Goal: Information Seeking & Learning: Learn about a topic

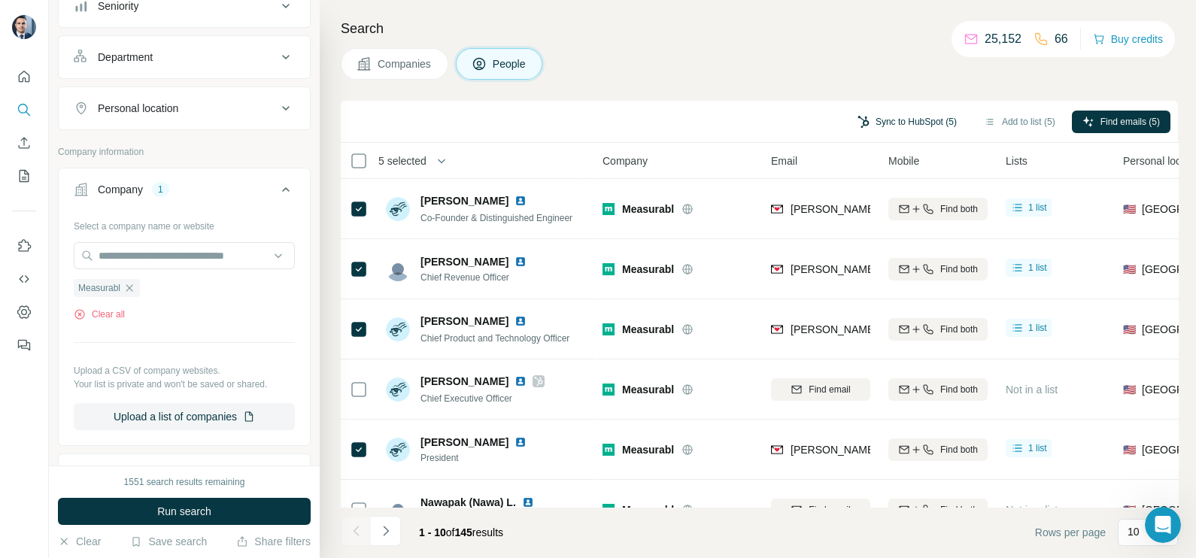
click at [919, 114] on button "Sync to HubSpot (5)" at bounding box center [907, 122] width 120 height 23
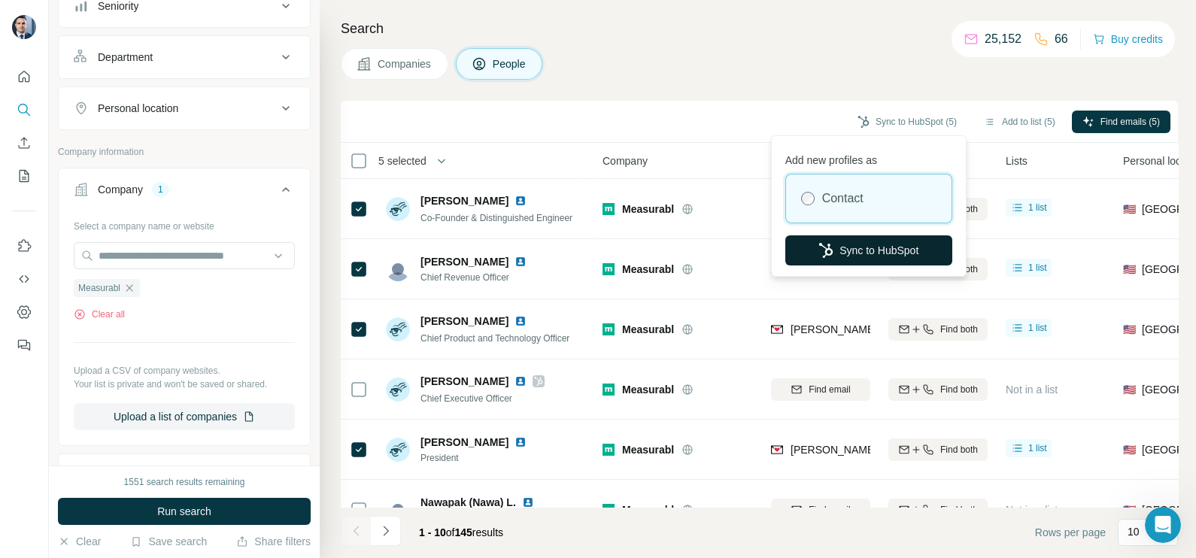
click at [870, 245] on button "Sync to HubSpot" at bounding box center [868, 250] width 167 height 30
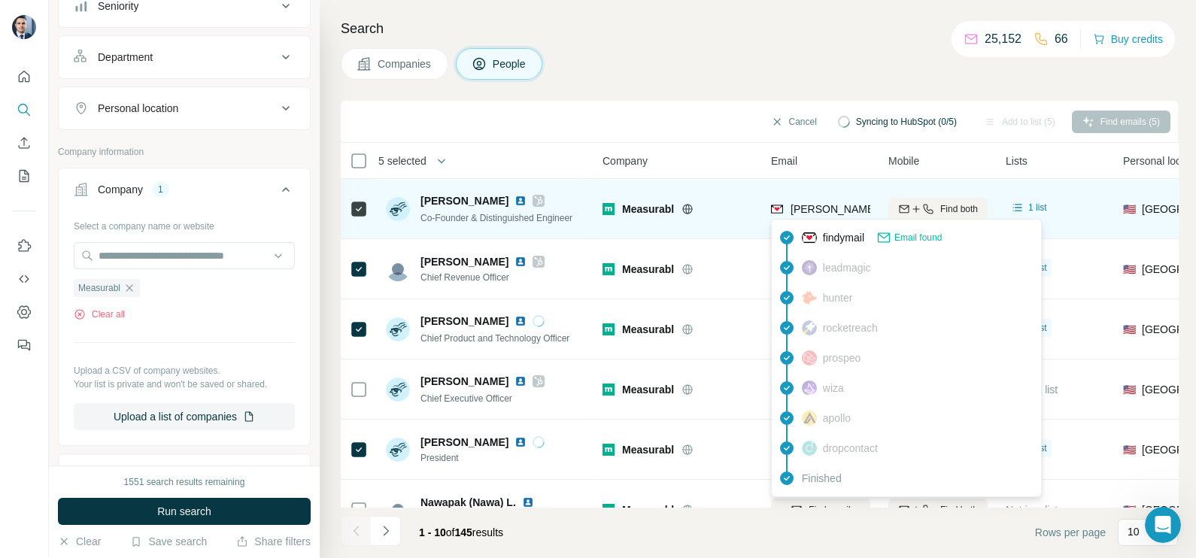
click at [813, 211] on span "[PERSON_NAME][EMAIL_ADDRESS][DOMAIN_NAME]" at bounding box center [923, 209] width 265 height 12
copy tr "[PERSON_NAME][EMAIL_ADDRESS][DOMAIN_NAME]"
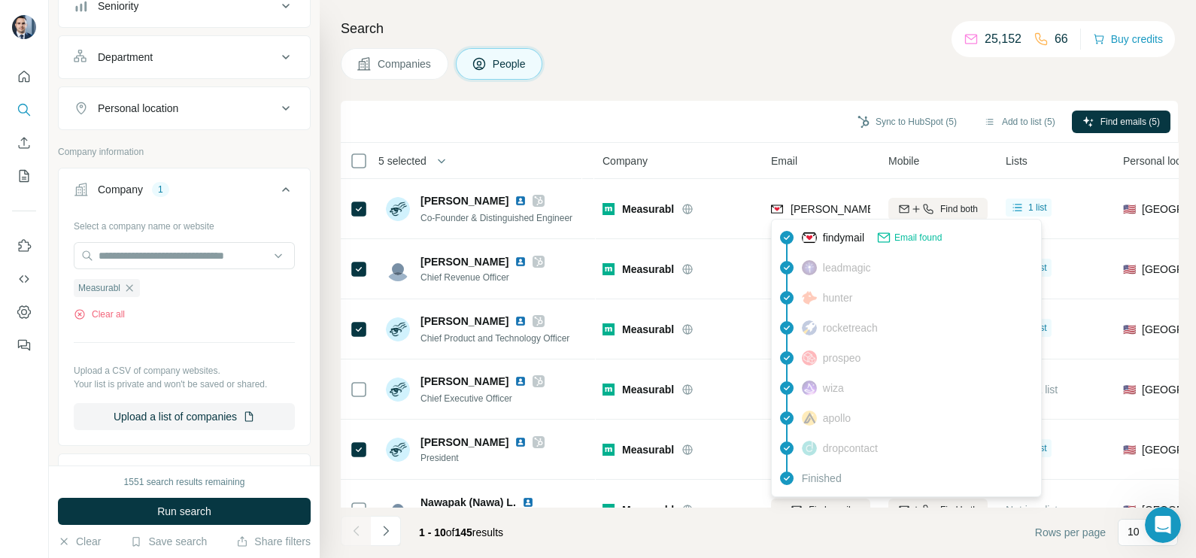
click at [719, 104] on div "Sync to HubSpot (5) Add to list (5) Find emails (5)" at bounding box center [759, 122] width 837 height 42
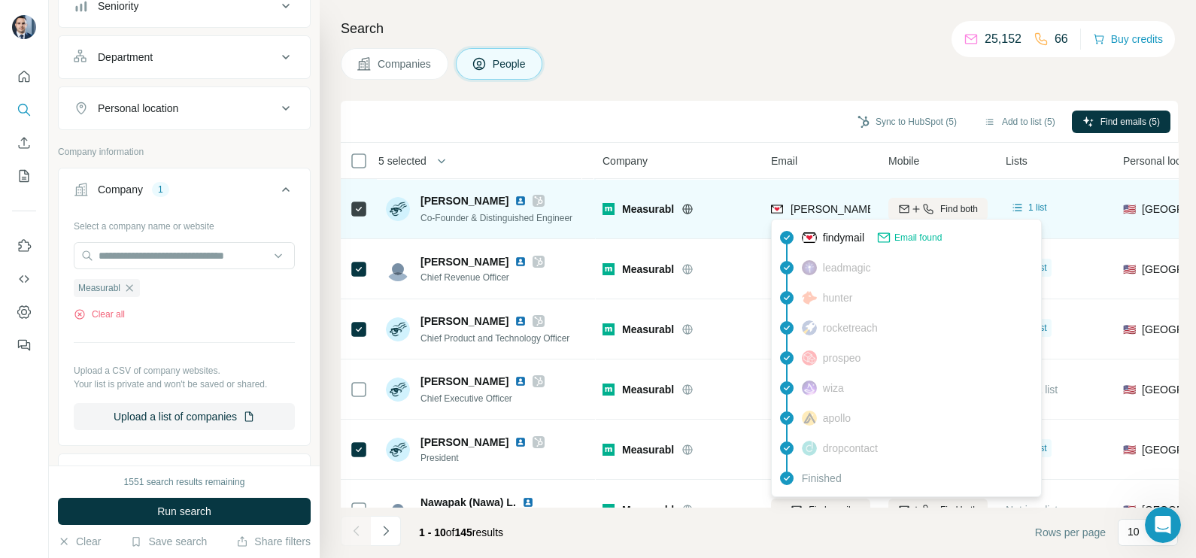
click at [823, 206] on span "[PERSON_NAME][EMAIL_ADDRESS][DOMAIN_NAME]" at bounding box center [923, 209] width 265 height 12
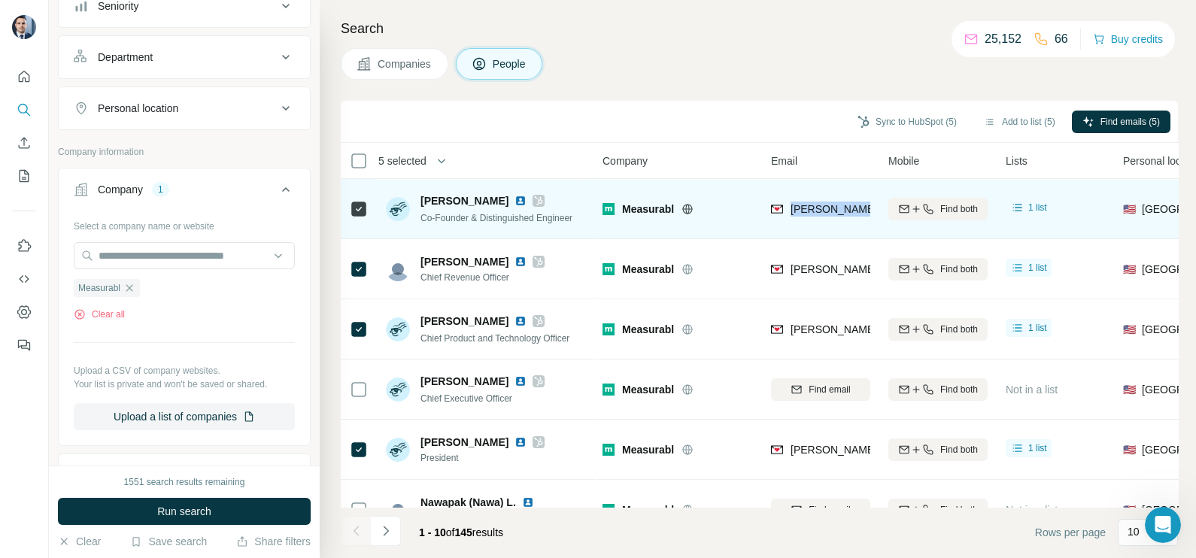
click at [823, 206] on span "[PERSON_NAME][EMAIL_ADDRESS][DOMAIN_NAME]" at bounding box center [923, 209] width 265 height 12
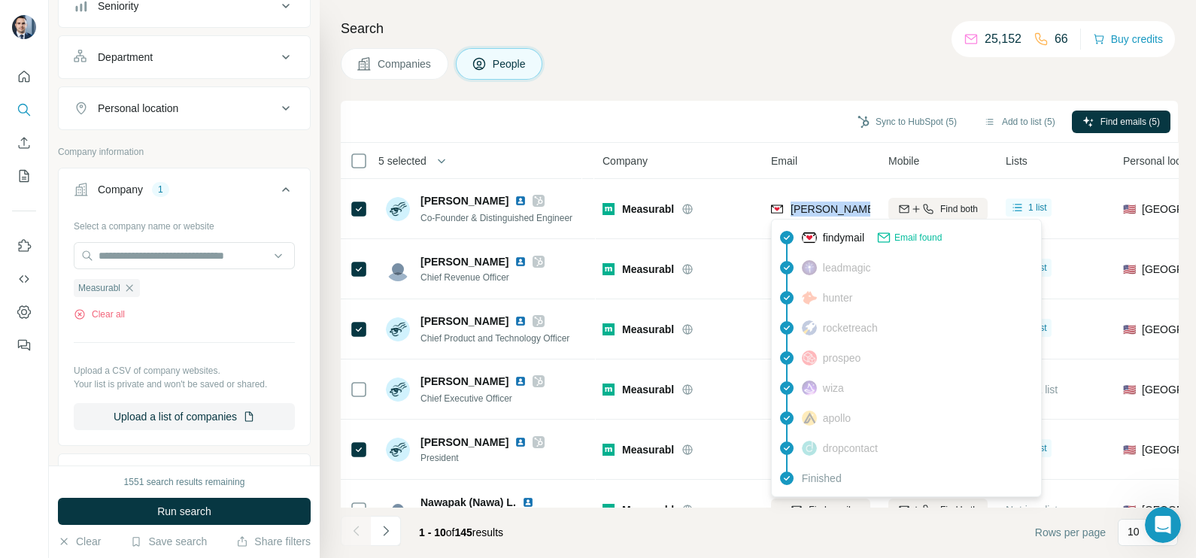
copy tr "[PERSON_NAME][EMAIL_ADDRESS][DOMAIN_NAME]"
click at [734, 138] on div "Sync to HubSpot (5) Add to list (5) Find emails (5)" at bounding box center [759, 122] width 837 height 42
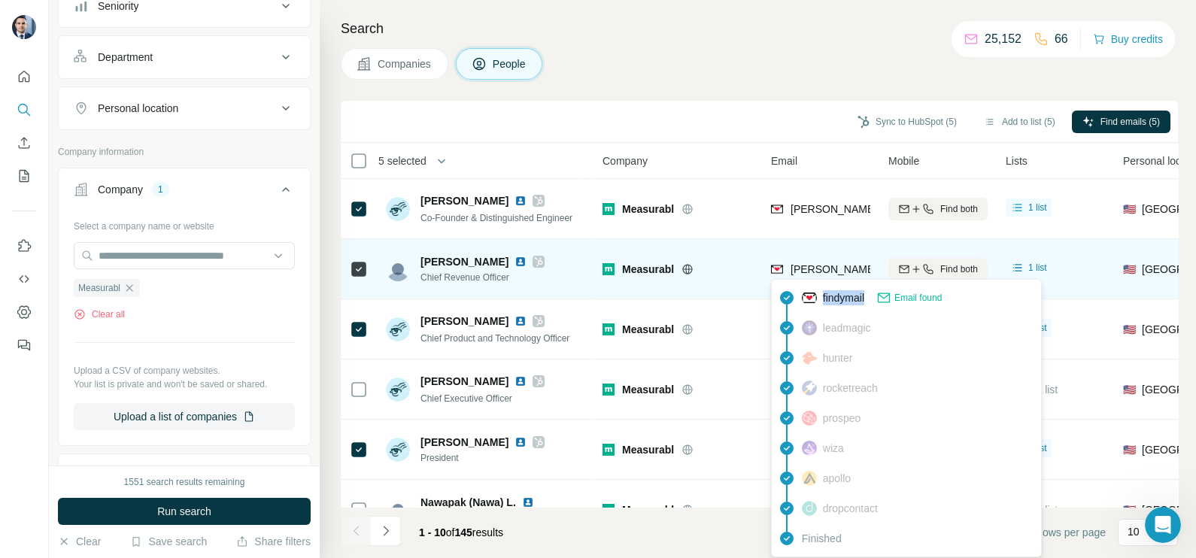
click at [841, 279] on div "findymail Email found leadmagic hunter rocketreach prospeo [PERSON_NAME] apollo…" at bounding box center [906, 418] width 271 height 278
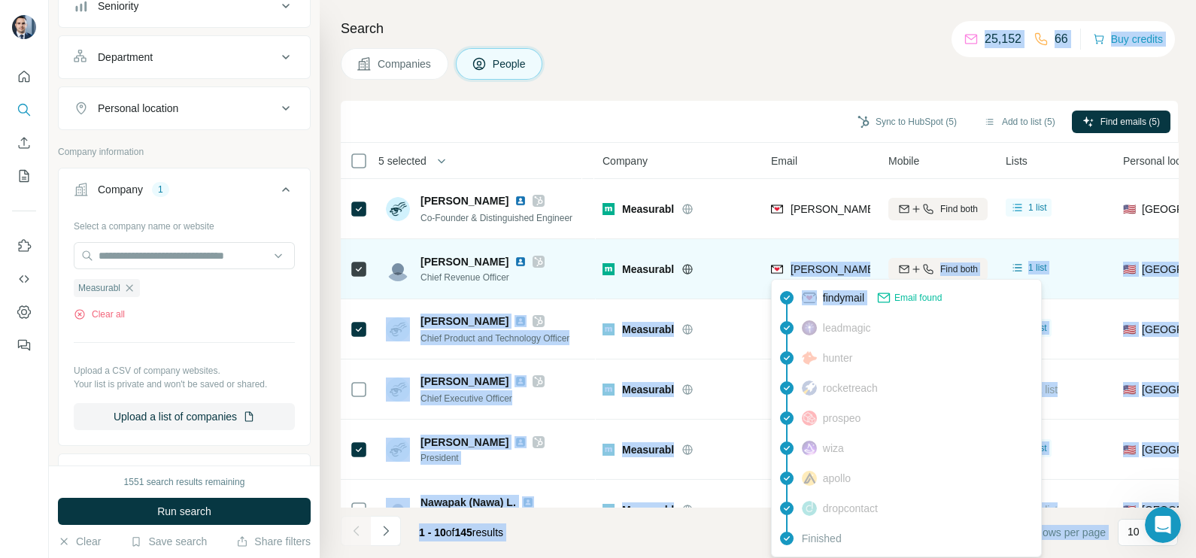
click at [841, 278] on body "New search Hide Company lookalikes Personal information Job title Seniority Dep…" at bounding box center [598, 279] width 1196 height 558
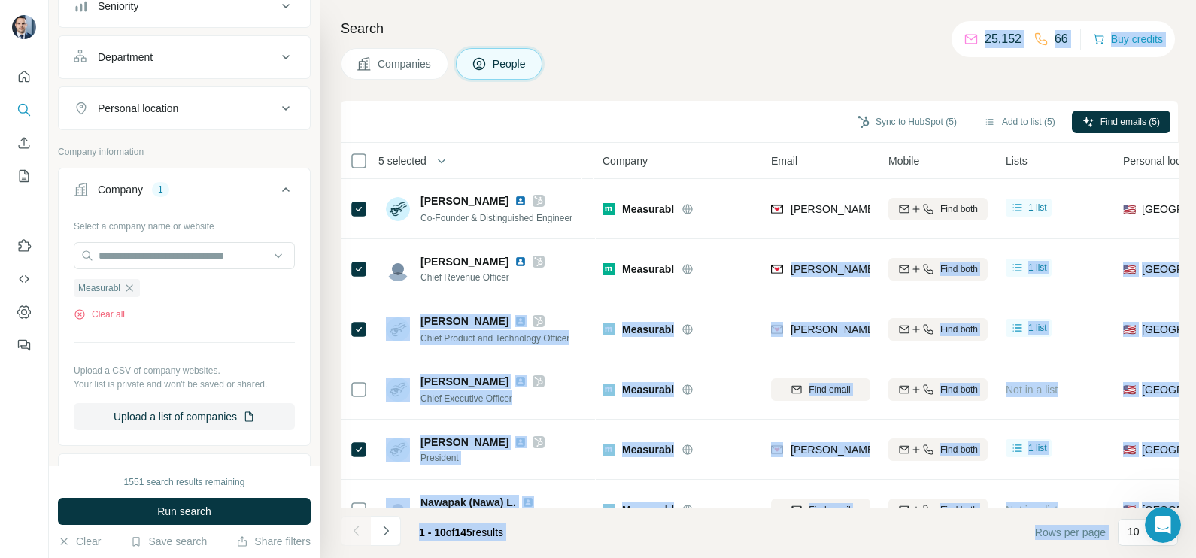
copy body "loremi.dolor@sitametco.adi Elit sedd 3 eius 🇺🇸 Tempor Incidi U-Labor Etdolorema…"
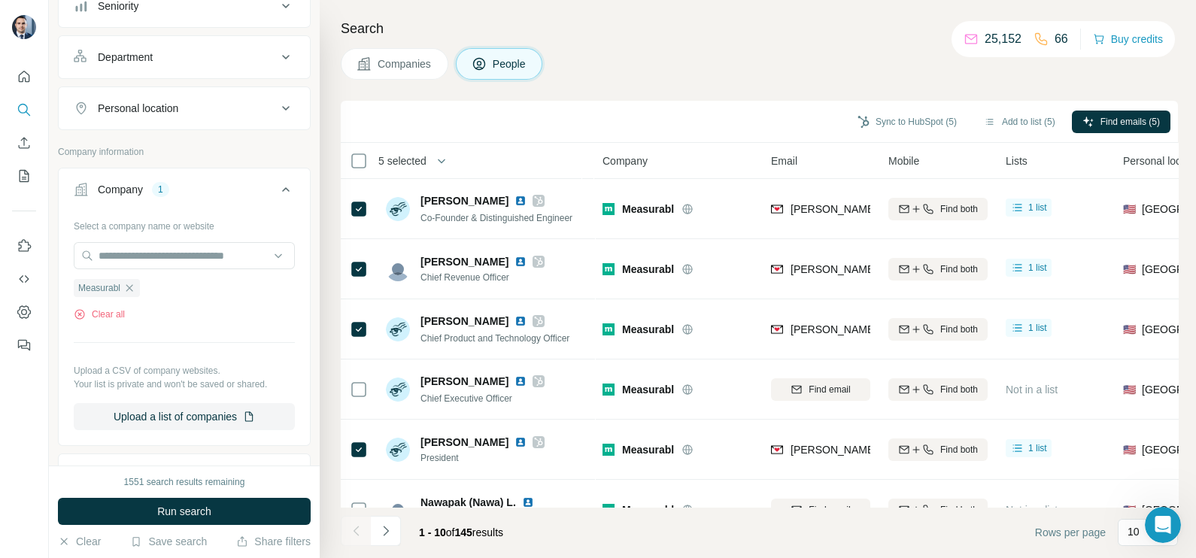
click at [785, 99] on div "Search Companies People Sync to HubSpot (5) Add to list (5) Find emails (5) 5 s…" at bounding box center [758, 279] width 877 height 558
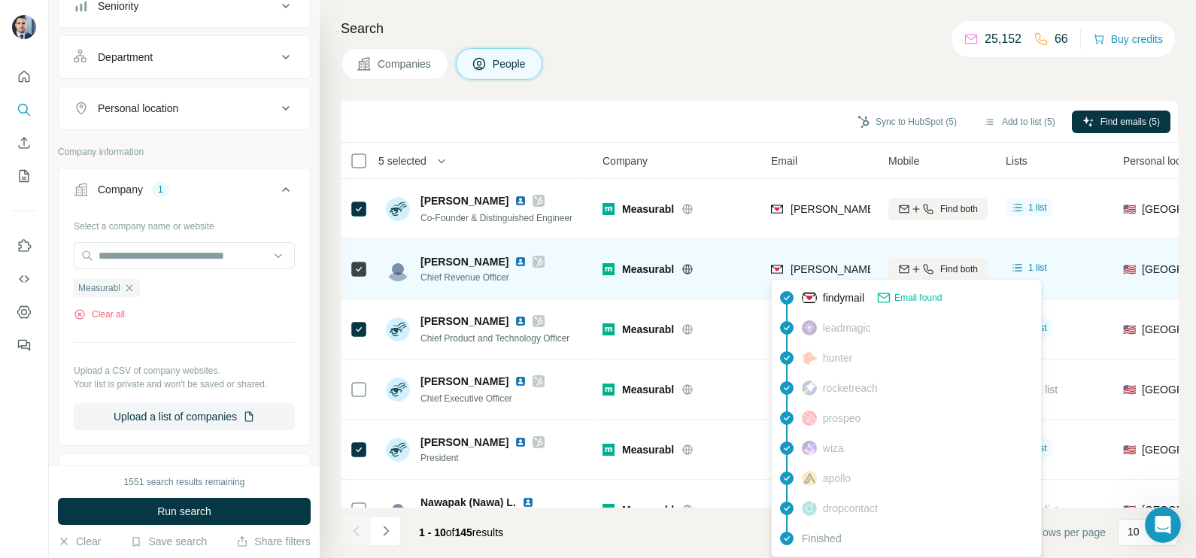
click at [817, 278] on div "[PERSON_NAME][EMAIL_ADDRESS][PERSON_NAME][DOMAIN_NAME]" at bounding box center [951, 271] width 360 height 18
copy tr "[PERSON_NAME][EMAIL_ADDRESS][PERSON_NAME][DOMAIN_NAME]"
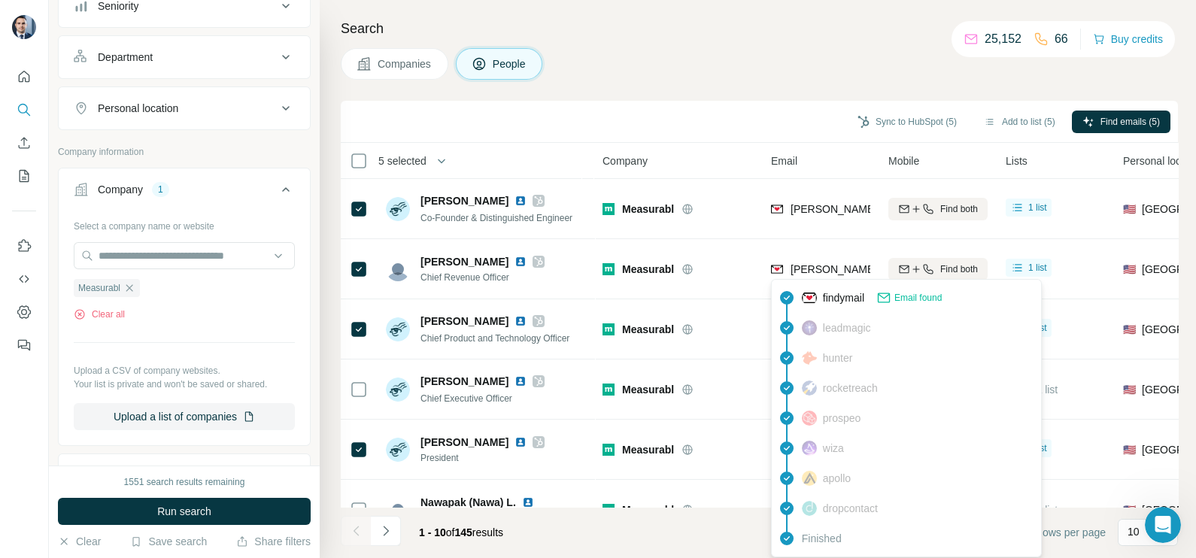
click at [742, 89] on div "Search Companies People Sync to HubSpot (5) Add to list (5) Find emails (5) 5 s…" at bounding box center [758, 279] width 877 height 558
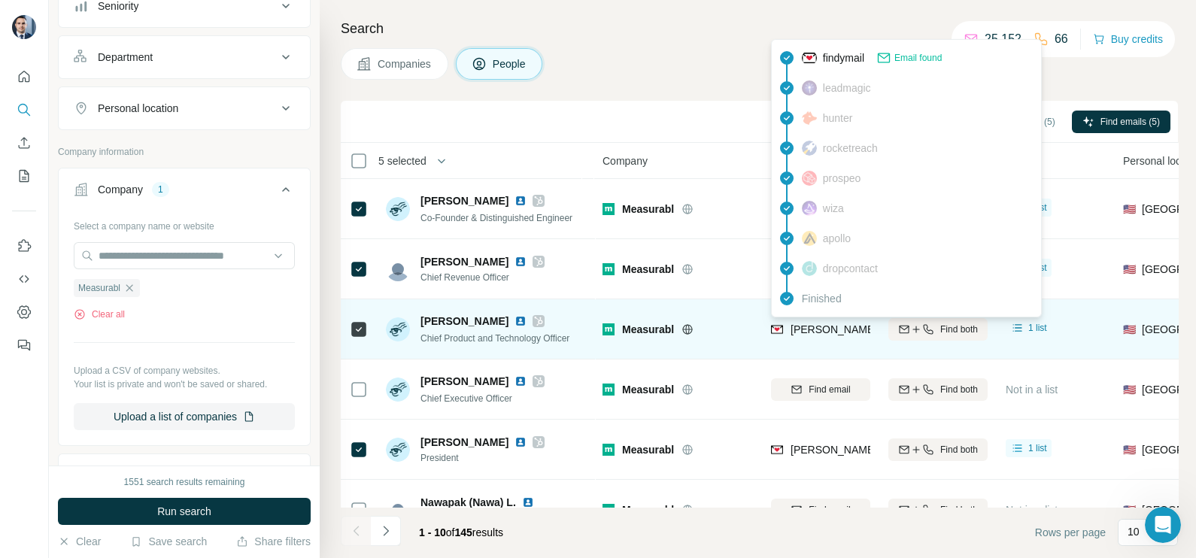
click at [834, 337] on div "[PERSON_NAME][EMAIL_ADDRESS][DOMAIN_NAME]" at bounding box center [907, 331] width 272 height 18
copy tr "[PERSON_NAME][EMAIL_ADDRESS][DOMAIN_NAME]"
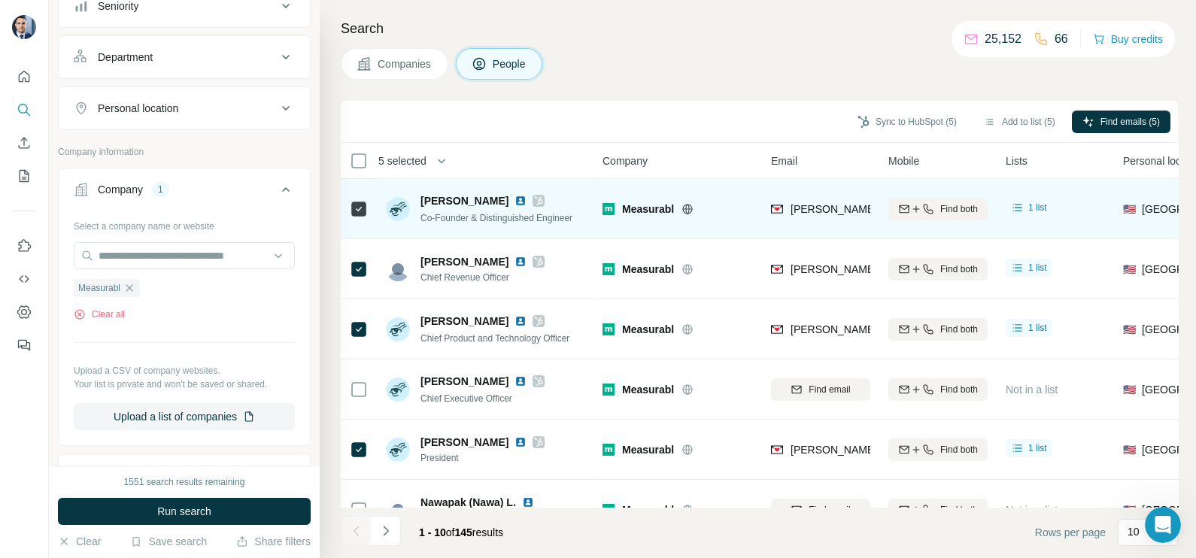
click at [680, 188] on div "Measurabl" at bounding box center [678, 208] width 150 height 41
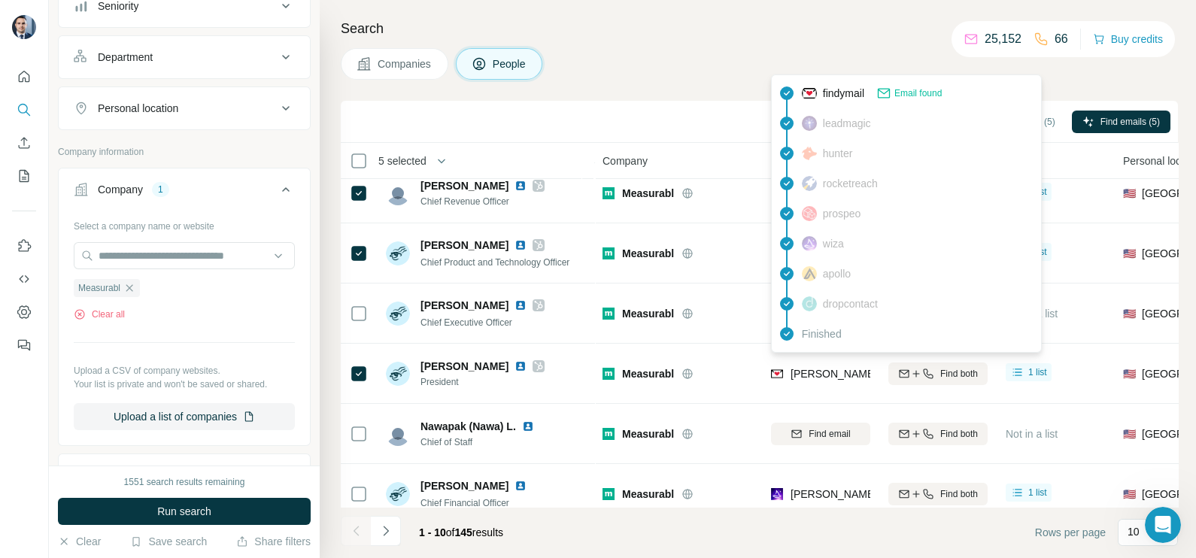
scroll to position [93, 0]
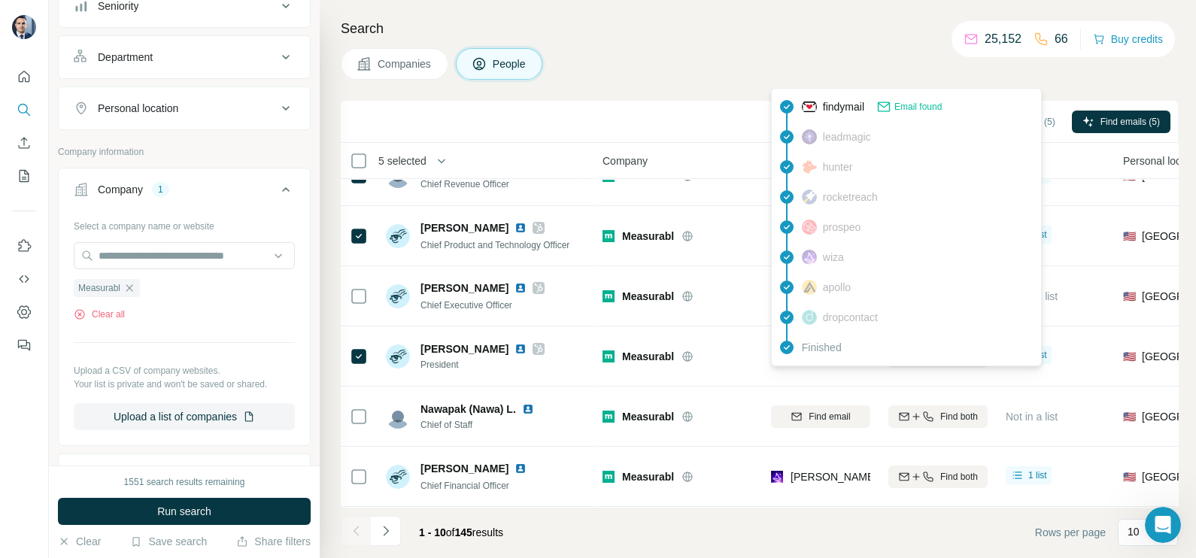
click at [804, 354] on span "Finished" at bounding box center [822, 347] width 40 height 15
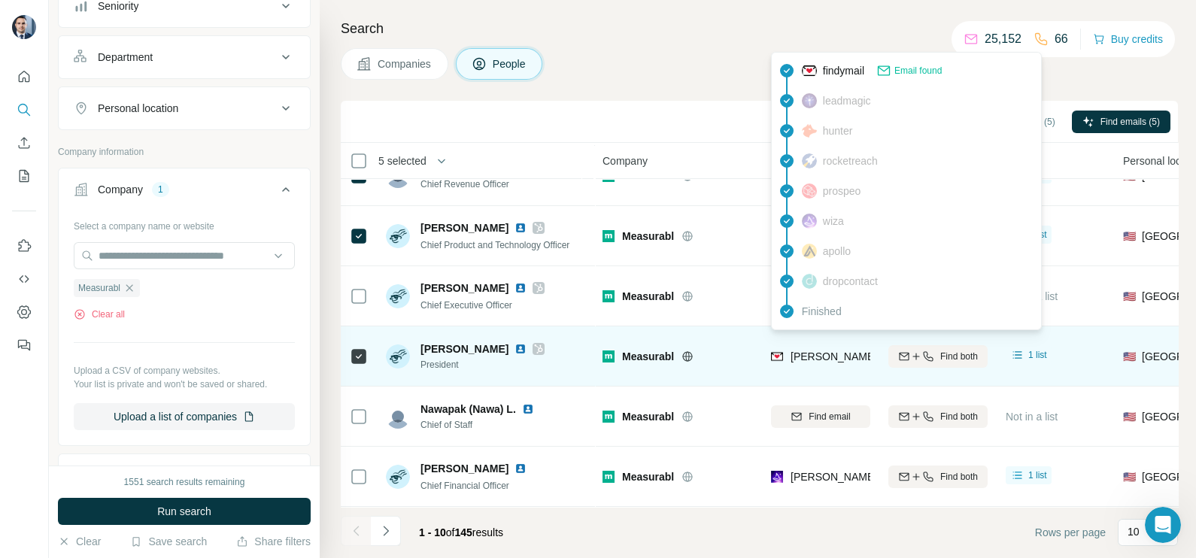
click at [798, 357] on span "[PERSON_NAME][EMAIL_ADDRESS][PERSON_NAME][DOMAIN_NAME]" at bounding box center [967, 357] width 352 height 12
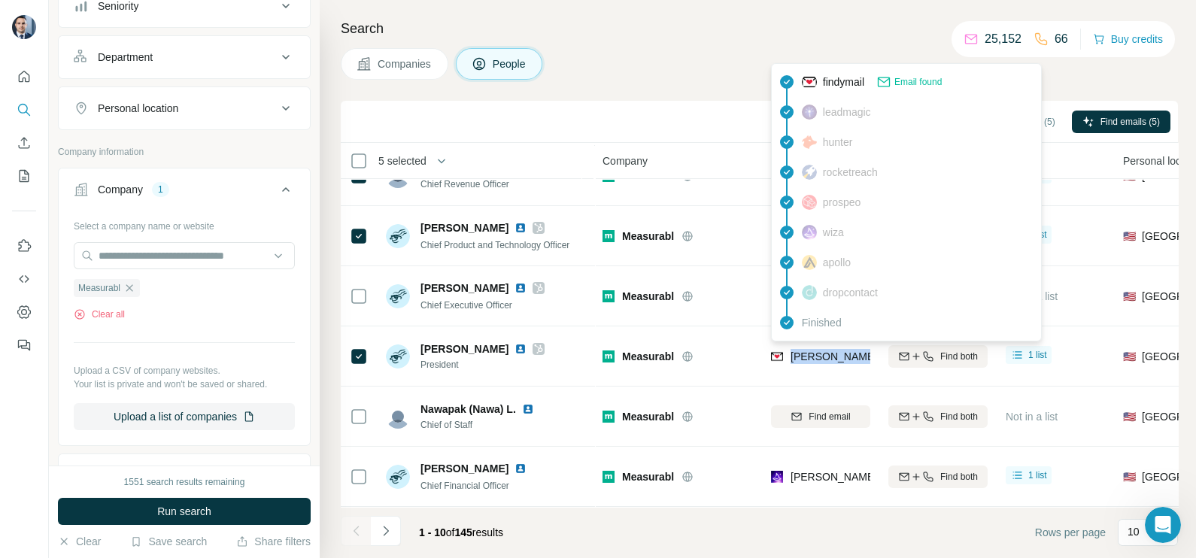
copy tr "[PERSON_NAME][EMAIL_ADDRESS][PERSON_NAME][DOMAIN_NAME]"
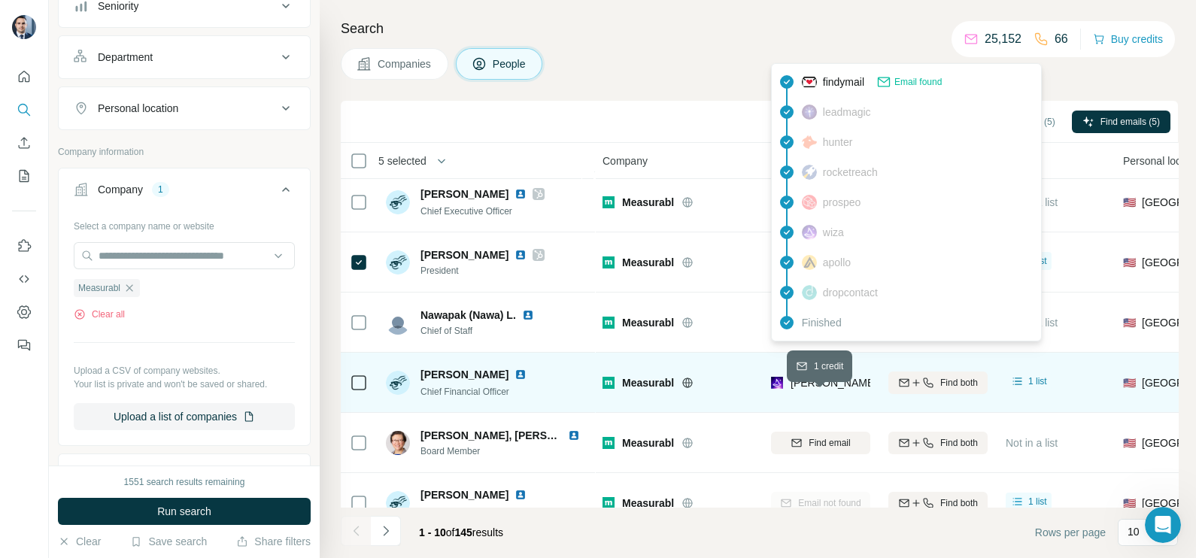
scroll to position [282, 0]
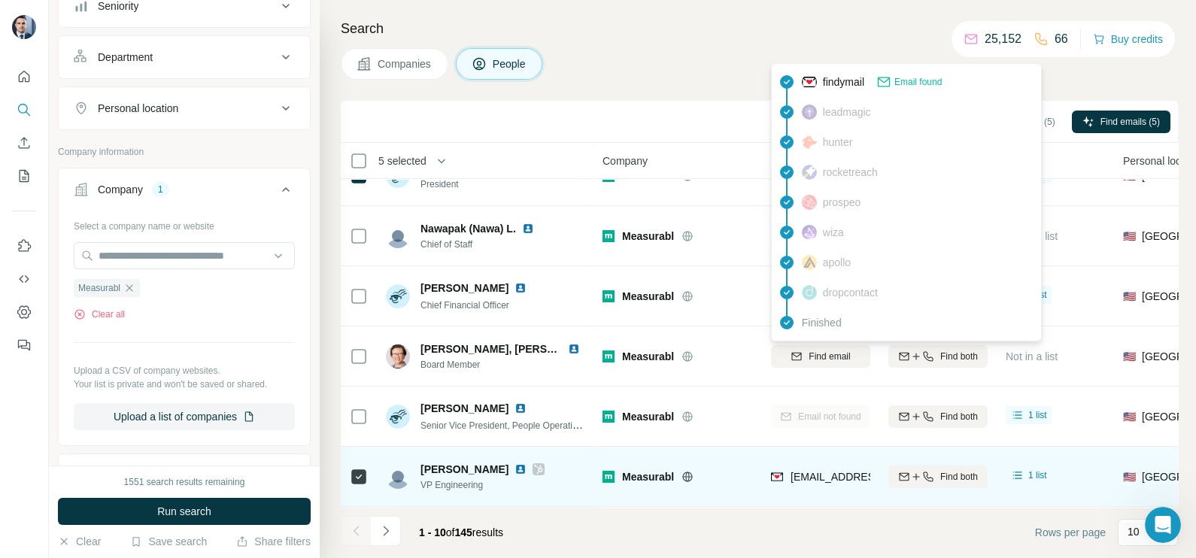
click at [812, 456] on div "[EMAIL_ADDRESS][DOMAIN_NAME]" at bounding box center [820, 476] width 99 height 41
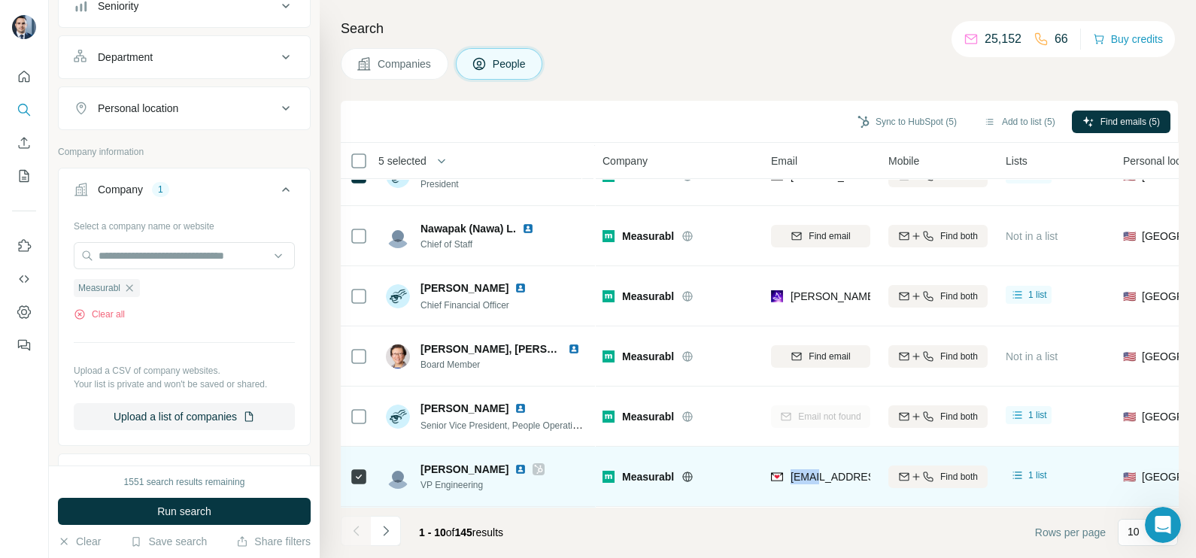
click at [812, 456] on div "[EMAIL_ADDRESS][DOMAIN_NAME]" at bounding box center [820, 476] width 99 height 41
drag, startPoint x: 812, startPoint y: 454, endPoint x: 818, endPoint y: 466, distance: 13.5
click at [818, 471] on span "[EMAIL_ADDRESS][DOMAIN_NAME]" at bounding box center [880, 477] width 178 height 12
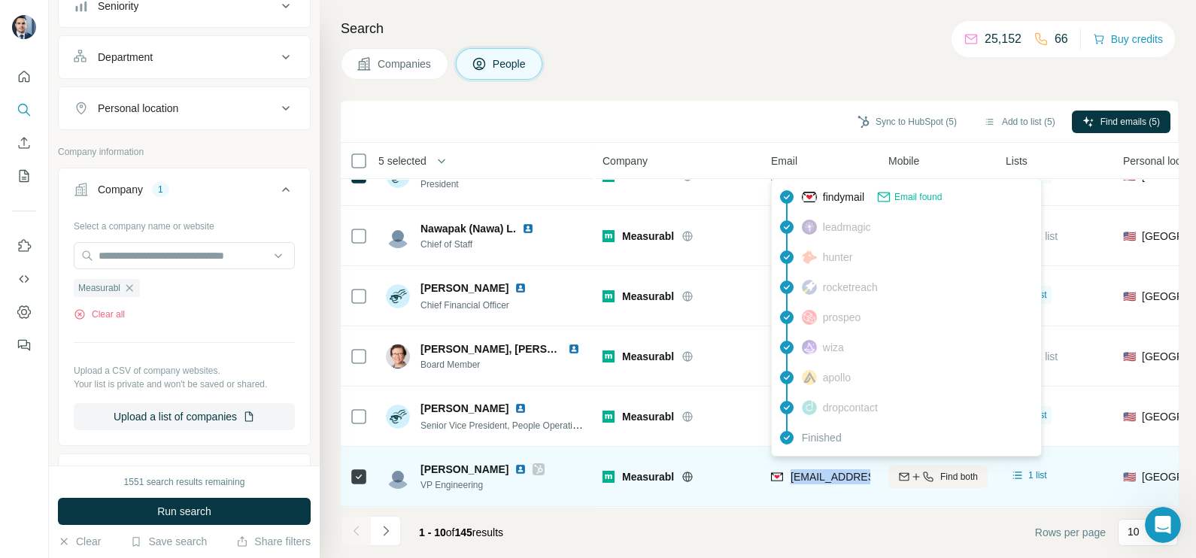
click at [818, 471] on span "[EMAIL_ADDRESS][DOMAIN_NAME]" at bounding box center [880, 477] width 178 height 12
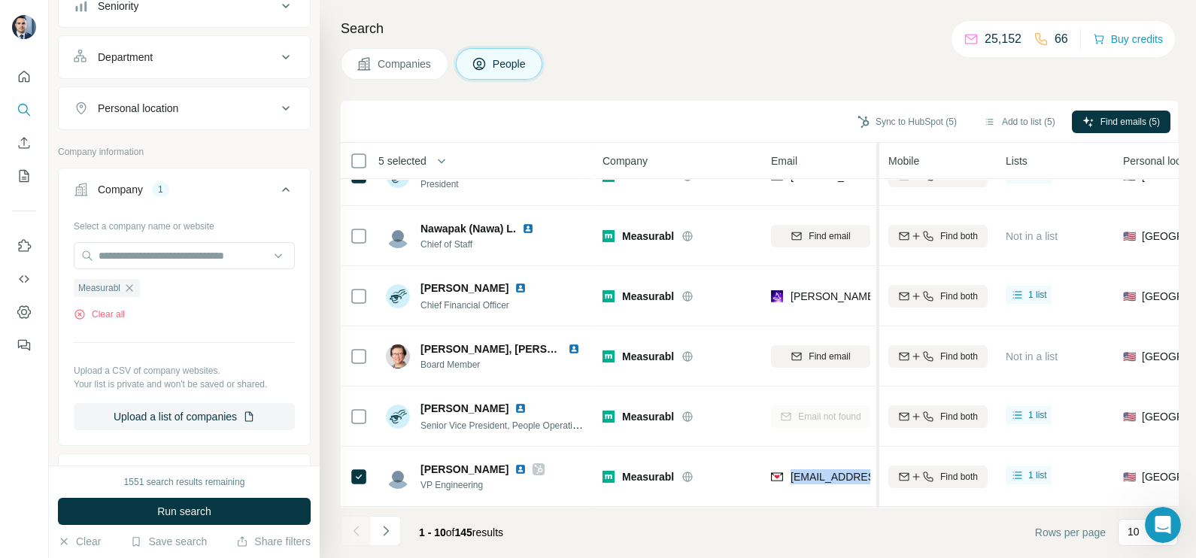
copy tr "[EMAIL_ADDRESS][DOMAIN_NAME]"
click at [135, 283] on icon "button" at bounding box center [129, 288] width 12 height 12
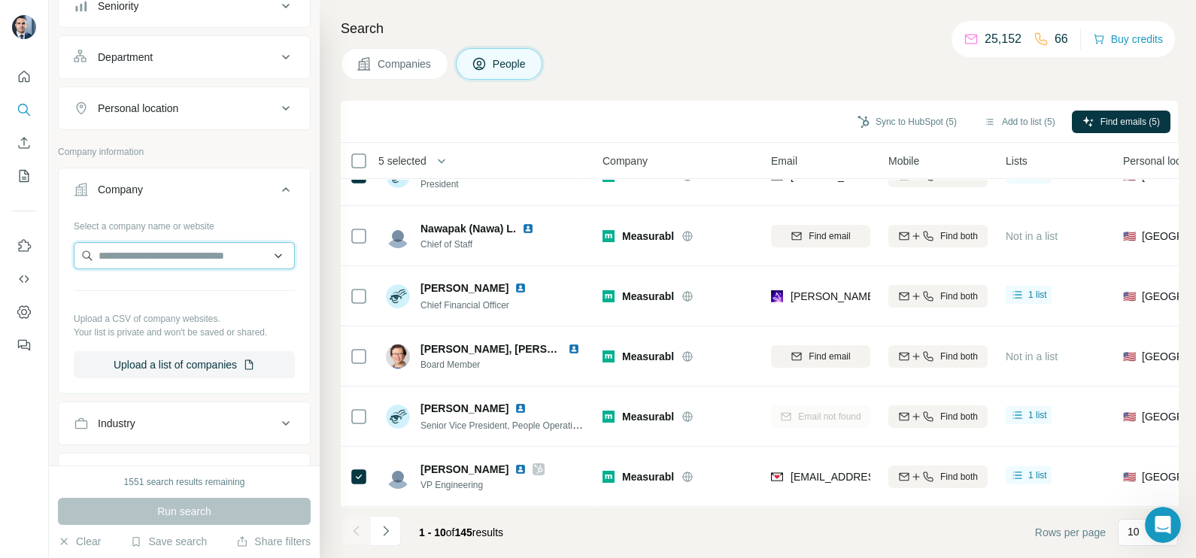
click at [150, 257] on input "text" at bounding box center [184, 255] width 221 height 27
paste input "**********"
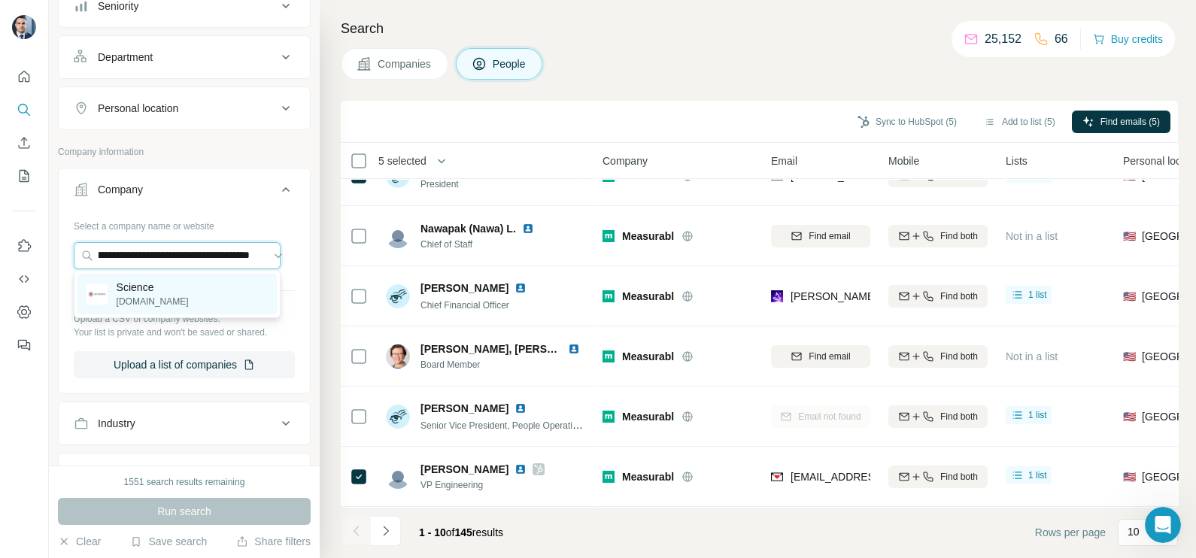
type input "**********"
click at [162, 290] on p "Science" at bounding box center [153, 287] width 72 height 15
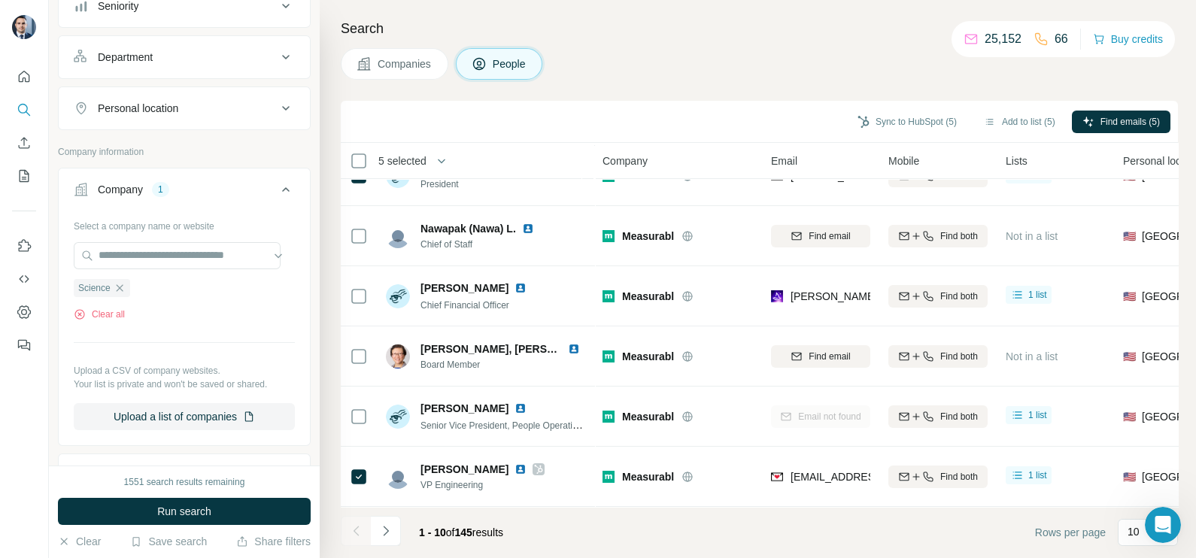
click at [412, 63] on span "Companies" at bounding box center [405, 63] width 55 height 15
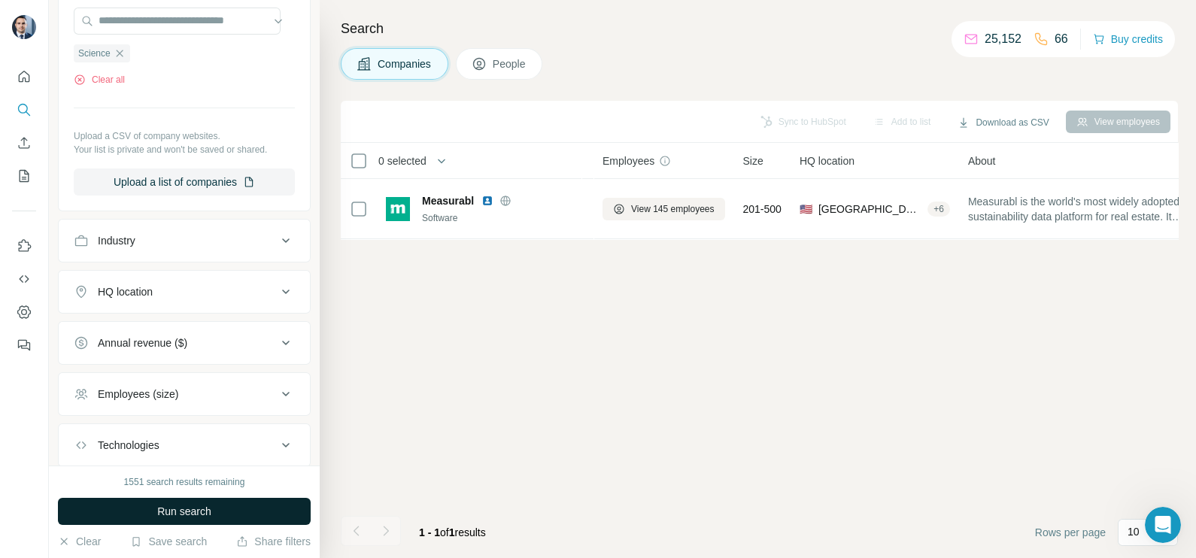
click at [192, 506] on span "Run search" at bounding box center [184, 511] width 54 height 15
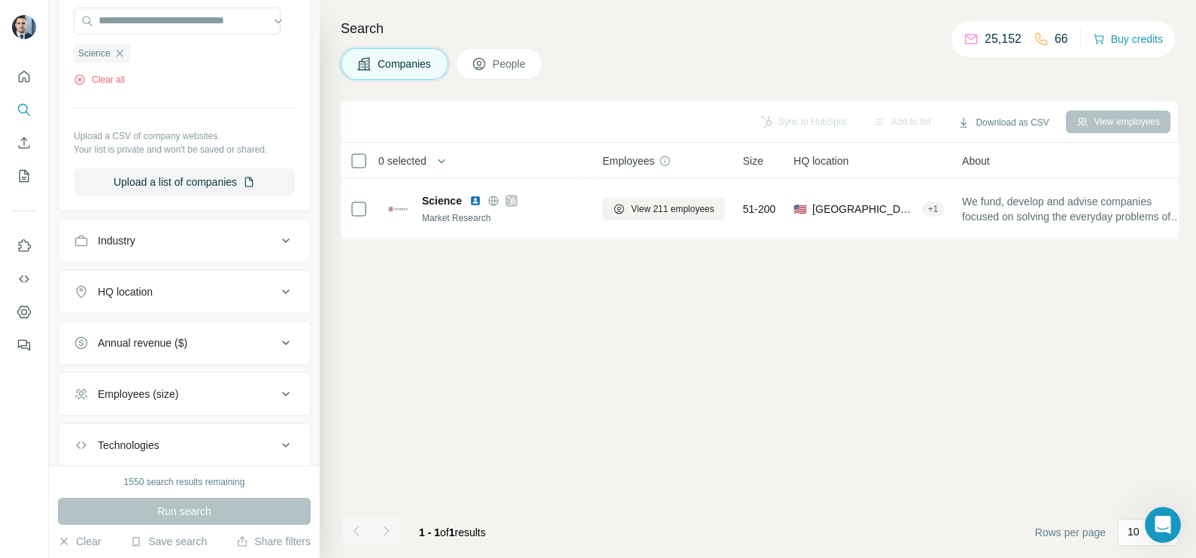
click at [600, 292] on div "Sync to HubSpot Add to list Download as CSV View employees 0 selected Companies…" at bounding box center [759, 329] width 837 height 457
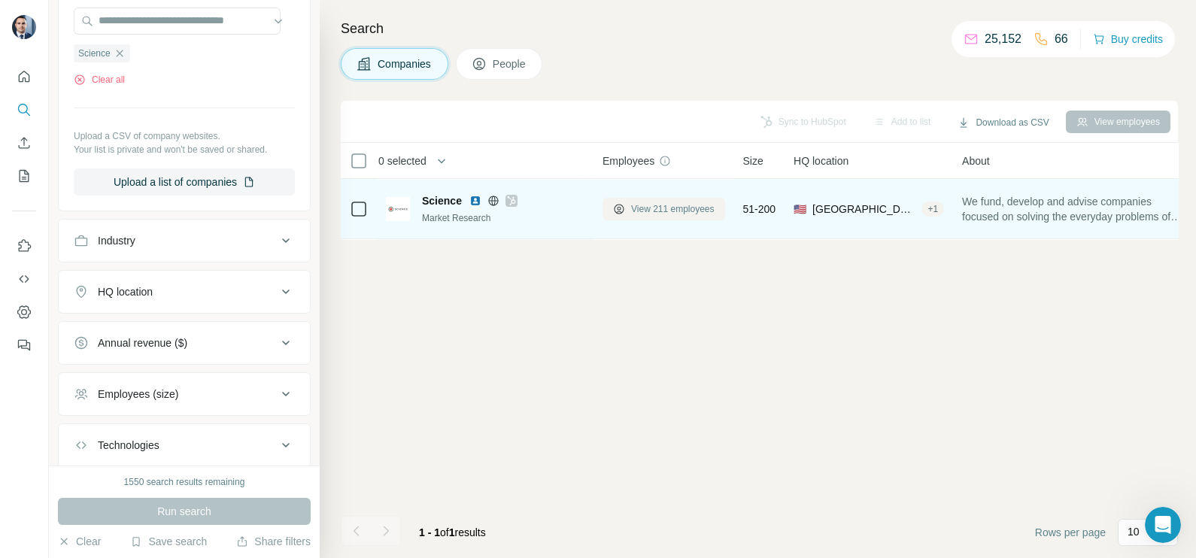
click at [643, 206] on span "View 211 employees" at bounding box center [673, 209] width 84 height 14
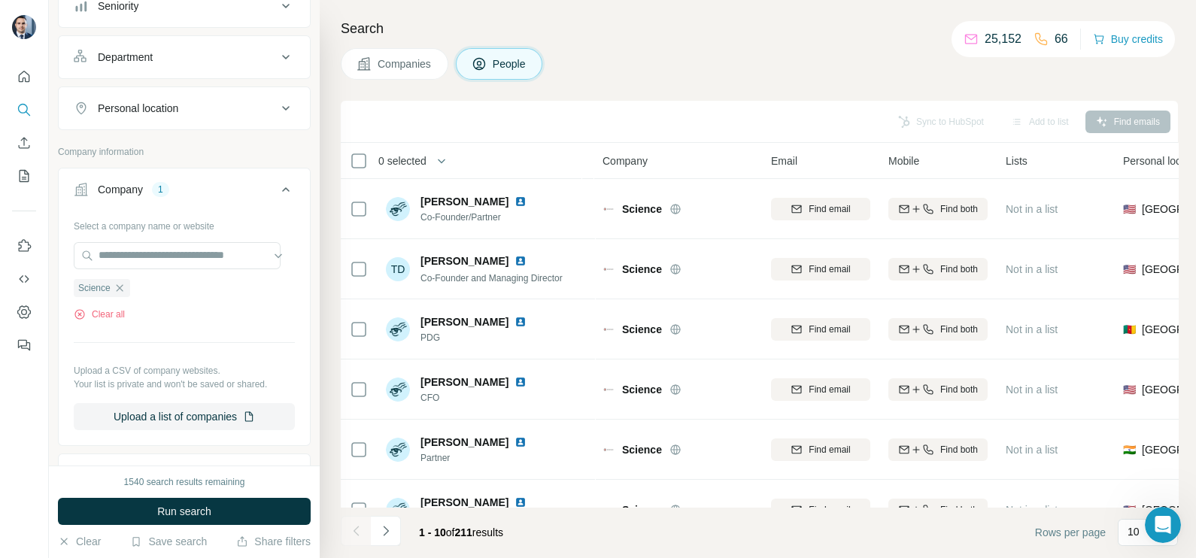
click at [403, 75] on button "Companies" at bounding box center [395, 64] width 108 height 32
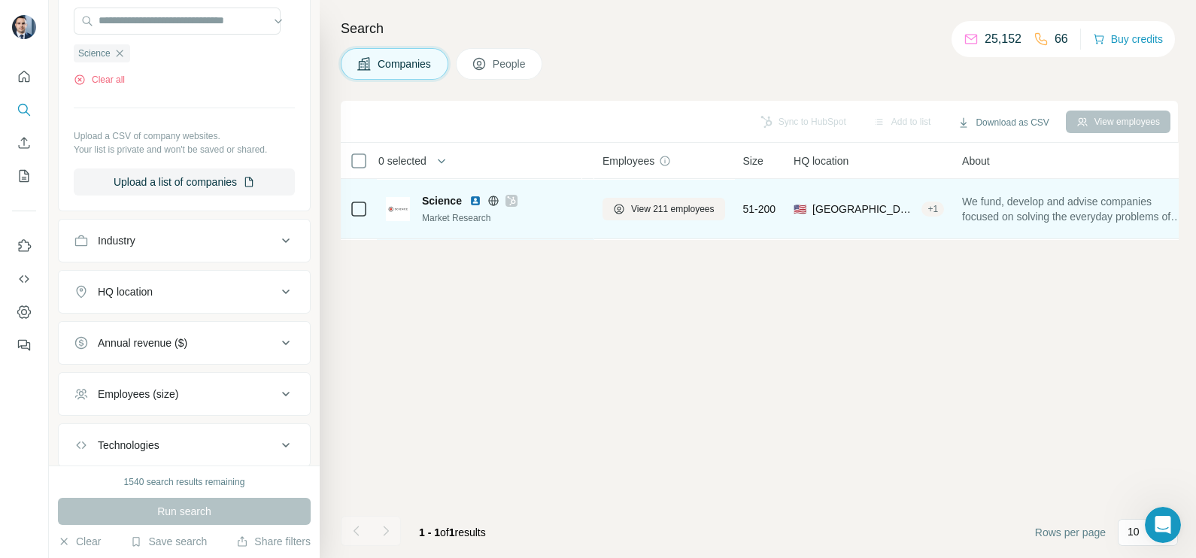
click at [512, 196] on icon at bounding box center [511, 201] width 9 height 12
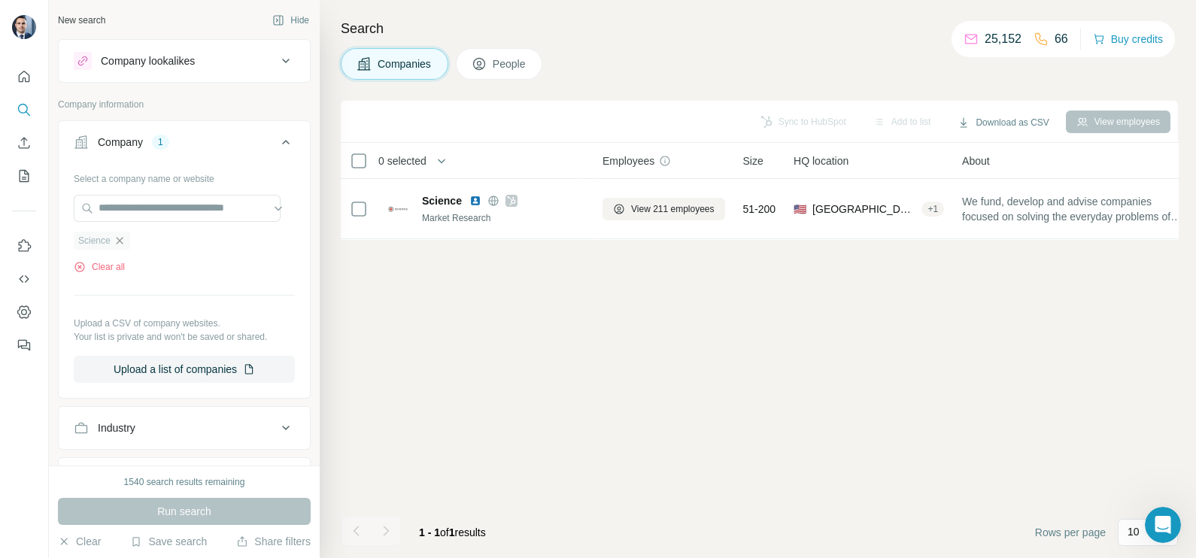
click at [118, 245] on icon "button" at bounding box center [120, 241] width 12 height 12
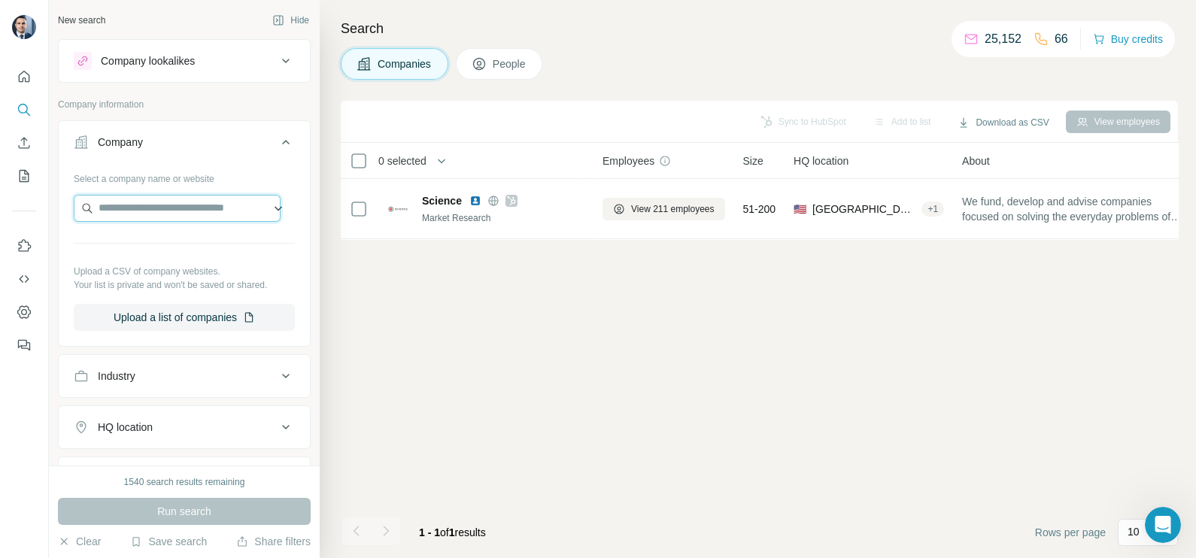
click at [138, 217] on input "text" at bounding box center [177, 208] width 207 height 27
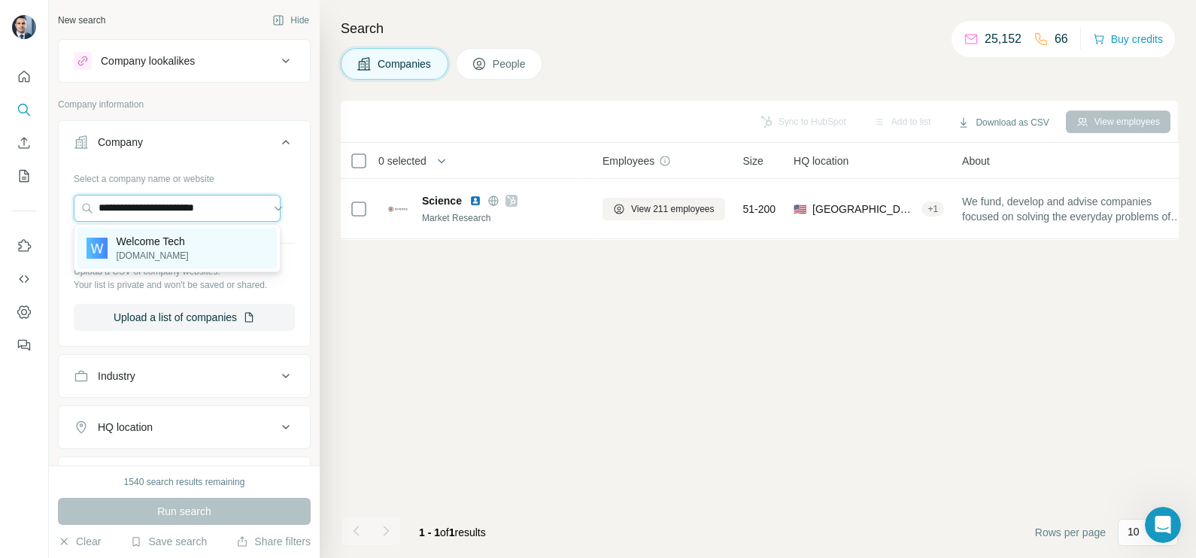
type input "**********"
click at [167, 248] on p "Welcome Tech" at bounding box center [153, 241] width 72 height 15
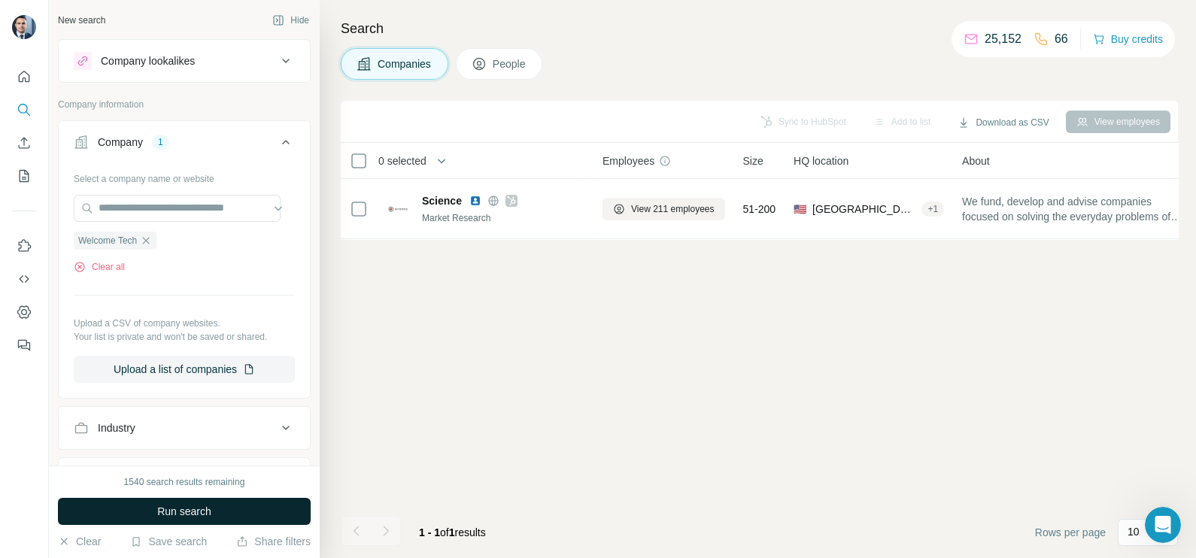
click at [203, 518] on span "Run search" at bounding box center [184, 511] width 54 height 15
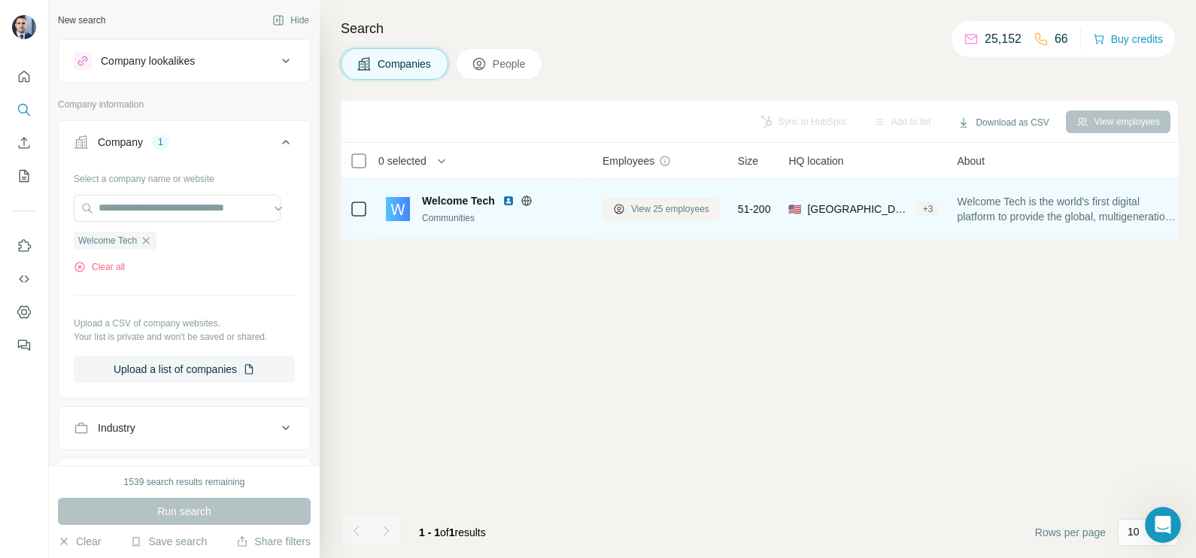
click at [648, 205] on span "View 25 employees" at bounding box center [670, 209] width 78 height 14
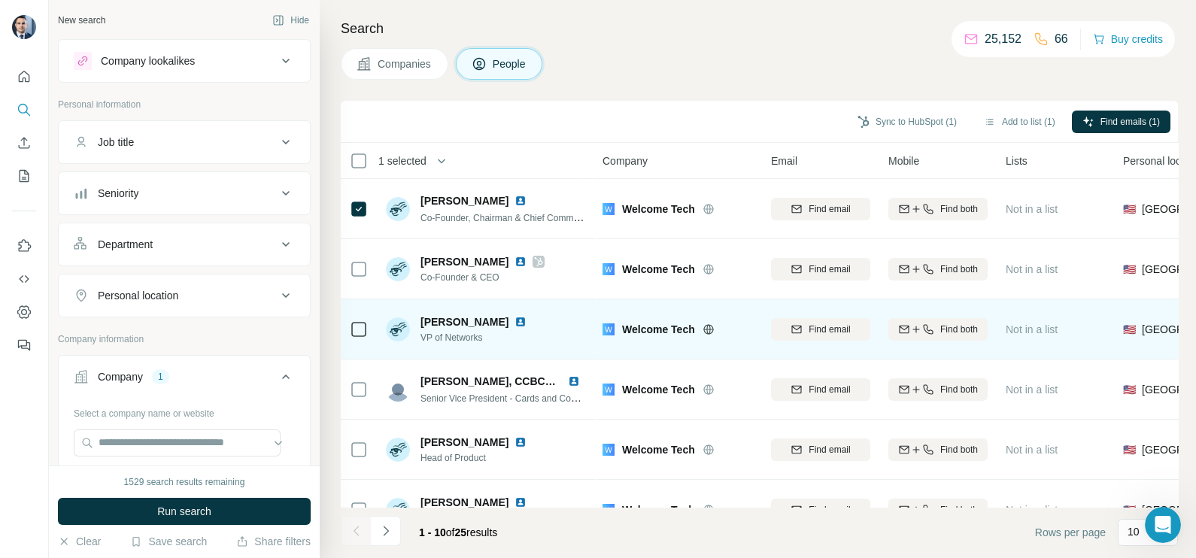
click at [369, 325] on td at bounding box center [359, 329] width 36 height 60
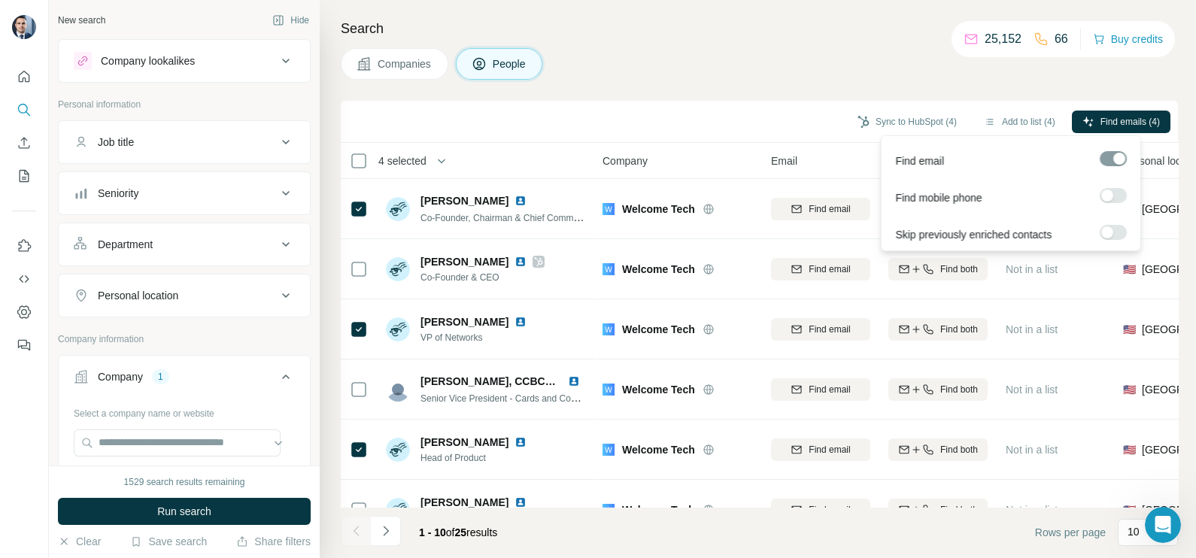
click at [1111, 132] on div "Find emails (4)" at bounding box center [1121, 124] width 99 height 26
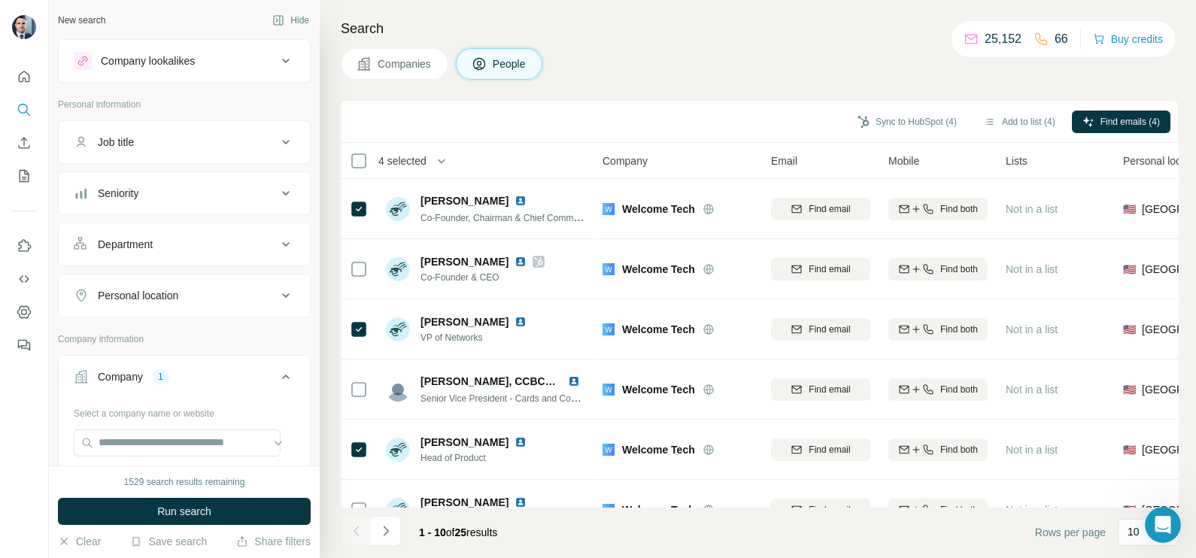
click at [741, 42] on div "Search Companies People Sync to HubSpot (4) Add to list (4) Find emails (4) 4 s…" at bounding box center [758, 279] width 877 height 558
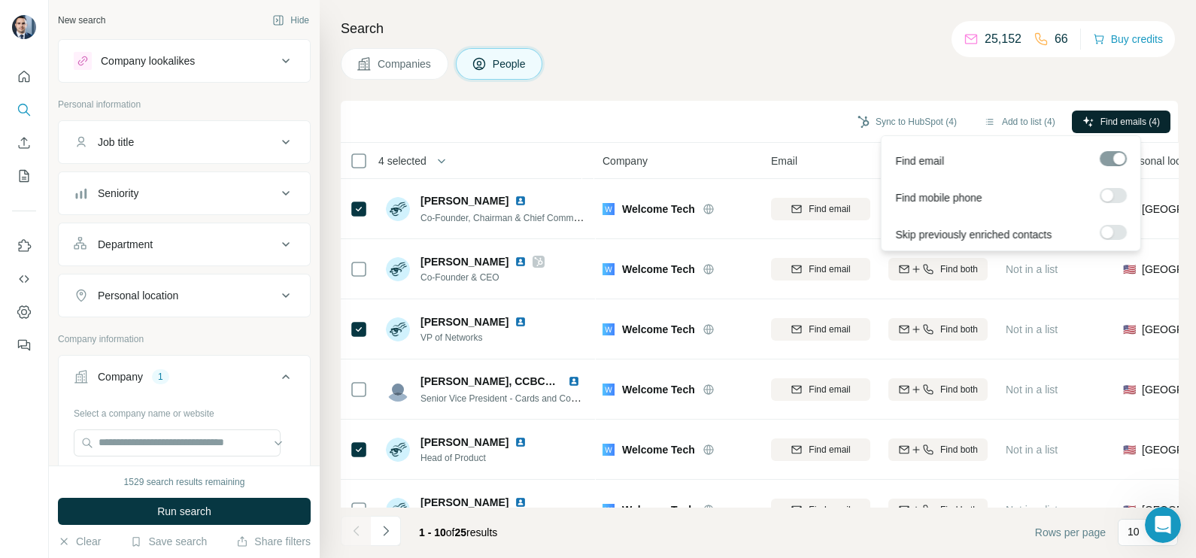
click at [1089, 114] on button "Find emails (4)" at bounding box center [1121, 122] width 99 height 23
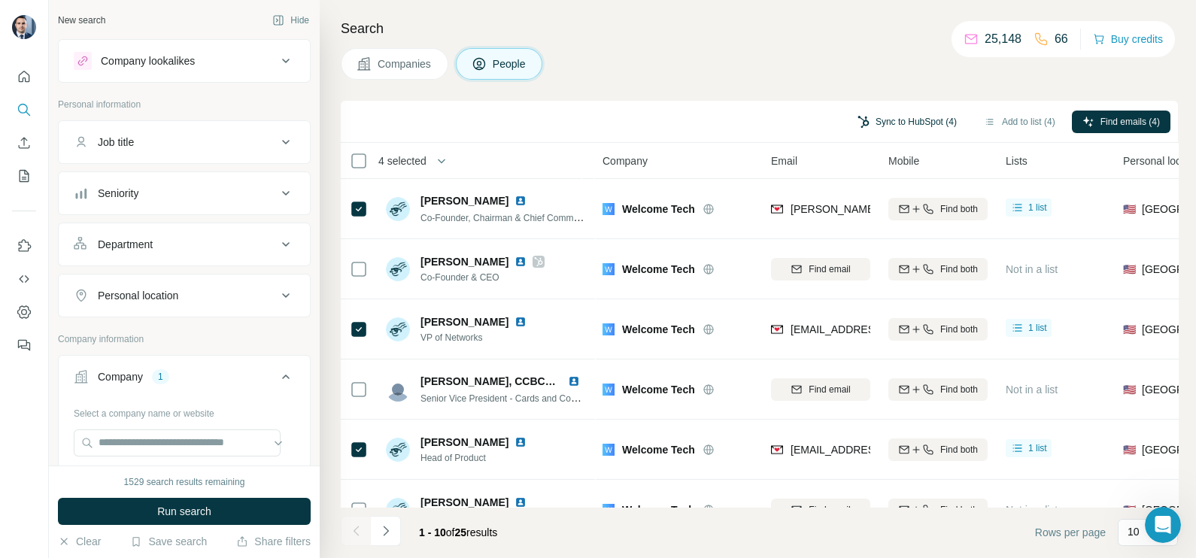
click at [889, 112] on button "Sync to HubSpot (4)" at bounding box center [907, 122] width 120 height 23
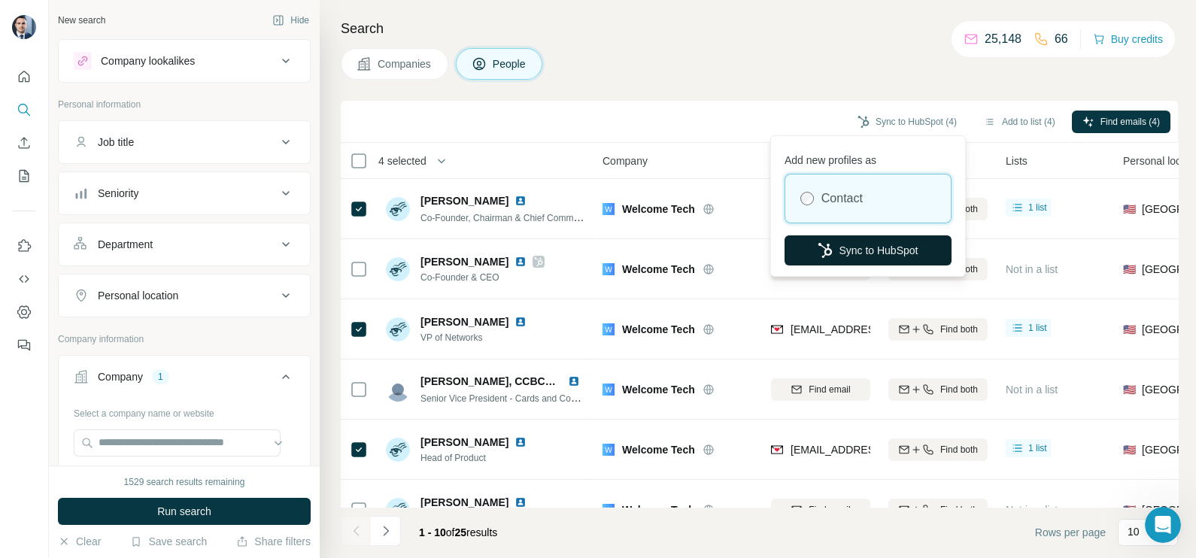
click at [863, 246] on button "Sync to HubSpot" at bounding box center [868, 250] width 167 height 30
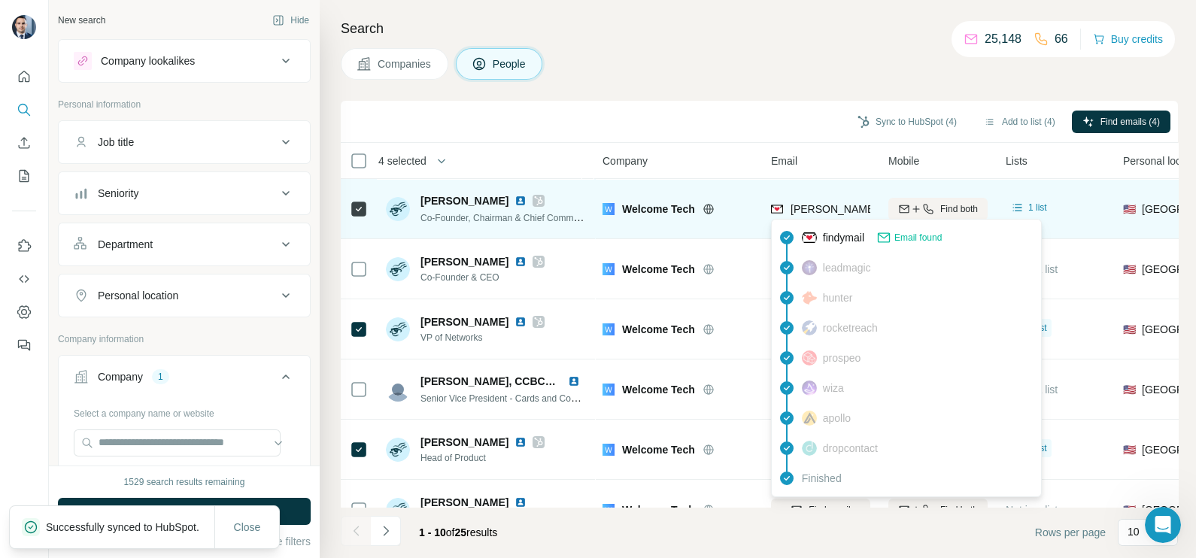
click at [809, 204] on span "[PERSON_NAME][EMAIL_ADDRESS][DOMAIN_NAME]" at bounding box center [923, 209] width 265 height 12
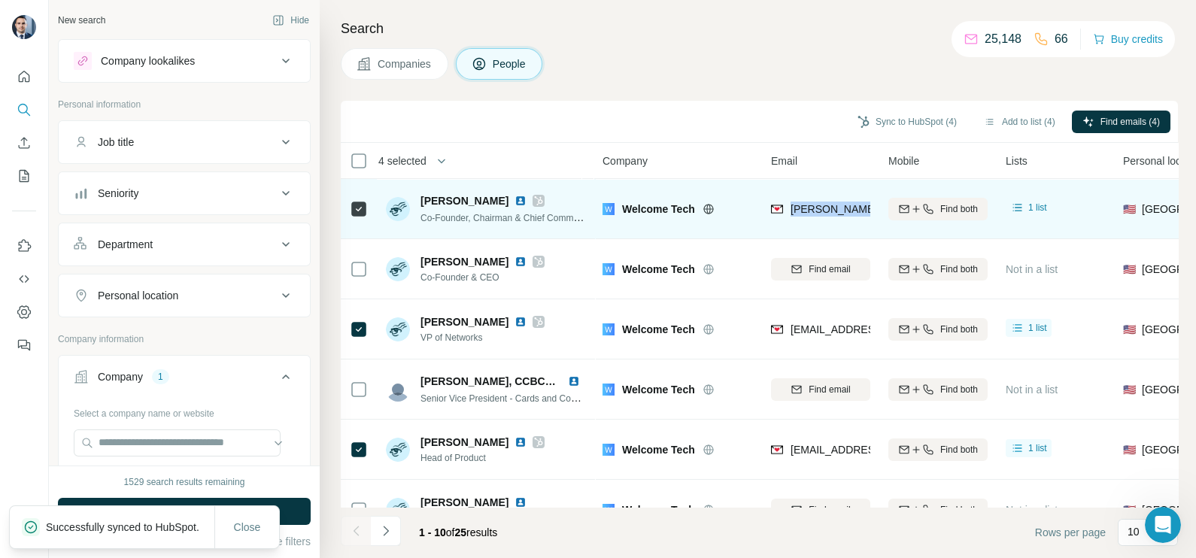
click at [809, 204] on span "[PERSON_NAME][EMAIL_ADDRESS][DOMAIN_NAME]" at bounding box center [923, 209] width 265 height 12
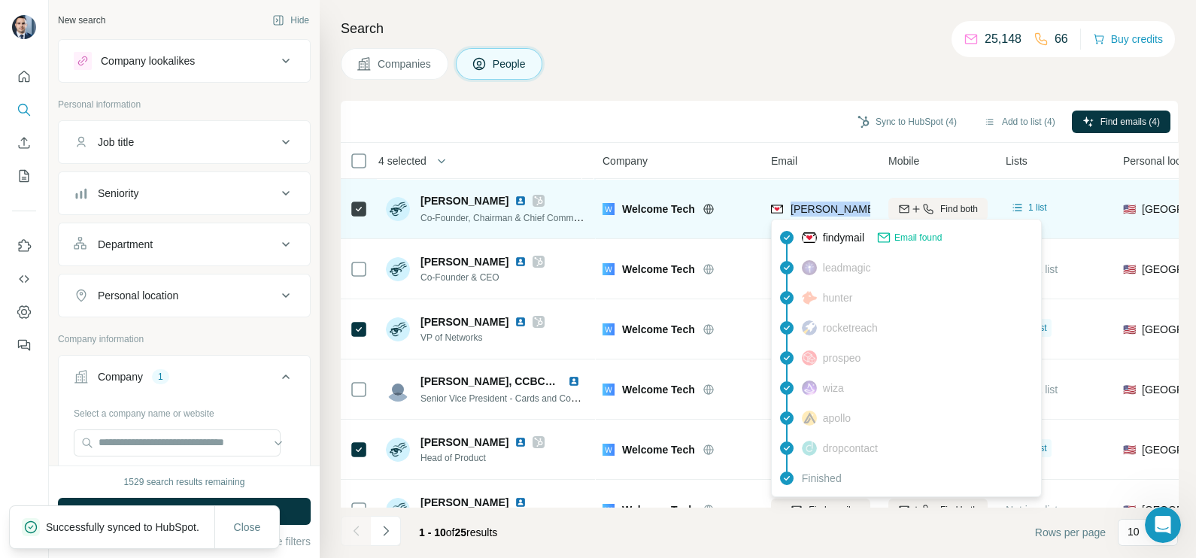
copy tr "[PERSON_NAME][EMAIL_ADDRESS][DOMAIN_NAME]"
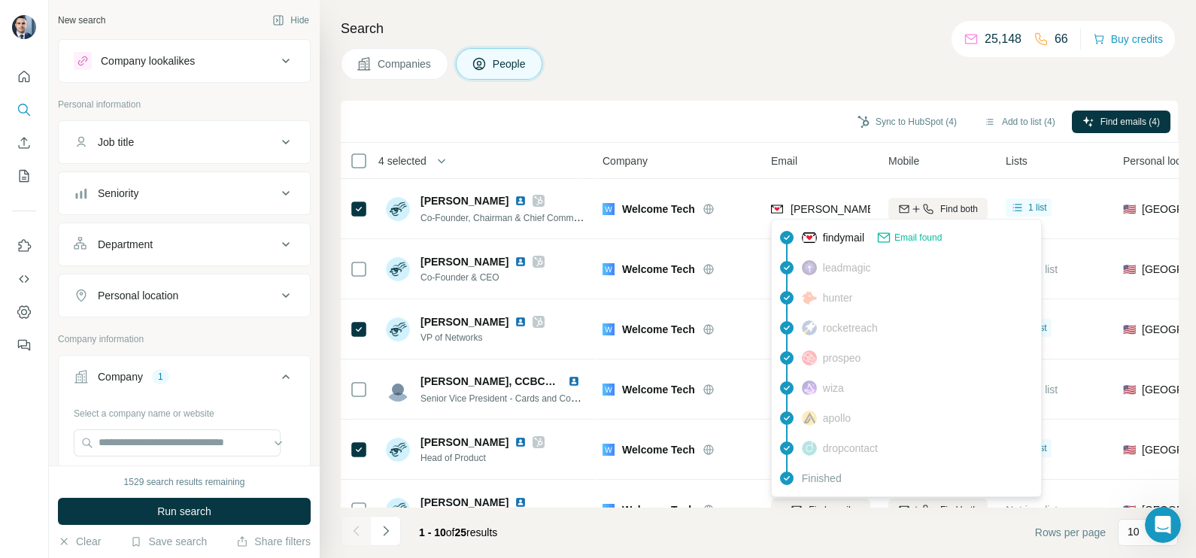
click at [711, 102] on div "Sync to HubSpot (4) Add to list (4) Find emails (4)" at bounding box center [759, 122] width 837 height 42
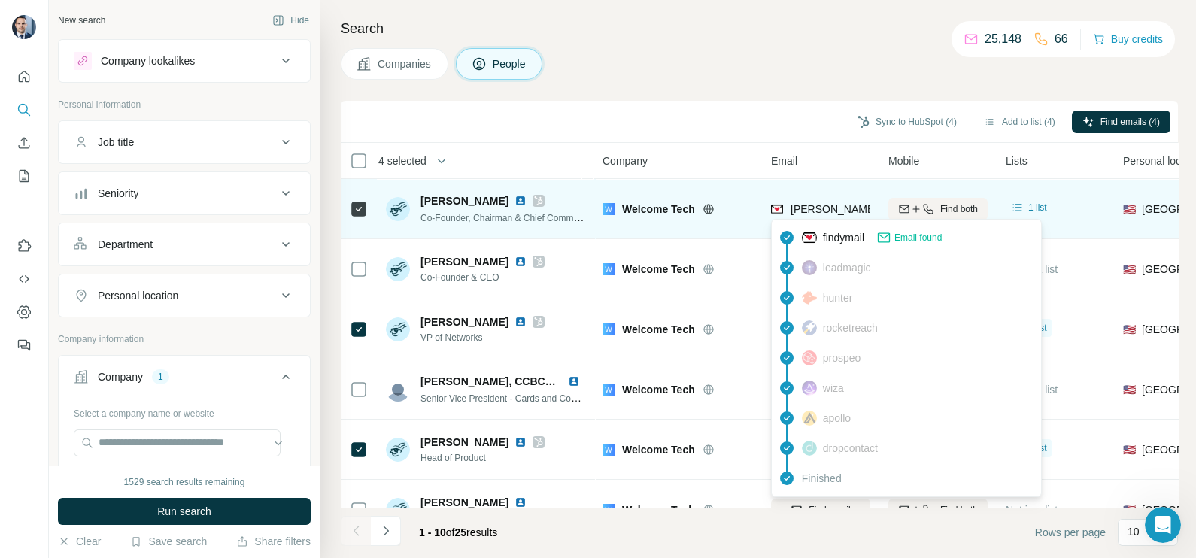
click at [823, 217] on div "[PERSON_NAME][EMAIL_ADDRESS][DOMAIN_NAME]" at bounding box center [907, 211] width 272 height 18
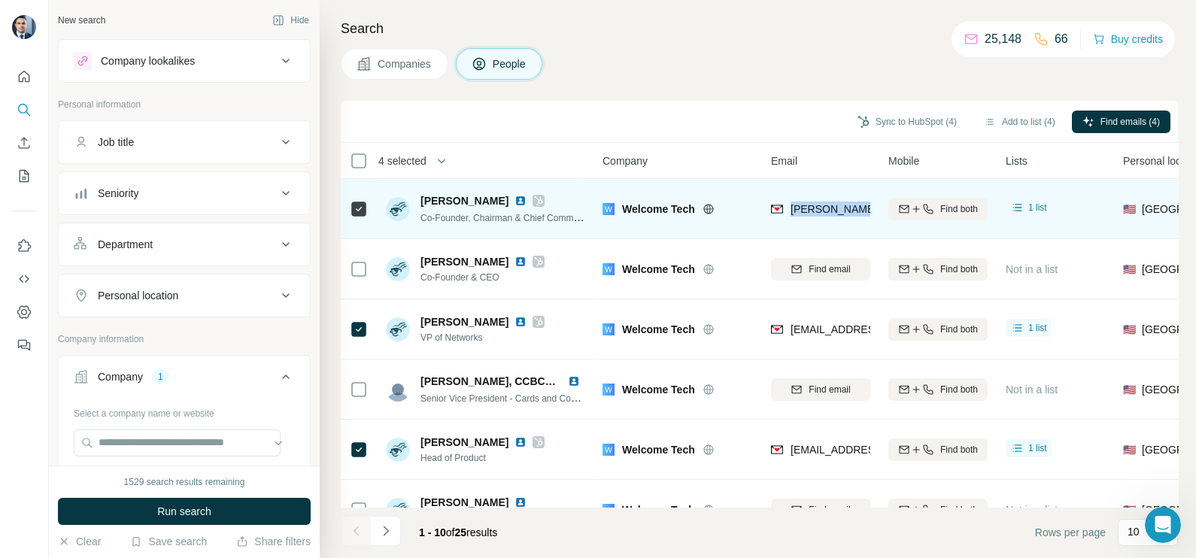
click at [822, 217] on div "[PERSON_NAME][EMAIL_ADDRESS][DOMAIN_NAME]" at bounding box center [907, 211] width 272 height 18
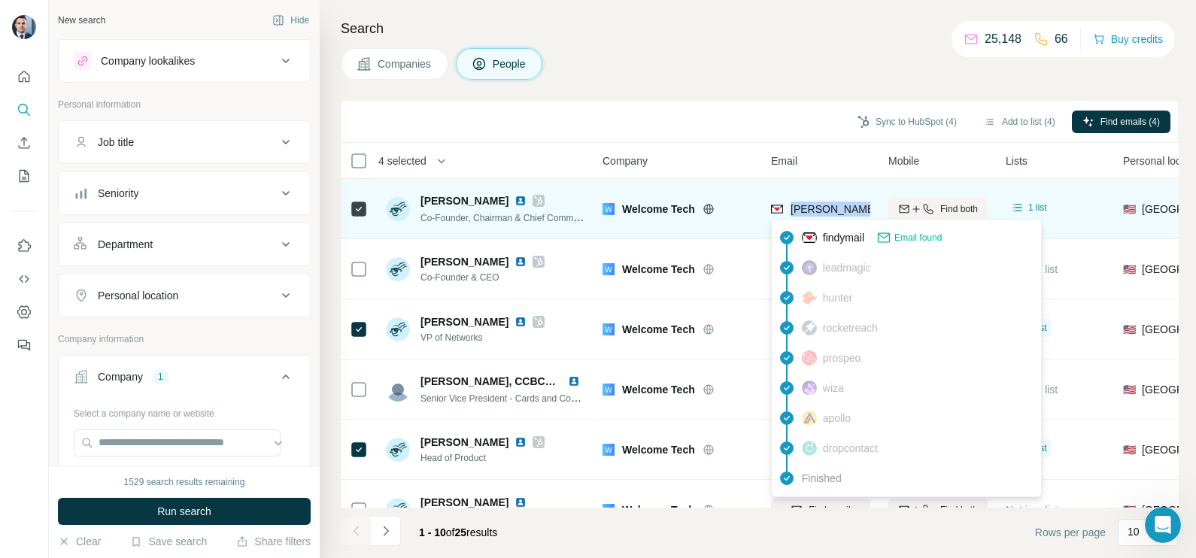
copy tr "[PERSON_NAME][EMAIL_ADDRESS][DOMAIN_NAME]"
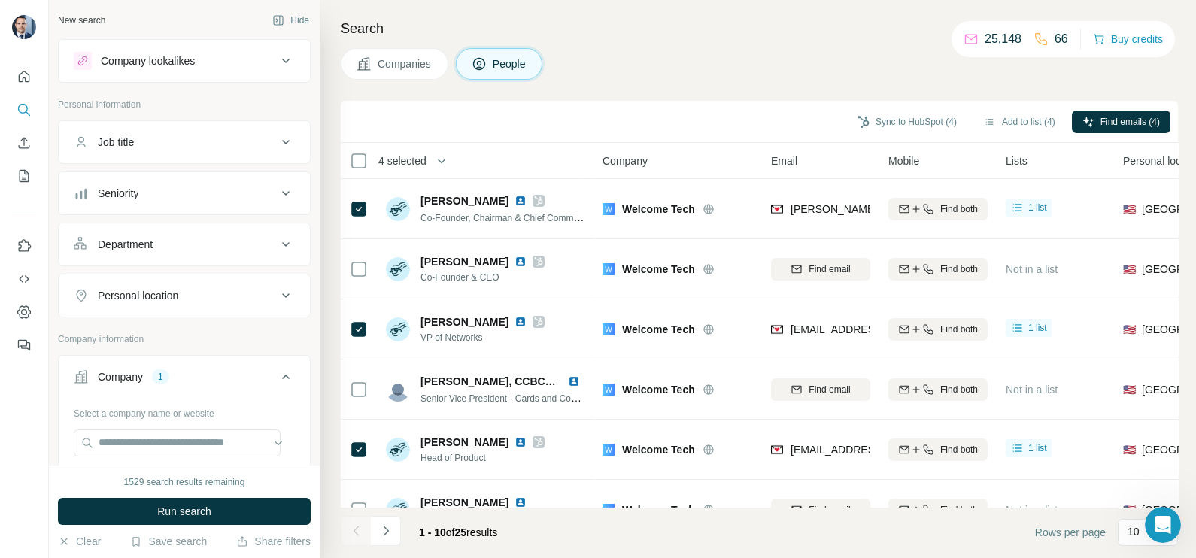
click at [688, 74] on div "Companies People" at bounding box center [759, 64] width 837 height 32
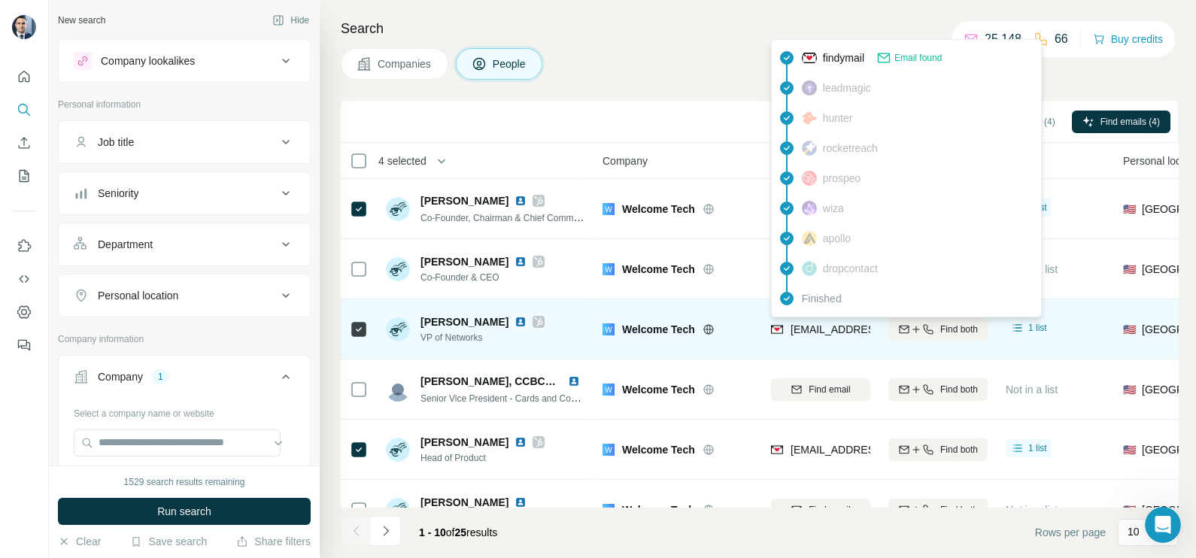
click at [795, 336] on span "[EMAIL_ADDRESS][DOMAIN_NAME]" at bounding box center [874, 329] width 166 height 15
copy tr "[EMAIL_ADDRESS][DOMAIN_NAME]"
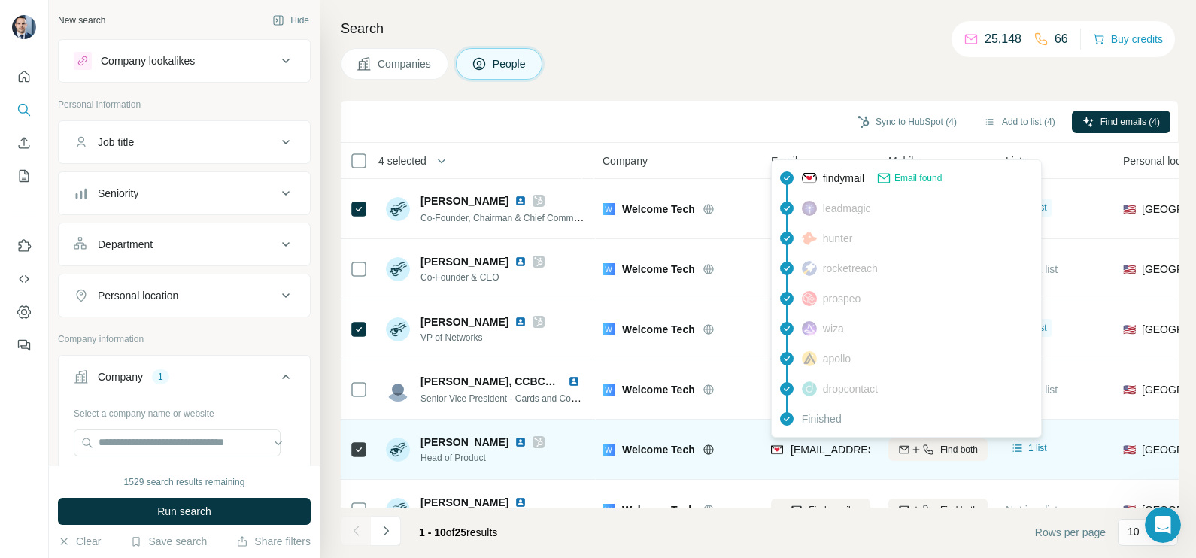
click at [825, 446] on span "[EMAIL_ADDRESS][DOMAIN_NAME]" at bounding box center [880, 450] width 178 height 12
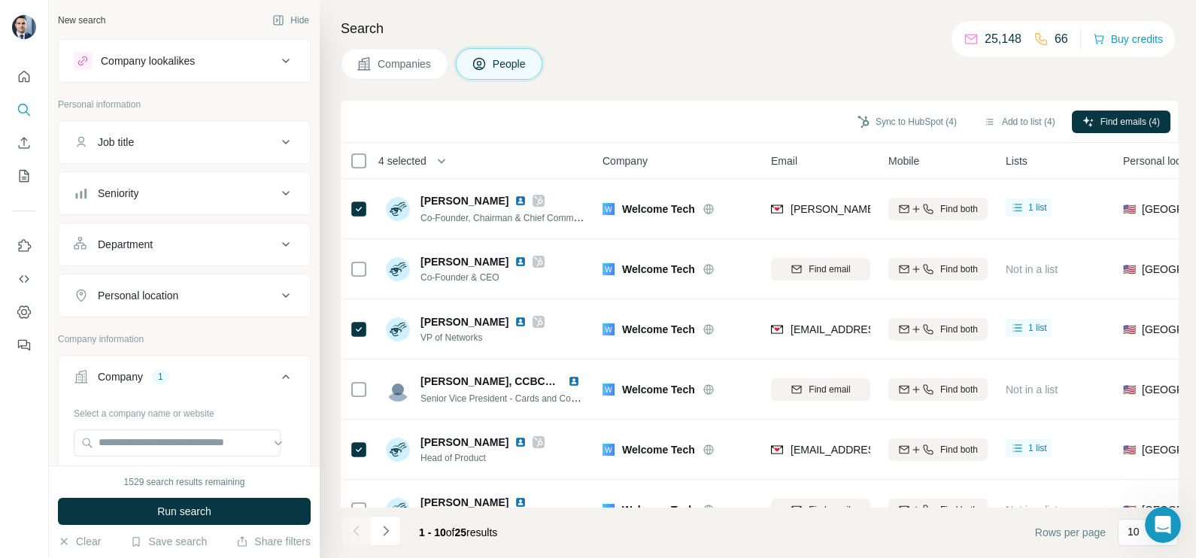
click at [752, 65] on div "Companies People" at bounding box center [759, 64] width 837 height 32
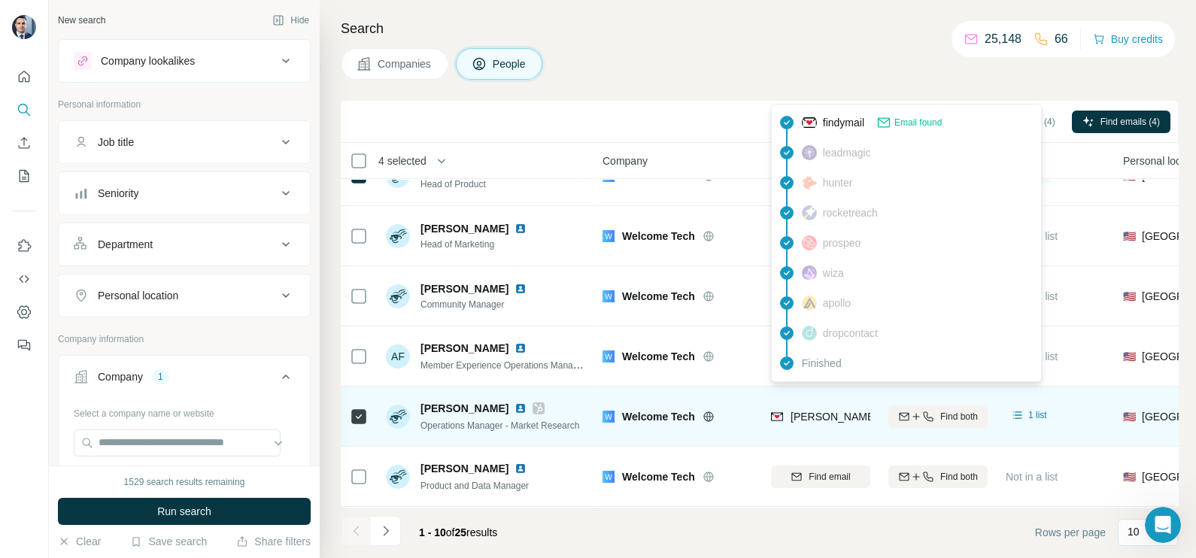
click at [805, 411] on span "[PERSON_NAME][EMAIL_ADDRESS][DOMAIN_NAME]" at bounding box center [923, 417] width 265 height 12
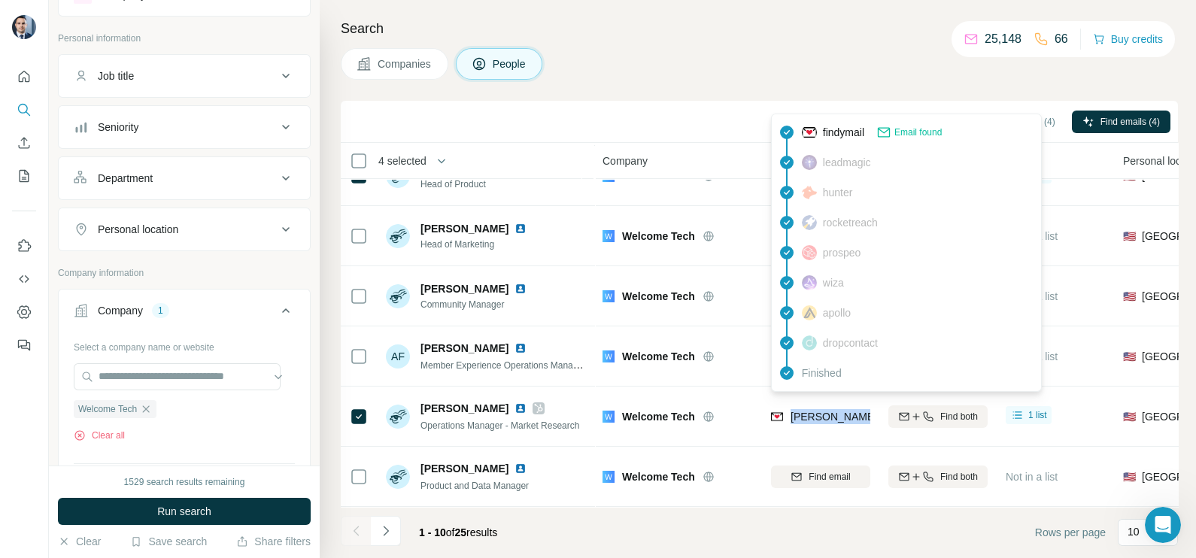
scroll to position [93, 0]
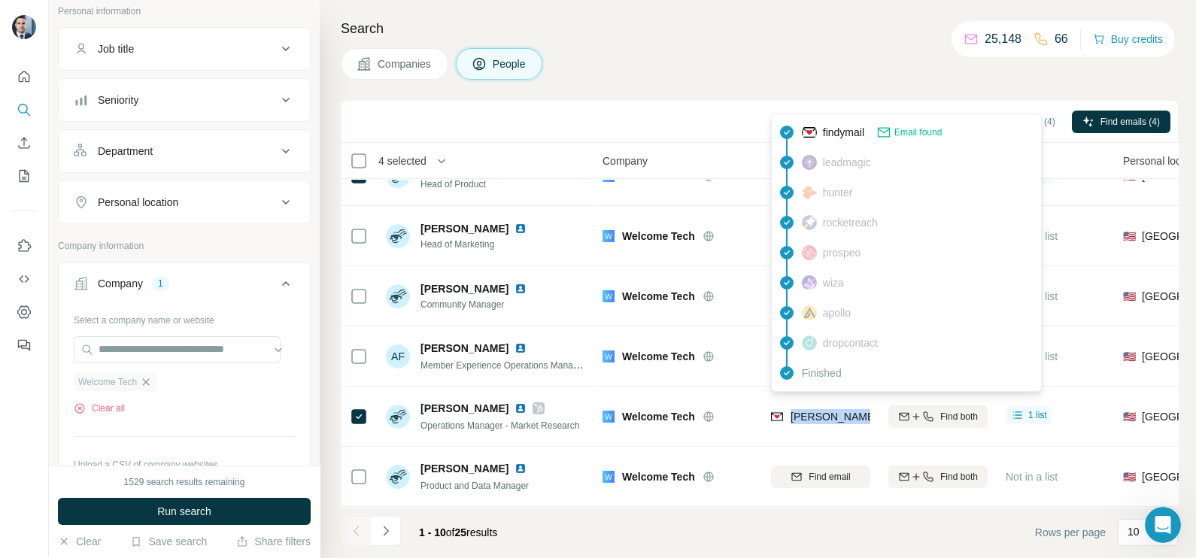
click at [149, 377] on icon "button" at bounding box center [146, 382] width 12 height 12
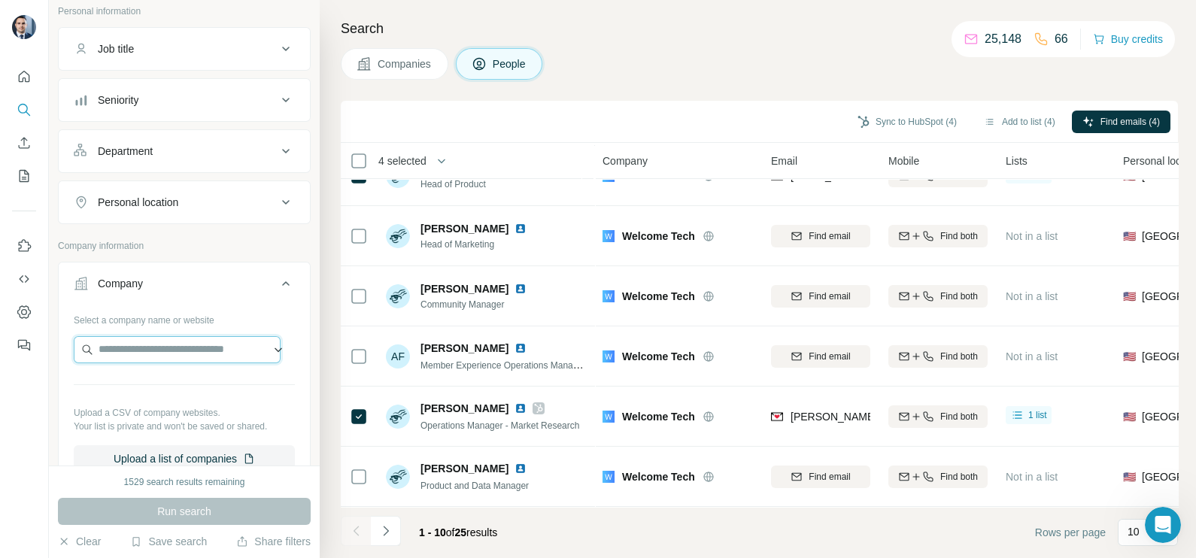
click at [159, 345] on input "text" at bounding box center [177, 349] width 207 height 27
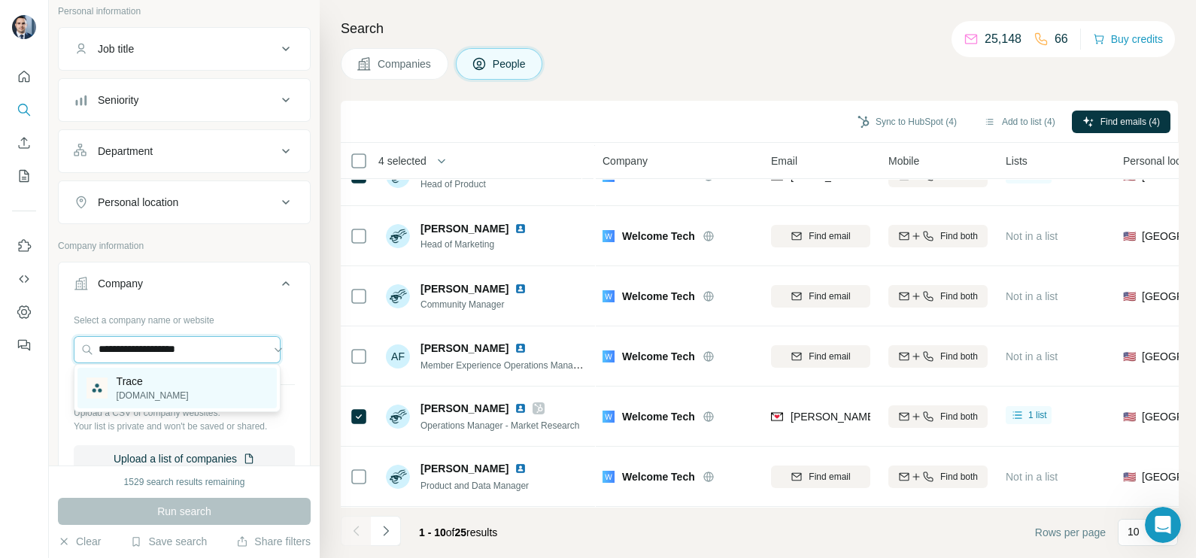
type input "**********"
click at [172, 385] on div "Trace [DOMAIN_NAME]" at bounding box center [176, 388] width 199 height 41
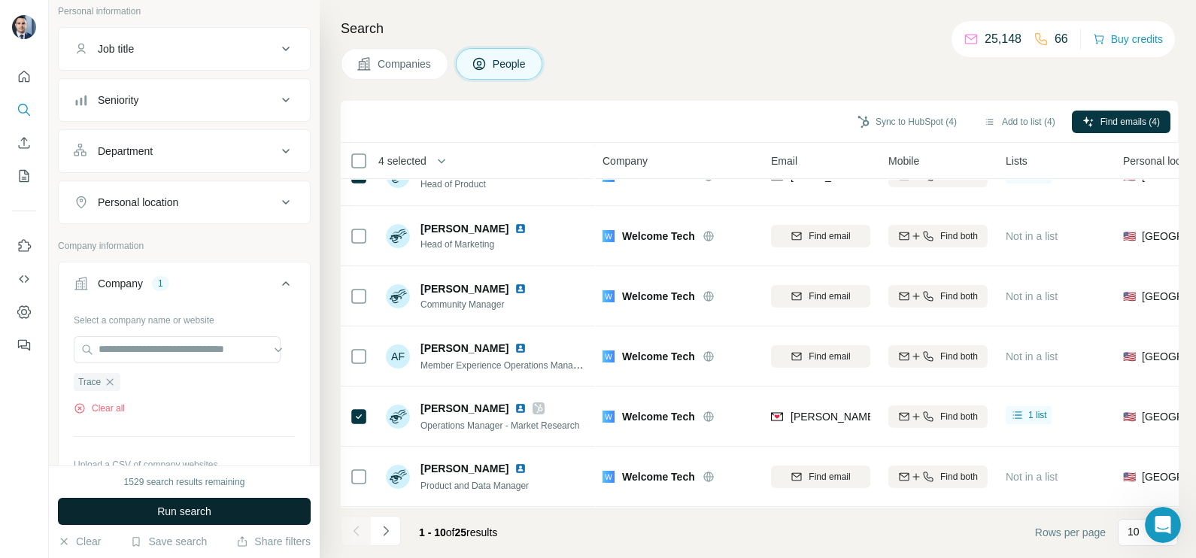
click at [181, 507] on span "Run search" at bounding box center [184, 511] width 54 height 15
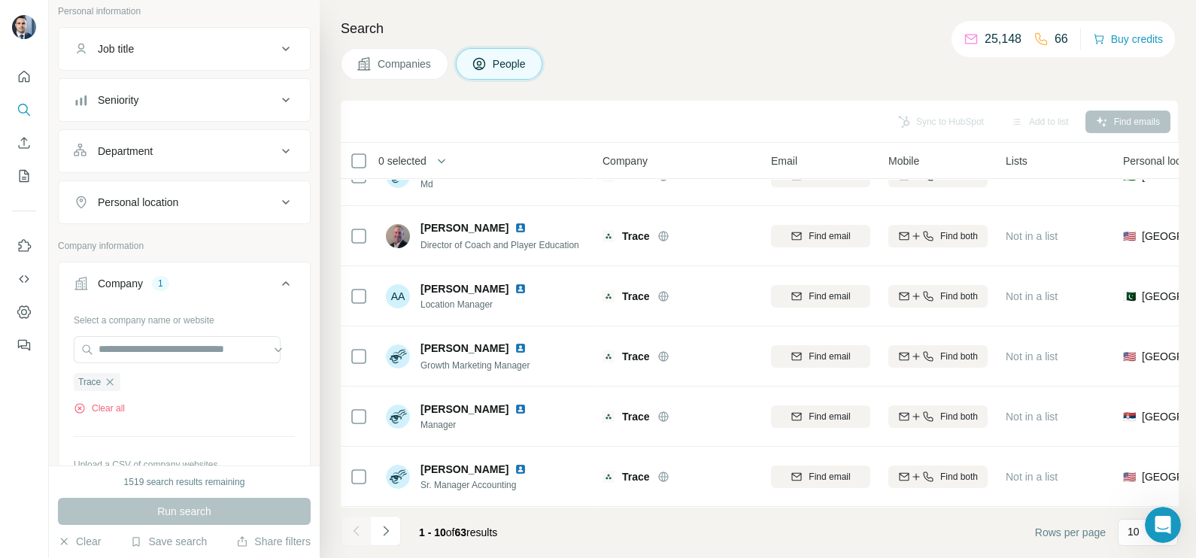
click at [401, 63] on span "Companies" at bounding box center [405, 63] width 55 height 15
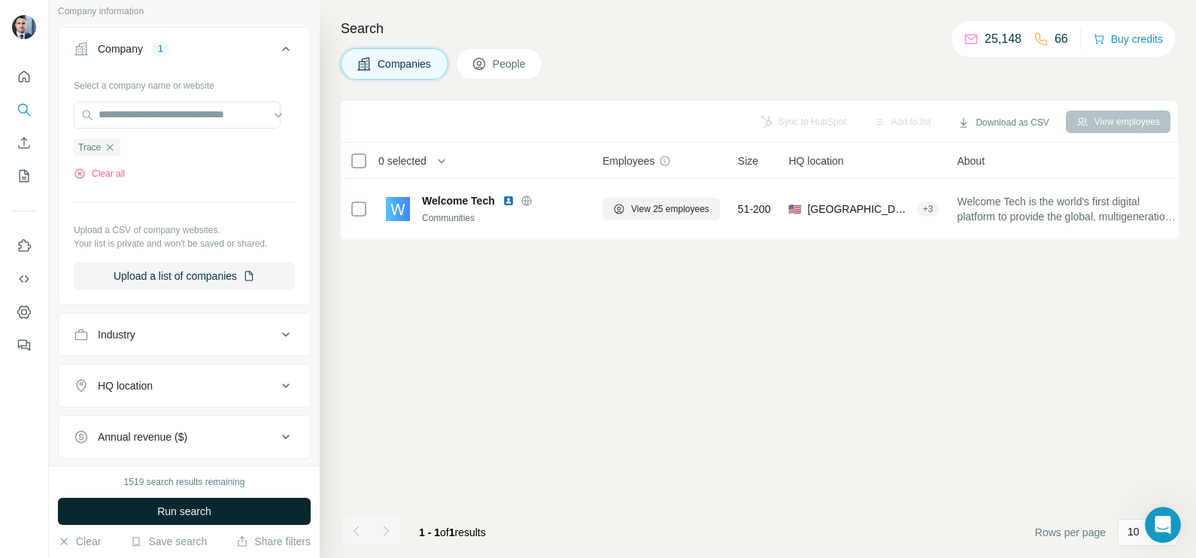
click at [227, 506] on button "Run search" at bounding box center [184, 511] width 253 height 27
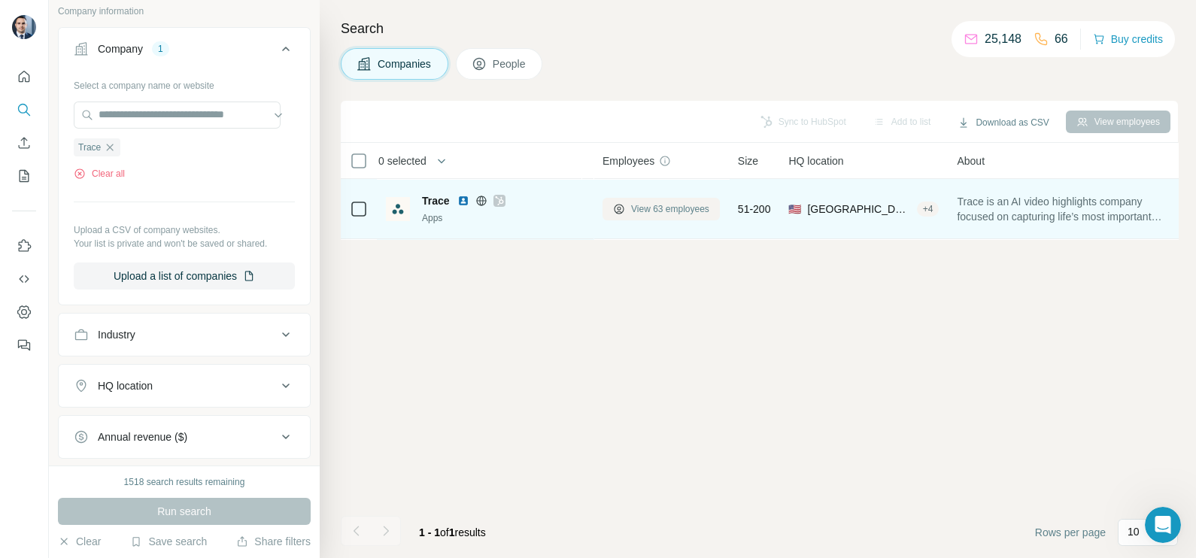
click at [686, 202] on span "View 63 employees" at bounding box center [670, 209] width 78 height 14
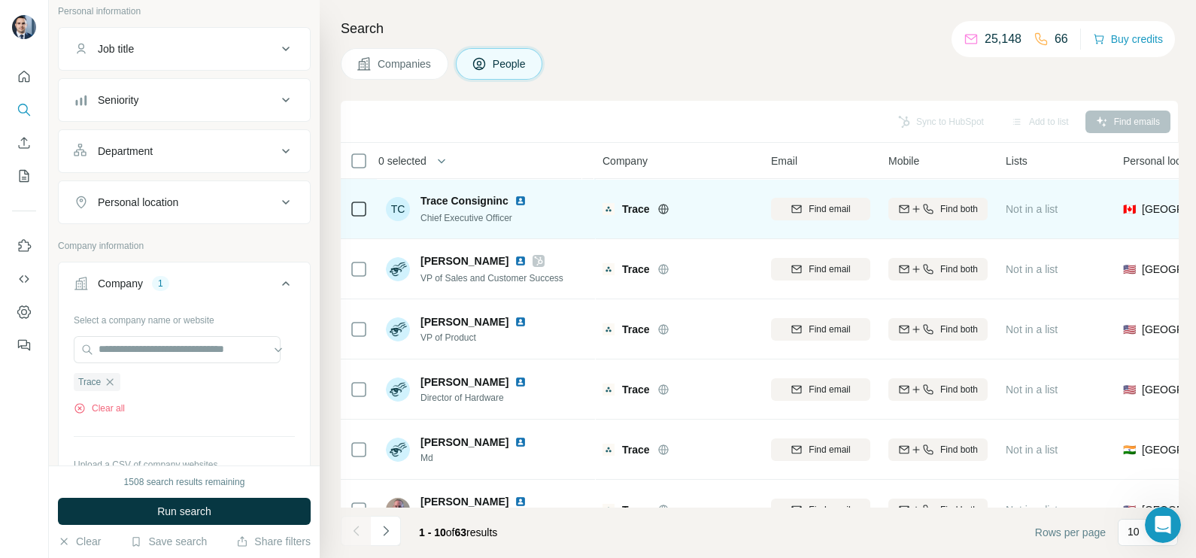
click at [368, 208] on td at bounding box center [359, 209] width 36 height 60
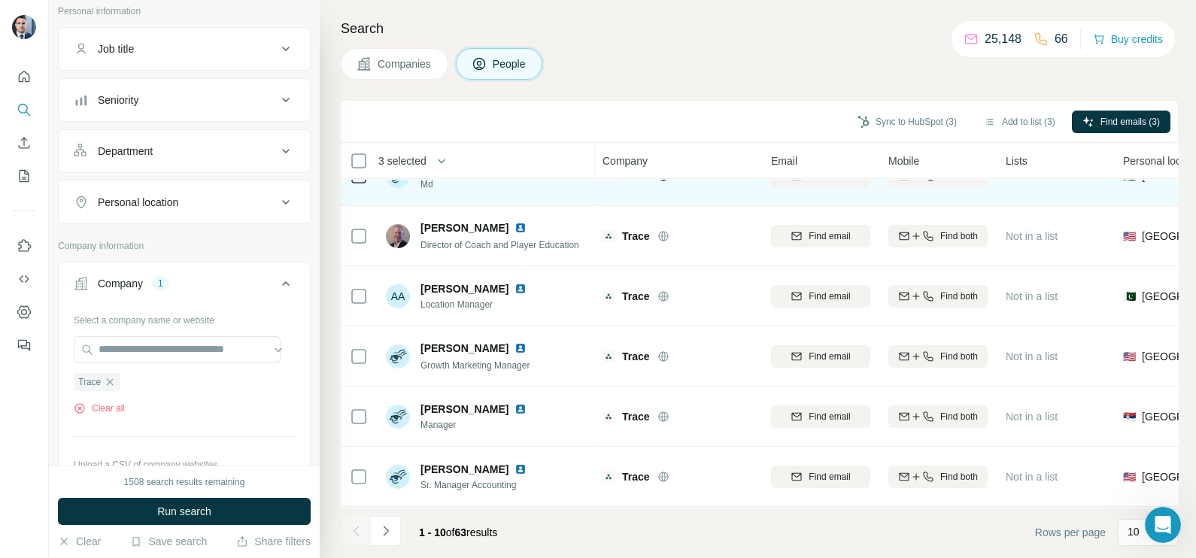
scroll to position [282, 0]
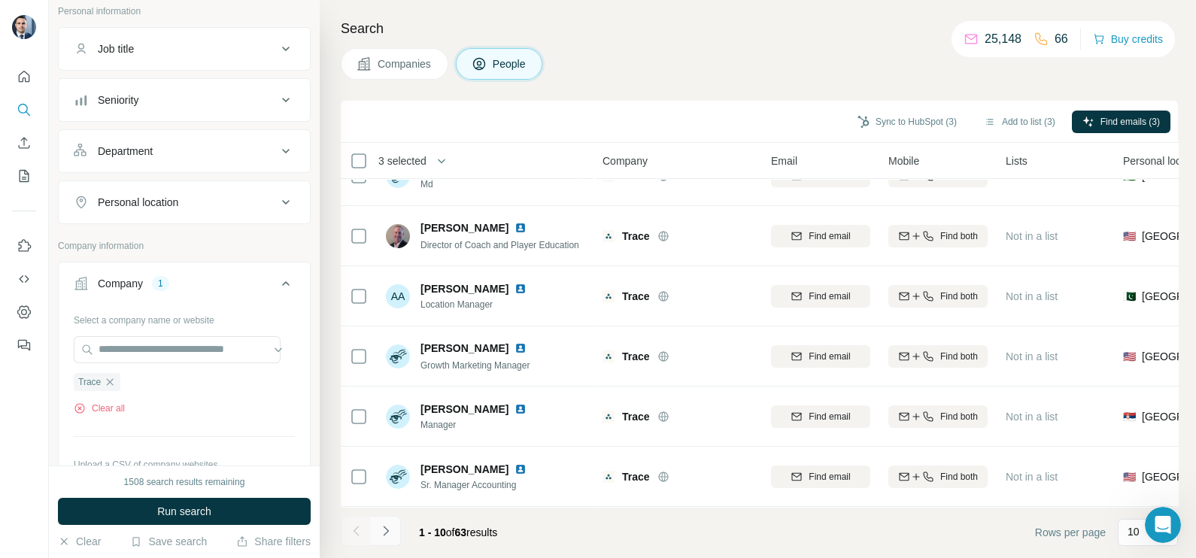
click at [382, 533] on icon "Navigate to next page" at bounding box center [385, 531] width 15 height 15
click at [350, 534] on icon "Navigate to previous page" at bounding box center [356, 531] width 15 height 15
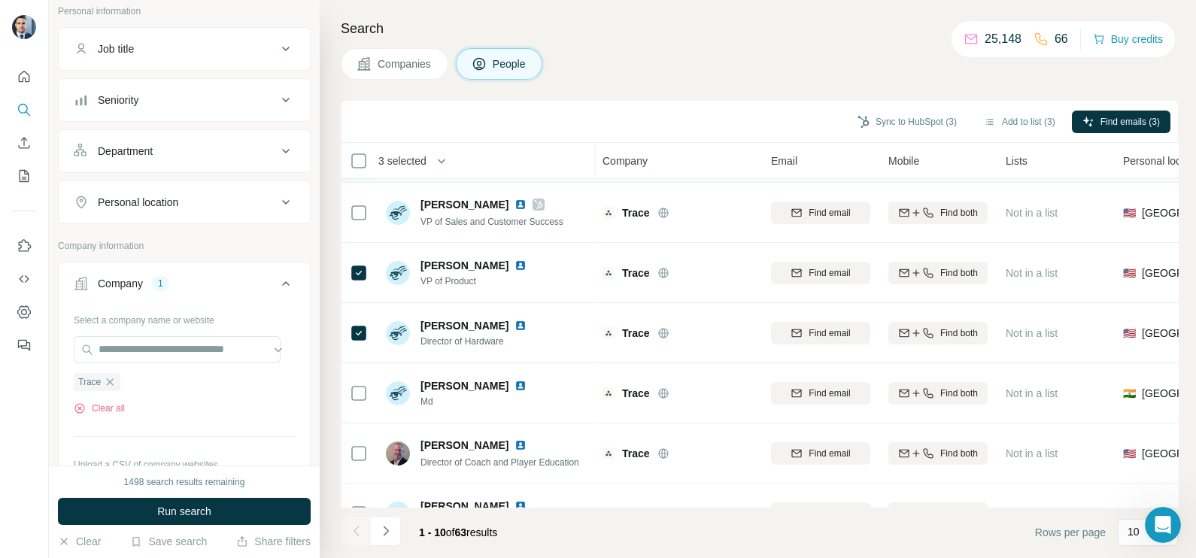
scroll to position [0, 0]
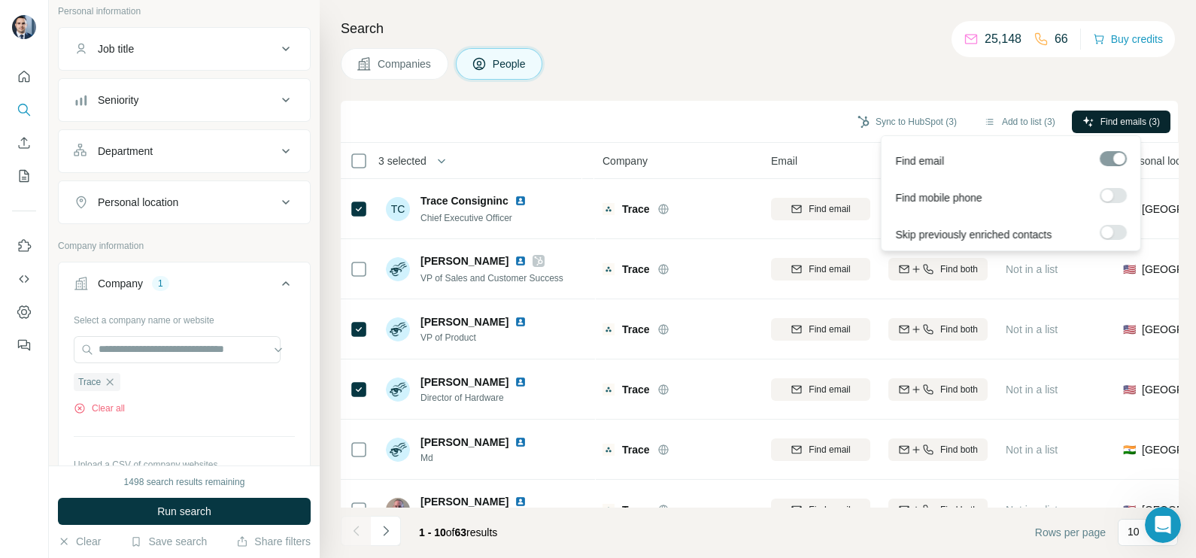
click at [1139, 128] on span "Find emails (3)" at bounding box center [1130, 122] width 59 height 14
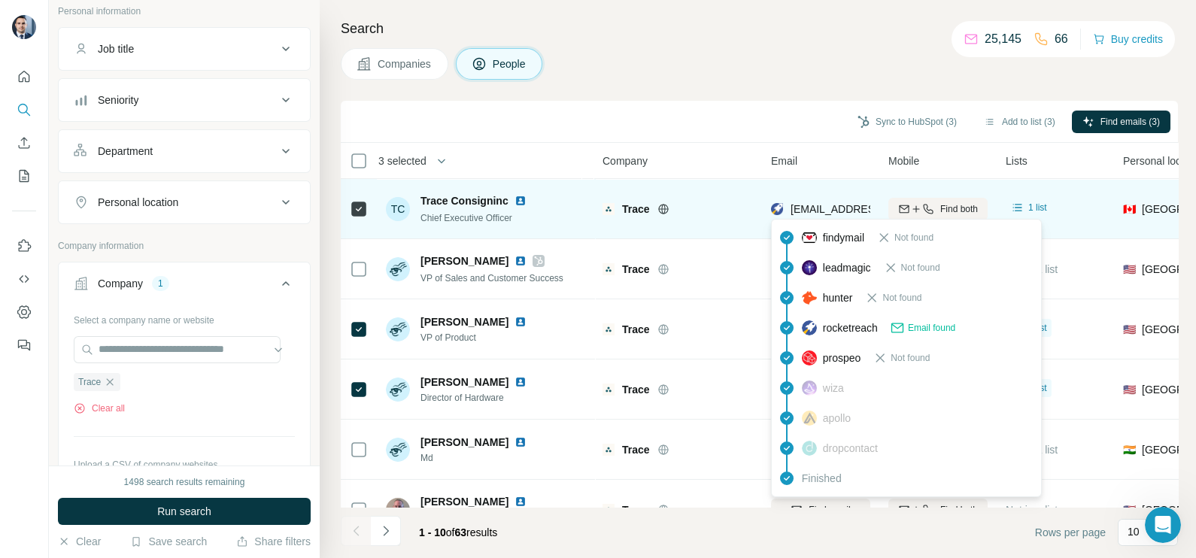
click at [836, 210] on span "[EMAIL_ADDRESS][DOMAIN_NAME]" at bounding box center [880, 209] width 178 height 12
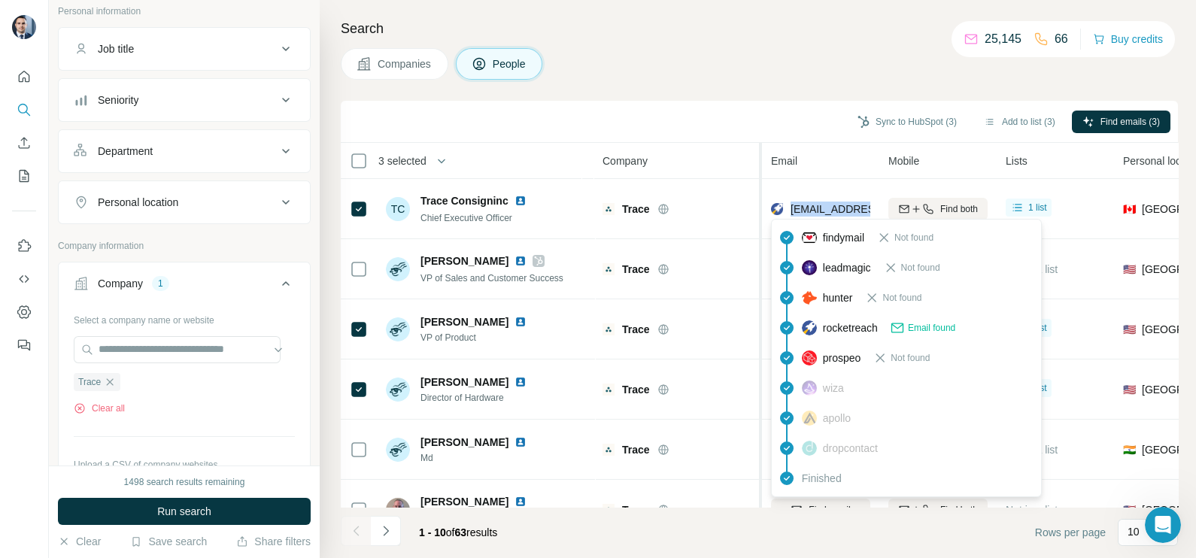
click at [759, 144] on div at bounding box center [759, 462] width 6 height 638
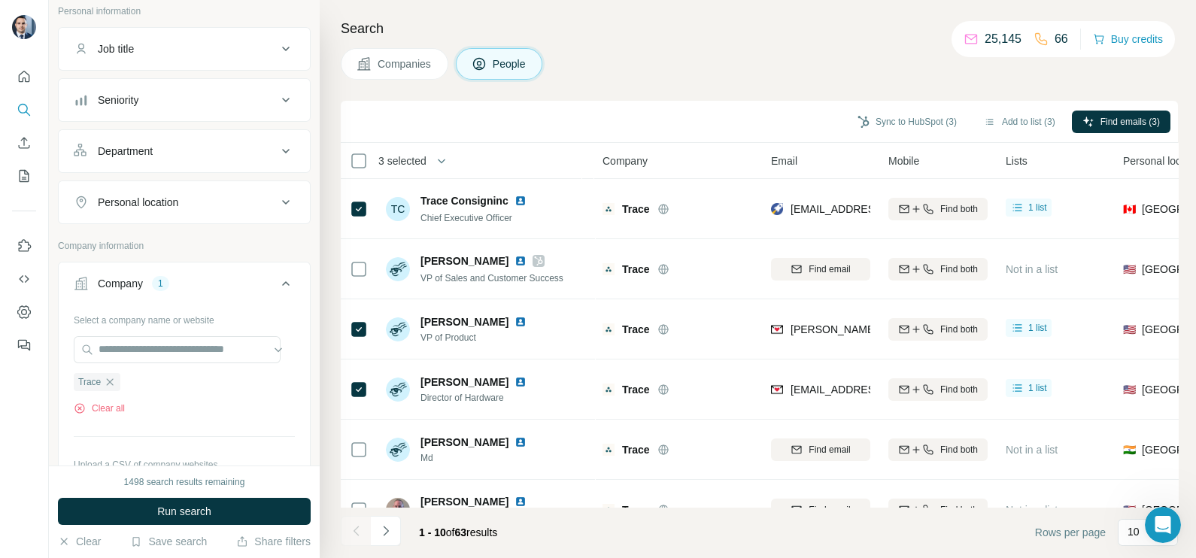
click at [758, 109] on div "Sync to HubSpot (3) Add to list (3) Find emails (3)" at bounding box center [759, 121] width 822 height 26
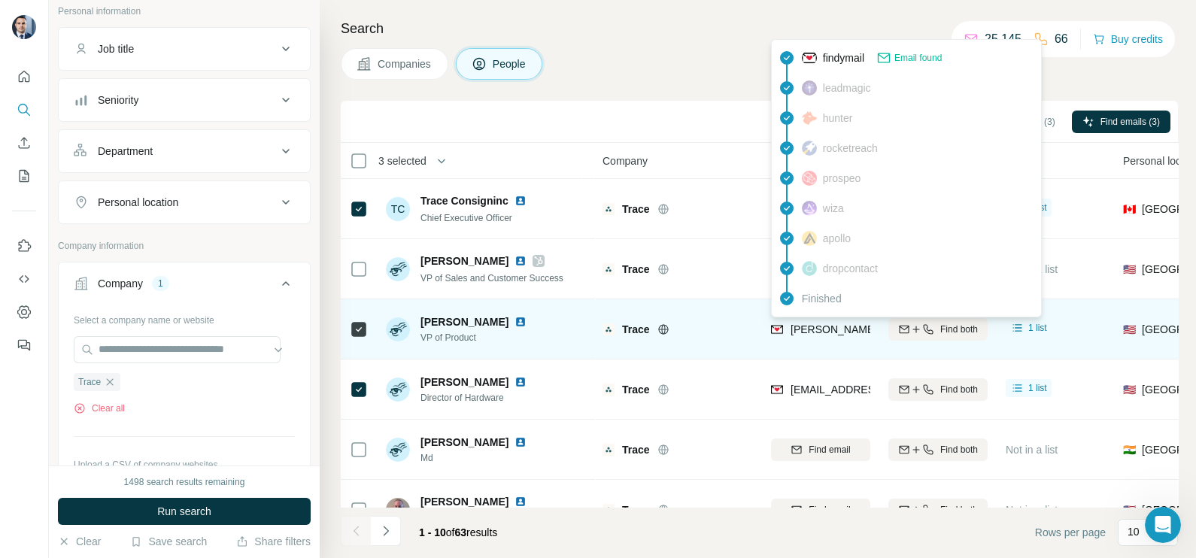
click at [822, 335] on span "[PERSON_NAME][EMAIL_ADDRESS][DOMAIN_NAME]" at bounding box center [917, 329] width 253 height 15
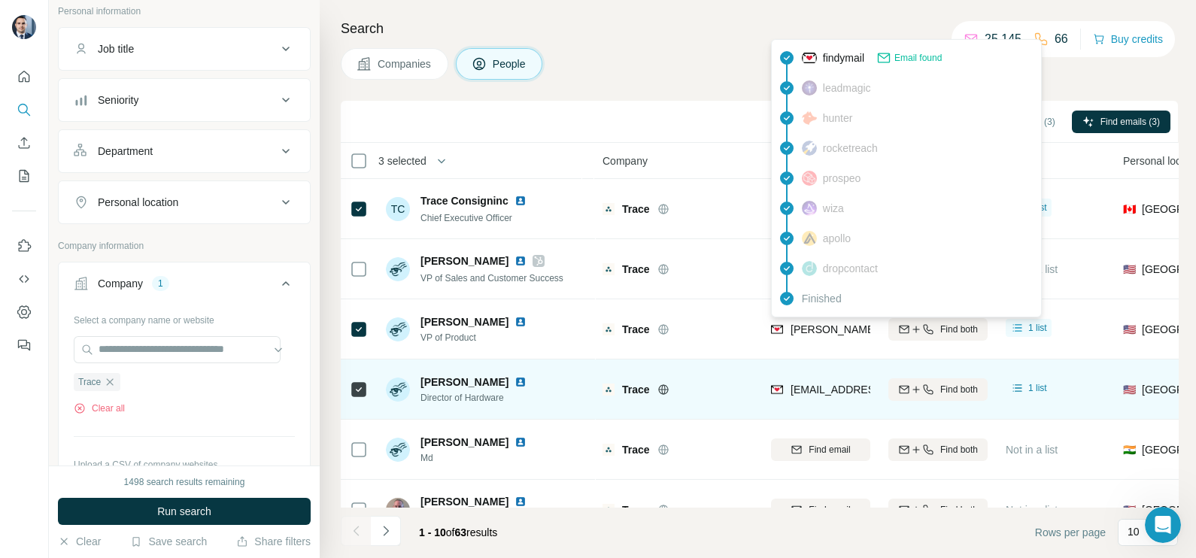
click at [823, 375] on div "[EMAIL_ADDRESS][DOMAIN_NAME]" at bounding box center [820, 389] width 99 height 41
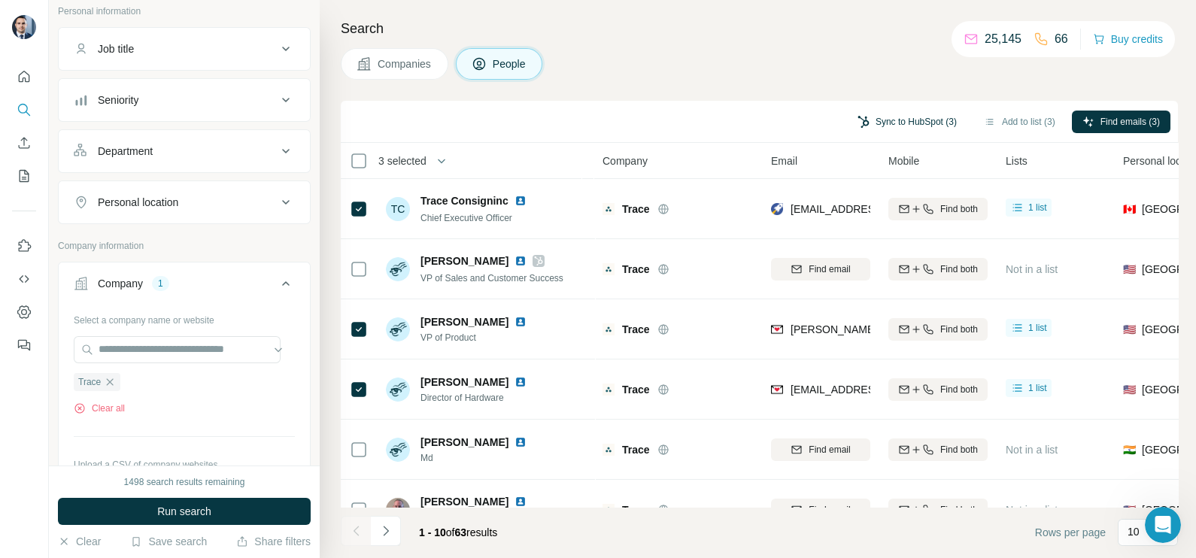
click at [889, 127] on button "Sync to HubSpot (3)" at bounding box center [907, 122] width 120 height 23
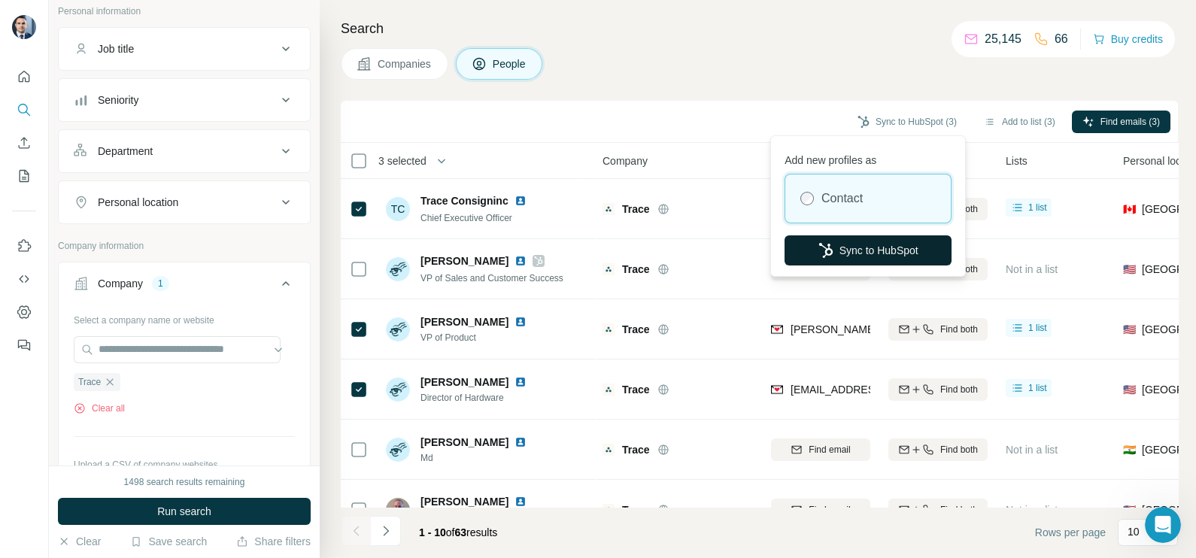
click at [865, 248] on button "Sync to HubSpot" at bounding box center [868, 250] width 167 height 30
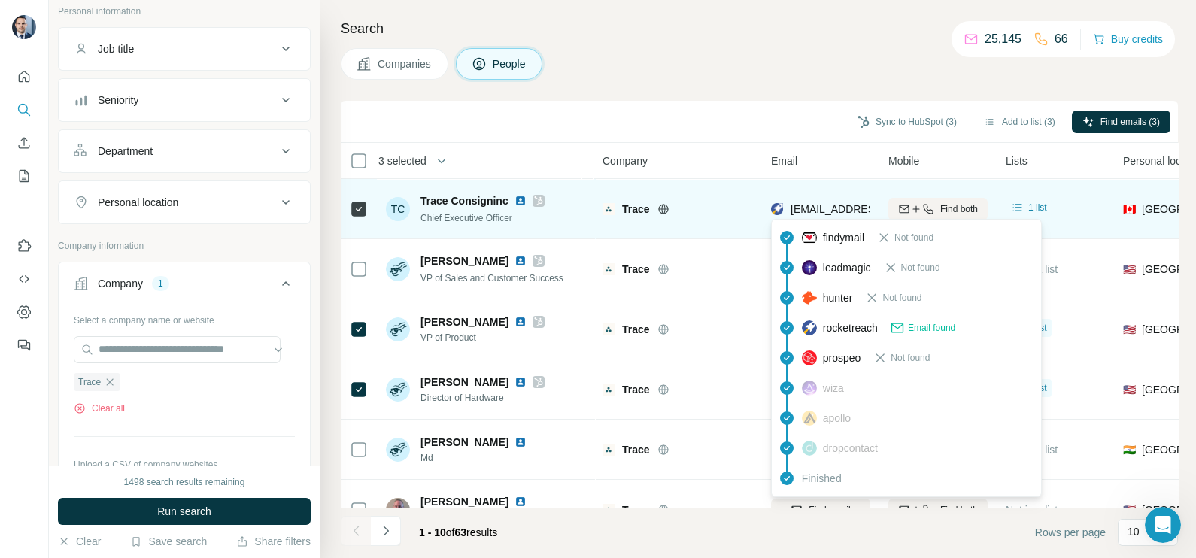
click at [819, 213] on span "[EMAIL_ADDRESS][DOMAIN_NAME]" at bounding box center [880, 209] width 178 height 12
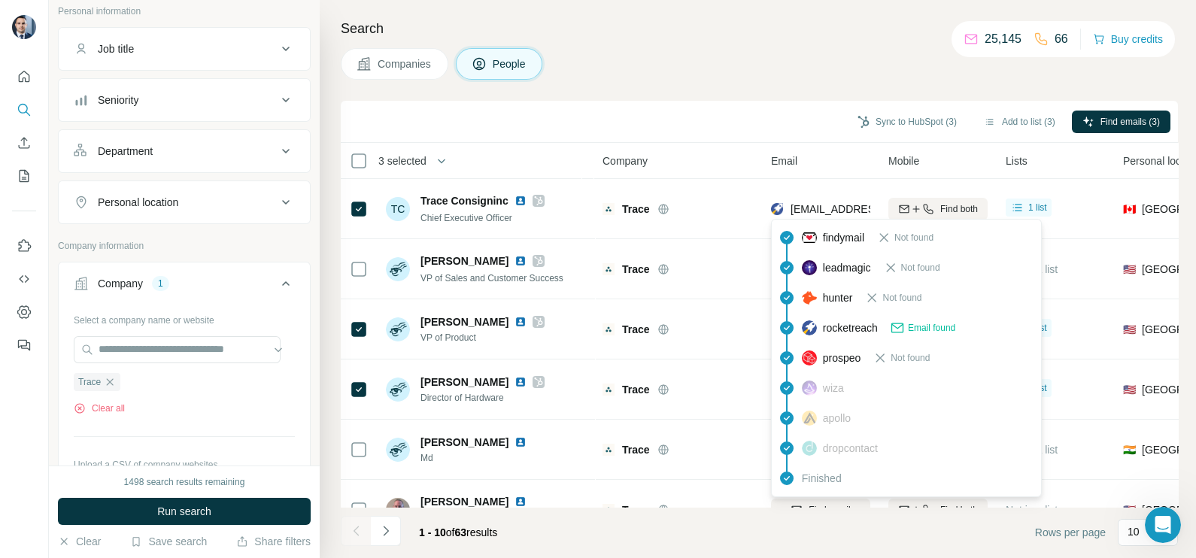
click at [722, 101] on div "Sync to HubSpot (3) Add to list (3) Find emails (3)" at bounding box center [759, 122] width 837 height 42
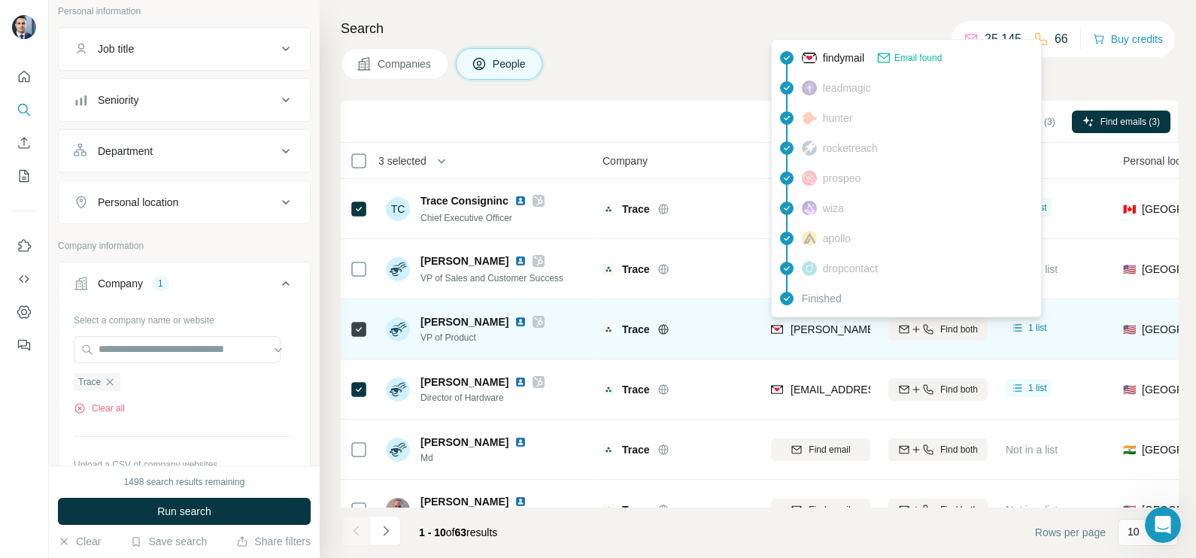
click at [791, 327] on span "[PERSON_NAME][EMAIL_ADDRESS][DOMAIN_NAME]" at bounding box center [923, 330] width 265 height 12
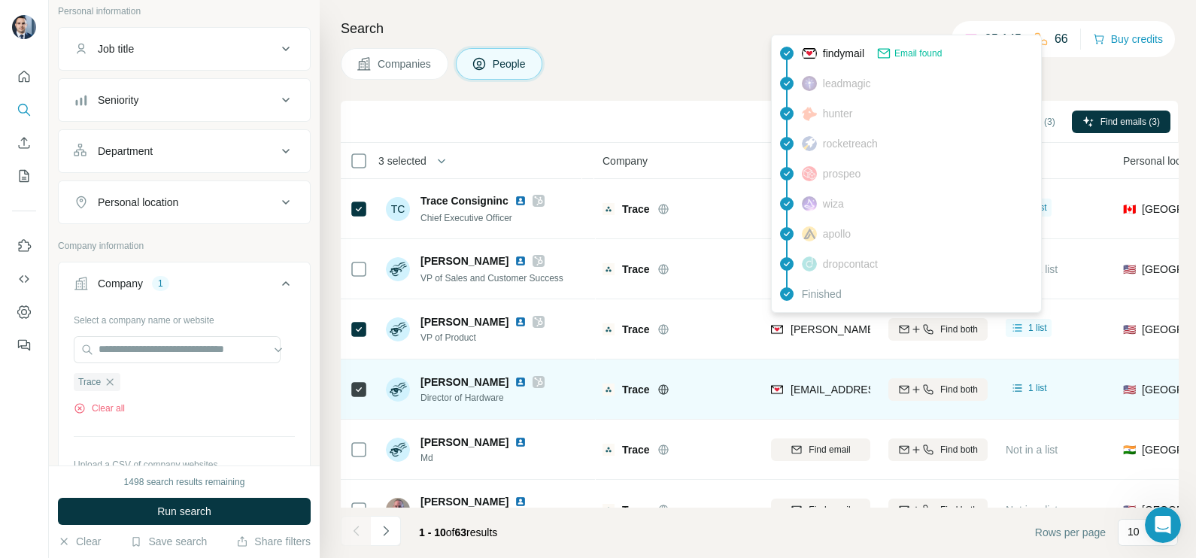
click at [813, 396] on div "[EMAIL_ADDRESS][DOMAIN_NAME]" at bounding box center [864, 391] width 186 height 18
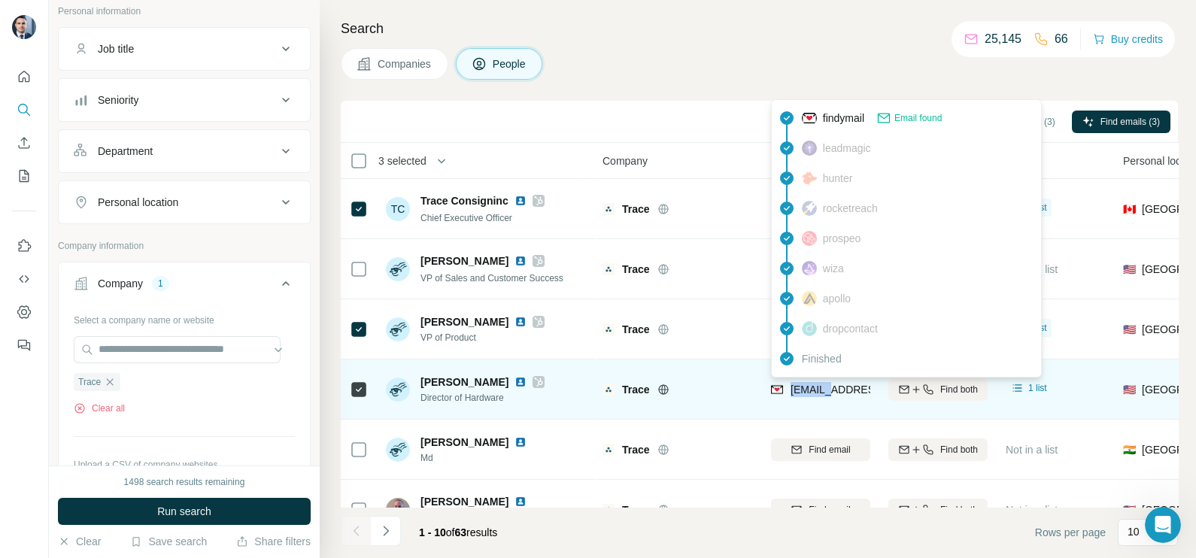
click at [813, 396] on div "[EMAIL_ADDRESS][DOMAIN_NAME]" at bounding box center [864, 391] width 186 height 18
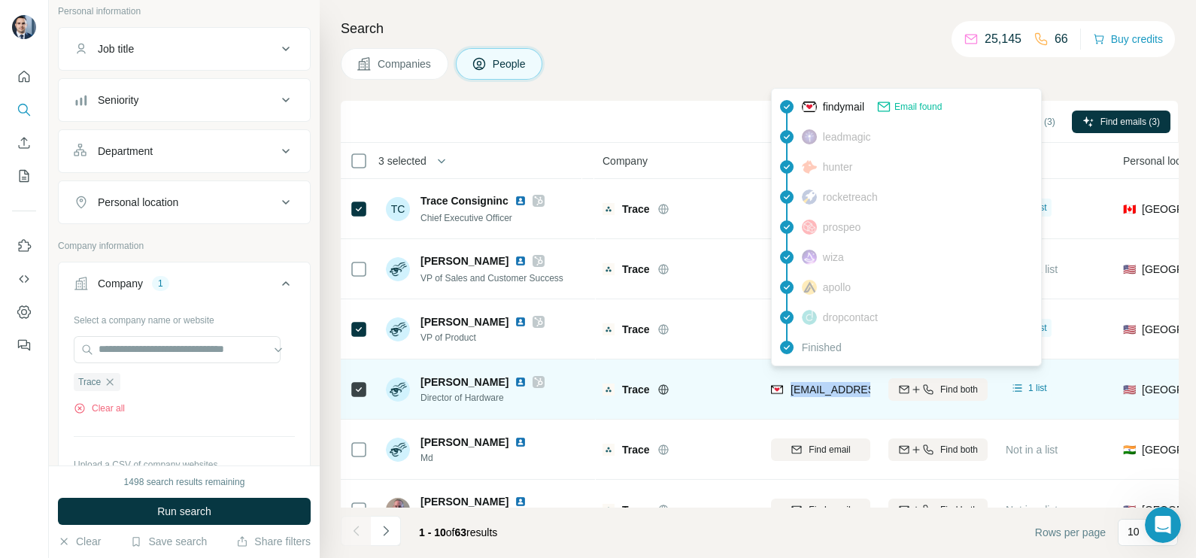
click at [813, 396] on div "[EMAIL_ADDRESS][DOMAIN_NAME]" at bounding box center [864, 391] width 186 height 18
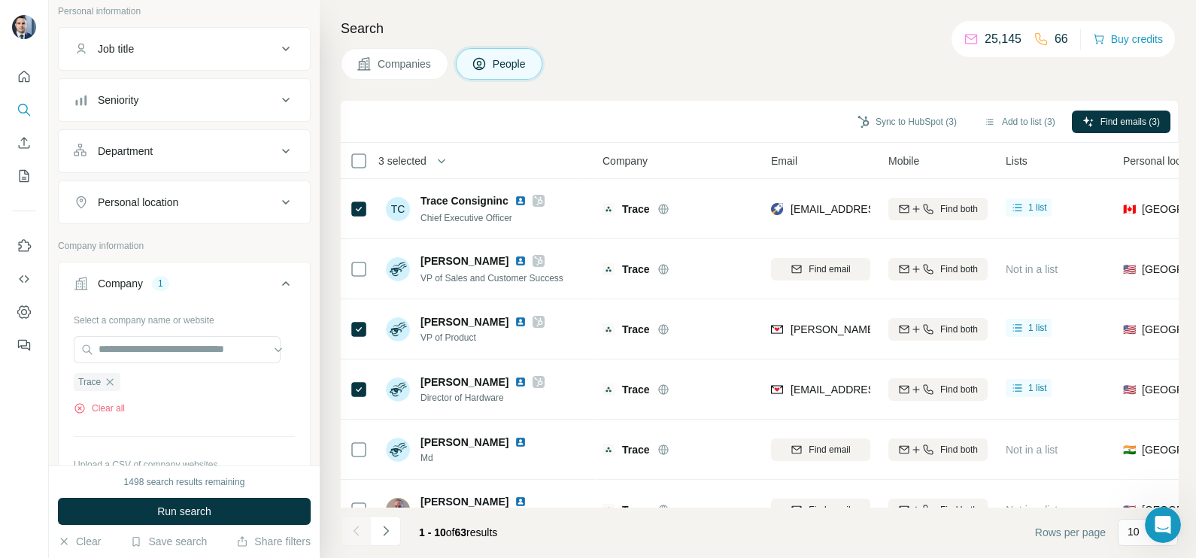
click at [707, 108] on div "Sync to HubSpot (3) Add to list (3) Find emails (3)" at bounding box center [759, 121] width 822 height 26
click at [109, 378] on icon "button" at bounding box center [110, 381] width 7 height 7
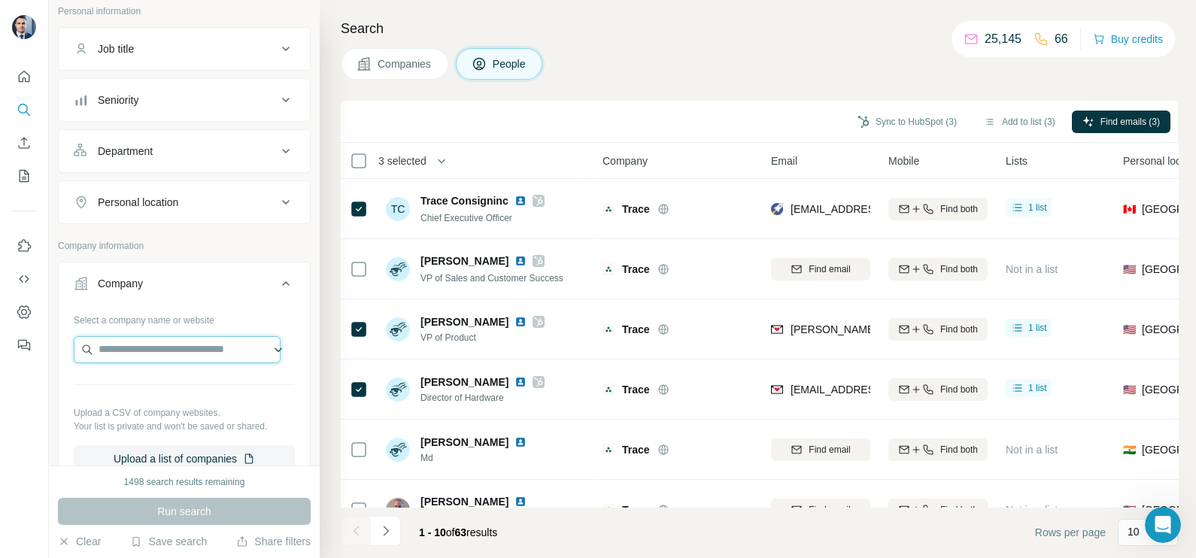
click at [141, 355] on input "text" at bounding box center [177, 349] width 207 height 27
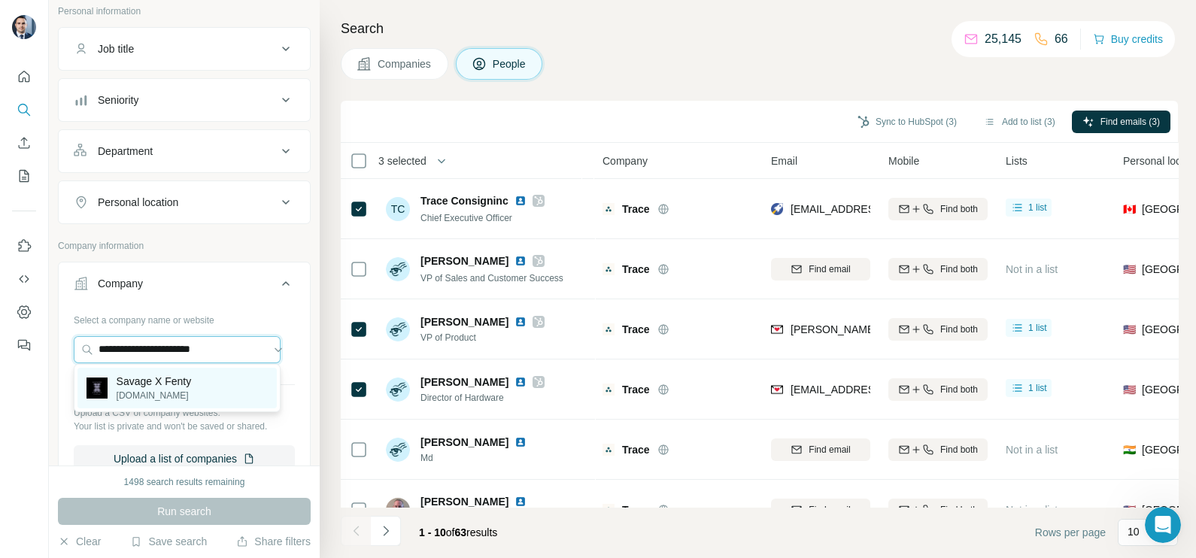
type input "**********"
click at [169, 382] on p "Savage X Fenty" at bounding box center [154, 381] width 75 height 15
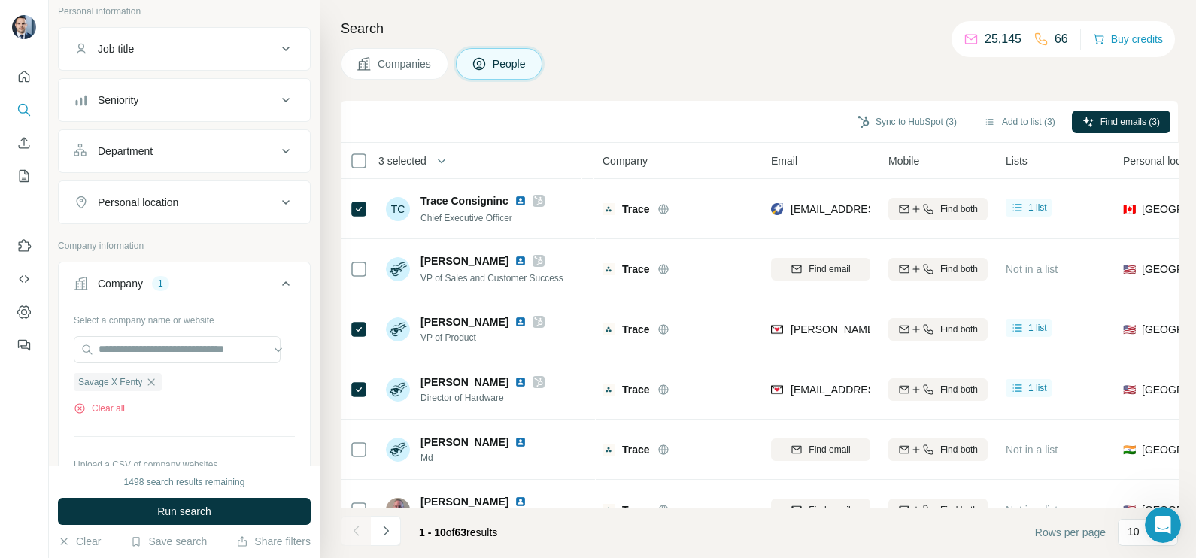
click at [396, 88] on div "Search Companies People Sync to HubSpot (3) Add to list (3) Find emails (3) 3 s…" at bounding box center [758, 279] width 877 height 558
click at [390, 72] on button "Companies" at bounding box center [395, 64] width 108 height 32
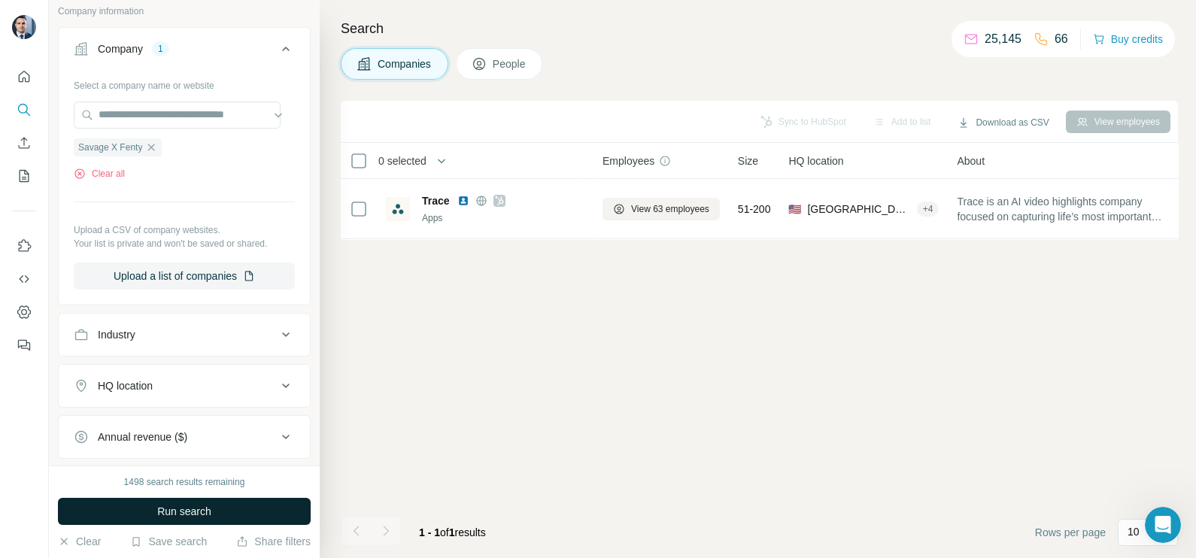
click at [184, 509] on span "Run search" at bounding box center [184, 511] width 54 height 15
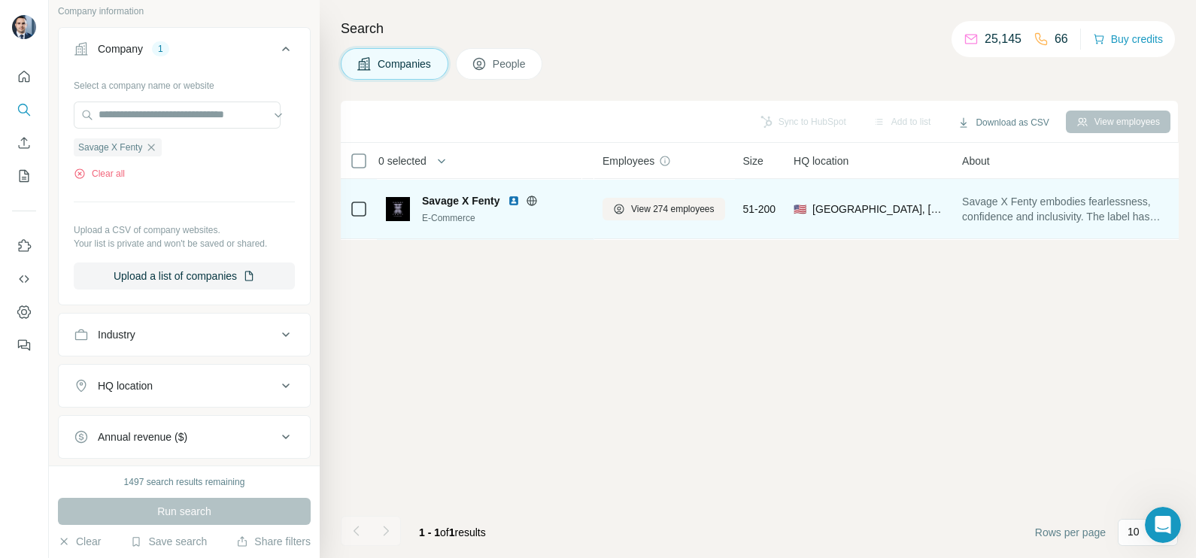
click at [673, 185] on td "View 274 employees" at bounding box center [664, 209] width 141 height 60
click at [670, 205] on span "View 274 employees" at bounding box center [673, 209] width 84 height 14
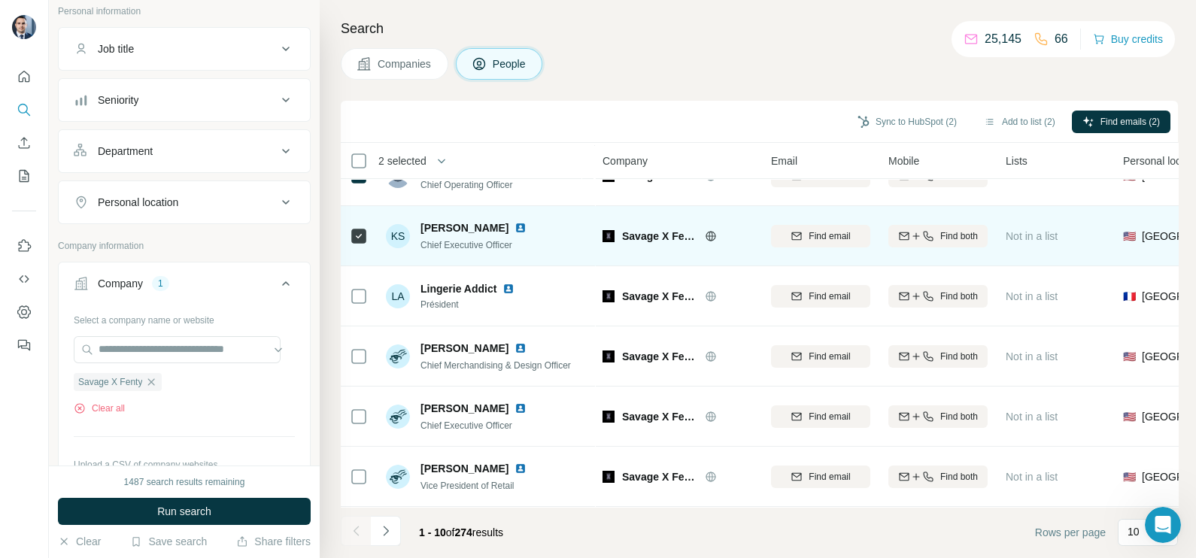
scroll to position [187, 0]
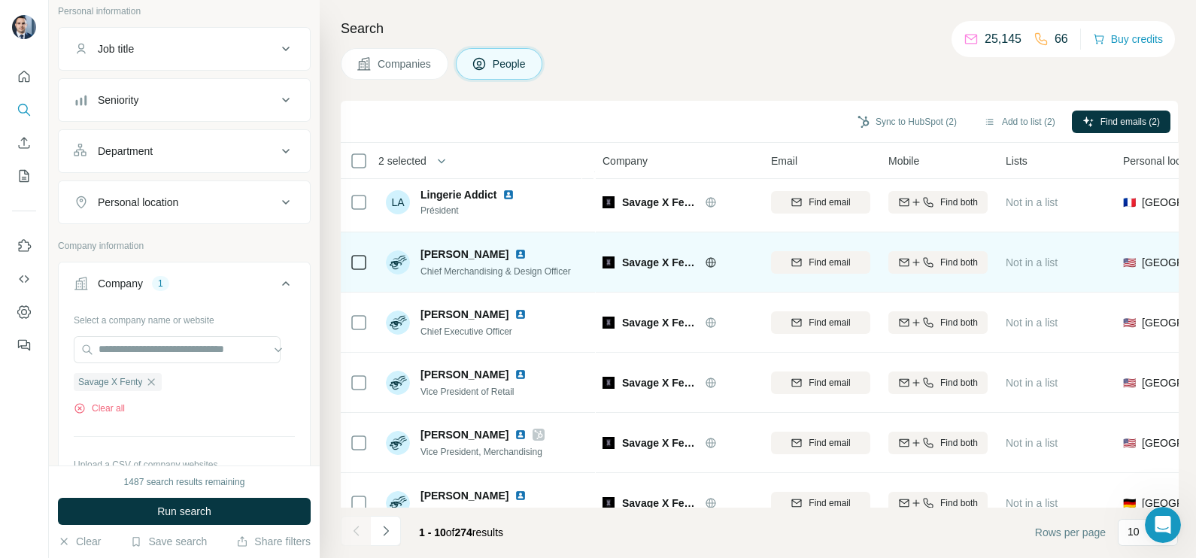
click at [369, 260] on td at bounding box center [359, 262] width 36 height 60
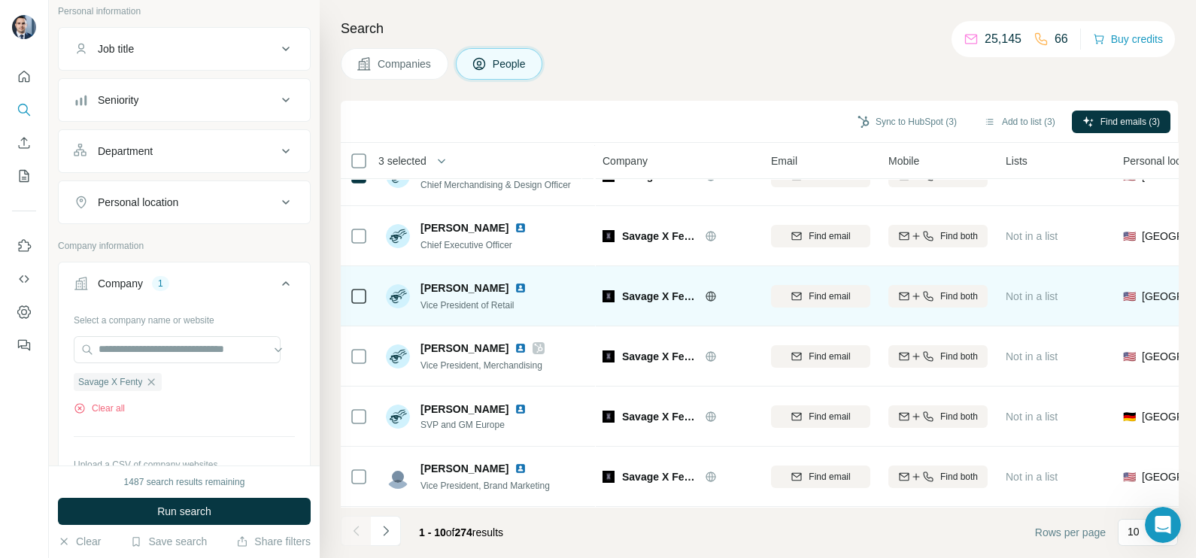
scroll to position [282, 0]
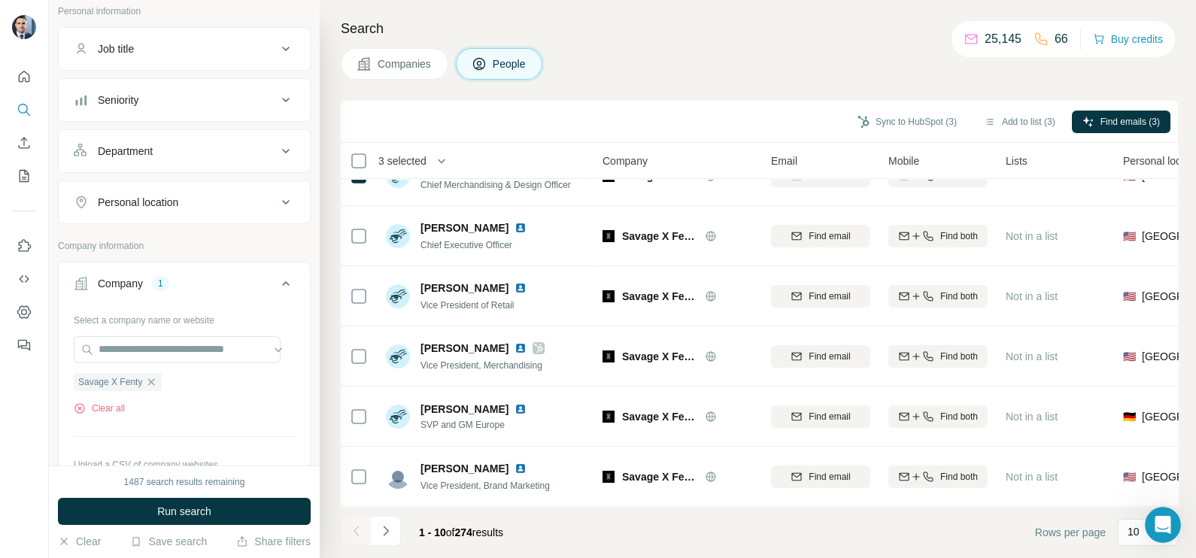
click at [377, 541] on button "Navigate to next page" at bounding box center [386, 531] width 30 height 30
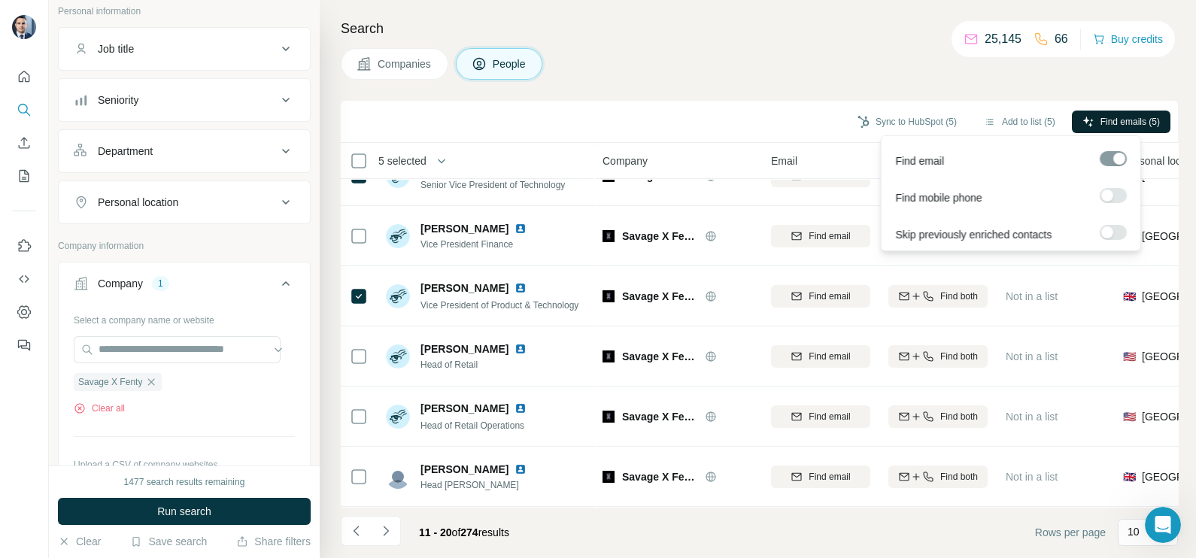
click at [1124, 124] on span "Find emails (5)" at bounding box center [1130, 122] width 59 height 14
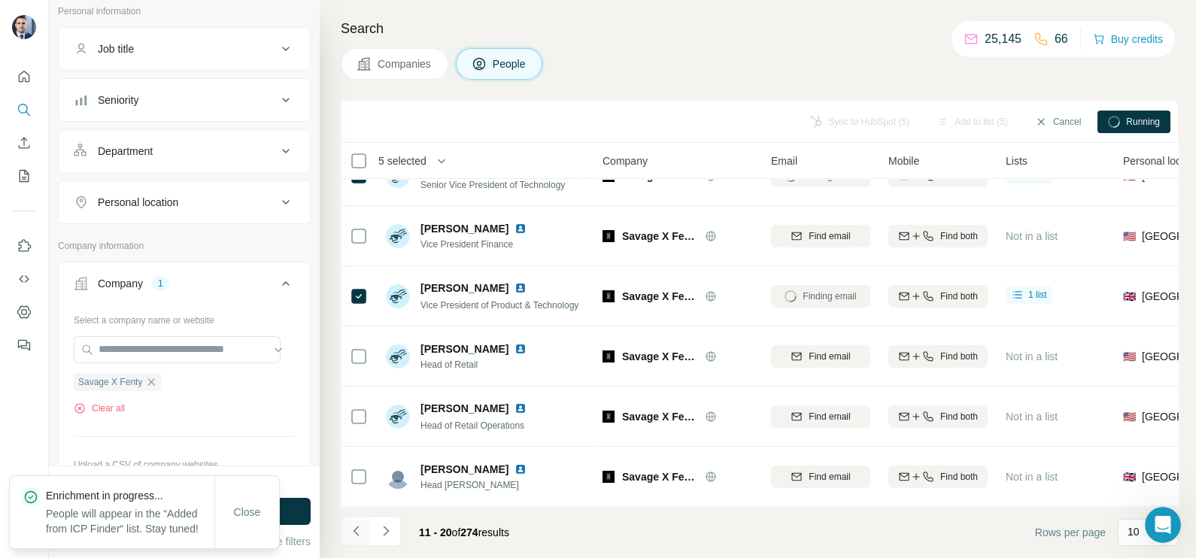
click at [358, 523] on button "Navigate to previous page" at bounding box center [356, 531] width 30 height 30
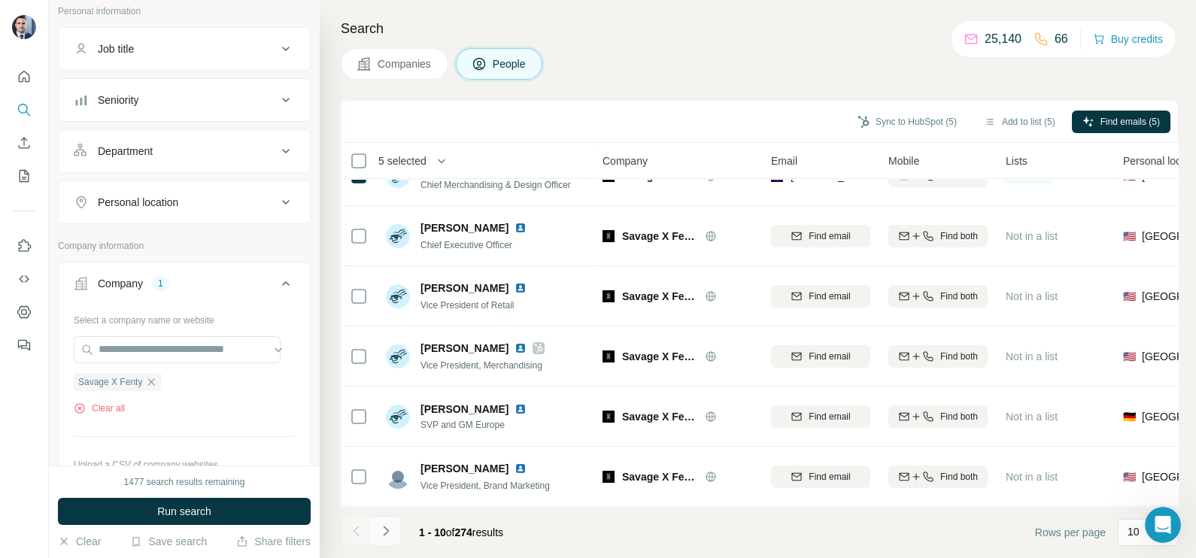
click at [384, 534] on icon "Navigate to next page" at bounding box center [385, 531] width 5 height 10
click at [351, 527] on icon "Navigate to previous page" at bounding box center [356, 531] width 15 height 15
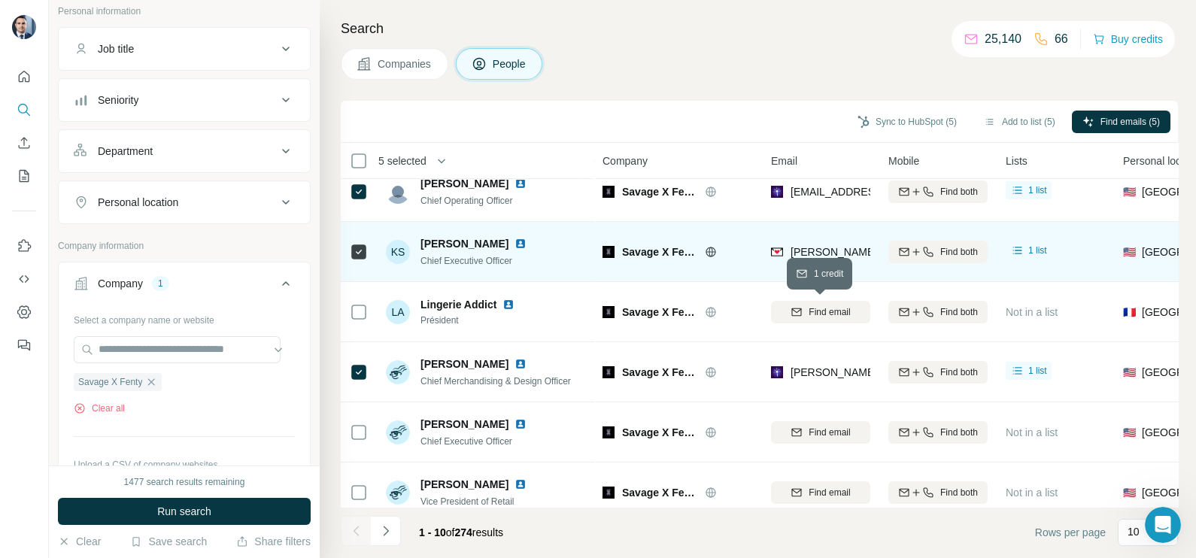
scroll to position [93, 0]
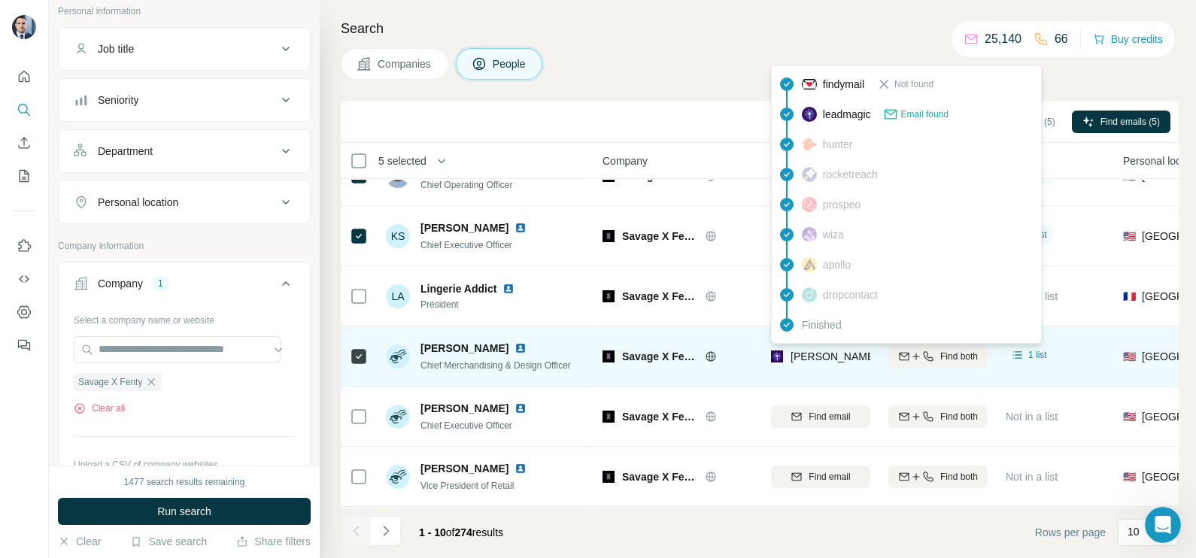
click at [845, 362] on span "[PERSON_NAME][EMAIL_ADDRESS][PERSON_NAME][DOMAIN_NAME]" at bounding box center [961, 356] width 340 height 15
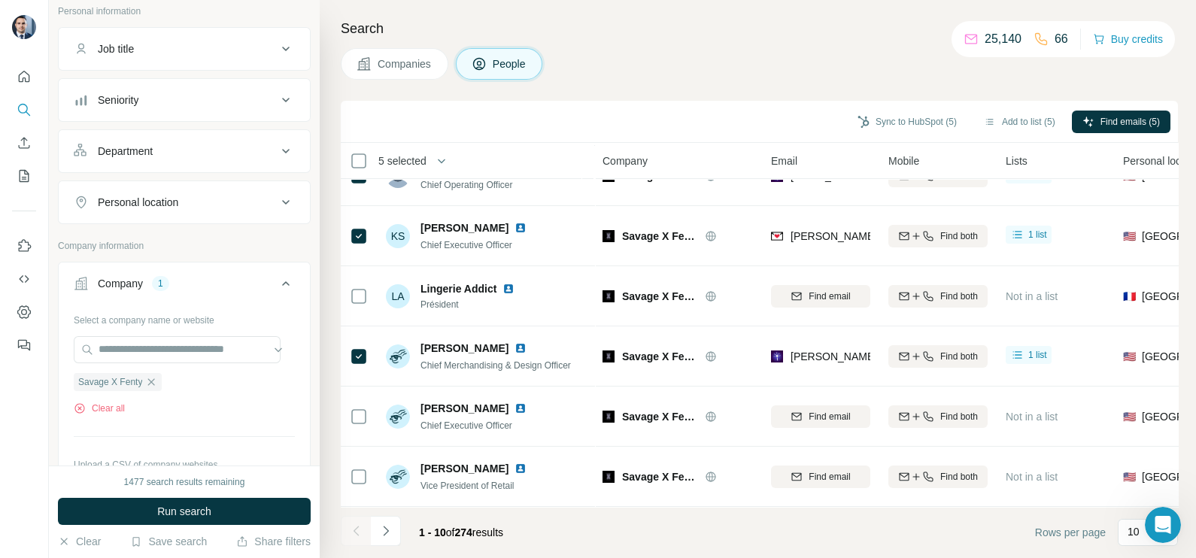
click at [700, 116] on div "Sync to HubSpot (5) Add to list (5) Find emails (5)" at bounding box center [759, 121] width 822 height 26
click at [873, 124] on button "Sync to HubSpot (5)" at bounding box center [907, 122] width 120 height 23
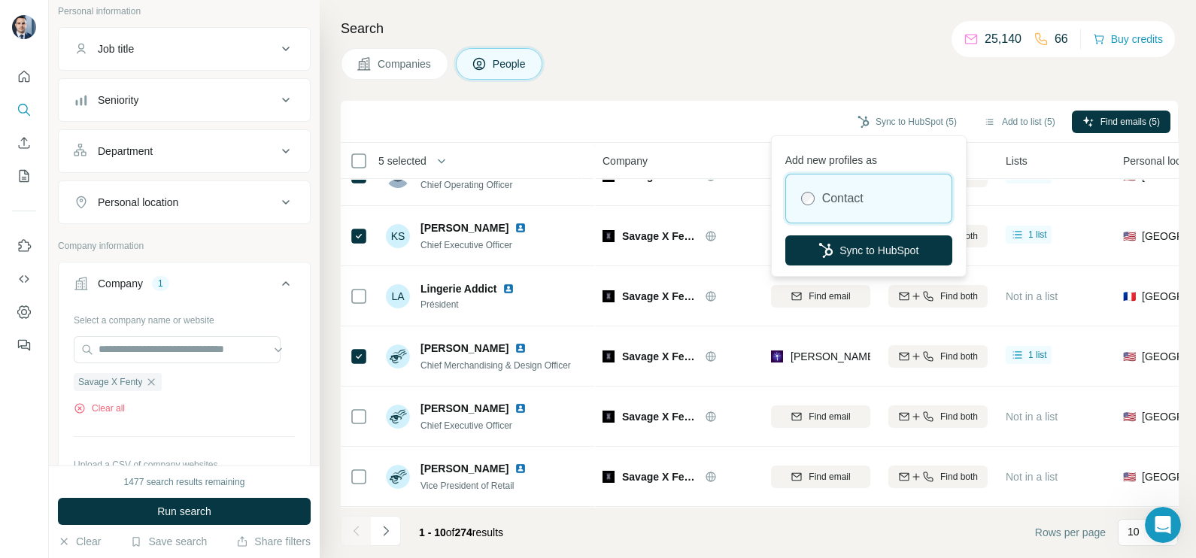
drag, startPoint x: 861, startPoint y: 245, endPoint x: 744, endPoint y: 171, distance: 138.6
click at [860, 245] on button "Sync to HubSpot" at bounding box center [868, 250] width 167 height 30
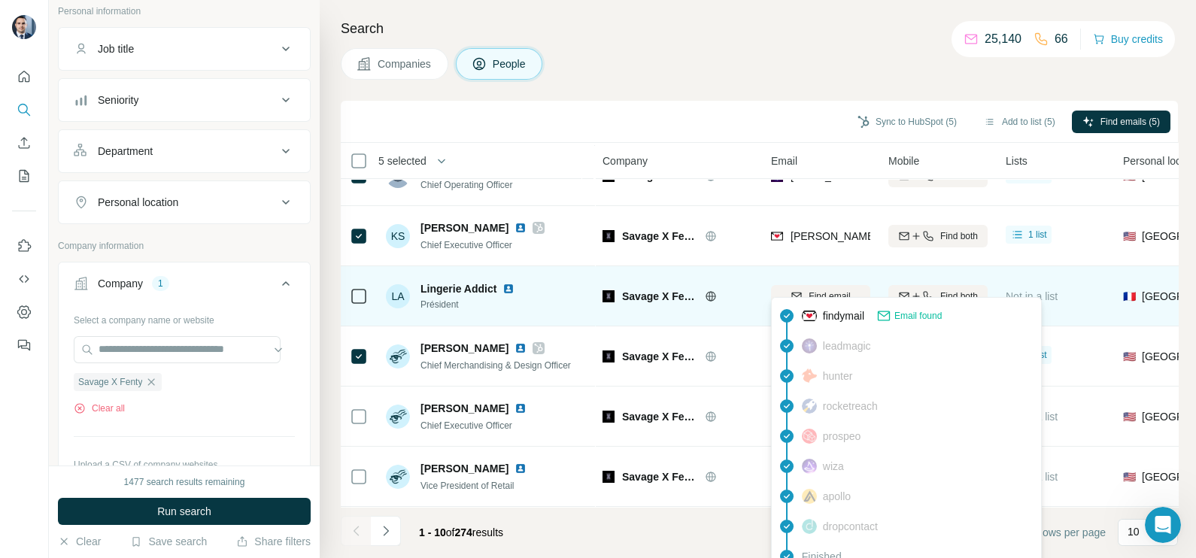
scroll to position [0, 0]
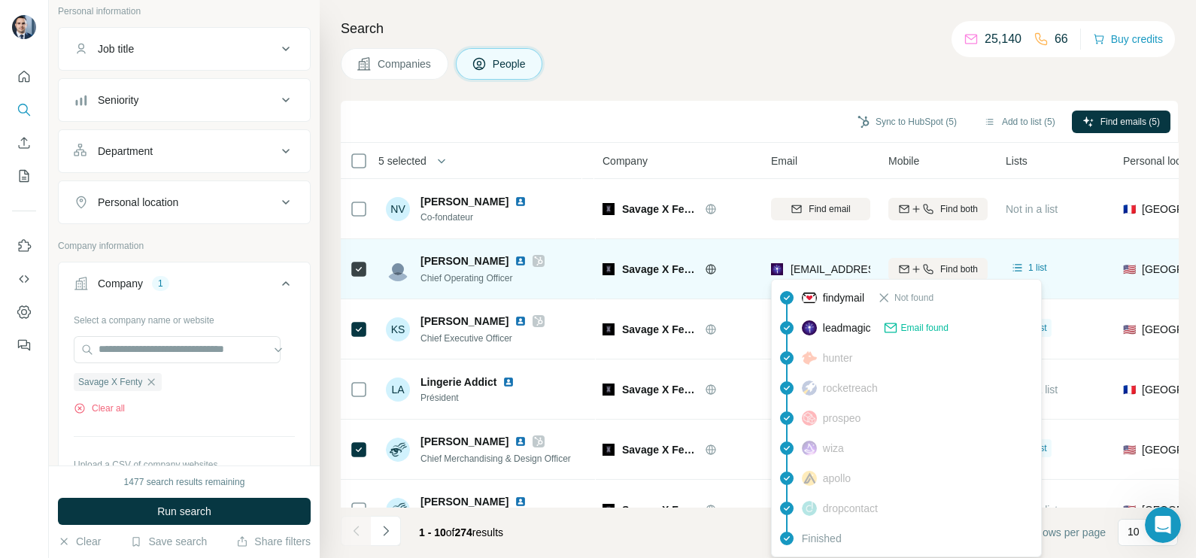
click at [831, 263] on span "[EMAIL_ADDRESS][DOMAIN_NAME]" at bounding box center [880, 269] width 178 height 12
click at [831, 263] on span "[EMAIL_ADDRESS][DOMAIN_NAME]" at bounding box center [874, 269] width 166 height 15
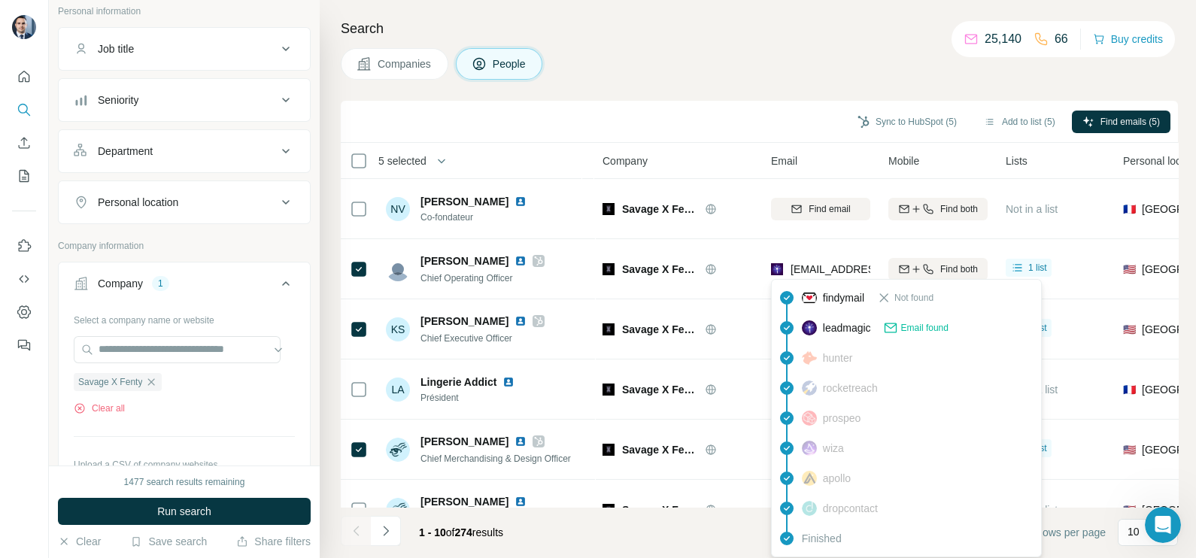
click at [695, 87] on div "Search Companies People Sync to HubSpot (5) Add to list (5) Find emails (5) 5 s…" at bounding box center [758, 279] width 877 height 558
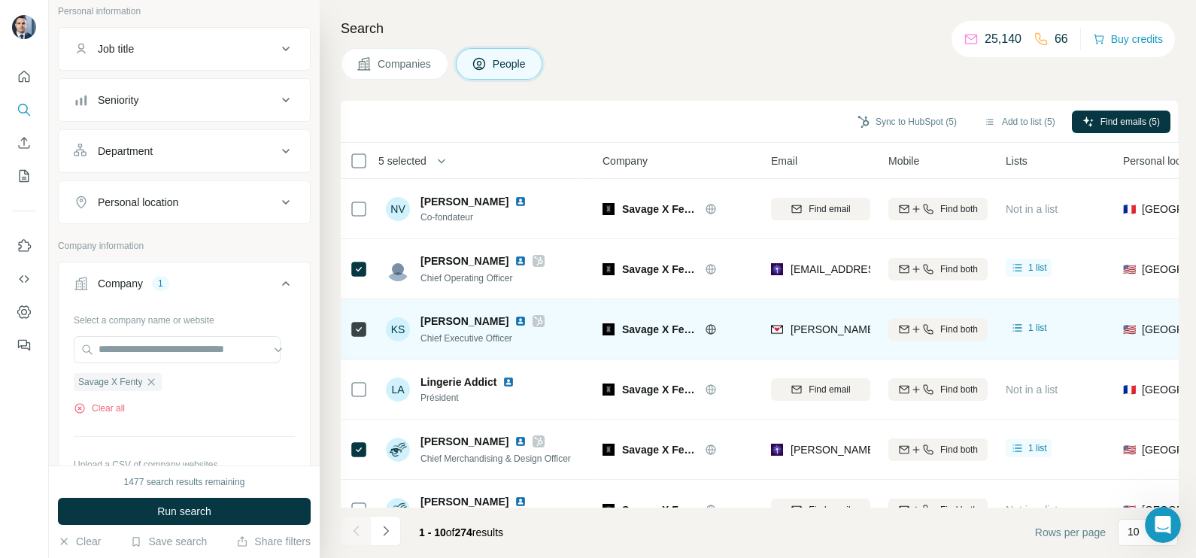
click at [794, 338] on div "[PERSON_NAME][EMAIL_ADDRESS][DOMAIN_NAME]" at bounding box center [907, 331] width 272 height 18
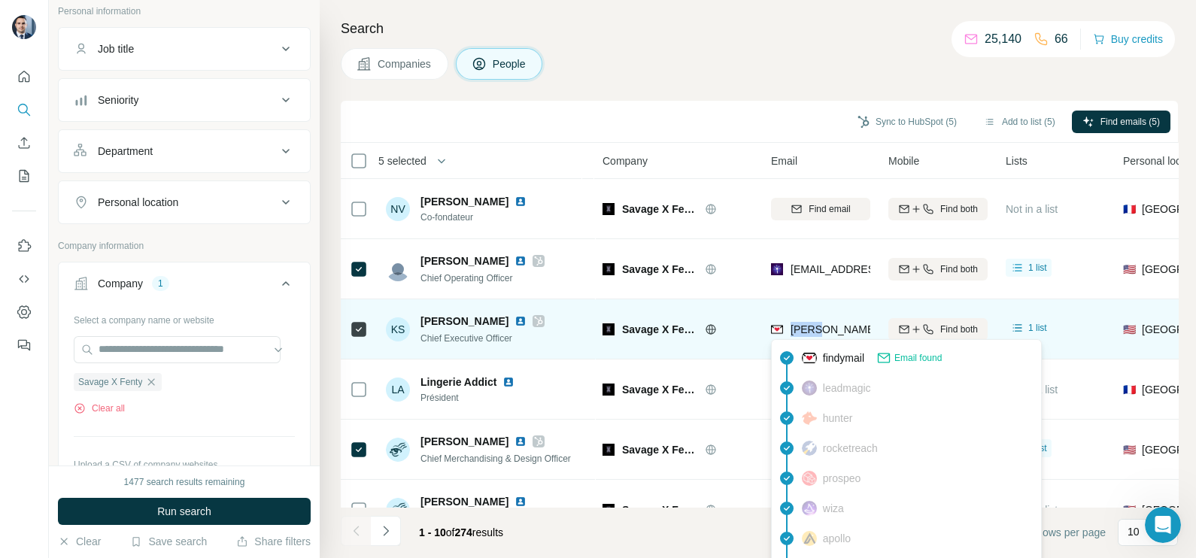
click at [794, 338] on div "[PERSON_NAME][EMAIL_ADDRESS][DOMAIN_NAME]" at bounding box center [907, 331] width 272 height 18
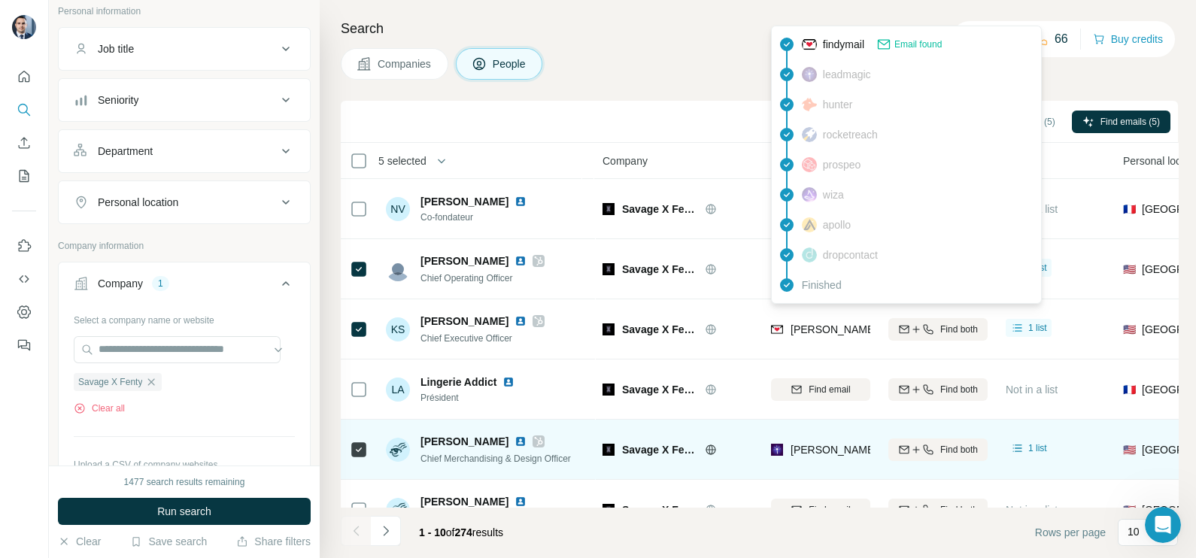
click at [810, 452] on span "[PERSON_NAME][EMAIL_ADDRESS][PERSON_NAME][DOMAIN_NAME]" at bounding box center [967, 450] width 352 height 12
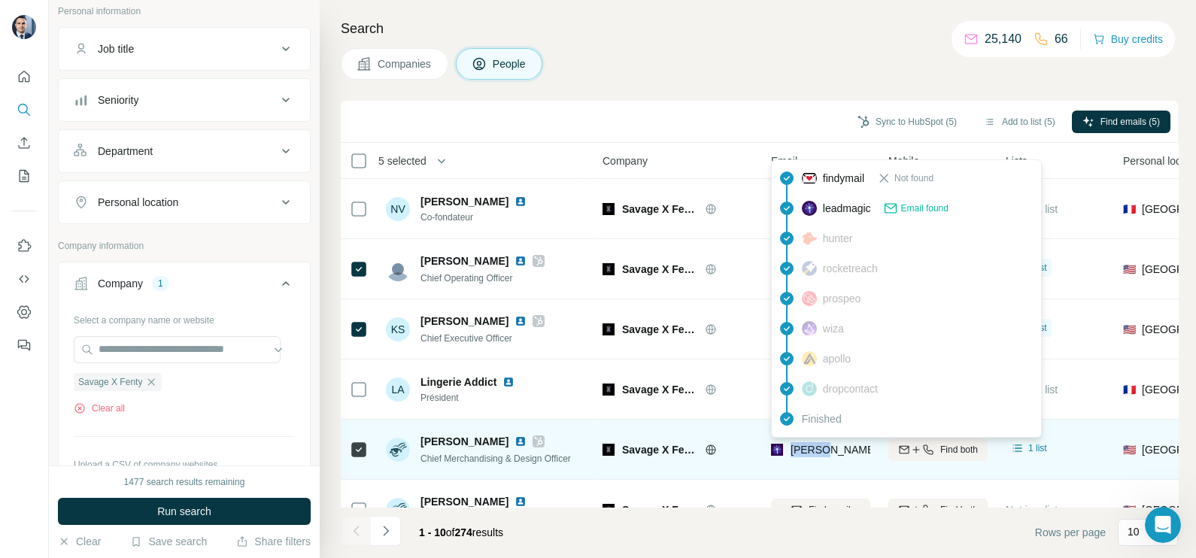
click at [810, 452] on span "[PERSON_NAME][EMAIL_ADDRESS][PERSON_NAME][DOMAIN_NAME]" at bounding box center [967, 450] width 352 height 12
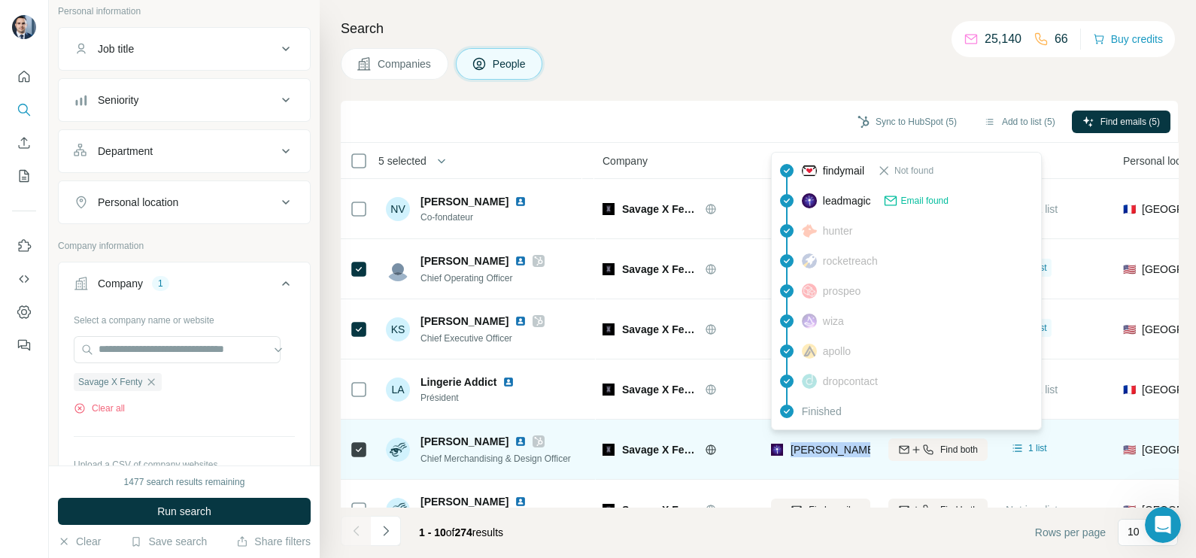
click at [810, 452] on span "[PERSON_NAME][EMAIL_ADDRESS][PERSON_NAME][DOMAIN_NAME]" at bounding box center [967, 450] width 352 height 12
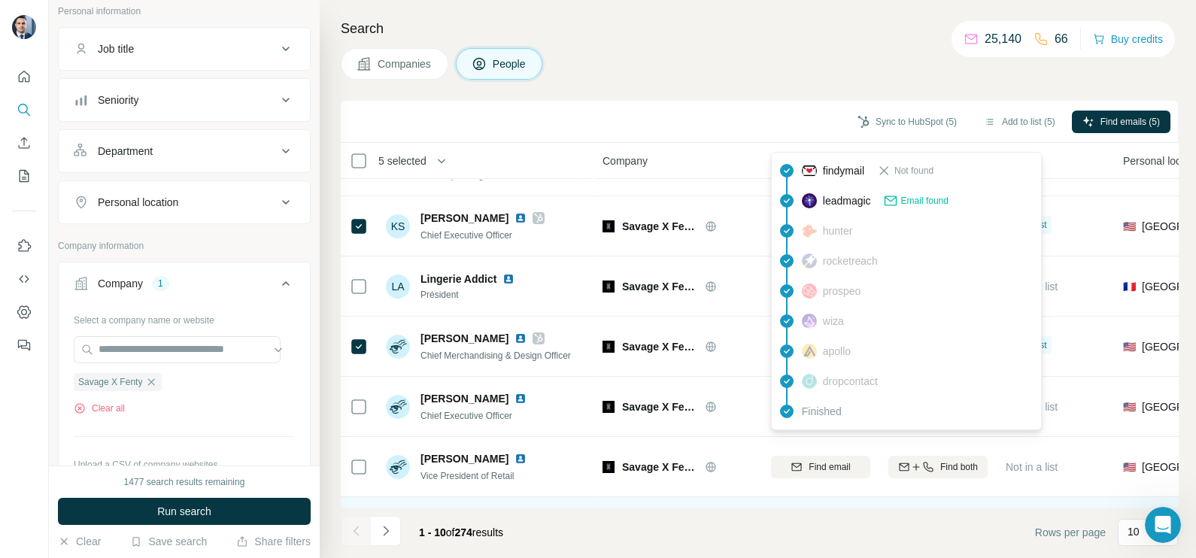
scroll to position [187, 0]
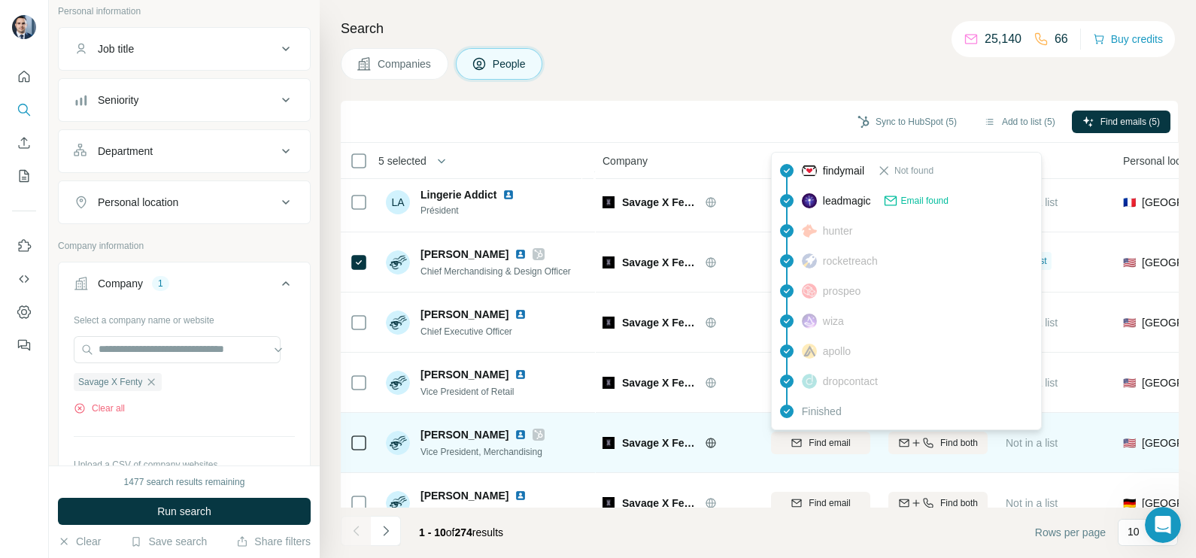
click at [731, 433] on div "Savage X Fenty" at bounding box center [678, 442] width 150 height 41
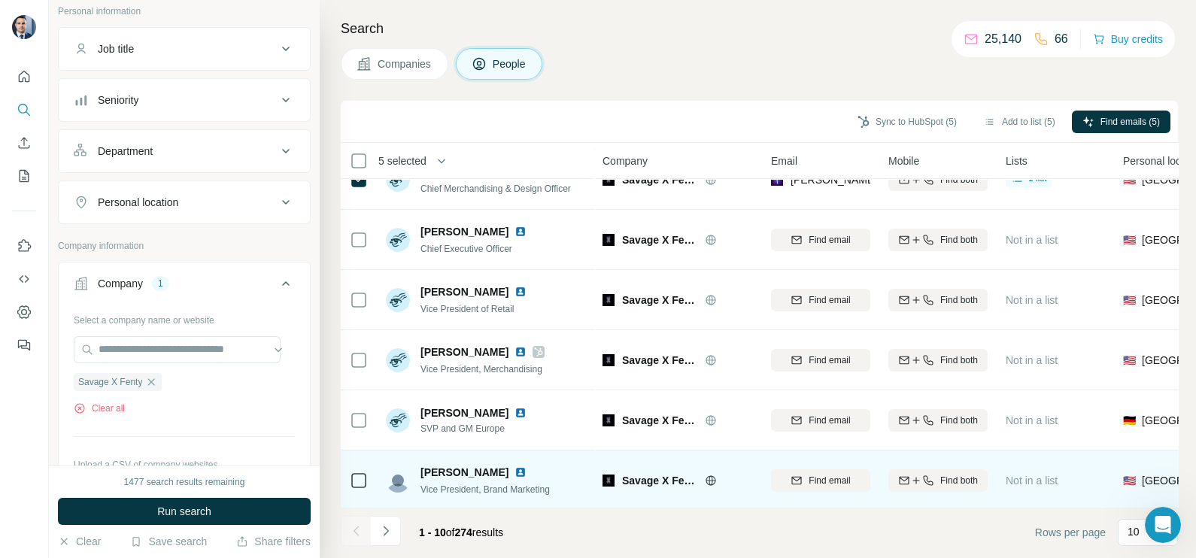
scroll to position [282, 0]
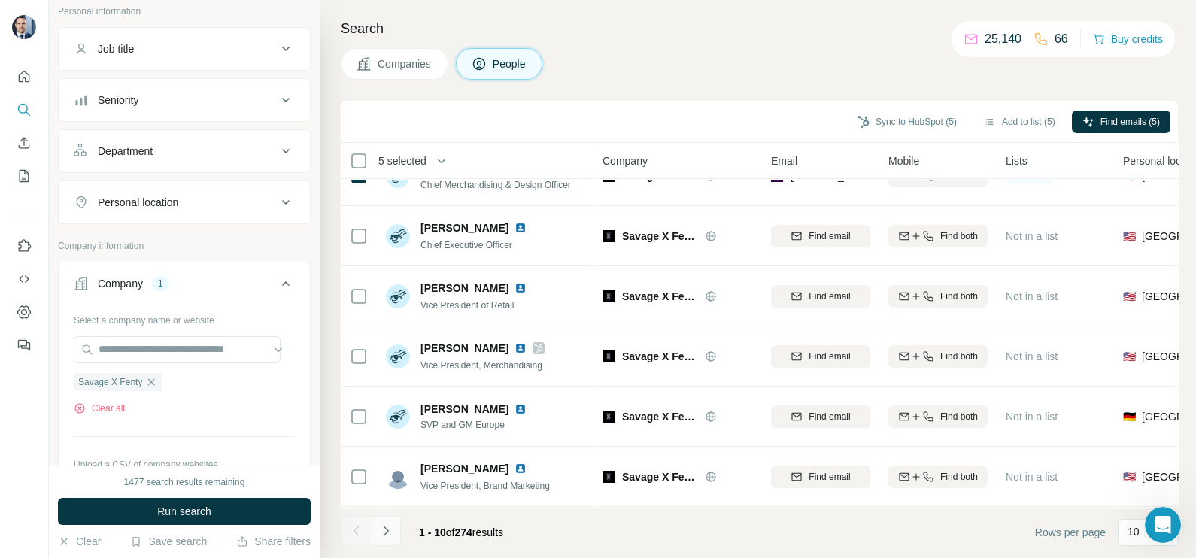
click at [396, 538] on button "Navigate to next page" at bounding box center [386, 531] width 30 height 30
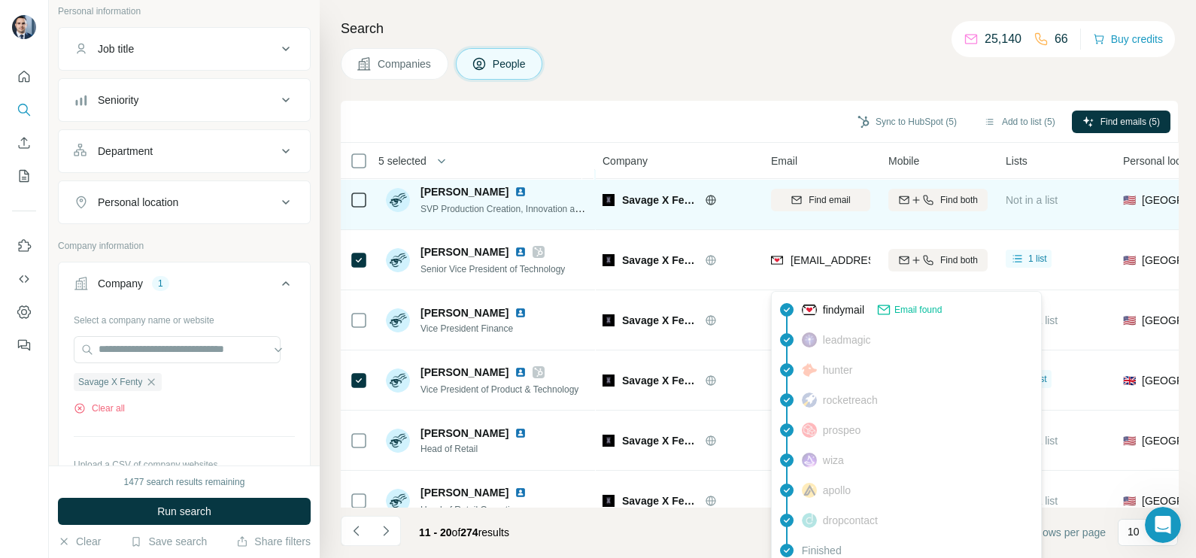
scroll to position [94, 0]
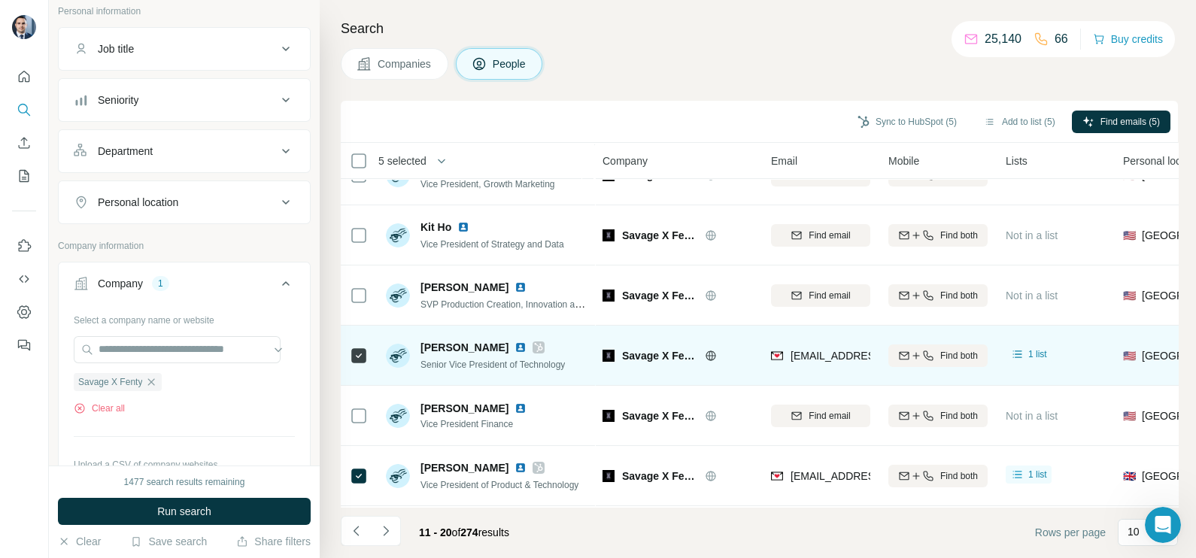
click at [810, 342] on div "[EMAIL_ADDRESS][DOMAIN_NAME]" at bounding box center [820, 355] width 99 height 41
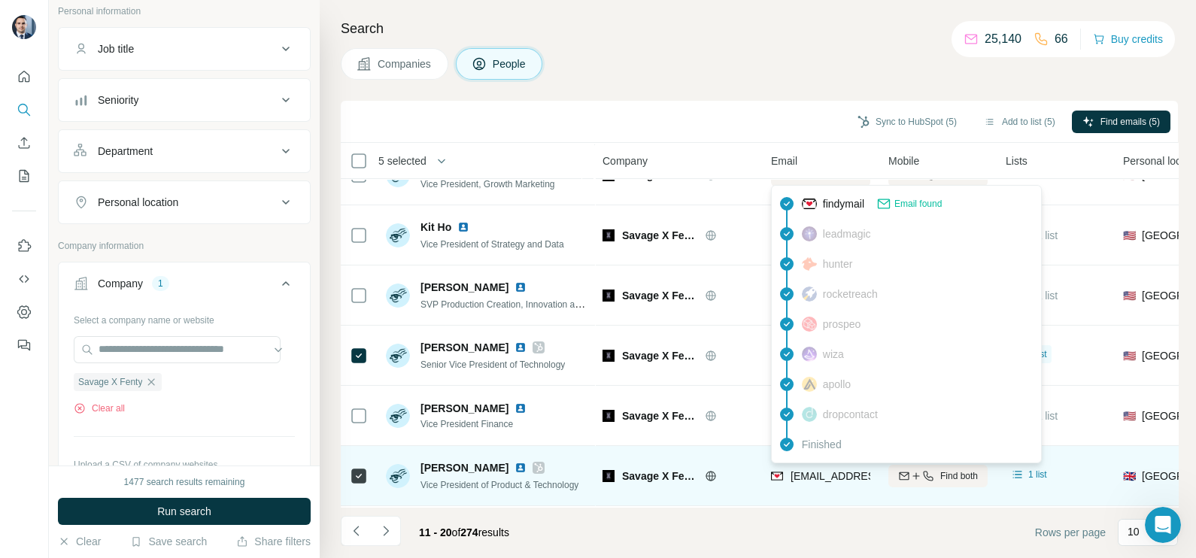
click at [828, 479] on span "[EMAIL_ADDRESS][DOMAIN_NAME]" at bounding box center [880, 476] width 178 height 12
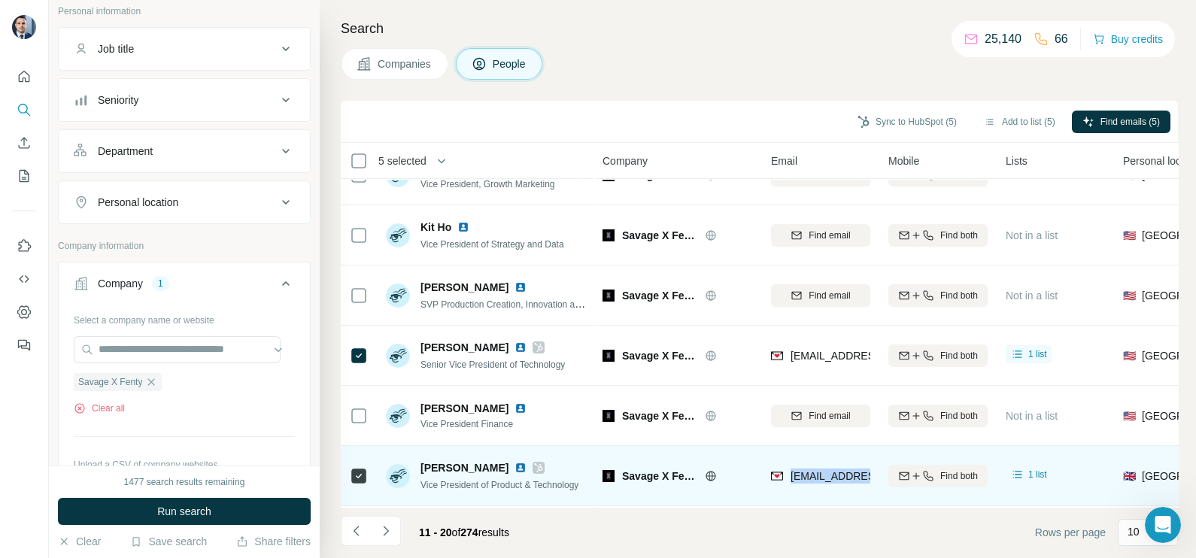
click at [828, 479] on span "[EMAIL_ADDRESS][DOMAIN_NAME]" at bounding box center [880, 476] width 178 height 12
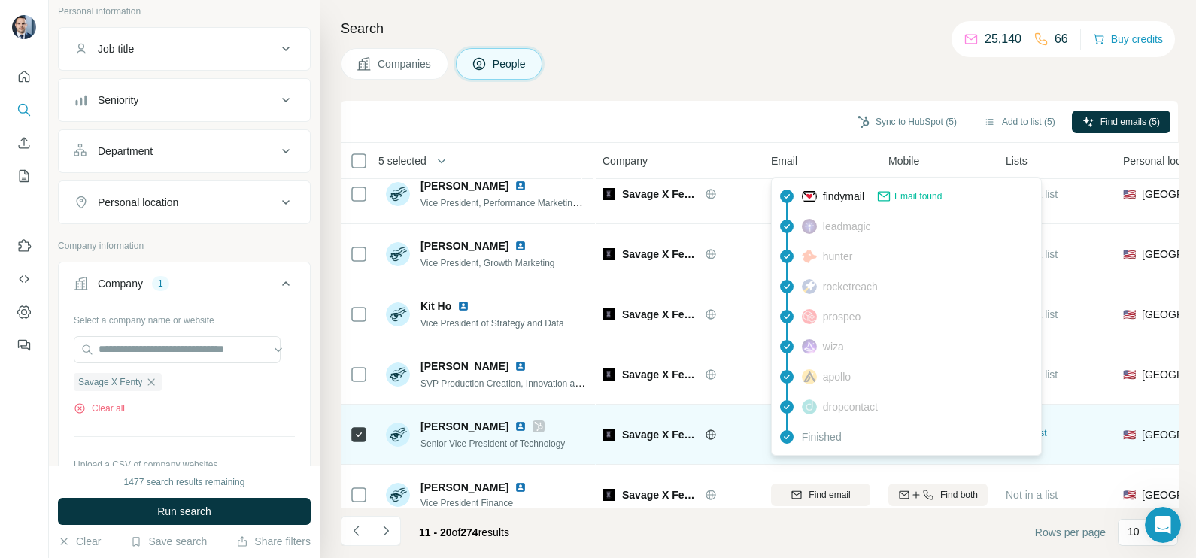
scroll to position [0, 0]
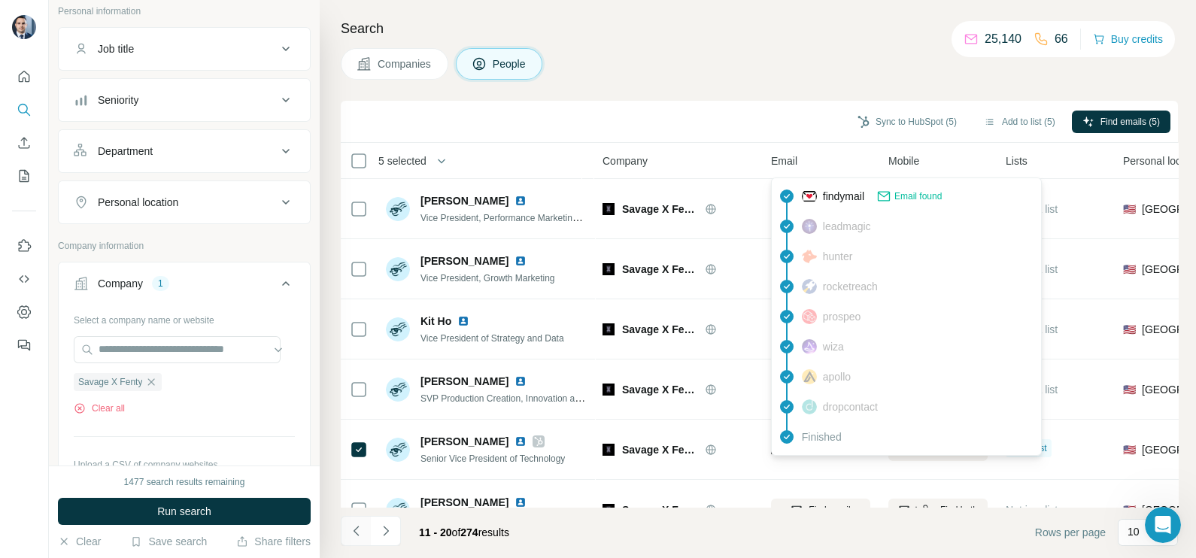
click at [353, 532] on icon "Navigate to previous page" at bounding box center [356, 531] width 15 height 15
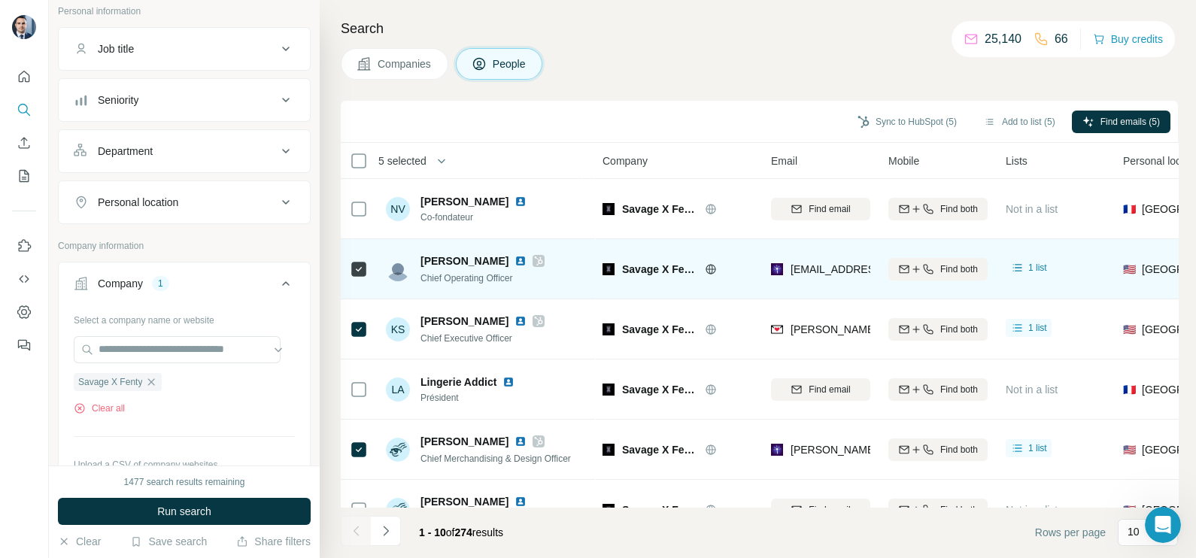
click at [534, 263] on icon at bounding box center [538, 261] width 9 height 12
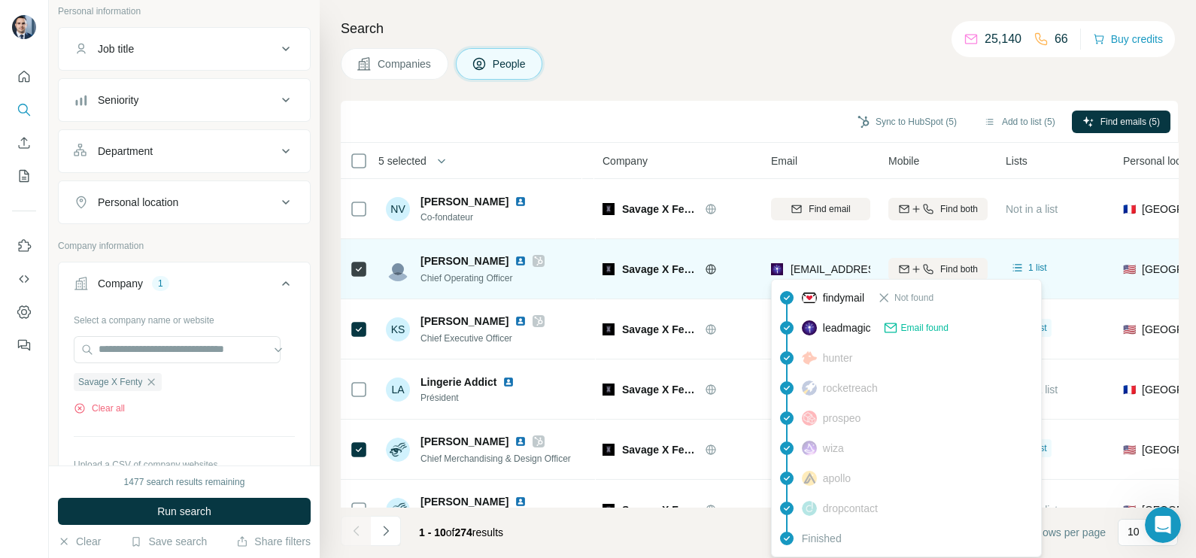
click at [831, 265] on span "[EMAIL_ADDRESS][DOMAIN_NAME]" at bounding box center [880, 269] width 178 height 12
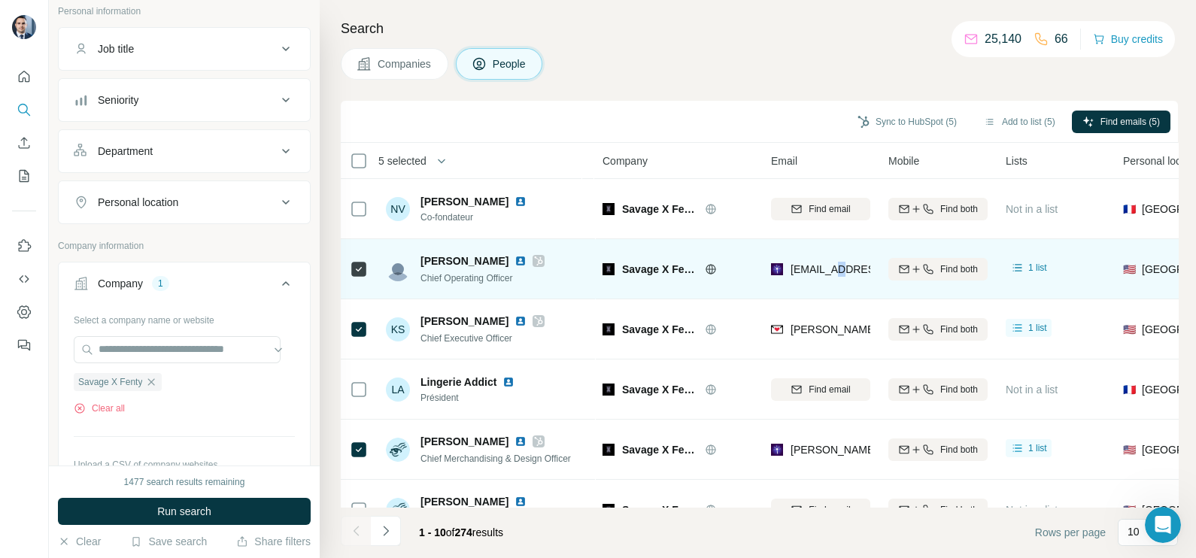
click at [831, 268] on span "[EMAIL_ADDRESS][DOMAIN_NAME]" at bounding box center [880, 269] width 178 height 12
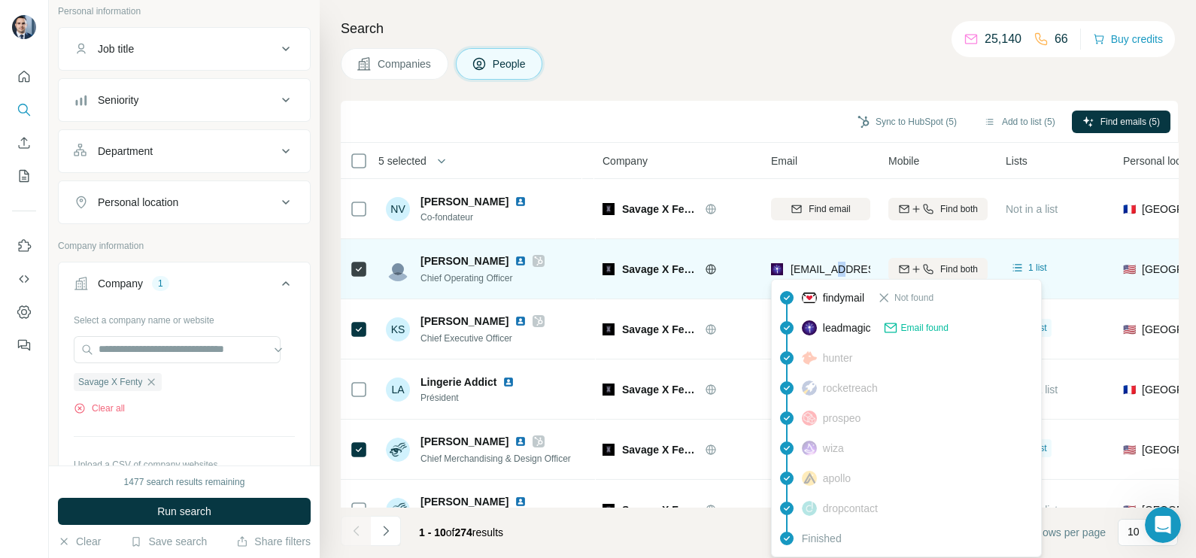
click at [831, 271] on span "[EMAIL_ADDRESS][DOMAIN_NAME]" at bounding box center [880, 269] width 178 height 12
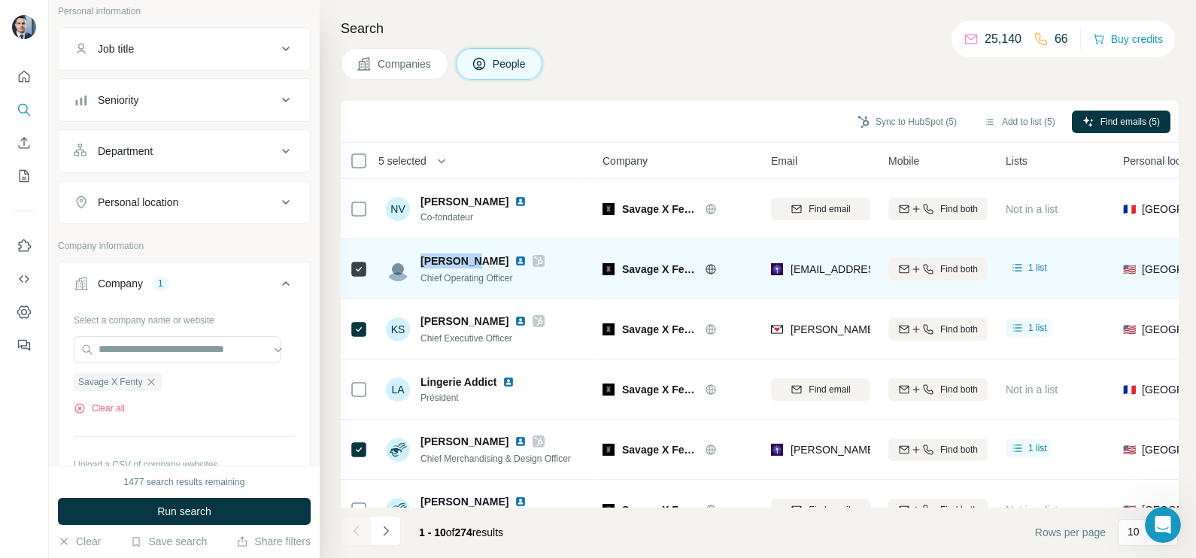
drag, startPoint x: 420, startPoint y: 258, endPoint x: 468, endPoint y: 263, distance: 48.4
click at [468, 263] on span "[PERSON_NAME]" at bounding box center [465, 261] width 88 height 15
click at [455, 273] on span "Chief Operating Officer" at bounding box center [467, 278] width 93 height 11
click at [455, 271] on div "Chief Operating Officer" at bounding box center [483, 277] width 124 height 15
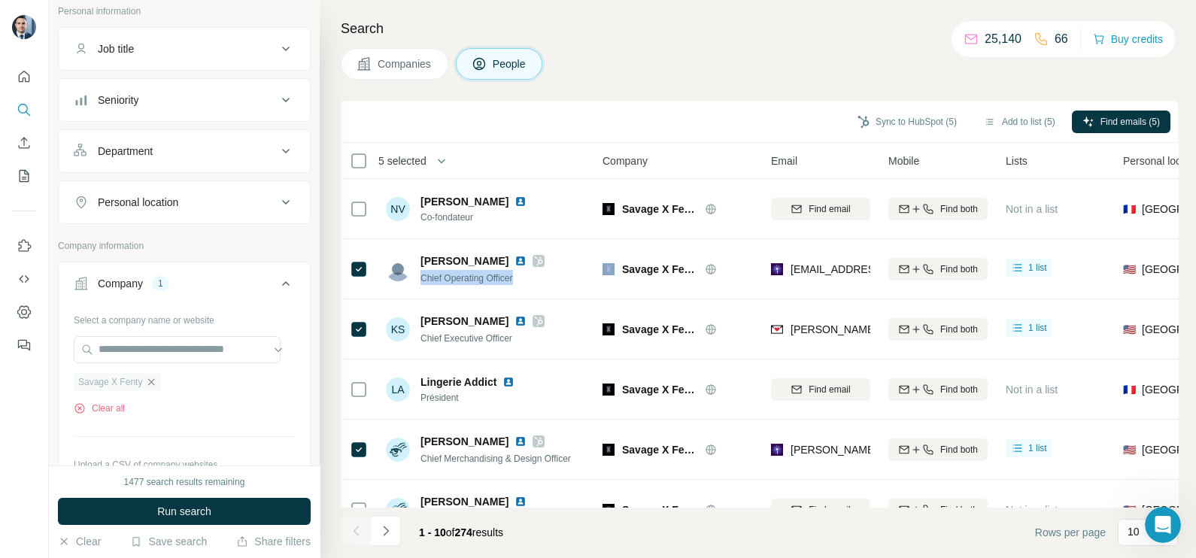
click at [153, 384] on icon "button" at bounding box center [151, 382] width 12 height 12
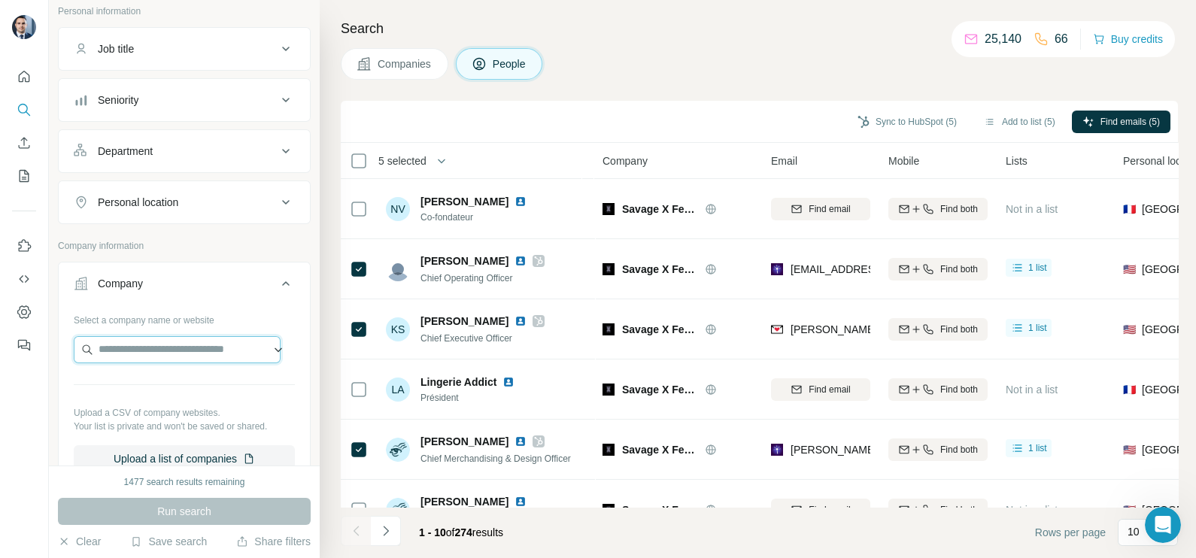
click at [162, 354] on input "text" at bounding box center [177, 349] width 207 height 27
paste input "**********"
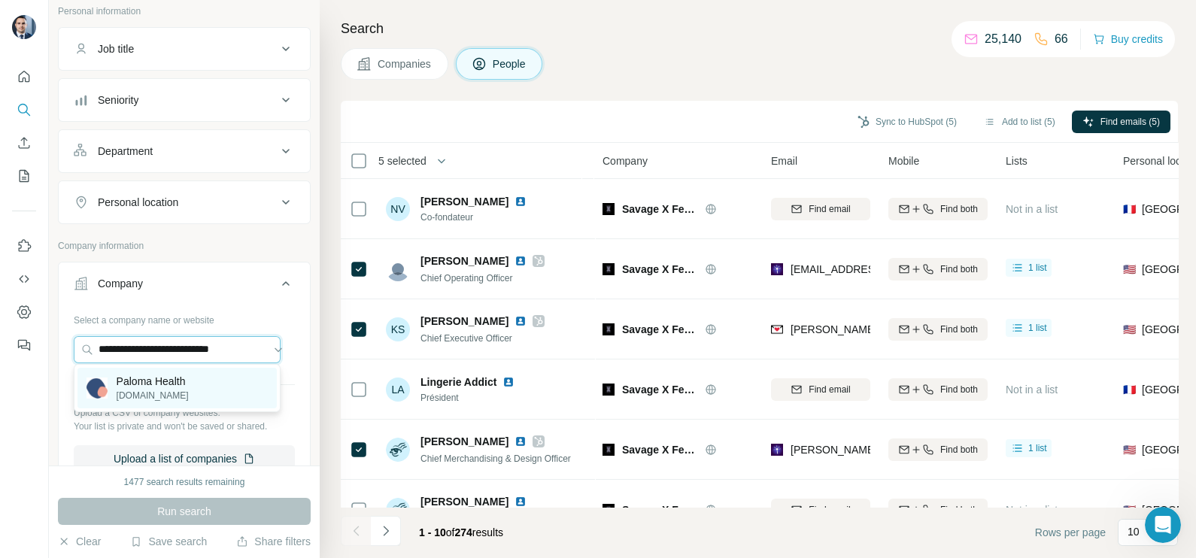
type input "**********"
click at [163, 384] on p "Paloma Health" at bounding box center [153, 381] width 72 height 15
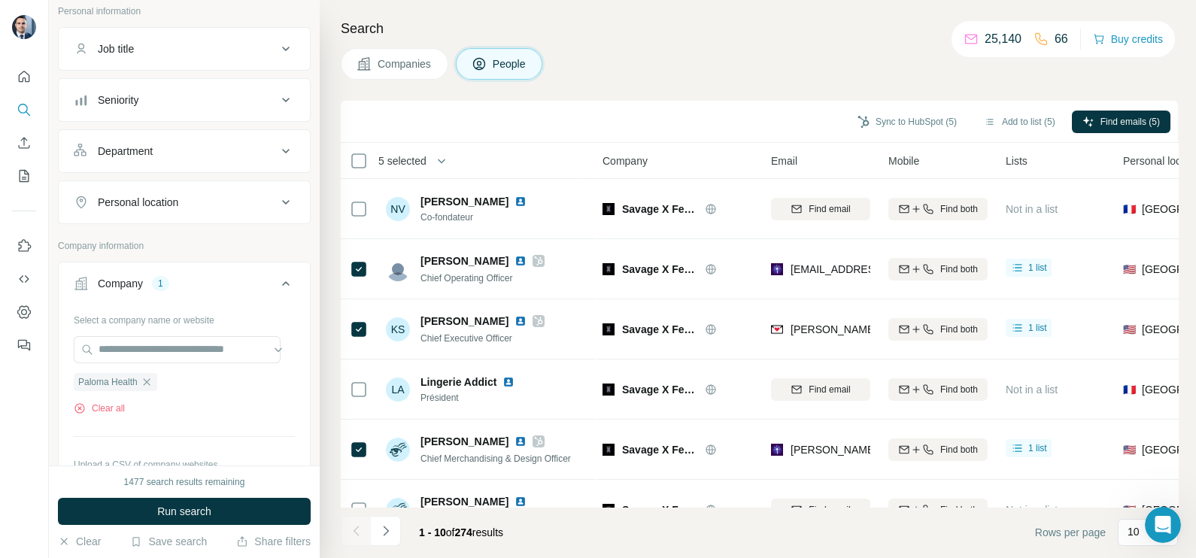
scroll to position [0, 0]
click at [205, 515] on span "Run search" at bounding box center [184, 511] width 54 height 15
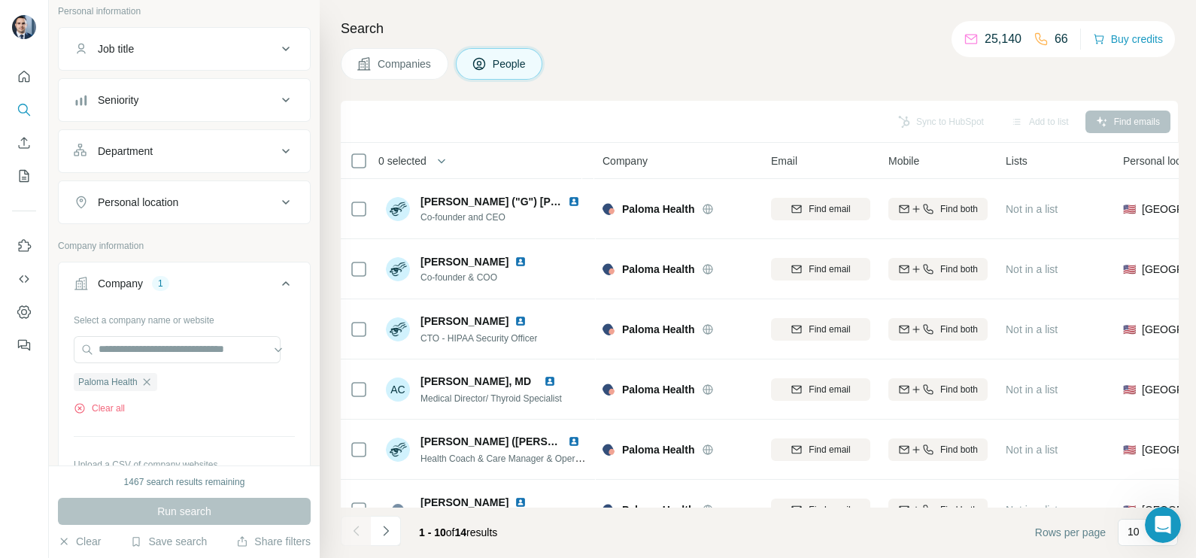
click at [406, 55] on button "Companies" at bounding box center [395, 64] width 108 height 32
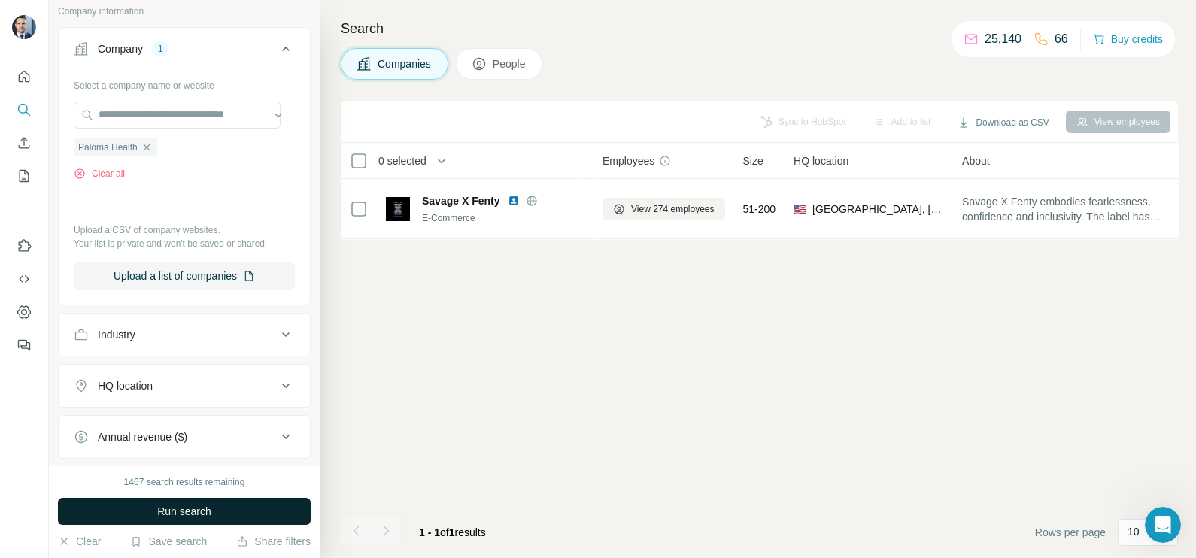
click at [199, 516] on span "Run search" at bounding box center [184, 511] width 54 height 15
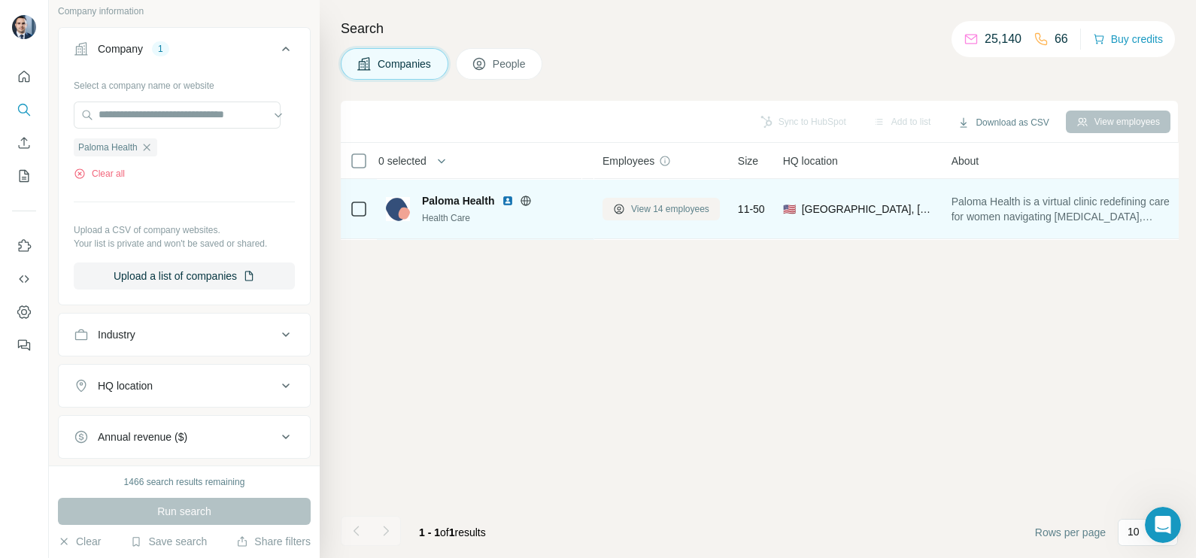
click at [673, 198] on button "View 14 employees" at bounding box center [661, 209] width 117 height 23
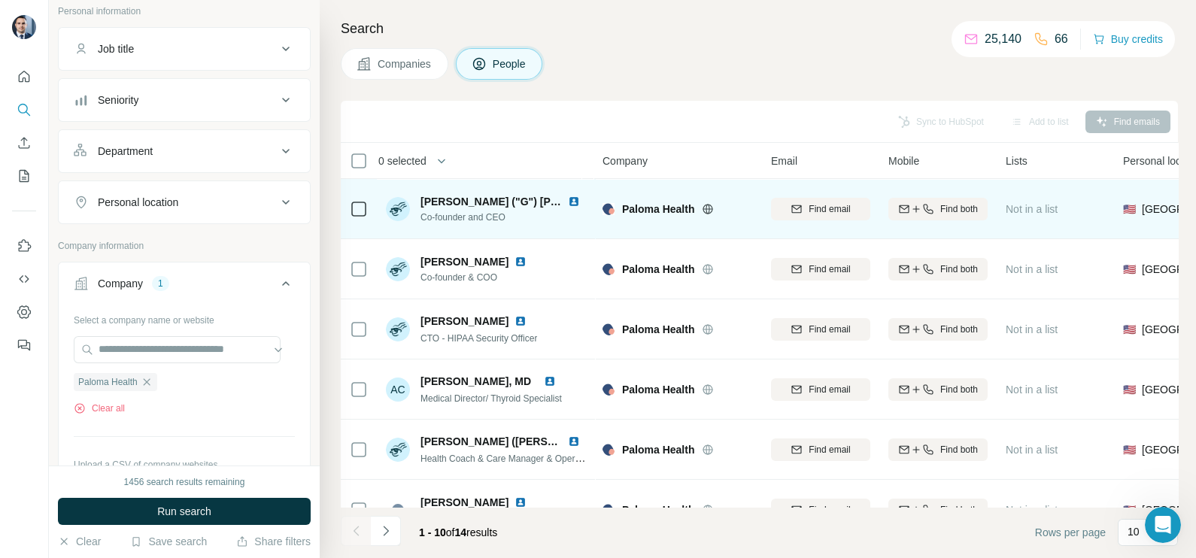
click at [348, 206] on td at bounding box center [359, 209] width 36 height 60
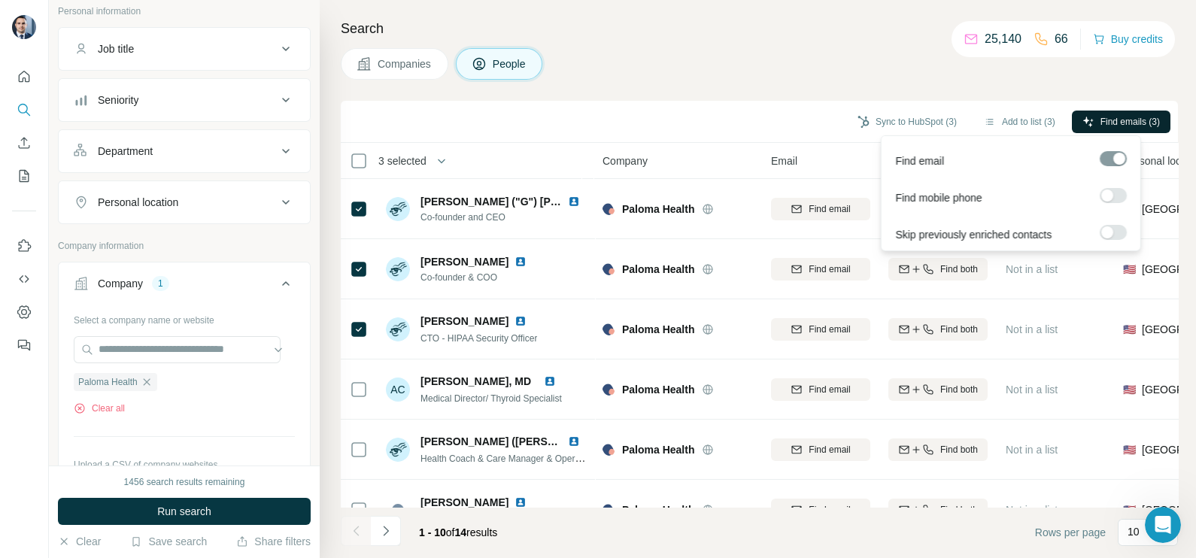
click at [1122, 125] on span "Find emails (3)" at bounding box center [1130, 122] width 59 height 14
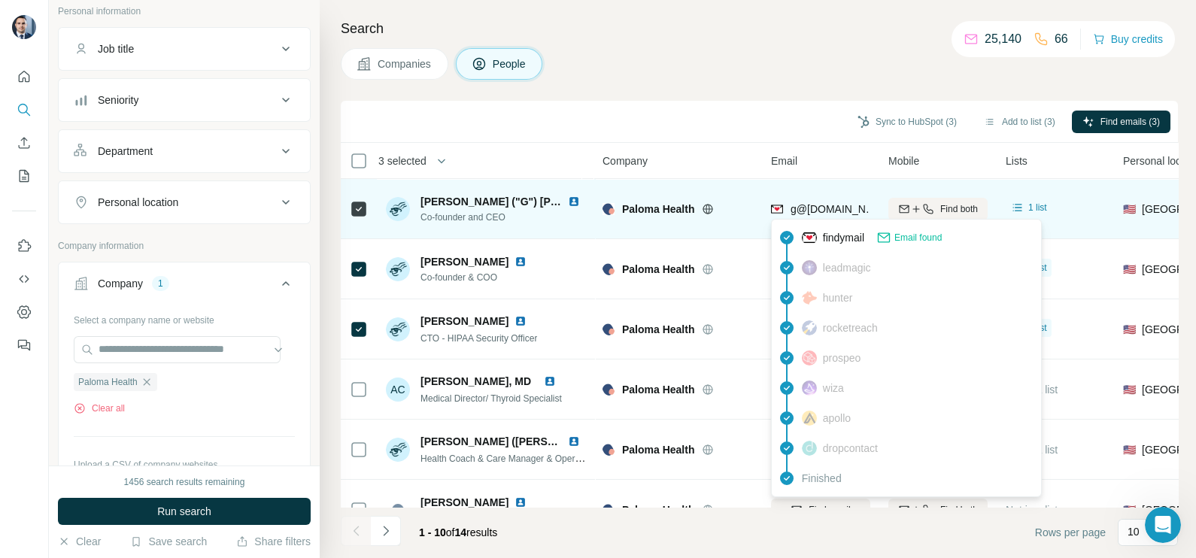
click at [847, 208] on span "g@[DOMAIN_NAME]" at bounding box center [841, 209] width 101 height 12
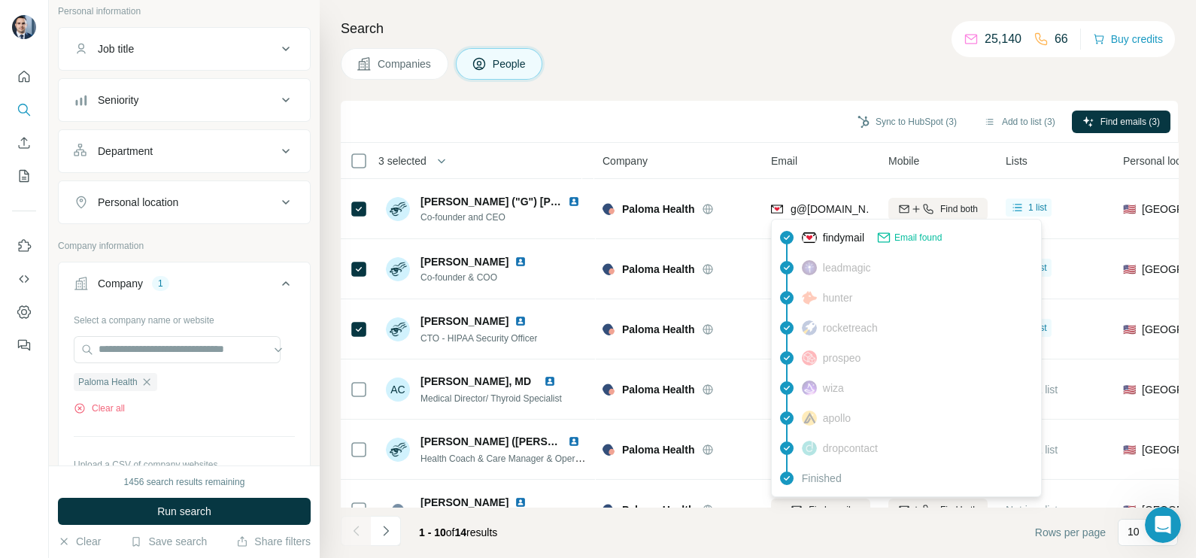
click at [778, 101] on div "Sync to HubSpot (3) Add to list (3) Find emails (3)" at bounding box center [759, 122] width 837 height 42
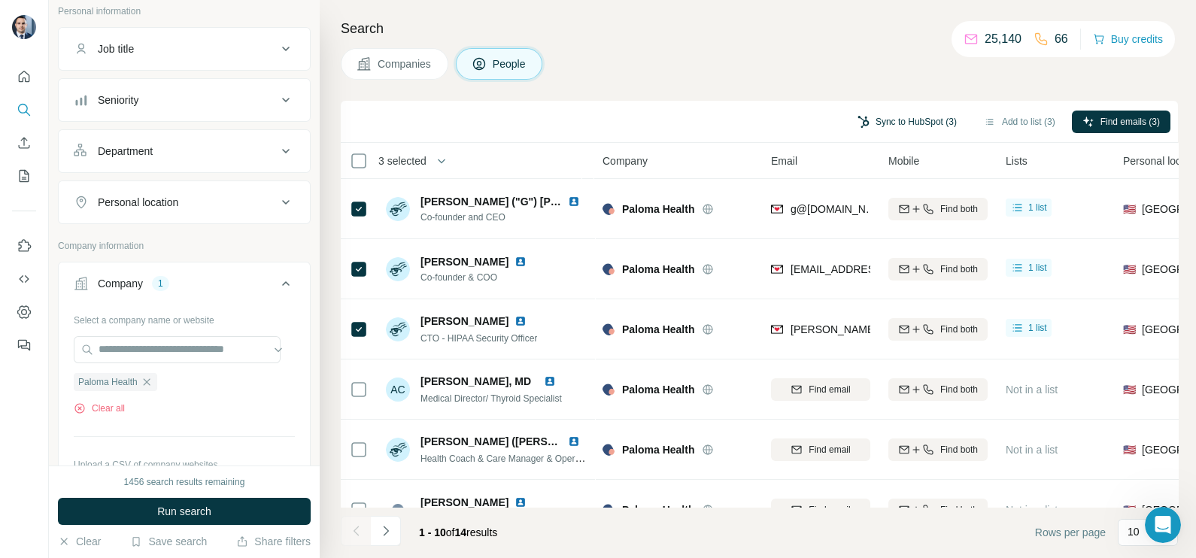
click at [861, 119] on button "Sync to HubSpot (3)" at bounding box center [907, 122] width 120 height 23
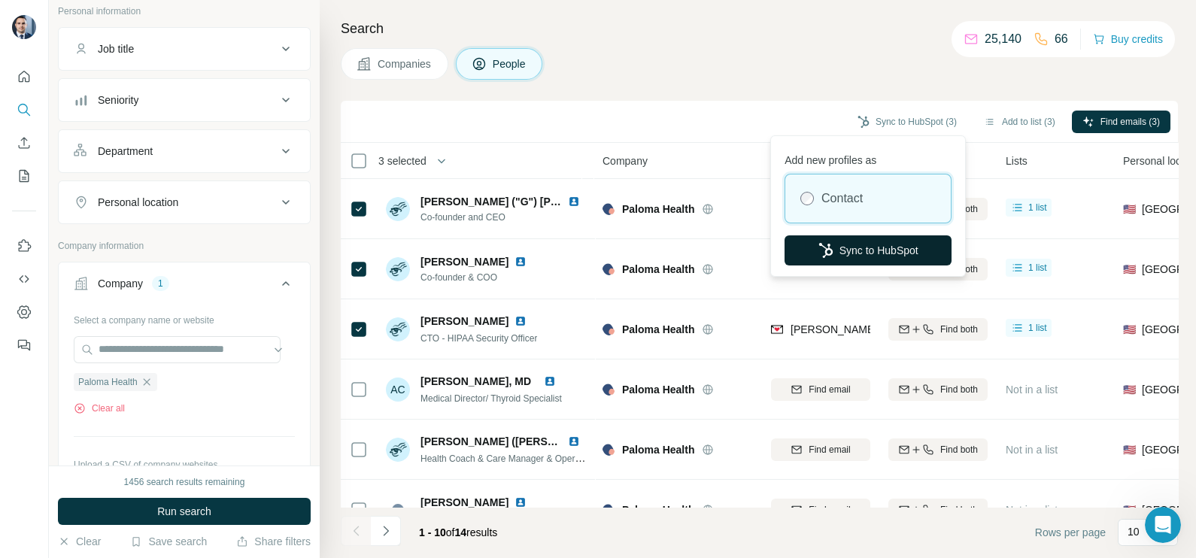
click at [836, 255] on button "Sync to HubSpot" at bounding box center [868, 250] width 167 height 30
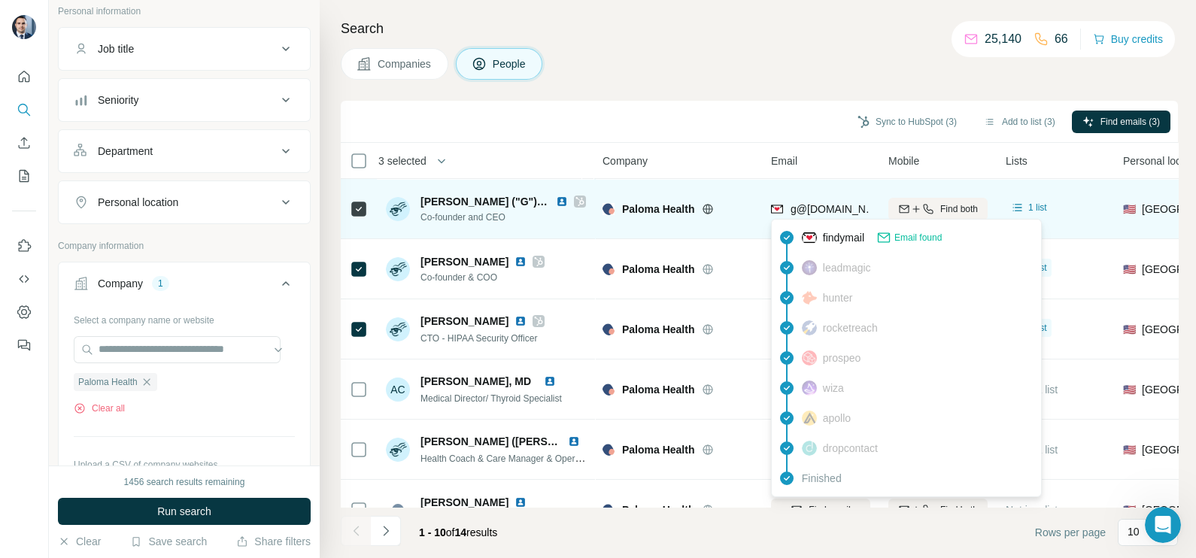
click at [833, 215] on span "g@[DOMAIN_NAME]" at bounding box center [835, 209] width 89 height 15
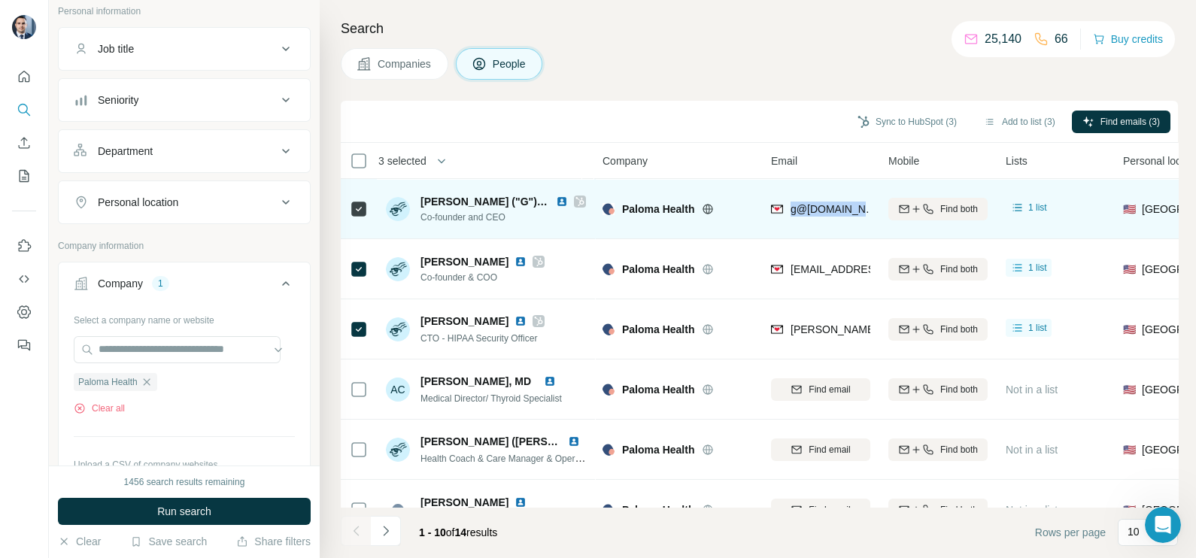
click at [833, 215] on span "g@[DOMAIN_NAME]" at bounding box center [835, 209] width 89 height 15
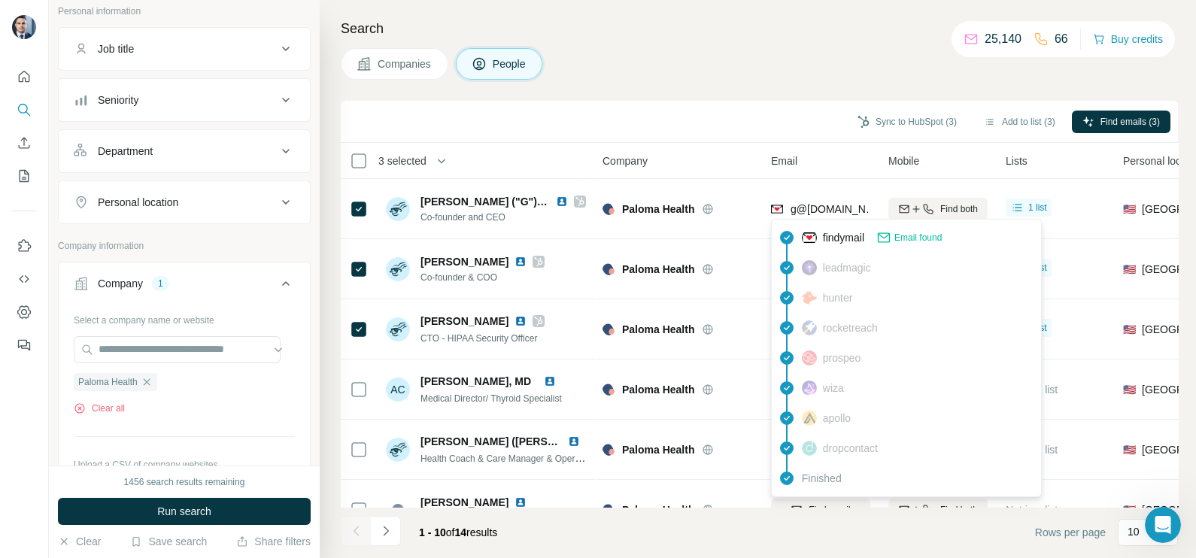
click at [841, 102] on div "Sync to HubSpot (3) Add to list (3) Find emails (3)" at bounding box center [759, 122] width 837 height 42
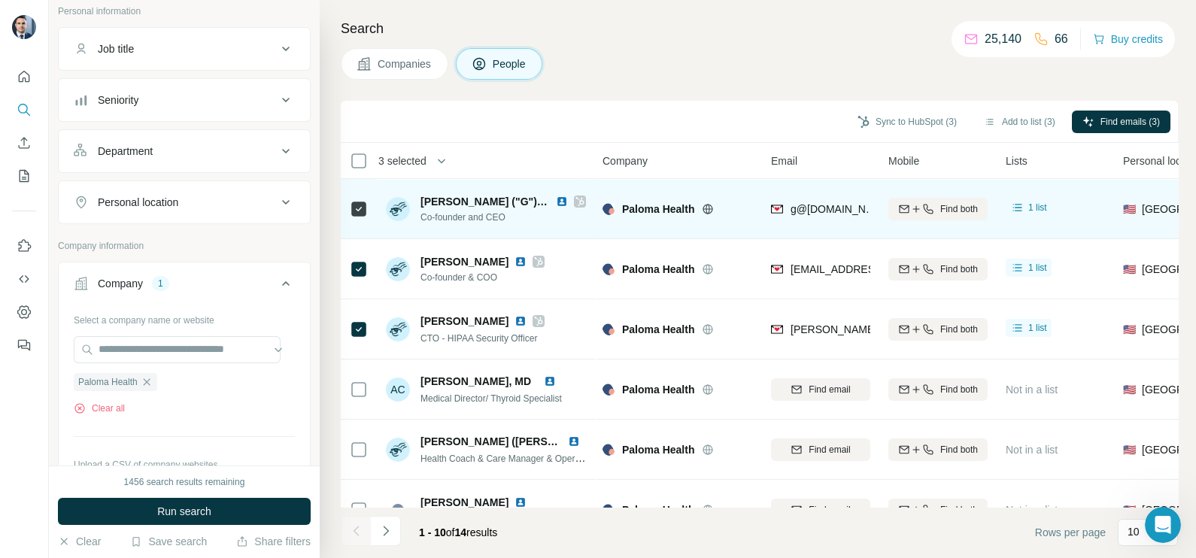
click at [825, 203] on span "g@[DOMAIN_NAME]" at bounding box center [841, 209] width 101 height 12
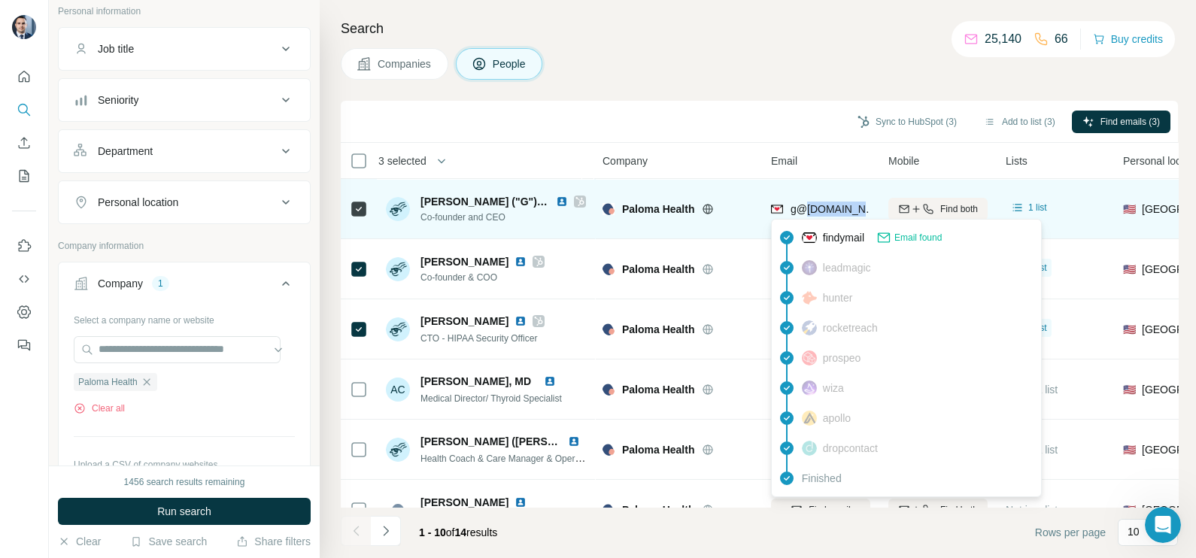
click at [825, 203] on span "g@[DOMAIN_NAME]" at bounding box center [841, 209] width 101 height 12
click at [825, 202] on span "g@[DOMAIN_NAME]" at bounding box center [835, 209] width 89 height 15
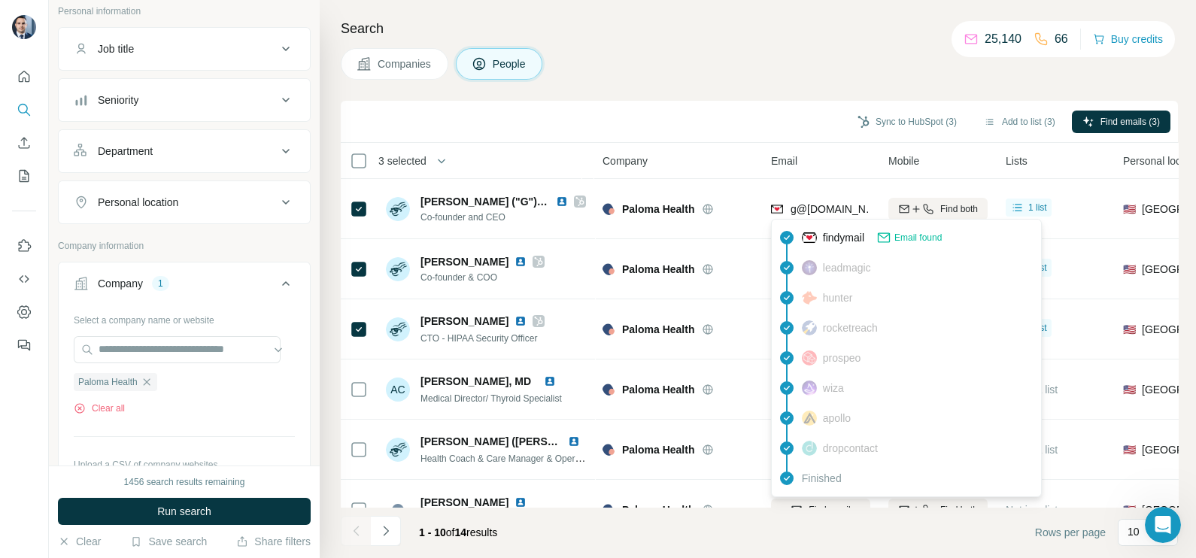
click at [699, 108] on div "Sync to HubSpot (3) Add to list (3) Find emails (3)" at bounding box center [759, 121] width 822 height 26
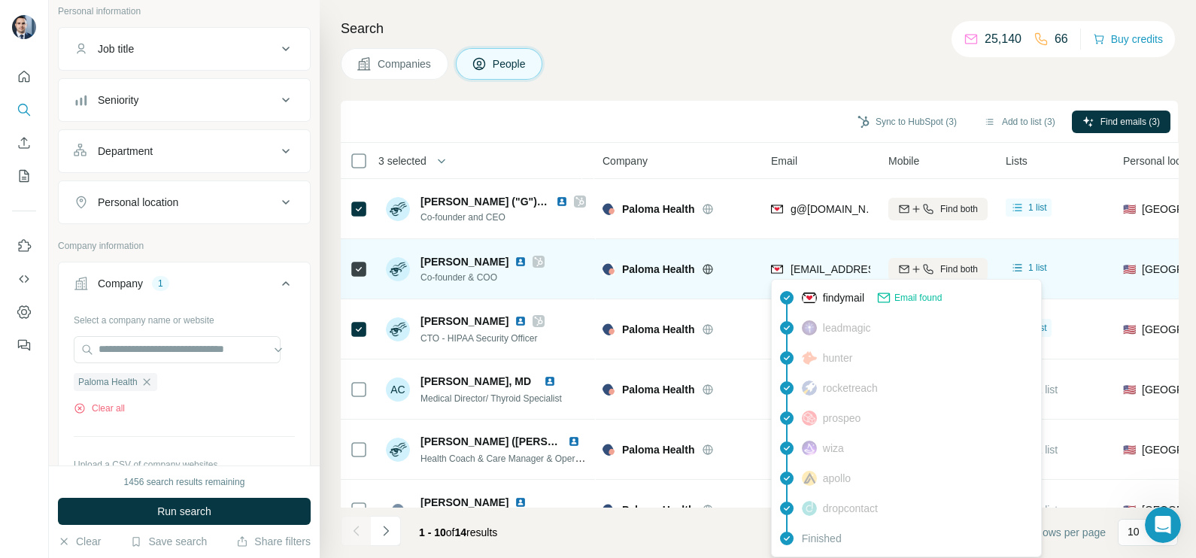
click at [810, 271] on span "[EMAIL_ADDRESS][DOMAIN_NAME]" at bounding box center [880, 269] width 178 height 12
click at [822, 266] on span "[EMAIL_ADDRESS][DOMAIN_NAME]" at bounding box center [880, 269] width 178 height 12
click at [819, 266] on span "[EMAIL_ADDRESS][DOMAIN_NAME]" at bounding box center [880, 269] width 178 height 12
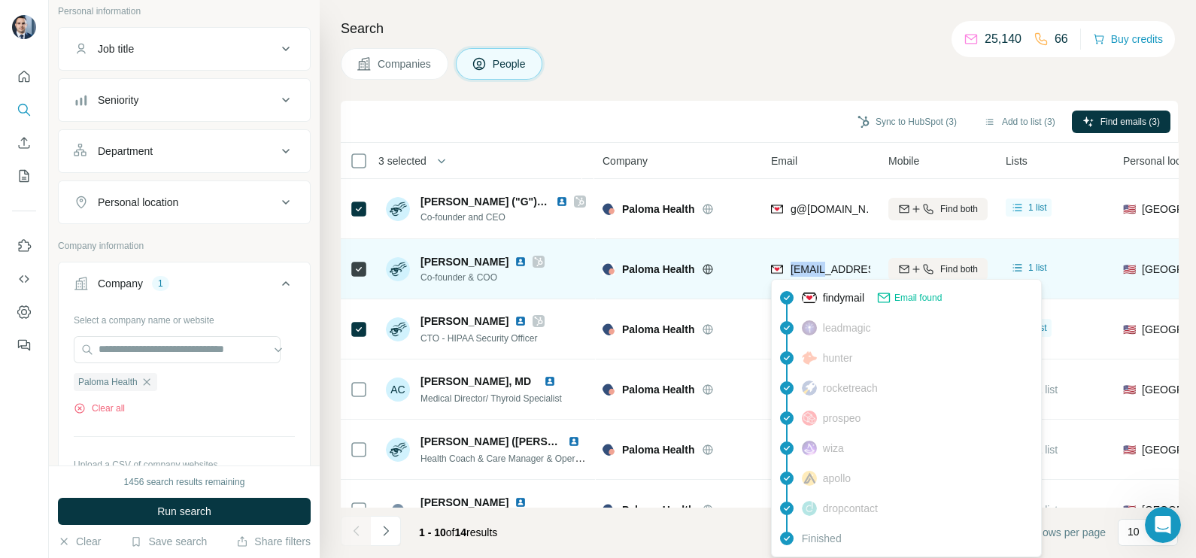
click at [819, 266] on span "[EMAIL_ADDRESS][DOMAIN_NAME]" at bounding box center [880, 269] width 178 height 12
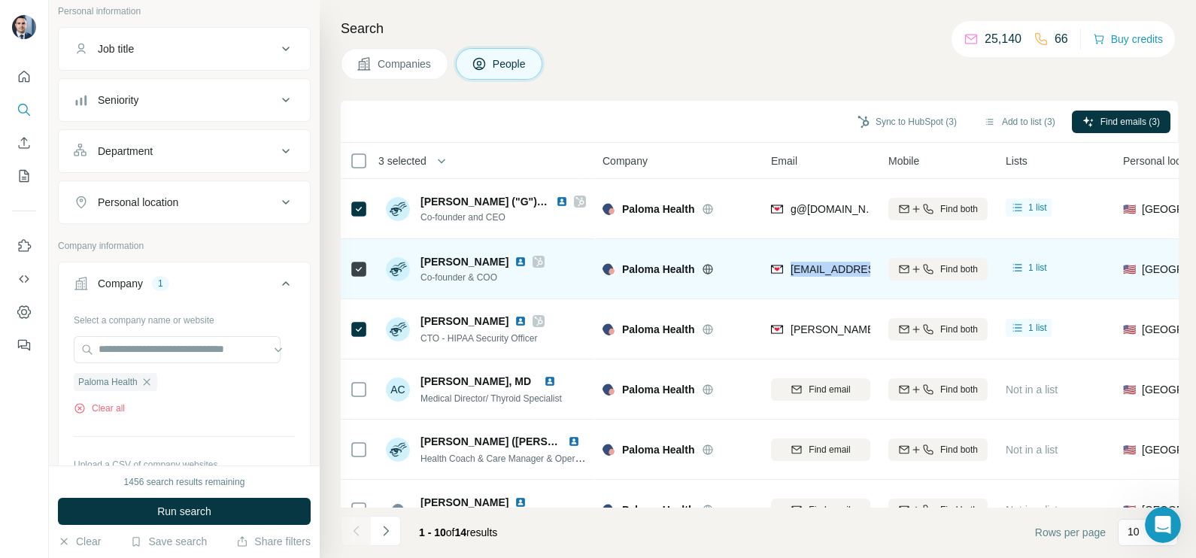
click at [819, 266] on span "[EMAIL_ADDRESS][DOMAIN_NAME]" at bounding box center [880, 269] width 178 height 12
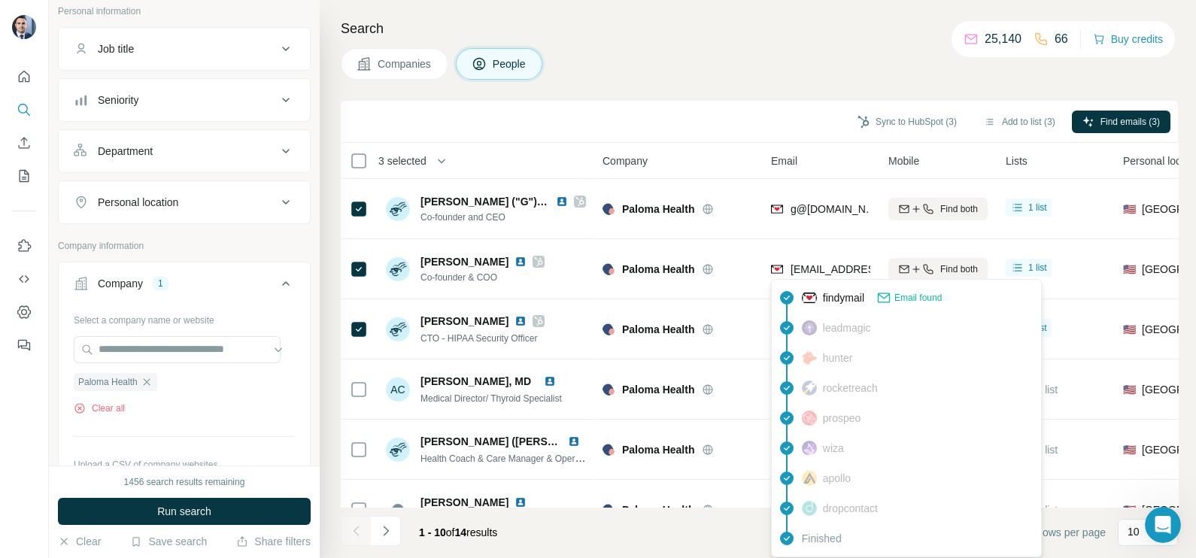
click at [682, 79] on div "Companies People" at bounding box center [759, 64] width 837 height 32
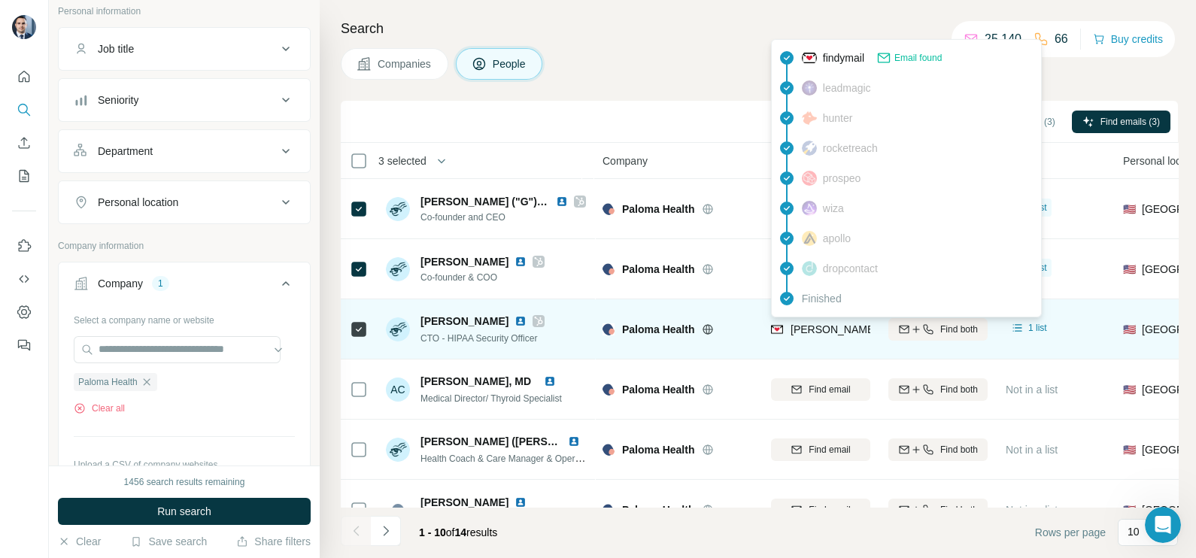
click at [802, 322] on span "[PERSON_NAME][EMAIL_ADDRESS][DOMAIN_NAME]" at bounding box center [917, 329] width 253 height 15
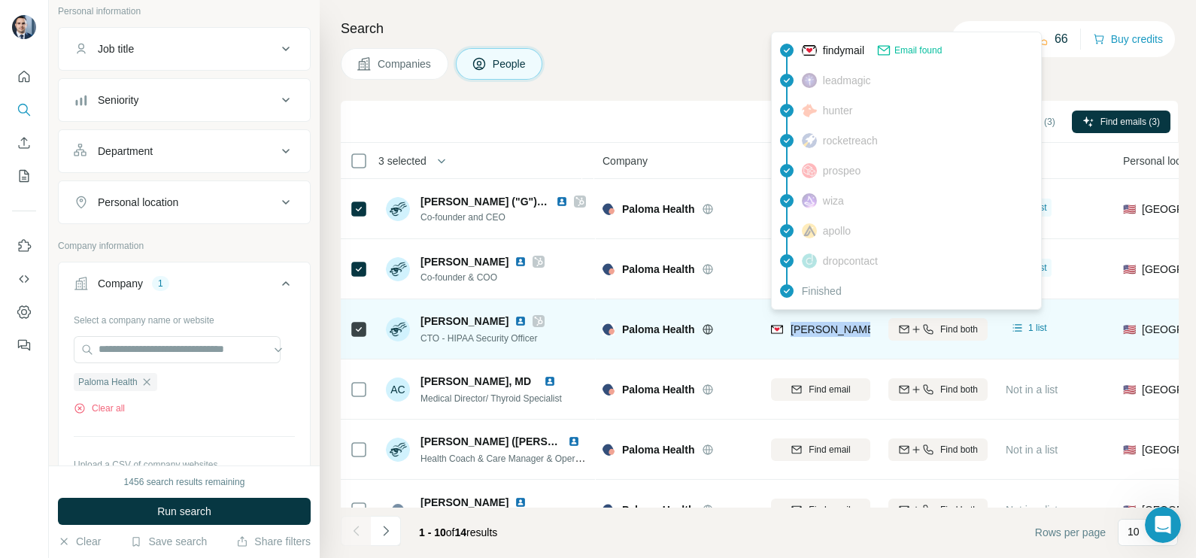
drag, startPoint x: 822, startPoint y: 354, endPoint x: 822, endPoint y: 344, distance: 9.8
click at [822, 352] on td "[PERSON_NAME][EMAIL_ADDRESS][DOMAIN_NAME]" at bounding box center [820, 329] width 117 height 60
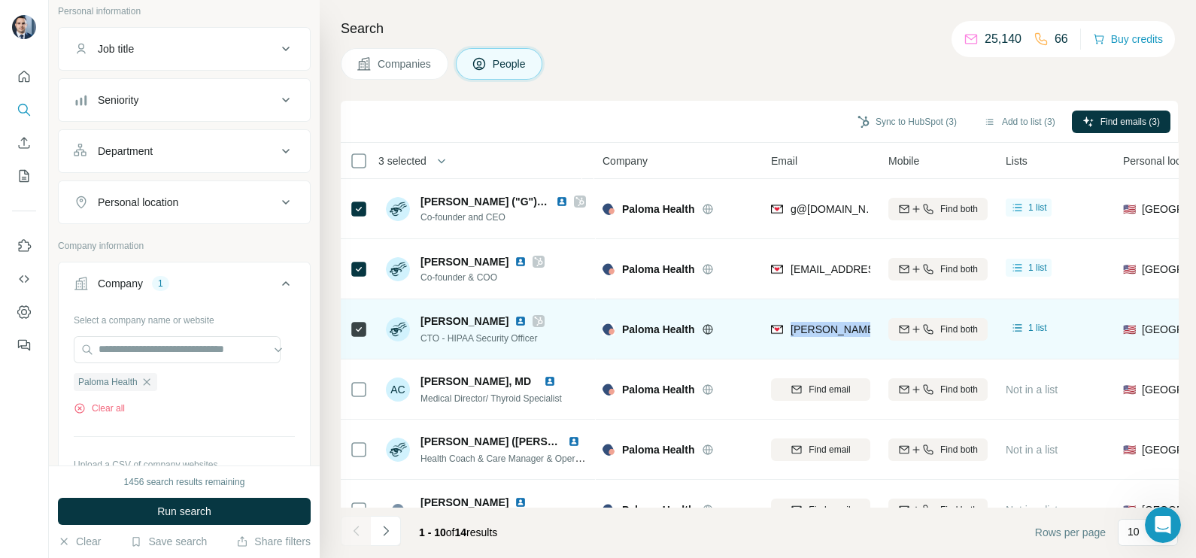
click at [834, 314] on div "[PERSON_NAME][EMAIL_ADDRESS][DOMAIN_NAME]" at bounding box center [820, 328] width 99 height 41
click at [829, 320] on div "[PERSON_NAME][EMAIL_ADDRESS][DOMAIN_NAME]" at bounding box center [820, 328] width 99 height 41
click at [828, 324] on span "[PERSON_NAME][EMAIL_ADDRESS][DOMAIN_NAME]" at bounding box center [923, 330] width 265 height 12
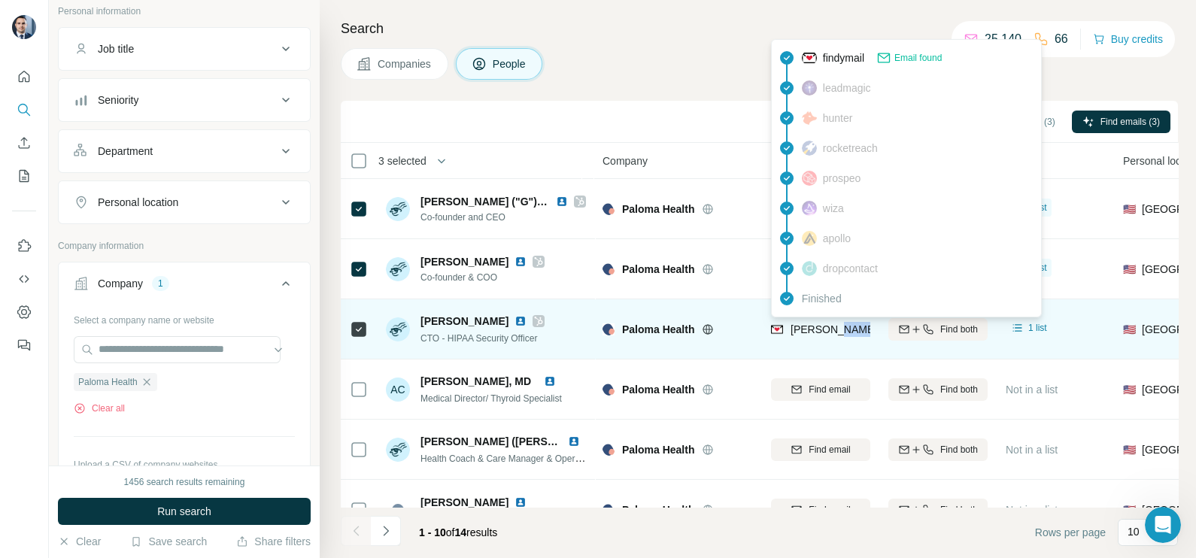
click at [828, 324] on span "[PERSON_NAME][EMAIL_ADDRESS][DOMAIN_NAME]" at bounding box center [923, 330] width 265 height 12
click at [828, 322] on span "[PERSON_NAME][EMAIL_ADDRESS][DOMAIN_NAME]" at bounding box center [917, 329] width 253 height 15
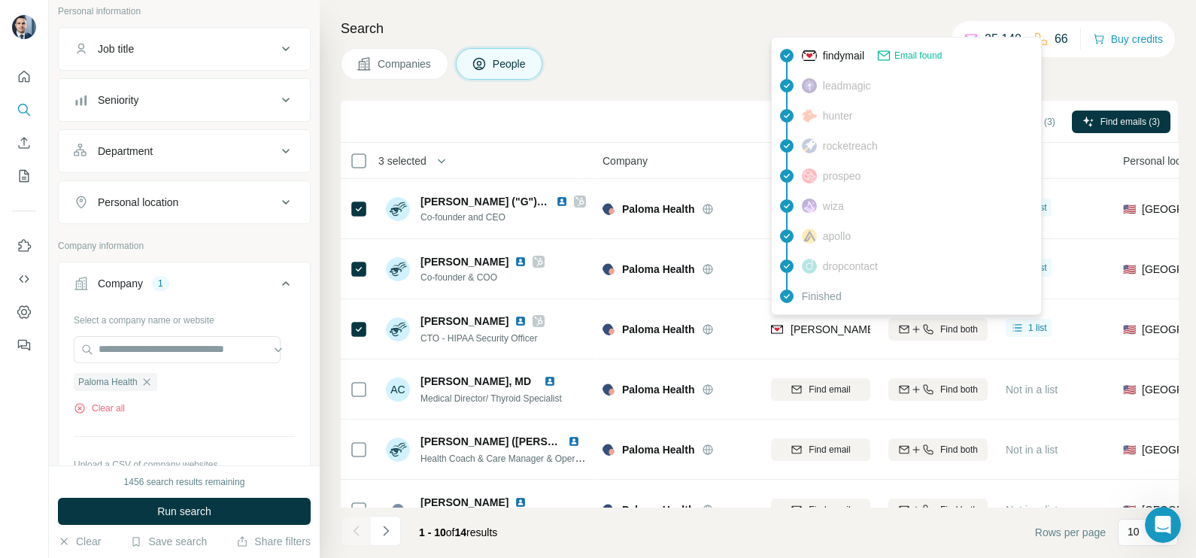
drag, startPoint x: 609, startPoint y: 125, endPoint x: 599, endPoint y: 112, distance: 16.1
click at [609, 124] on div "Sync to HubSpot (3) Add to list (3) Find emails (3)" at bounding box center [759, 121] width 822 height 26
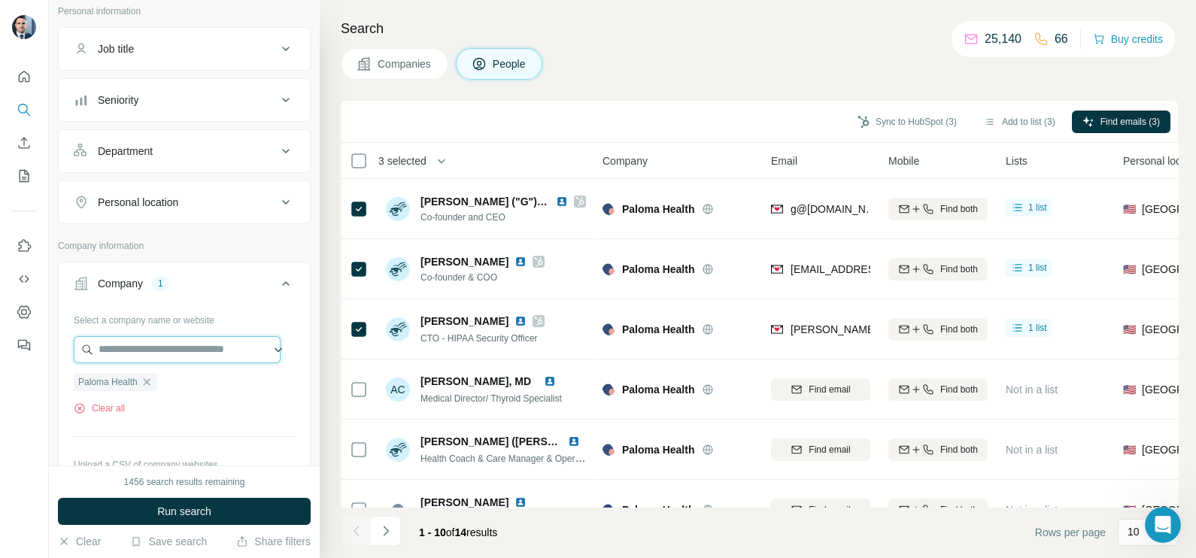
click at [153, 348] on input "text" at bounding box center [177, 349] width 207 height 27
drag, startPoint x: 205, startPoint y: 423, endPoint x: 177, endPoint y: 399, distance: 36.8
click at [206, 423] on div "Select a company name or website Paloma Health Clear all Upload a CSV of compan…" at bounding box center [184, 416] width 221 height 217
click at [150, 384] on icon "button" at bounding box center [147, 382] width 12 height 12
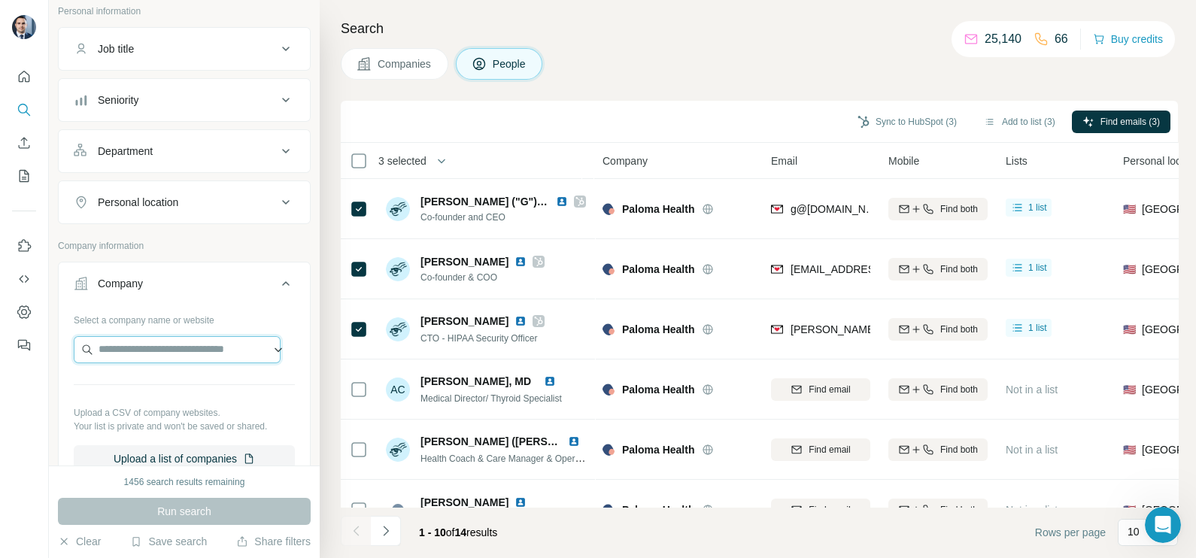
click at [147, 355] on input "text" at bounding box center [177, 349] width 207 height 27
paste input "**********"
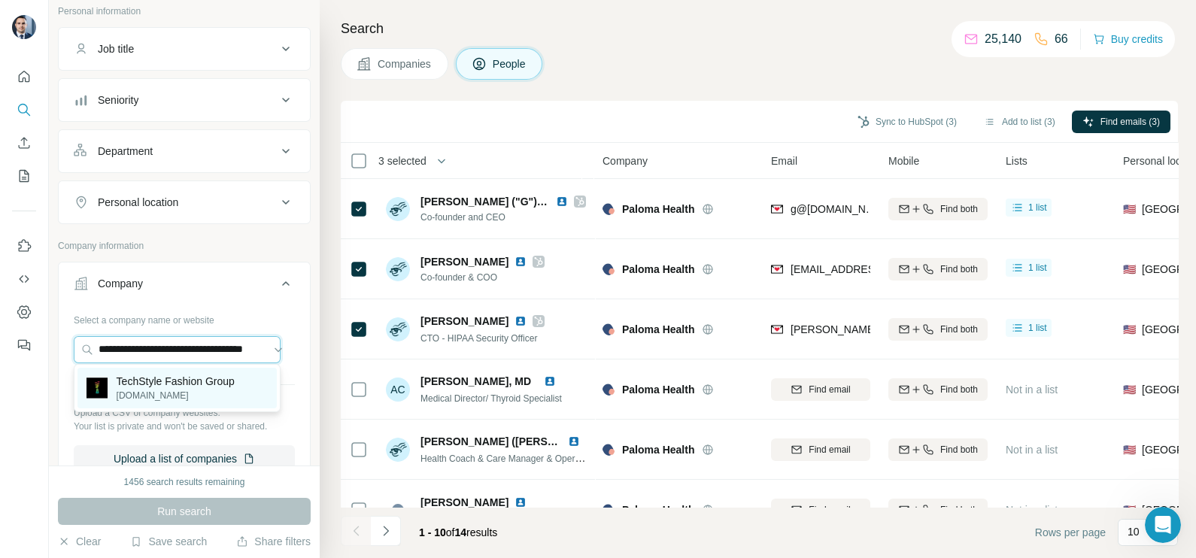
type input "**********"
click at [172, 394] on p "[DOMAIN_NAME]" at bounding box center [176, 396] width 118 height 14
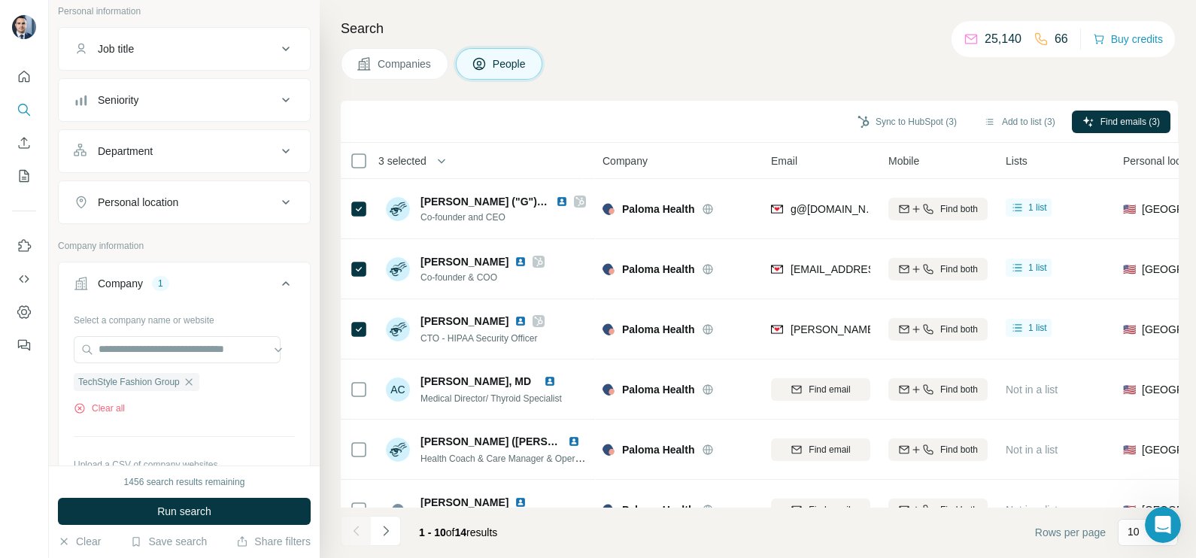
click at [393, 68] on span "Companies" at bounding box center [405, 63] width 55 height 15
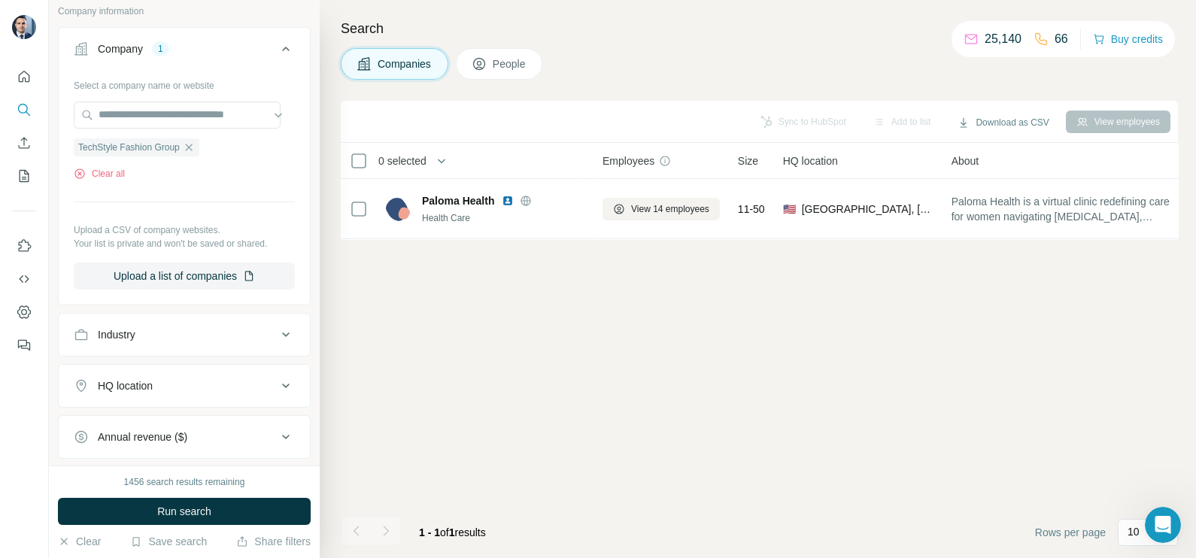
click at [183, 515] on span "Run search" at bounding box center [184, 511] width 54 height 15
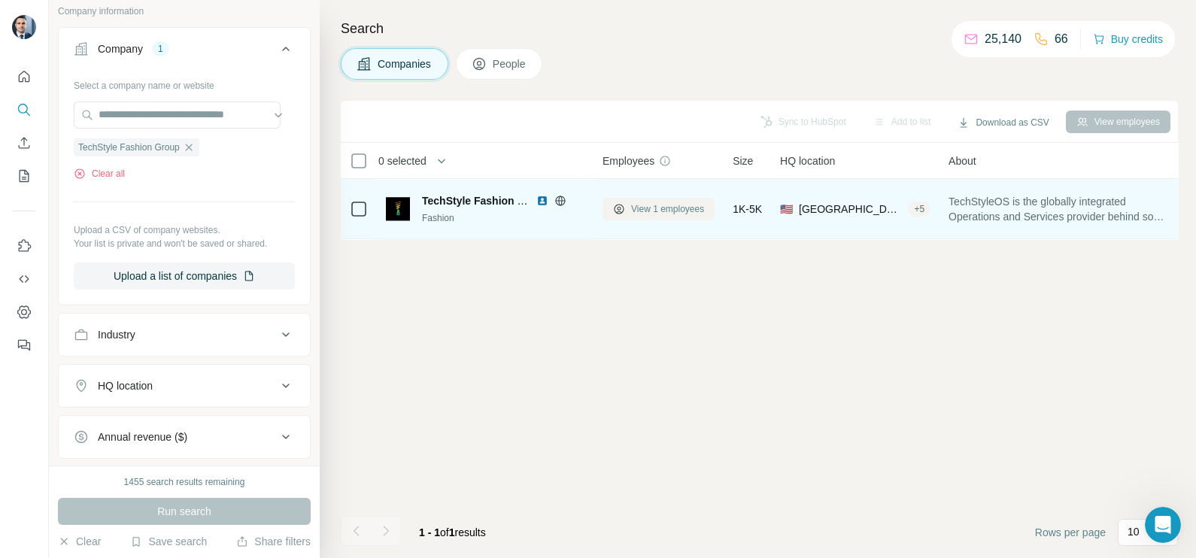
click at [650, 211] on span "View 1 employees" at bounding box center [667, 209] width 73 height 14
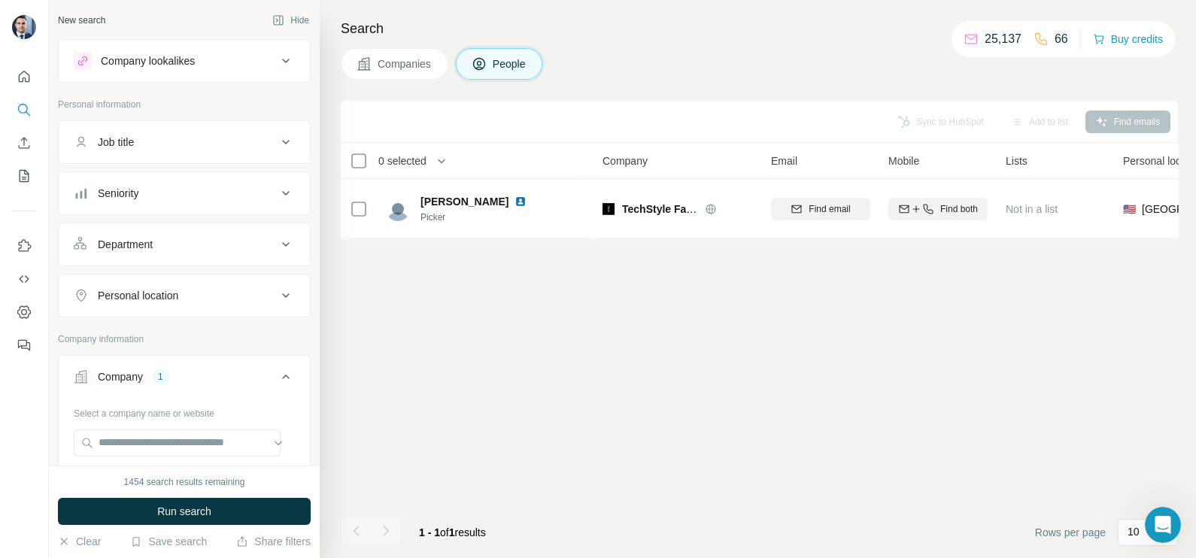
click at [381, 90] on div "Search Companies People Sync to HubSpot Add to list Find emails 0 selected Peop…" at bounding box center [758, 279] width 877 height 558
click at [403, 59] on span "Companies" at bounding box center [405, 63] width 55 height 15
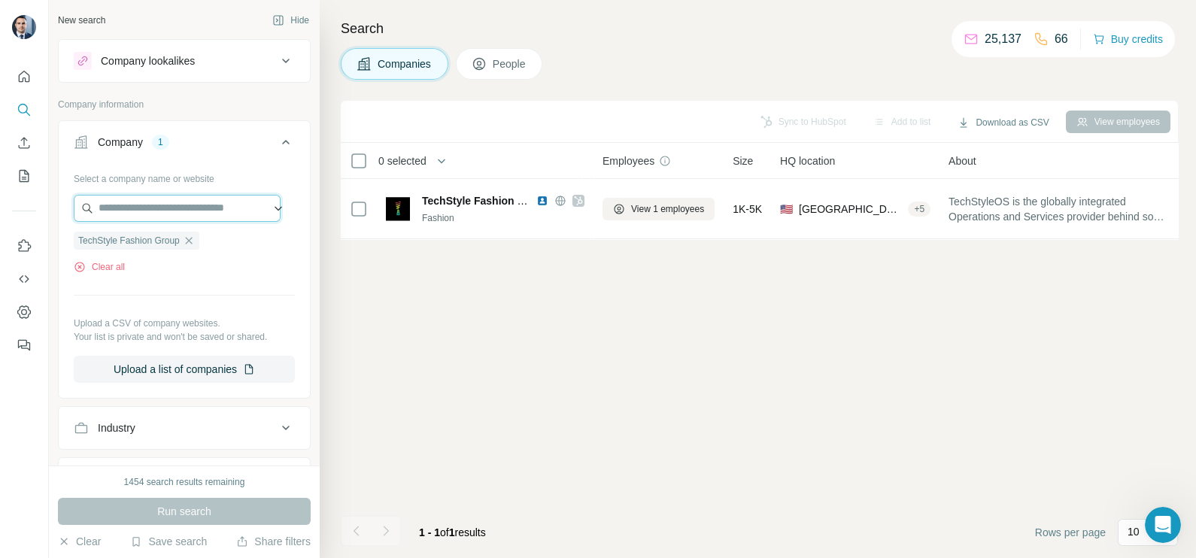
click at [149, 199] on input "text" at bounding box center [177, 208] width 207 height 27
paste input "**********"
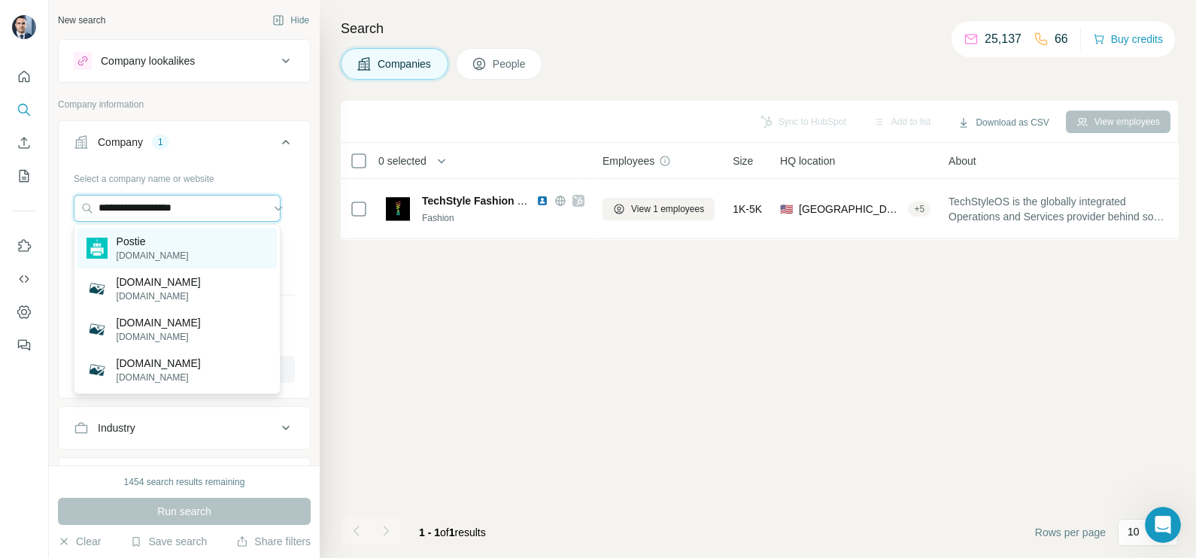
type input "**********"
click at [184, 236] on div "Postie [DOMAIN_NAME]" at bounding box center [176, 248] width 199 height 41
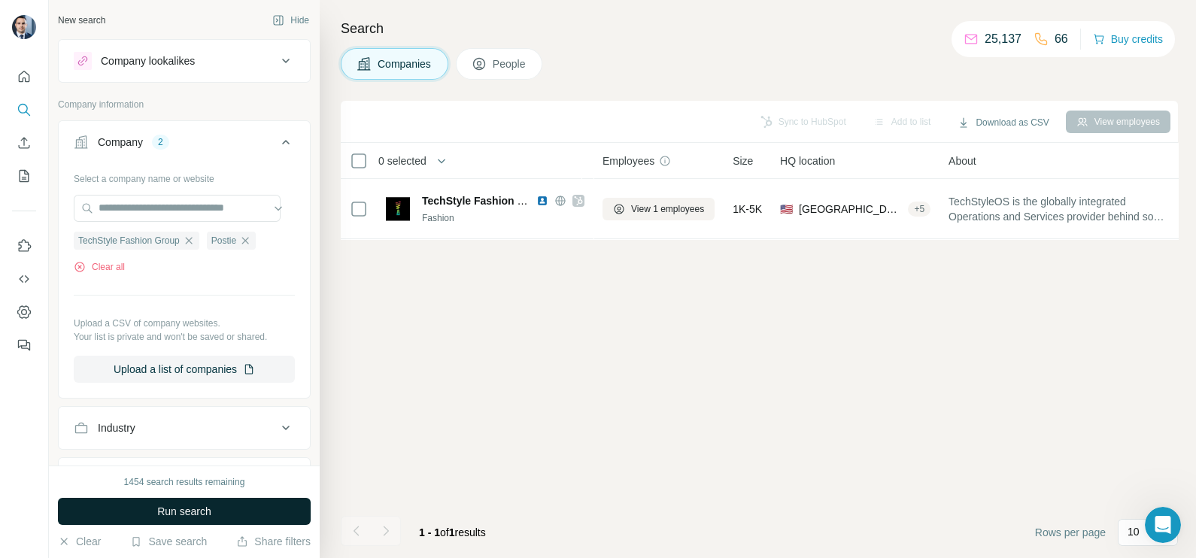
click at [241, 508] on button "Run search" at bounding box center [184, 511] width 253 height 27
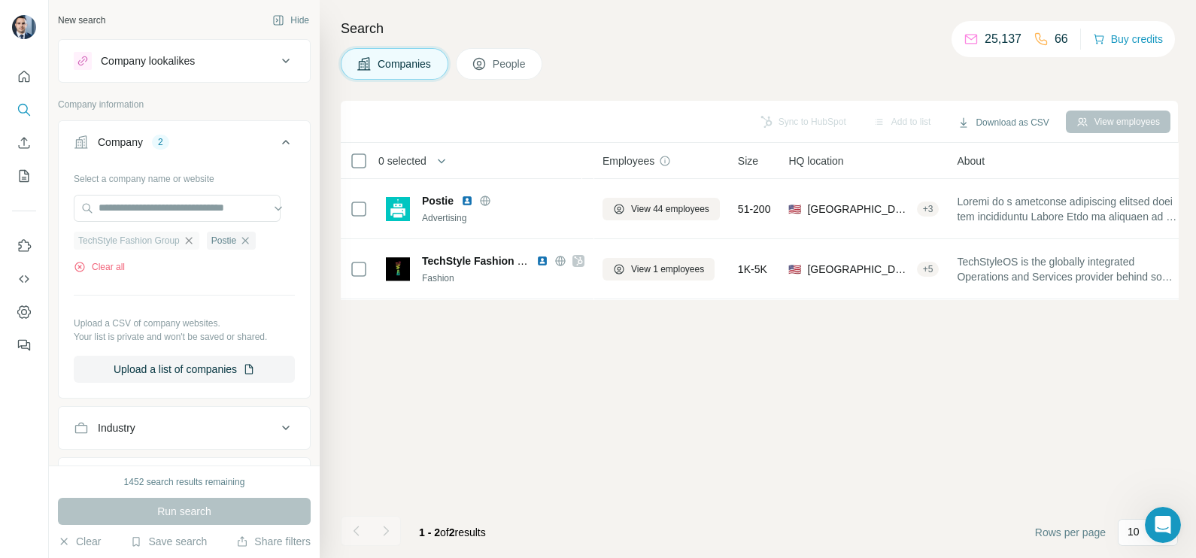
click at [193, 243] on icon "button" at bounding box center [189, 241] width 12 height 12
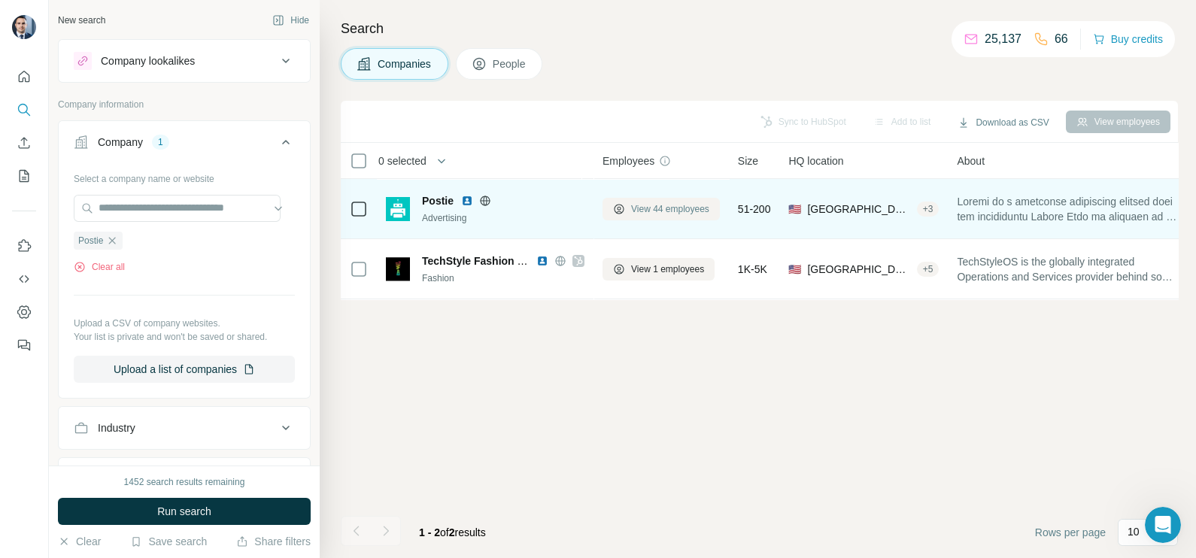
click at [678, 206] on span "View 44 employees" at bounding box center [670, 209] width 78 height 14
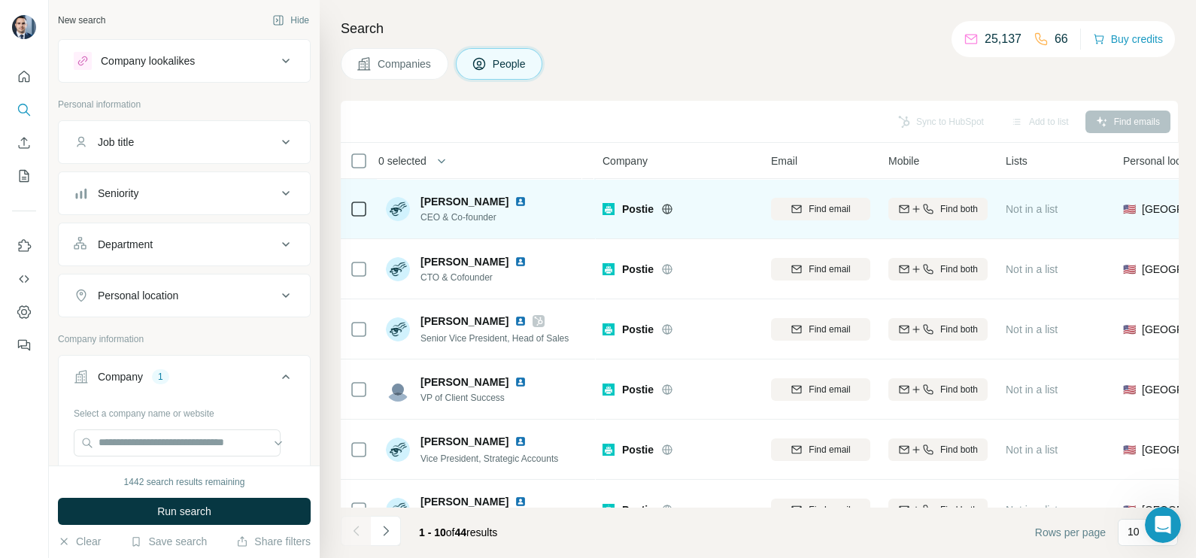
click at [668, 211] on icon at bounding box center [667, 209] width 4 height 10
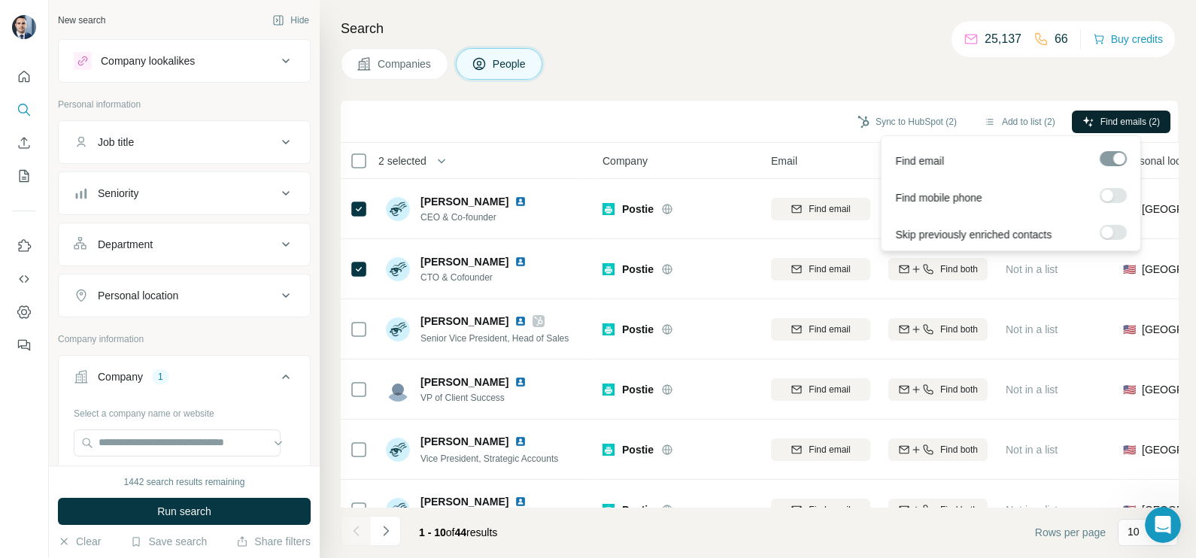
click at [1072, 122] on button "Find emails (2)" at bounding box center [1121, 122] width 99 height 23
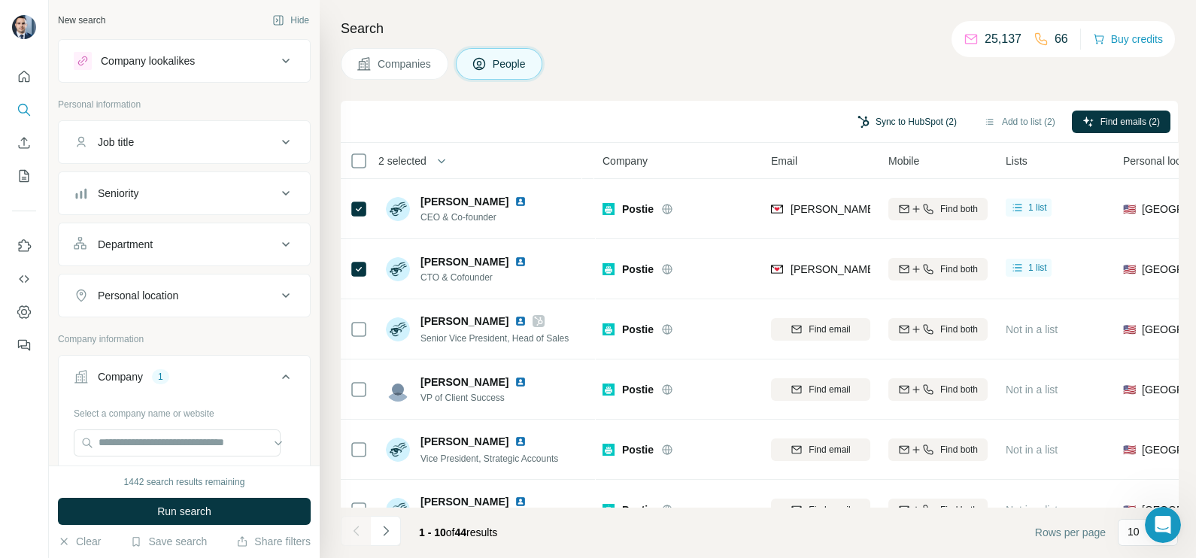
click at [884, 115] on button "Sync to HubSpot (2)" at bounding box center [907, 122] width 120 height 23
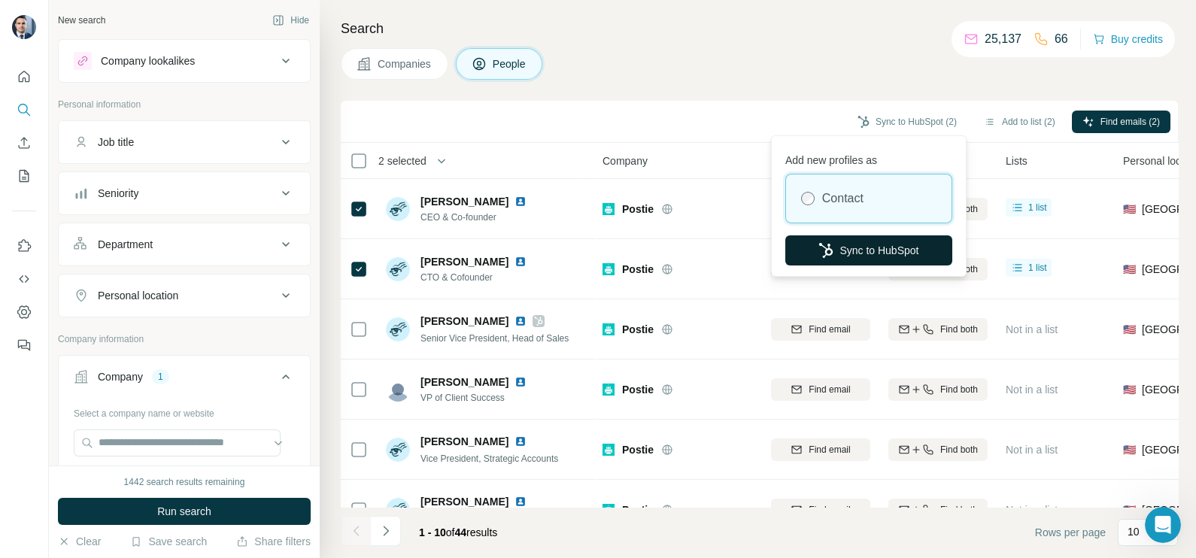
click at [856, 251] on button "Sync to HubSpot" at bounding box center [868, 250] width 167 height 30
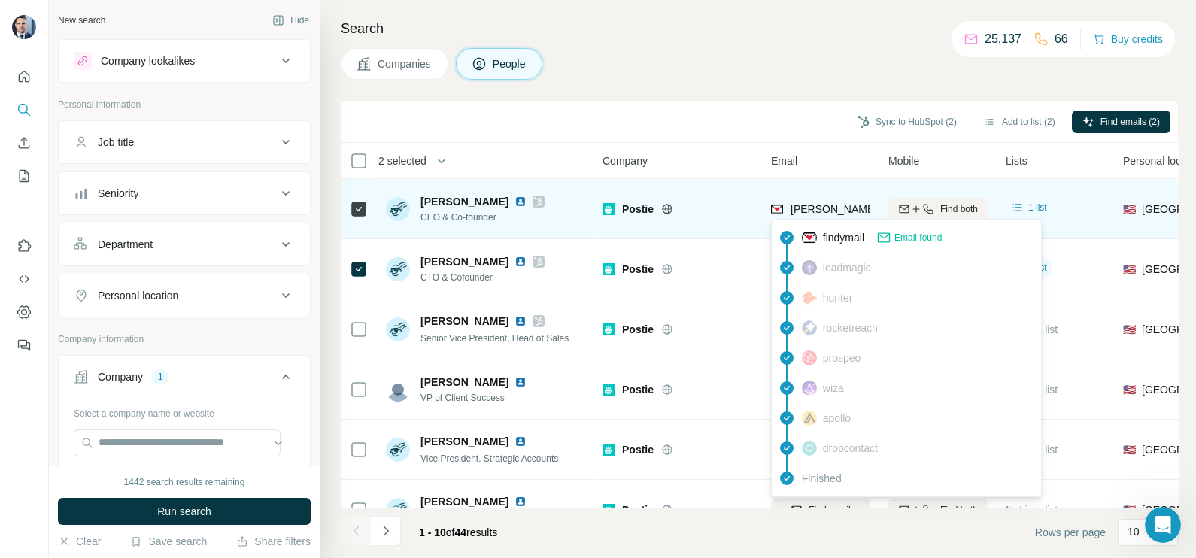
click at [831, 203] on span "[PERSON_NAME][EMAIL_ADDRESS][DOMAIN_NAME]" at bounding box center [923, 209] width 265 height 12
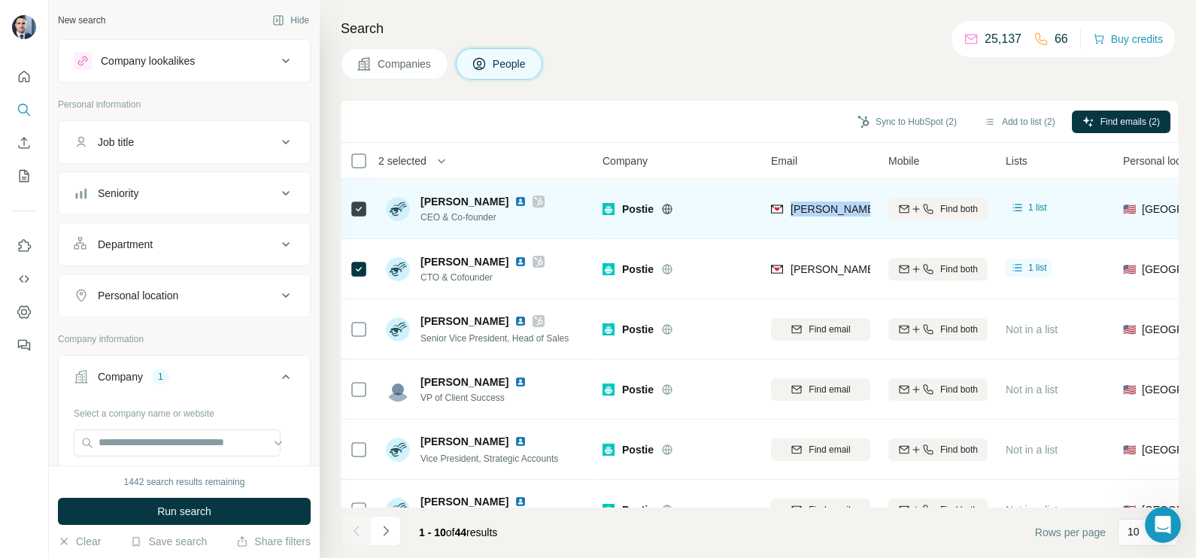
click at [831, 203] on span "[PERSON_NAME][EMAIL_ADDRESS][DOMAIN_NAME]" at bounding box center [923, 209] width 265 height 12
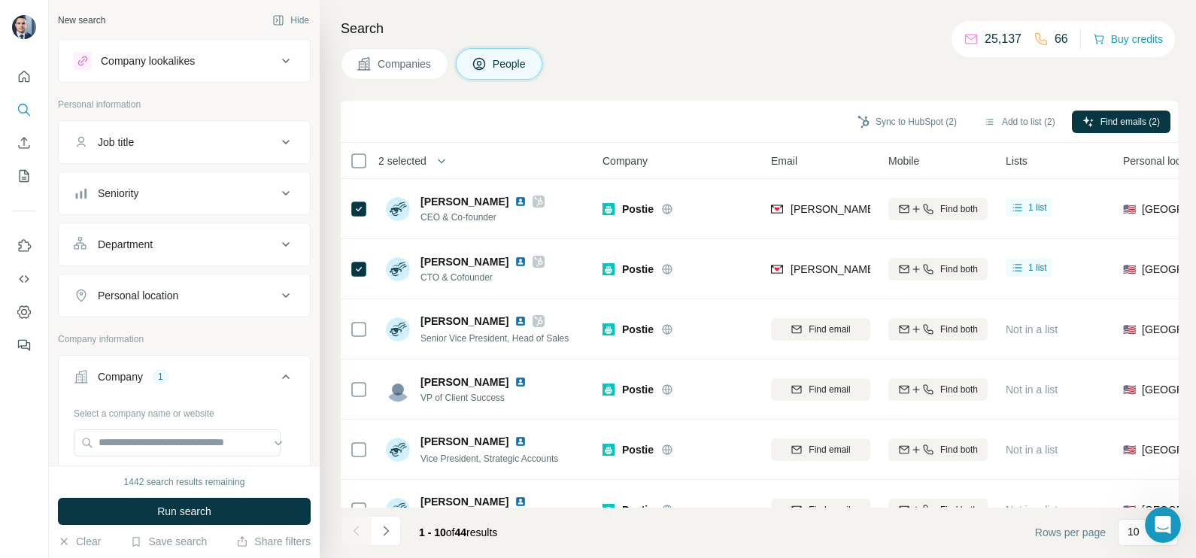
click at [797, 25] on h4 "Search" at bounding box center [759, 28] width 837 height 21
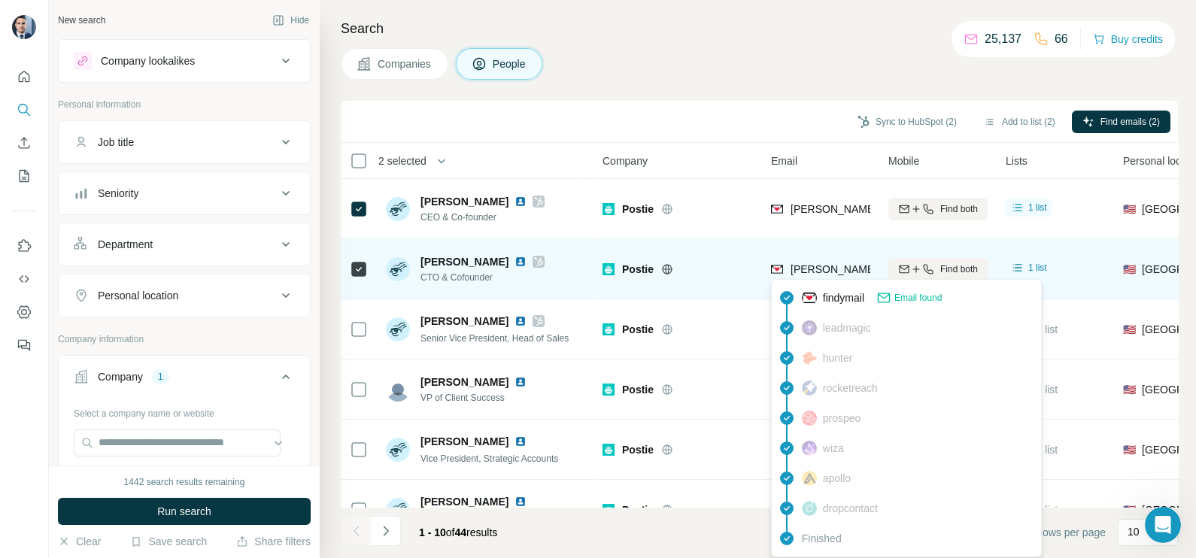
click at [830, 268] on span "[PERSON_NAME][EMAIL_ADDRESS][DOMAIN_NAME]" at bounding box center [923, 269] width 265 height 12
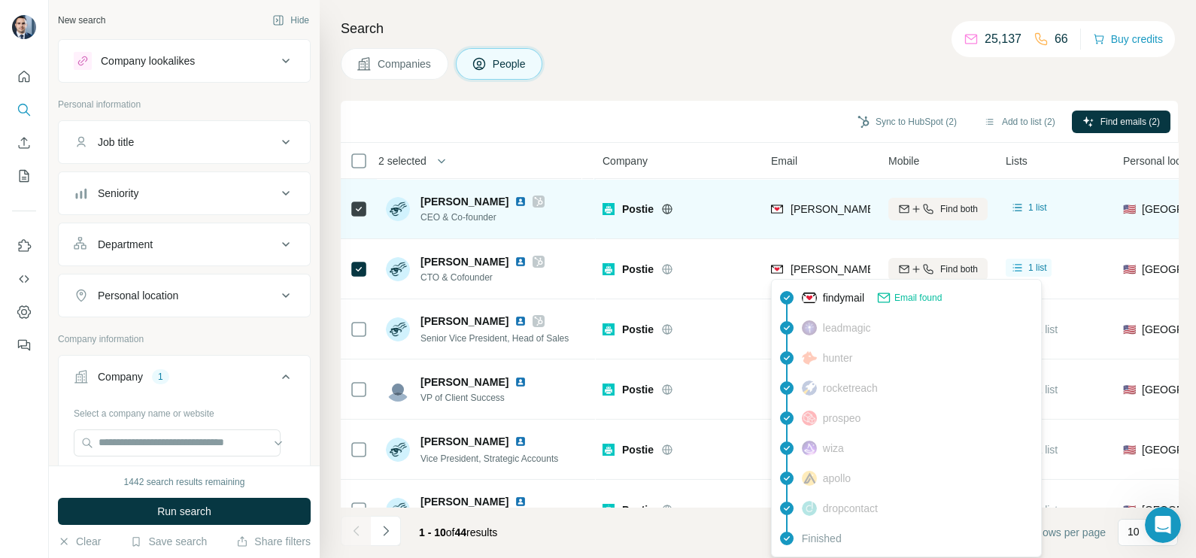
drag, startPoint x: 830, startPoint y: 268, endPoint x: 814, endPoint y: 214, distance: 56.4
click at [814, 214] on span "[PERSON_NAME][EMAIL_ADDRESS][DOMAIN_NAME]" at bounding box center [923, 209] width 265 height 12
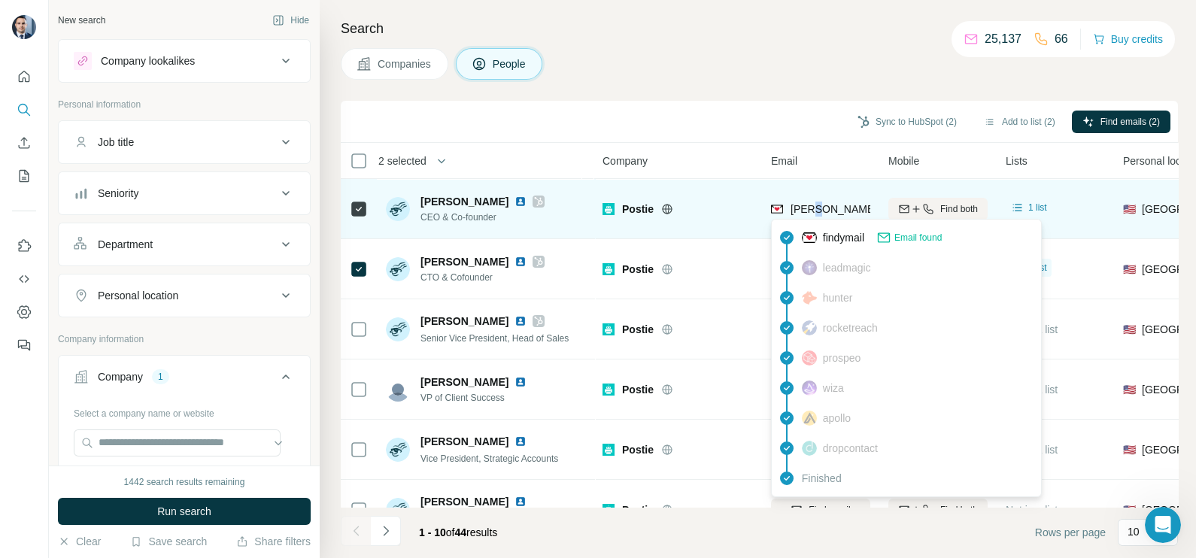
click at [814, 214] on span "[PERSON_NAME][EMAIL_ADDRESS][DOMAIN_NAME]" at bounding box center [923, 209] width 265 height 12
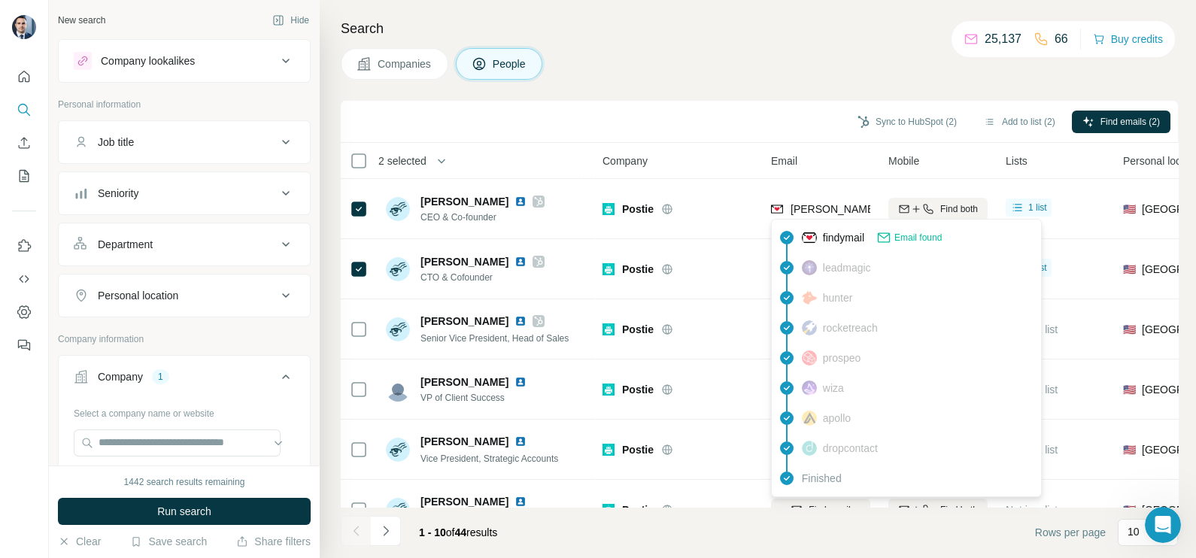
click at [745, 116] on div "Sync to HubSpot (2) Add to list (2) Find emails (2)" at bounding box center [759, 121] width 822 height 26
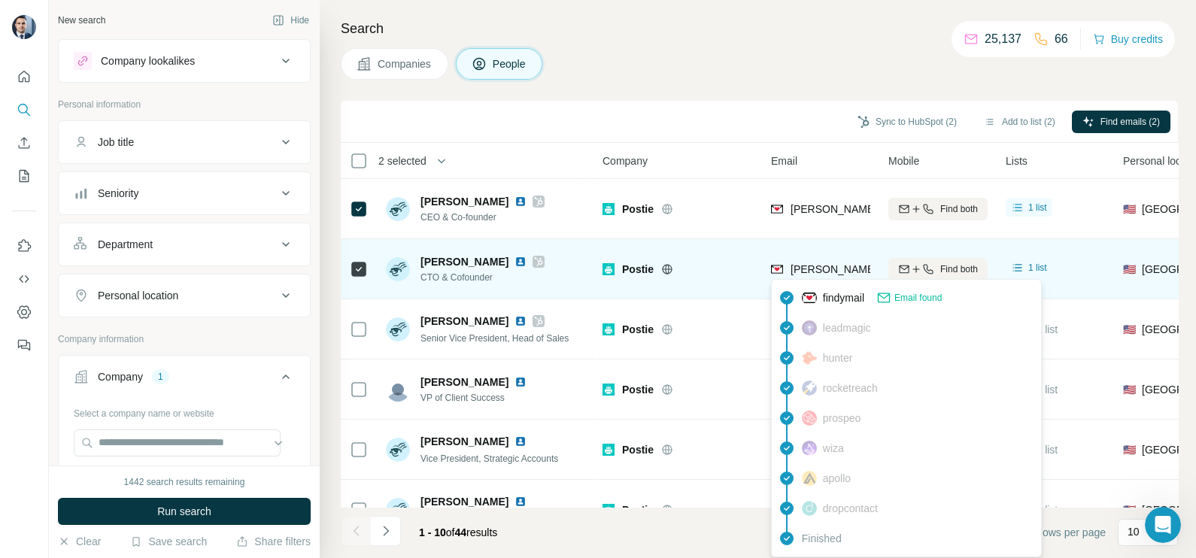
click at [813, 266] on span "[PERSON_NAME][EMAIL_ADDRESS][DOMAIN_NAME]" at bounding box center [923, 269] width 265 height 12
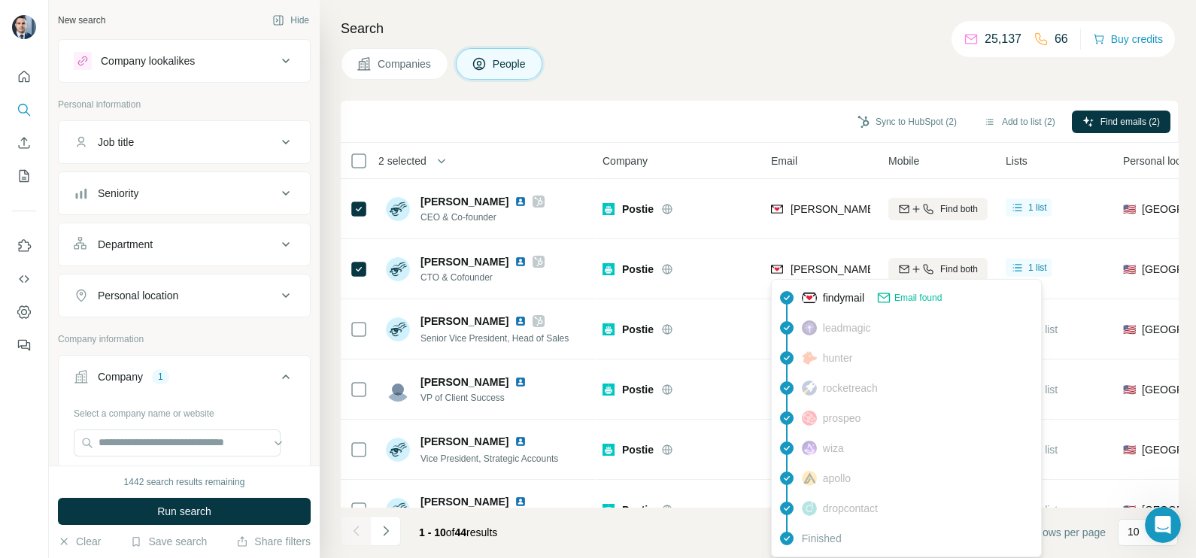
click at [737, 123] on div "Sync to HubSpot (2) Add to list (2) Find emails (2)" at bounding box center [759, 121] width 822 height 26
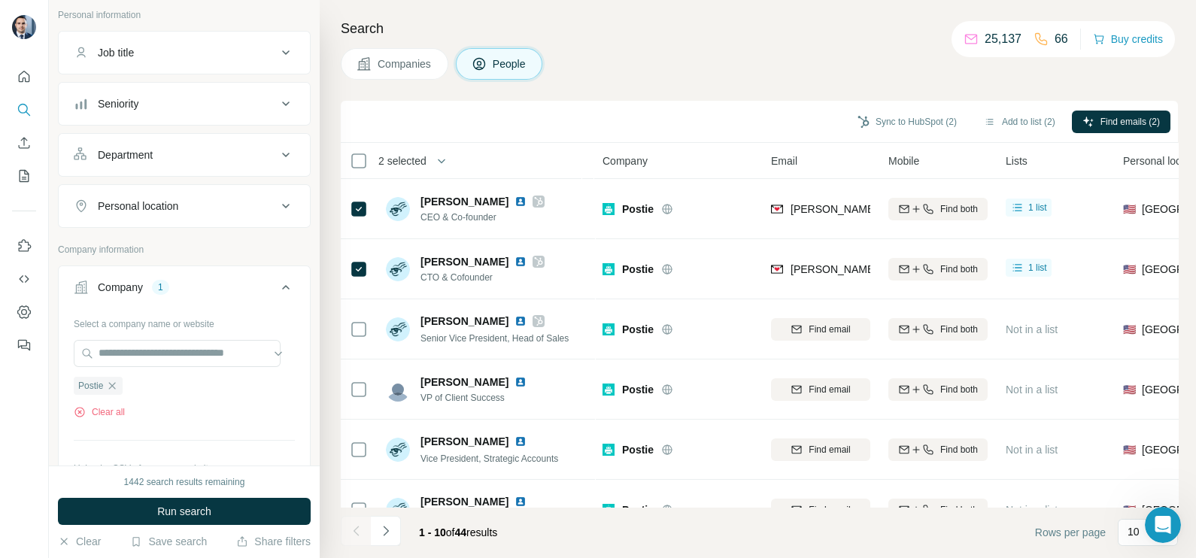
scroll to position [93, 0]
click at [166, 332] on div "Select a company name or website Postie Clear all Upload a CSV of company websi…" at bounding box center [184, 416] width 221 height 217
click at [166, 336] on input "text" at bounding box center [177, 349] width 207 height 27
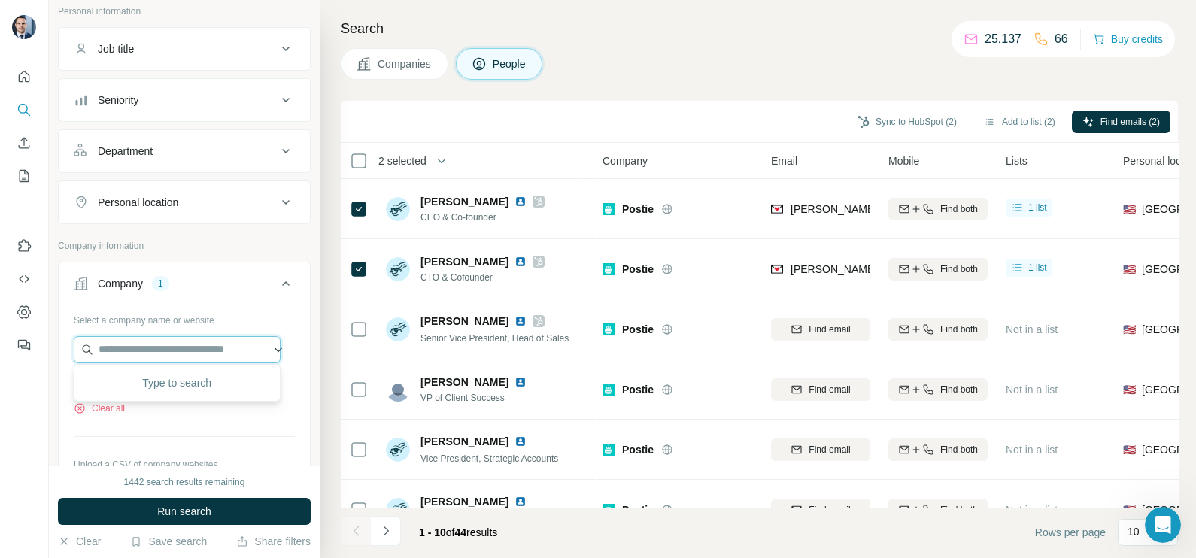
paste input "**********"
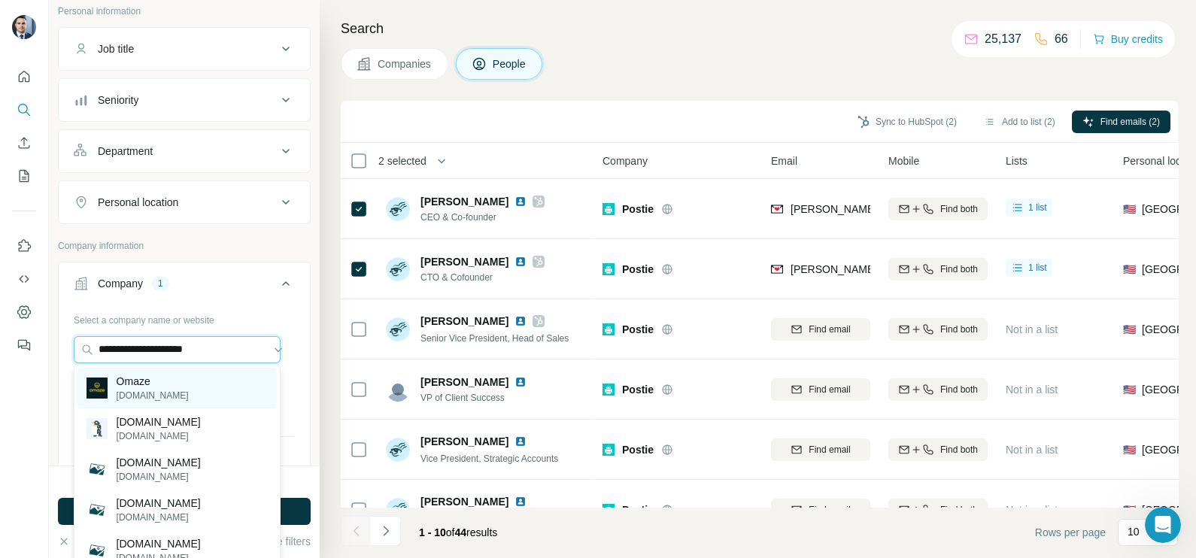
type input "**********"
click at [181, 381] on div "Omaze [DOMAIN_NAME]" at bounding box center [176, 388] width 199 height 41
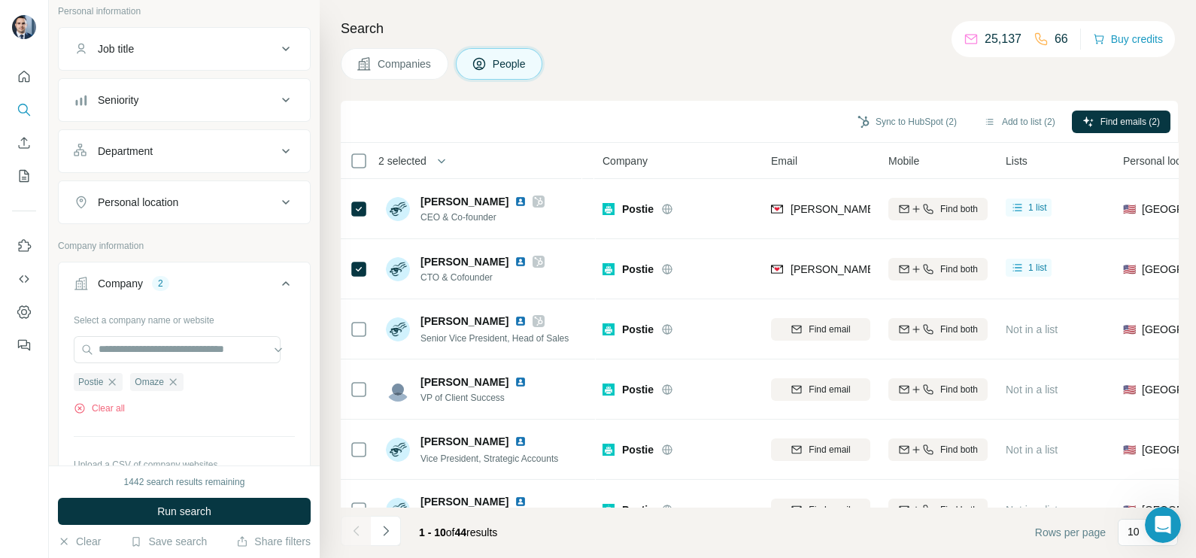
click at [406, 60] on span "Companies" at bounding box center [405, 63] width 55 height 15
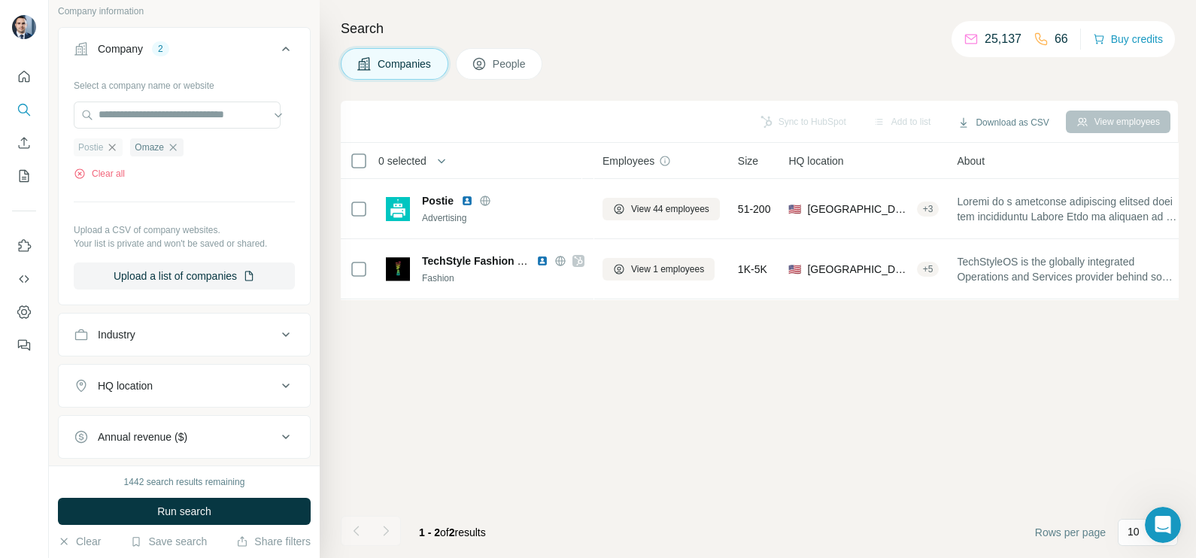
click at [117, 144] on icon "button" at bounding box center [112, 147] width 12 height 12
click at [207, 506] on span "Run search" at bounding box center [184, 511] width 54 height 15
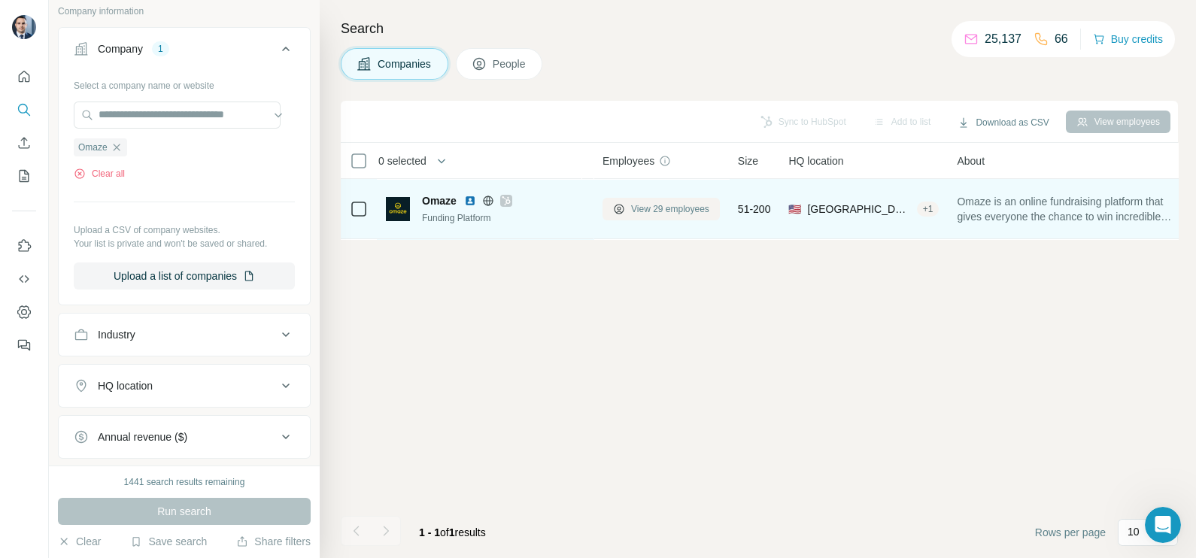
click at [662, 216] on button "View 29 employees" at bounding box center [661, 209] width 117 height 23
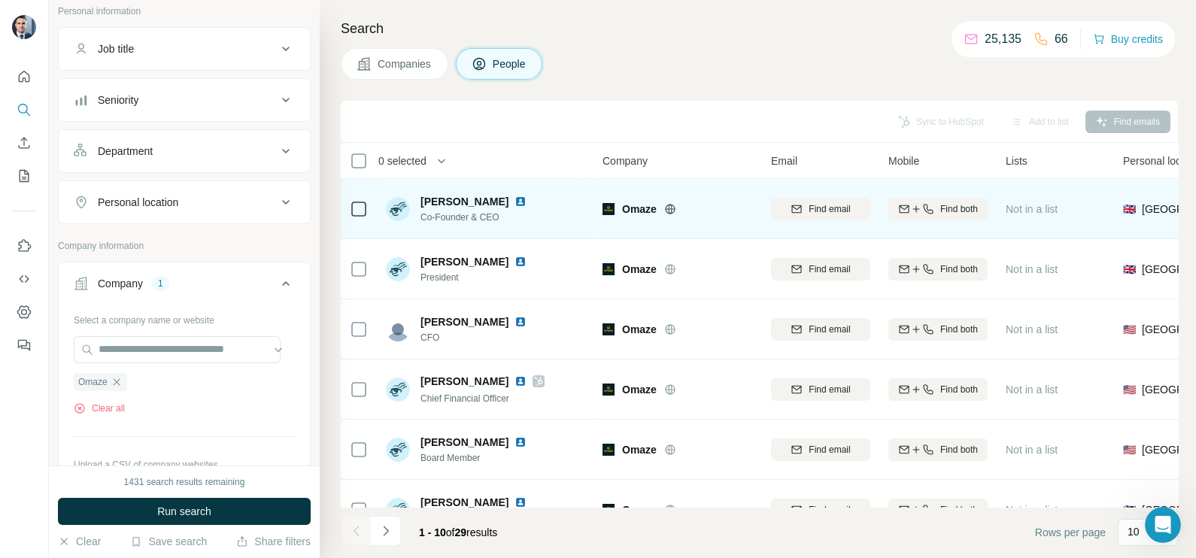
click at [670, 211] on icon at bounding box center [670, 209] width 4 height 10
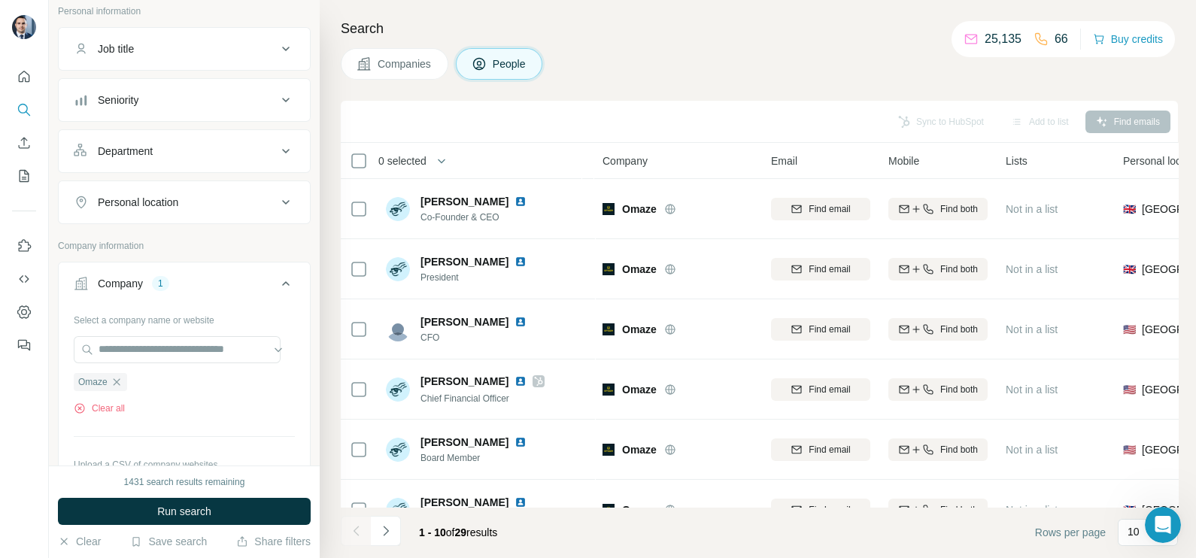
click at [403, 68] on span "Companies" at bounding box center [405, 63] width 55 height 15
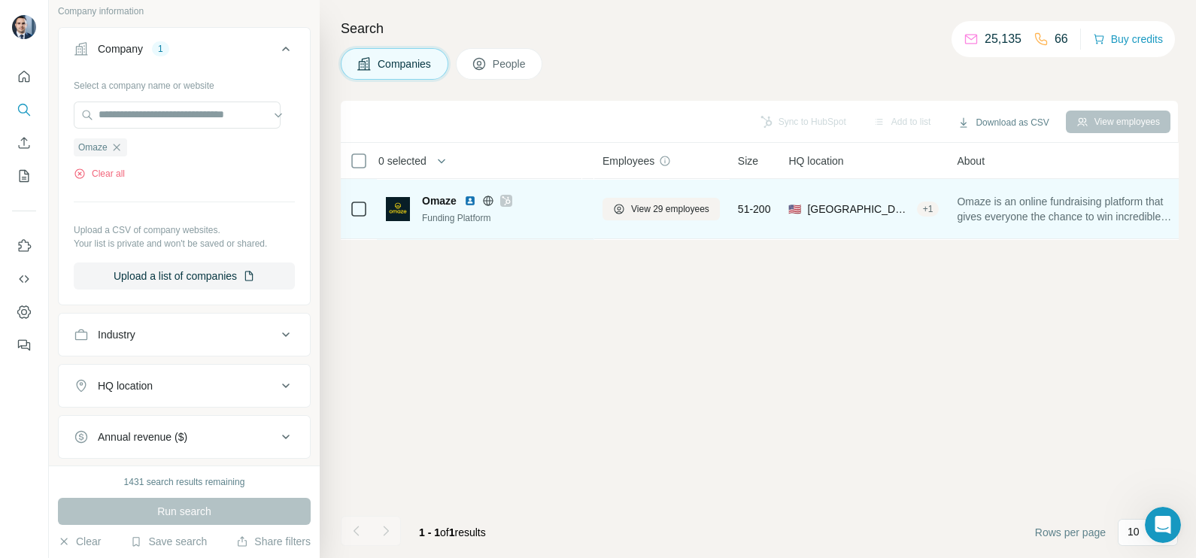
click at [470, 196] on img at bounding box center [470, 201] width 12 height 12
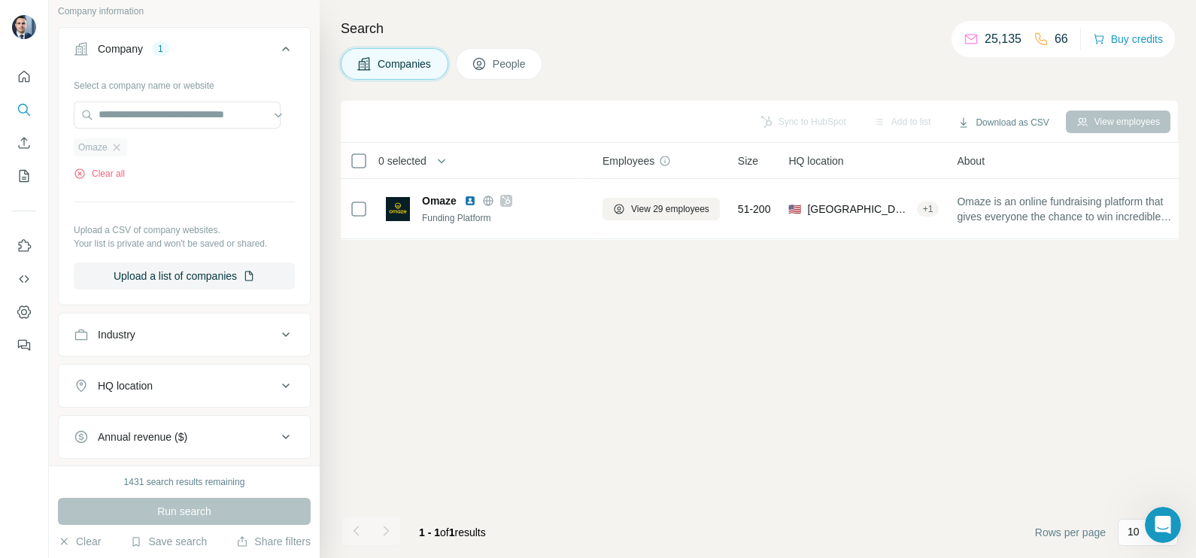
click at [123, 143] on div "Omaze" at bounding box center [100, 147] width 53 height 18
click at [117, 149] on icon "button" at bounding box center [117, 147] width 12 height 12
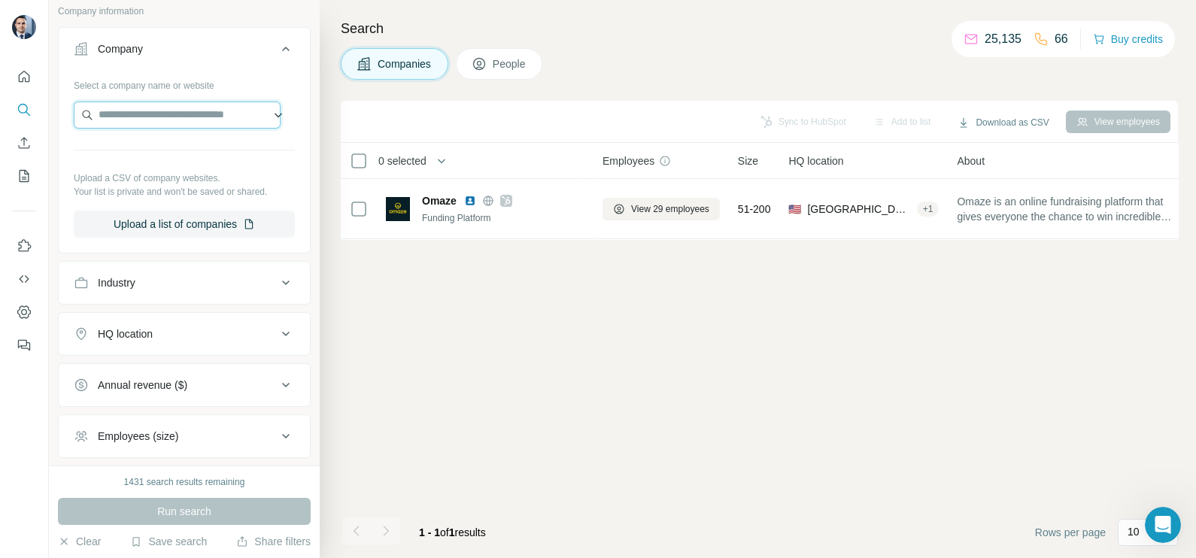
click at [147, 113] on input "text" at bounding box center [177, 115] width 207 height 27
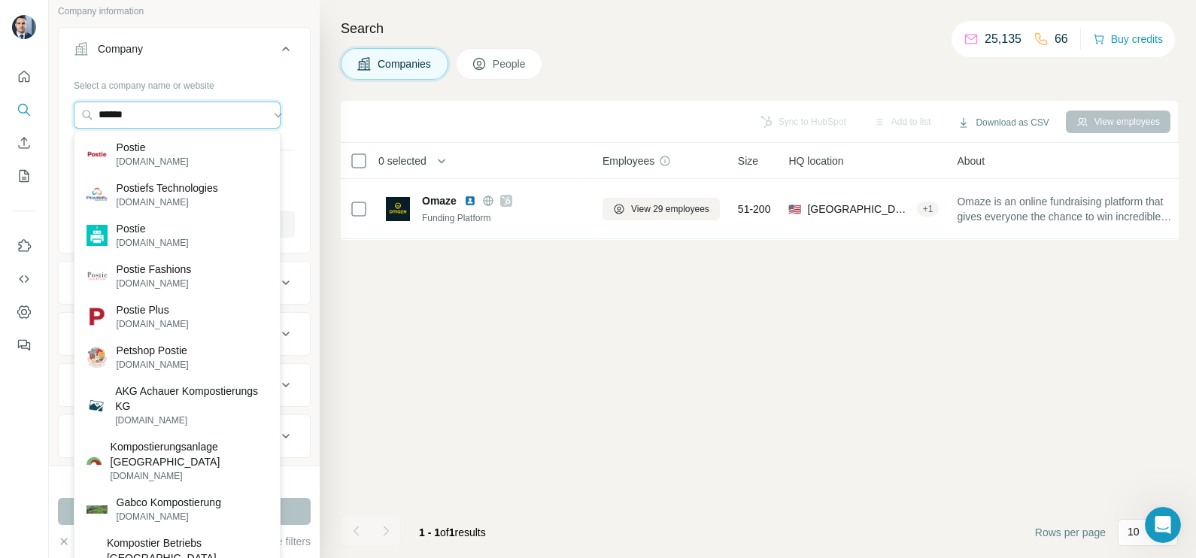
drag, startPoint x: 173, startPoint y: 120, endPoint x: 67, endPoint y: 114, distance: 106.2
click at [67, 114] on div "Select a company name or website ****** Upload a CSV of company websites. Your …" at bounding box center [184, 161] width 251 height 177
paste input "**********"
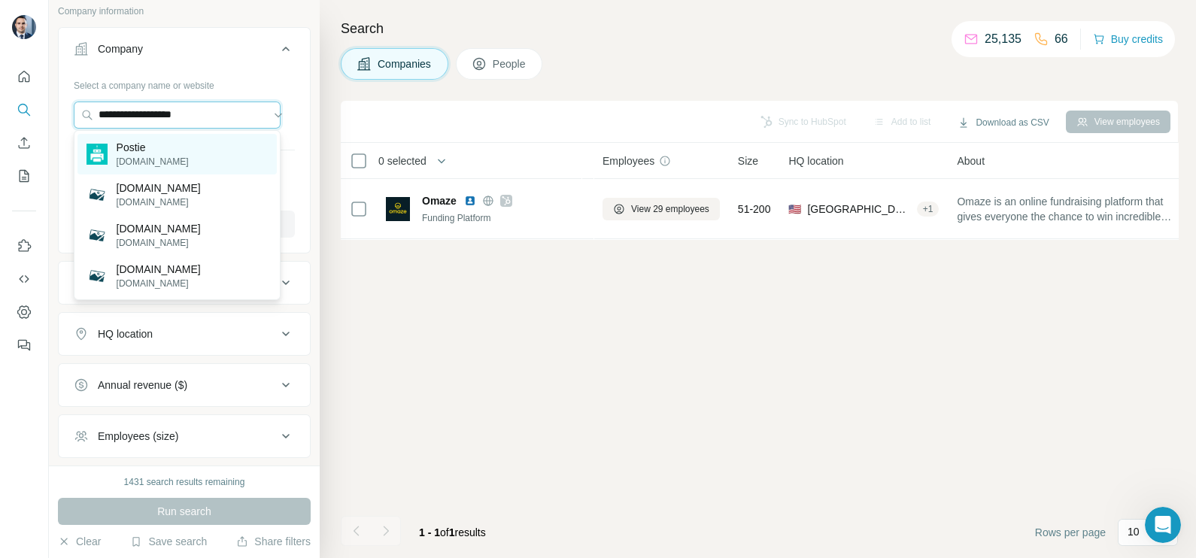
type input "**********"
click at [169, 167] on div "Postie [DOMAIN_NAME]" at bounding box center [176, 154] width 199 height 41
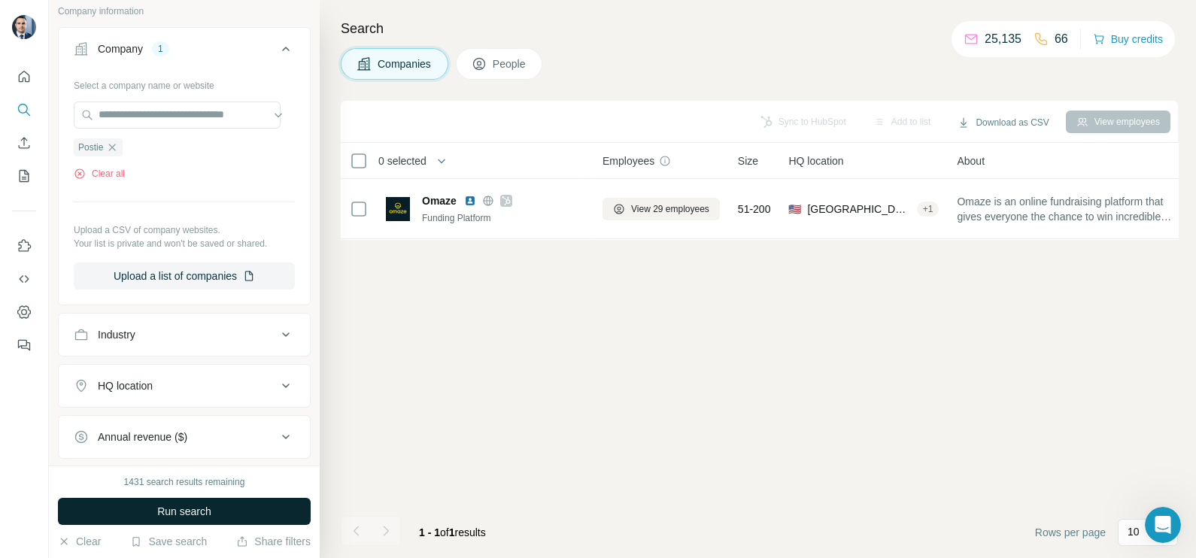
click at [226, 500] on button "Run search" at bounding box center [184, 511] width 253 height 27
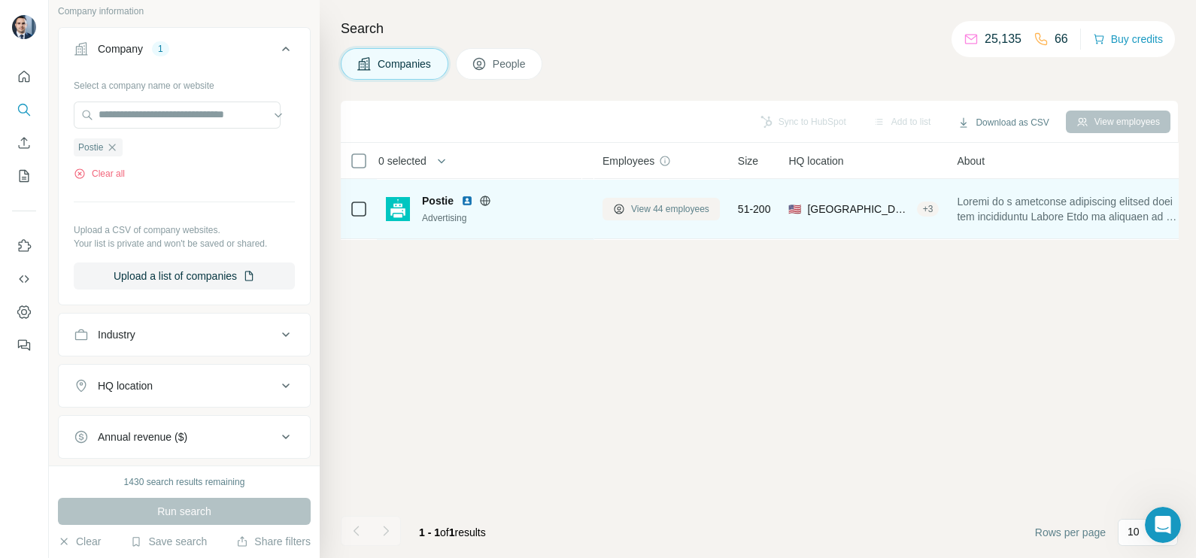
click at [639, 202] on span "View 44 employees" at bounding box center [670, 209] width 78 height 14
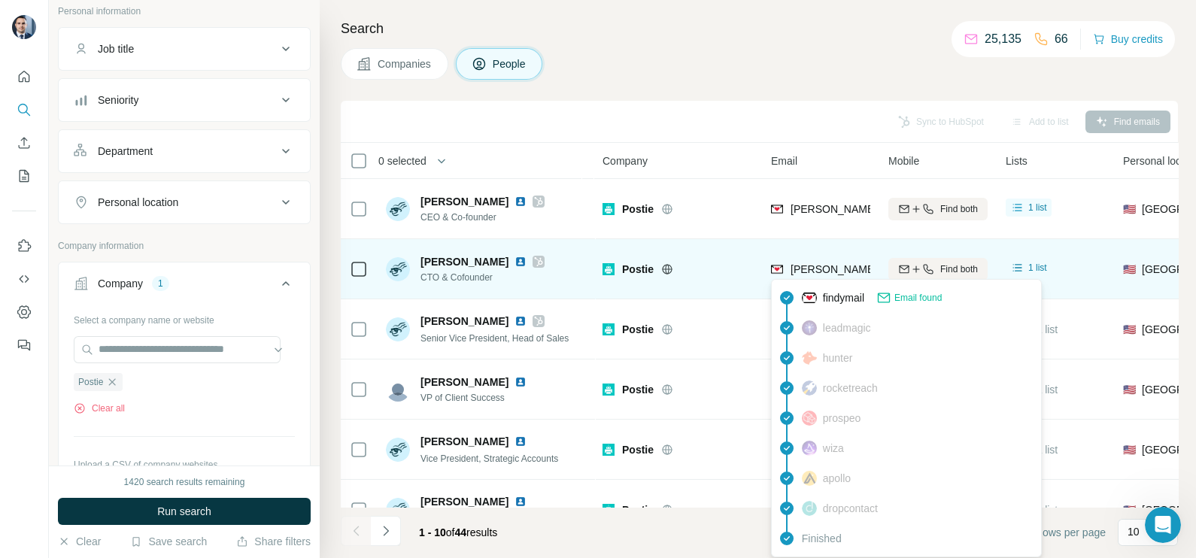
click at [841, 267] on span "[PERSON_NAME][EMAIL_ADDRESS][DOMAIN_NAME]" at bounding box center [923, 269] width 265 height 12
click at [840, 269] on span "[PERSON_NAME][EMAIL_ADDRESS][DOMAIN_NAME]" at bounding box center [923, 269] width 265 height 12
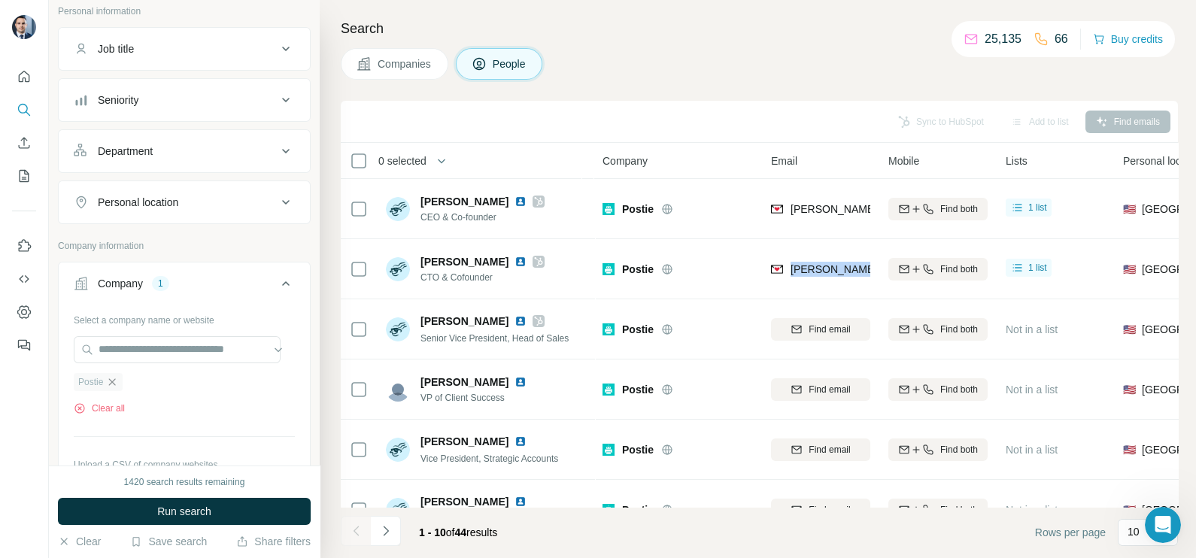
click at [114, 381] on icon "button" at bounding box center [112, 382] width 12 height 12
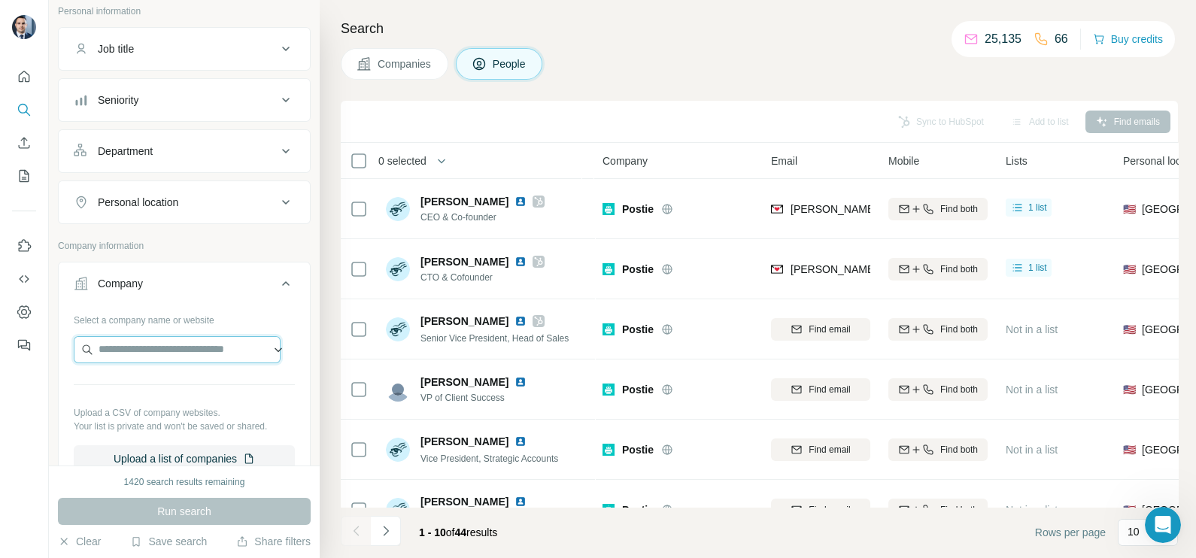
click at [135, 352] on input "text" at bounding box center [177, 349] width 207 height 27
paste input "**********"
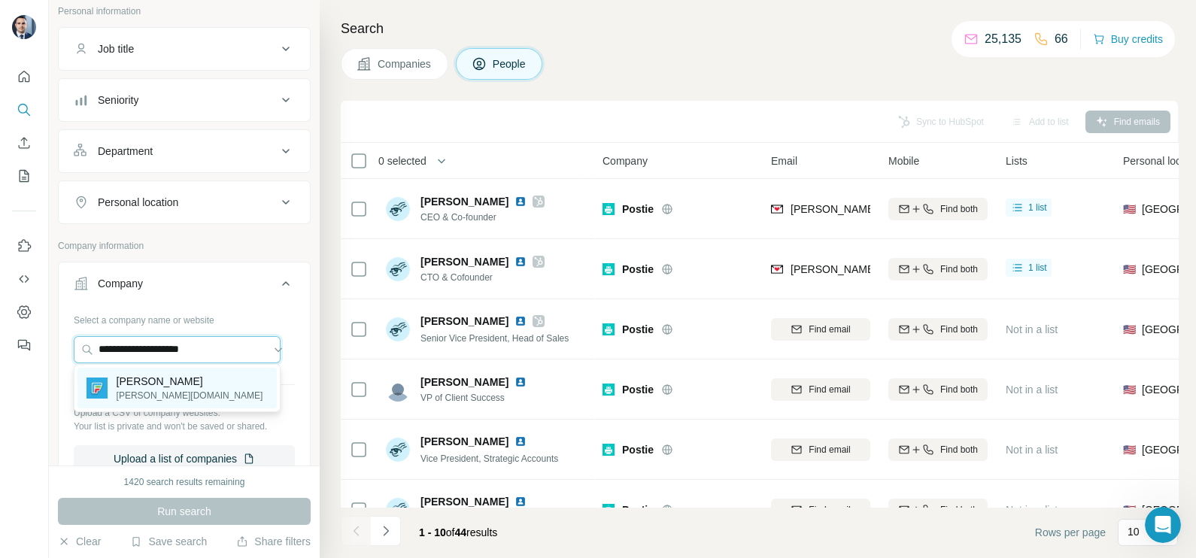
type input "**********"
click at [150, 380] on div "[PERSON_NAME] [PERSON_NAME][DOMAIN_NAME]" at bounding box center [176, 388] width 199 height 41
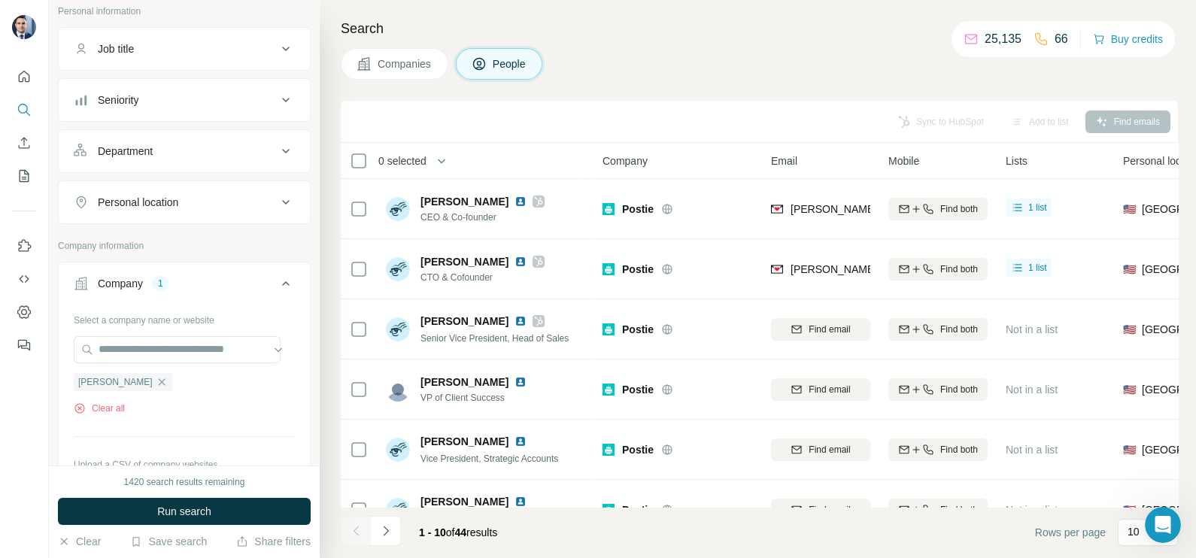
click at [405, 66] on span "Companies" at bounding box center [405, 63] width 55 height 15
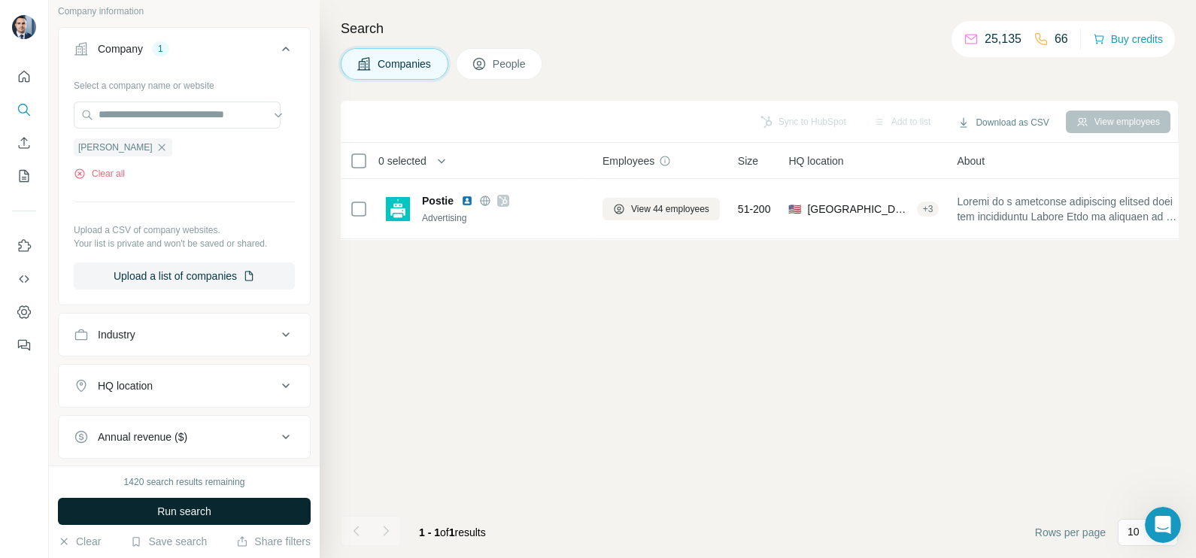
click at [197, 512] on span "Run search" at bounding box center [184, 511] width 54 height 15
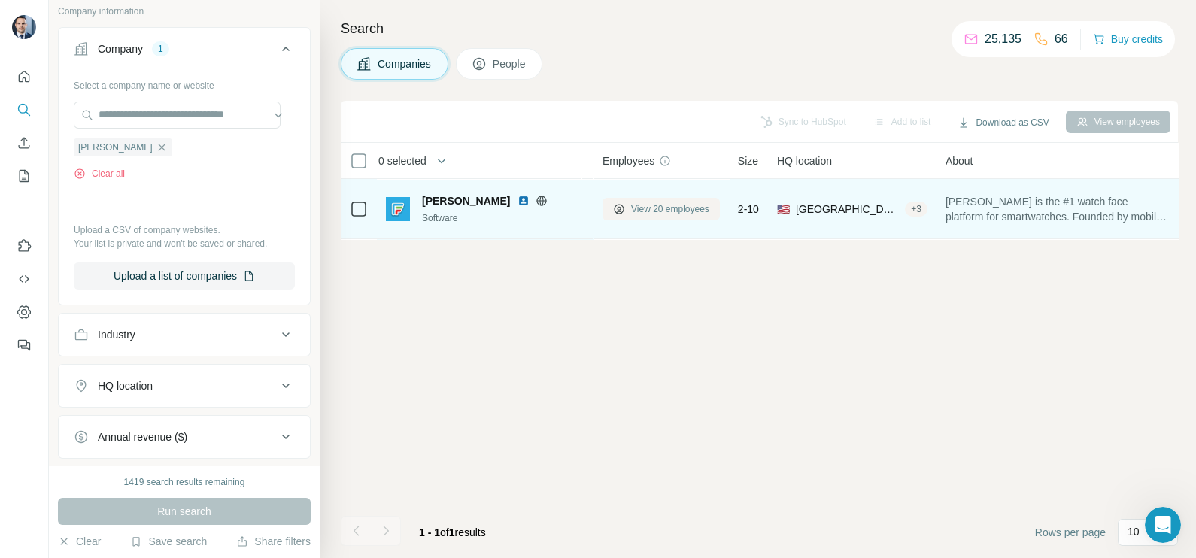
click at [667, 213] on span "View 20 employees" at bounding box center [670, 209] width 78 height 14
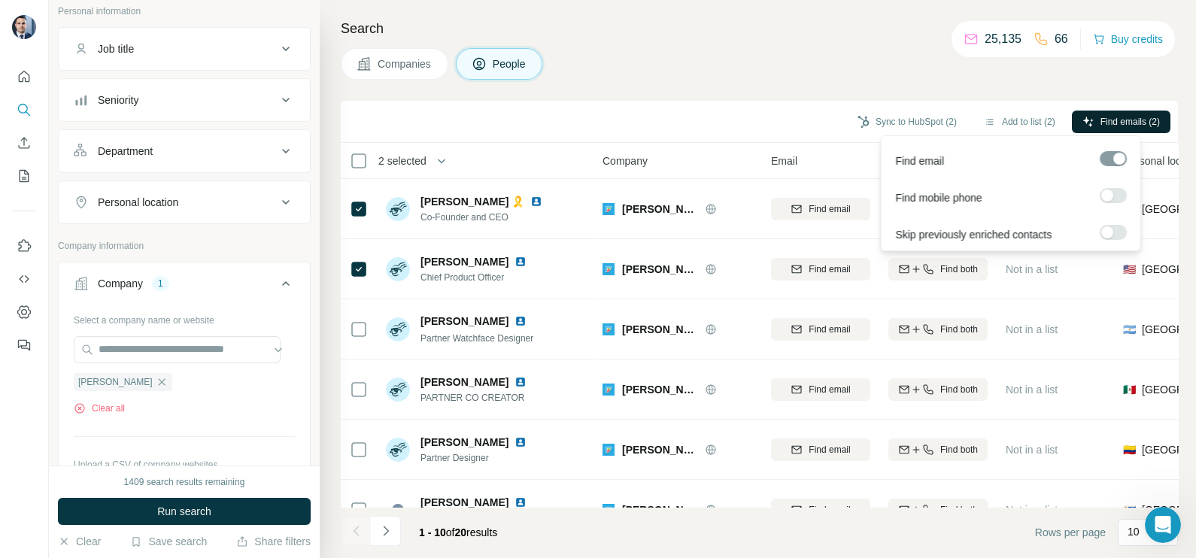
click at [1146, 120] on span "Find emails (2)" at bounding box center [1130, 122] width 59 height 14
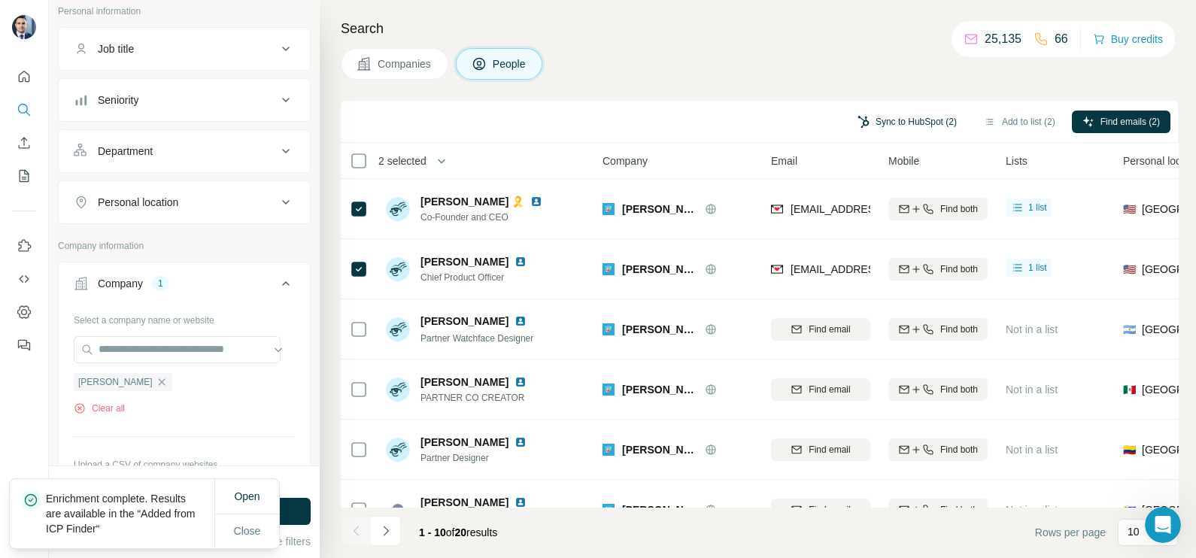
click at [892, 120] on button "Sync to HubSpot (2)" at bounding box center [907, 122] width 120 height 23
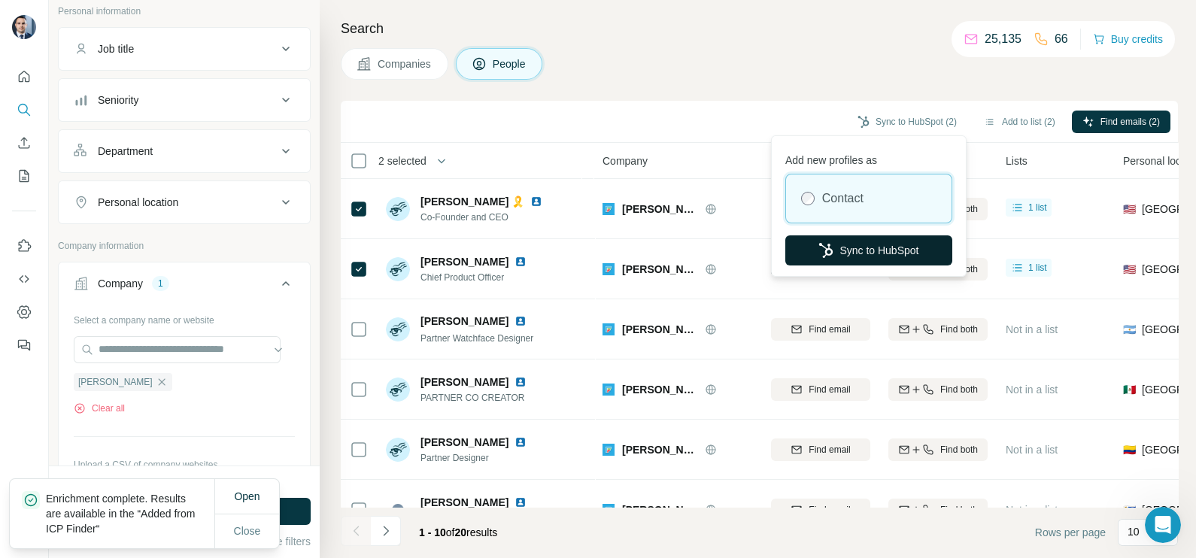
click at [861, 243] on button "Sync to HubSpot" at bounding box center [868, 250] width 167 height 30
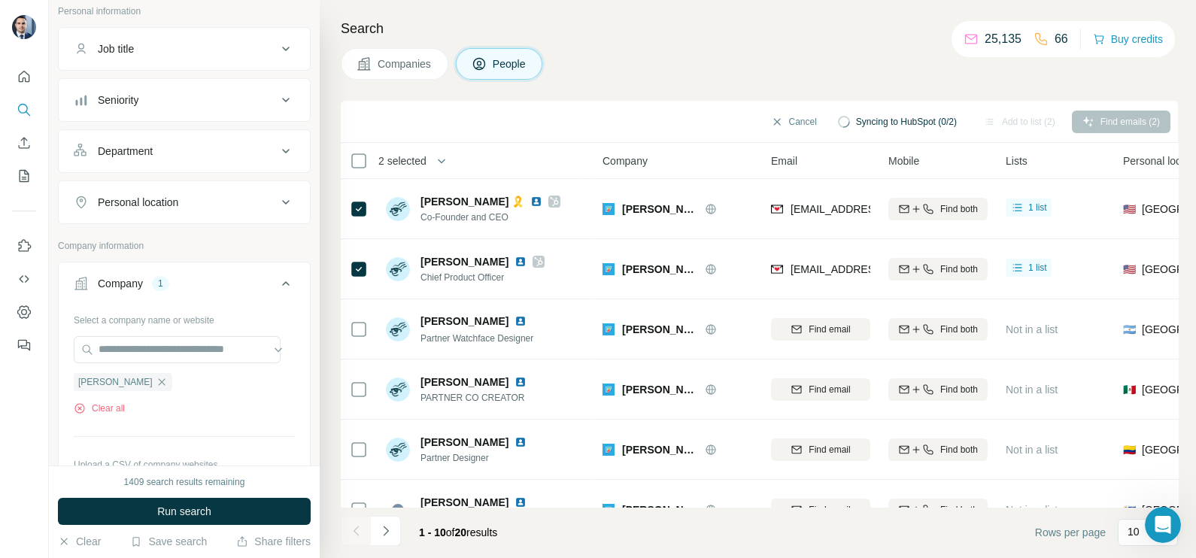
drag, startPoint x: 626, startPoint y: 95, endPoint x: 633, endPoint y: 111, distance: 17.5
click at [626, 95] on div "Search Companies People Cancel Syncing to HubSpot (0/2) Add to list (2) Find em…" at bounding box center [758, 279] width 877 height 558
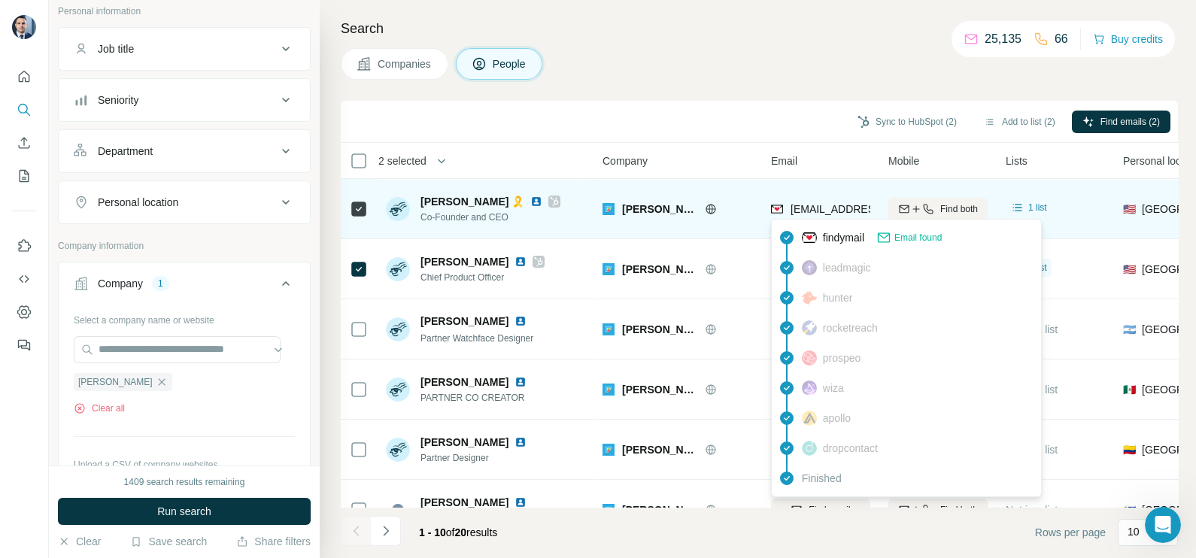
click at [801, 219] on div "findymail Email found leadmagic hunter rocketreach prospeo [PERSON_NAME] apollo…" at bounding box center [906, 358] width 271 height 278
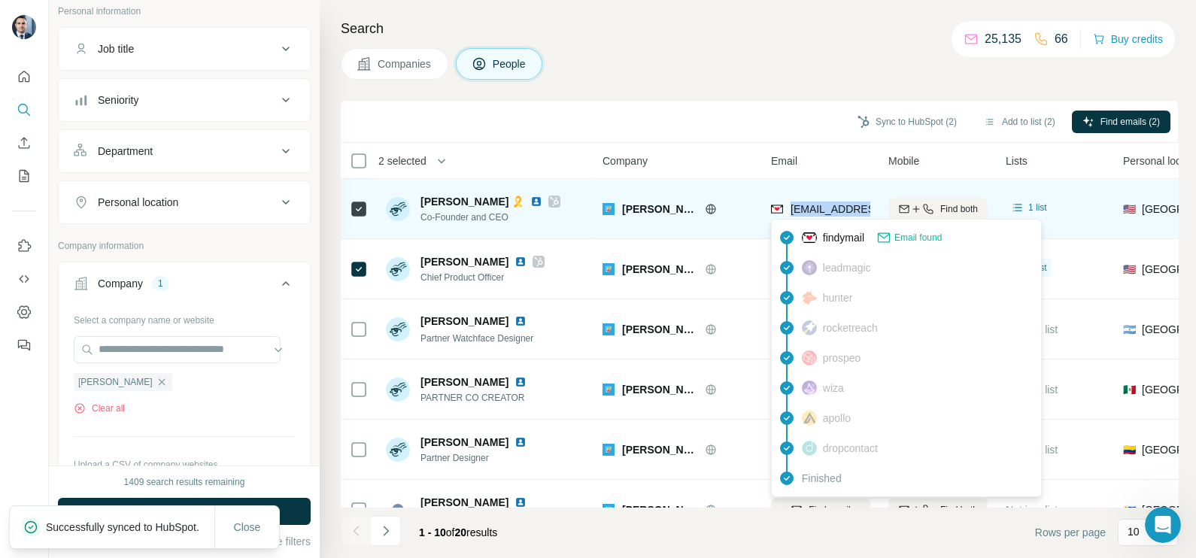
click at [801, 218] on body "New search Hide Company lookalikes Personal information Job title Seniority Dep…" at bounding box center [598, 279] width 1196 height 558
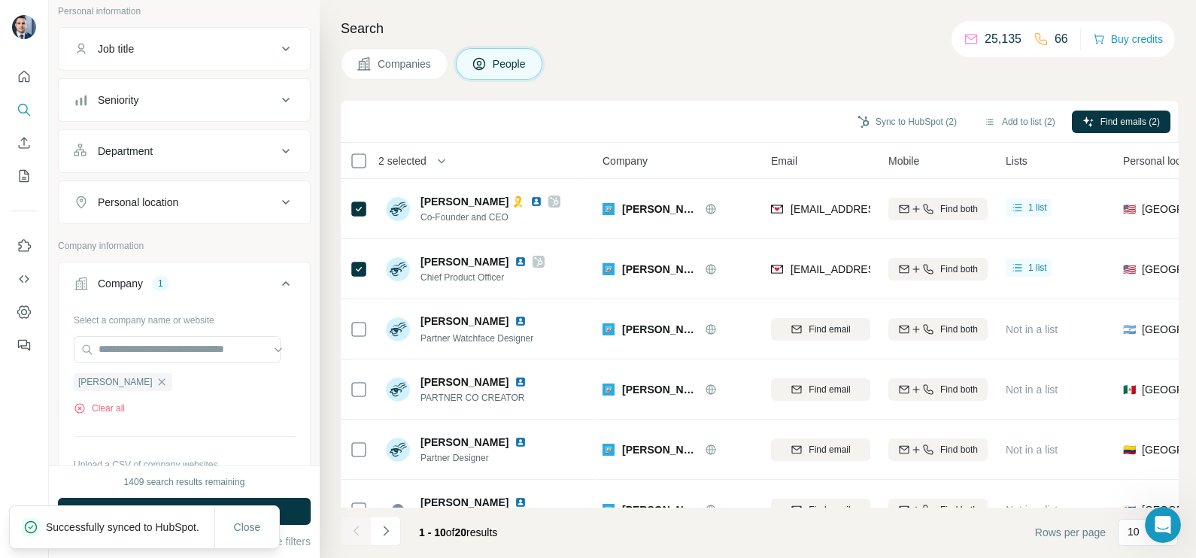
click at [731, 105] on div "Sync to HubSpot (2) Add to list (2) Find emails (2)" at bounding box center [759, 122] width 837 height 42
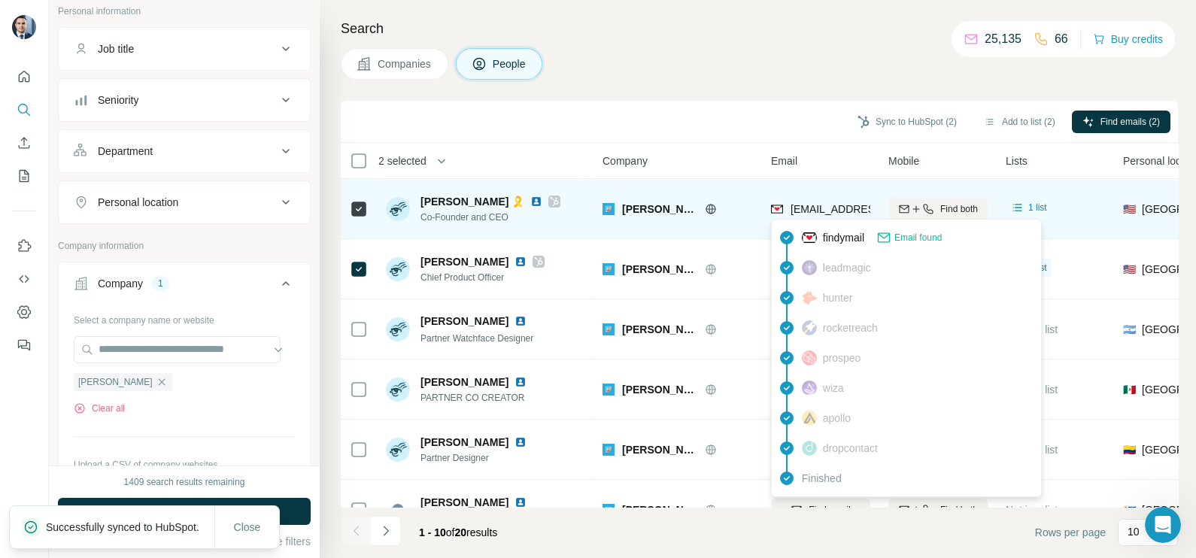
click at [828, 207] on span "[EMAIL_ADDRESS][PERSON_NAME][DOMAIN_NAME]" at bounding box center [923, 209] width 265 height 12
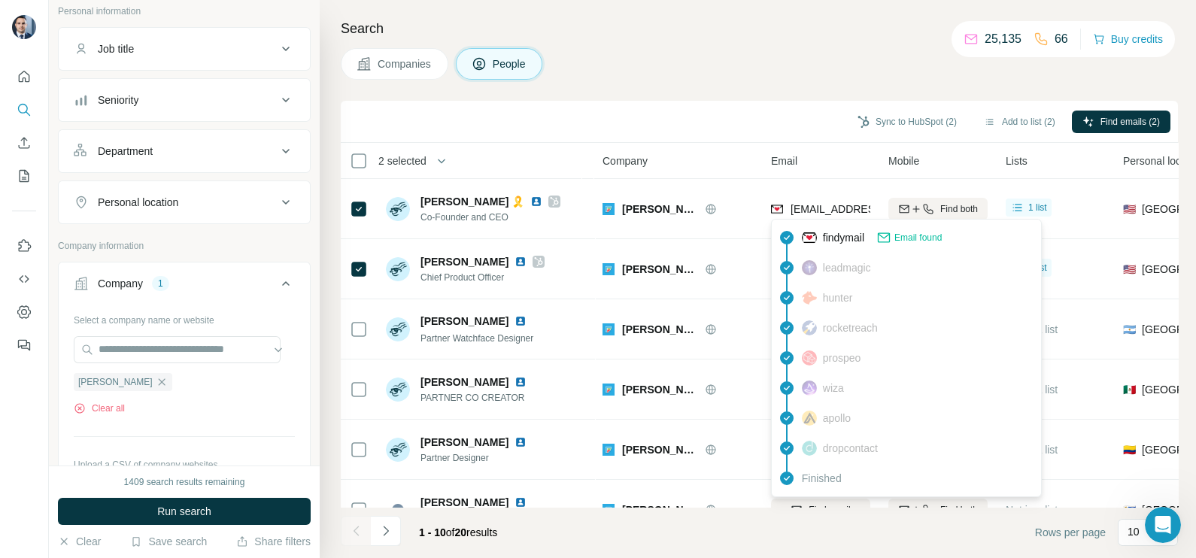
click at [717, 123] on div "Sync to HubSpot (2) Add to list (2) Find emails (2)" at bounding box center [759, 121] width 822 height 26
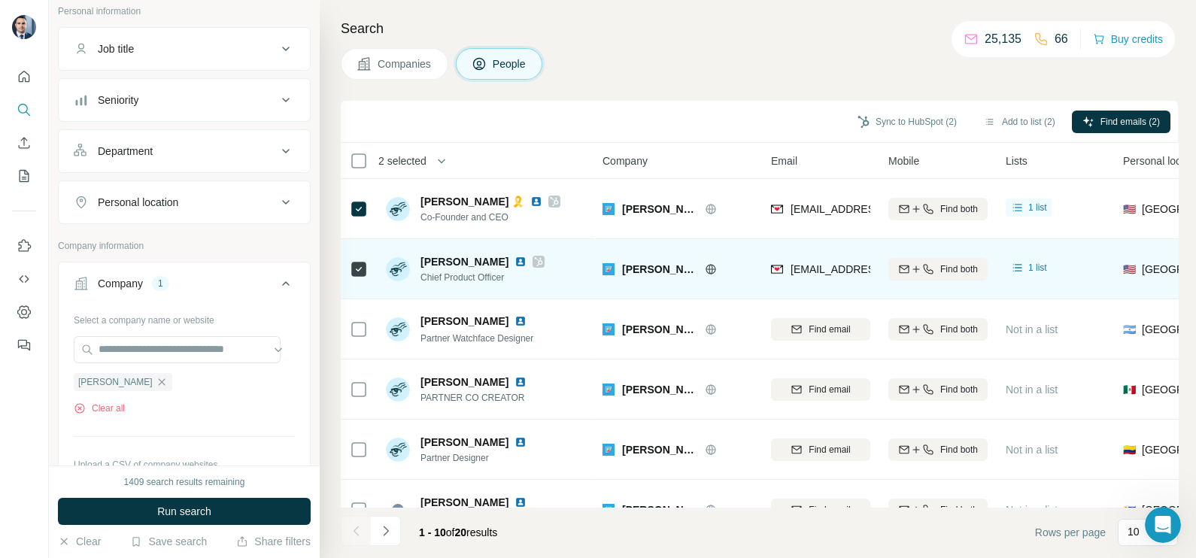
click at [833, 254] on div "[EMAIL_ADDRESS][PERSON_NAME][DOMAIN_NAME]" at bounding box center [820, 268] width 99 height 41
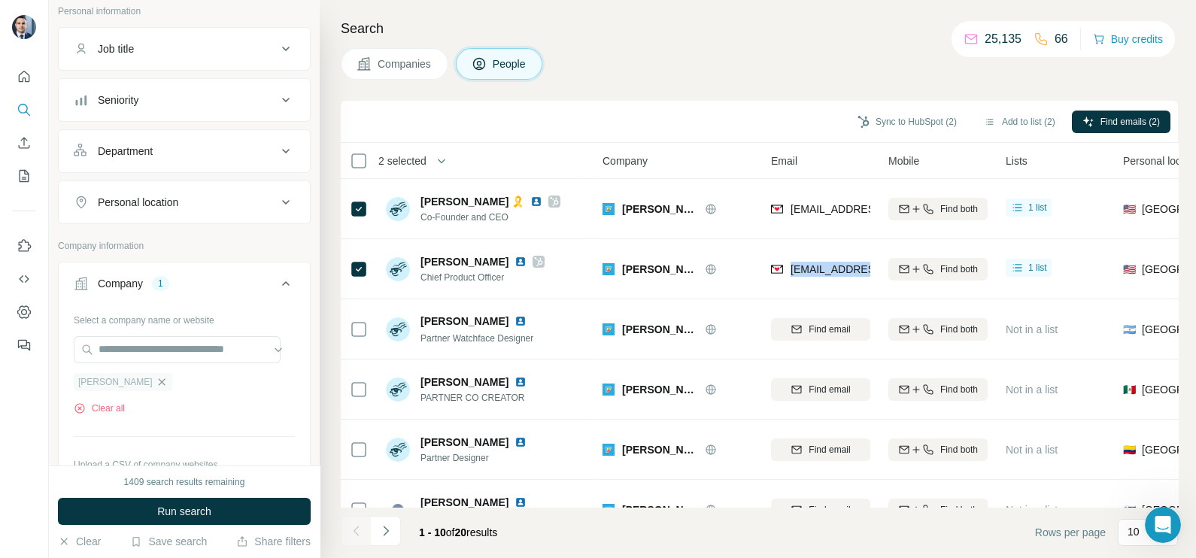
click at [158, 378] on icon "button" at bounding box center [161, 381] width 7 height 7
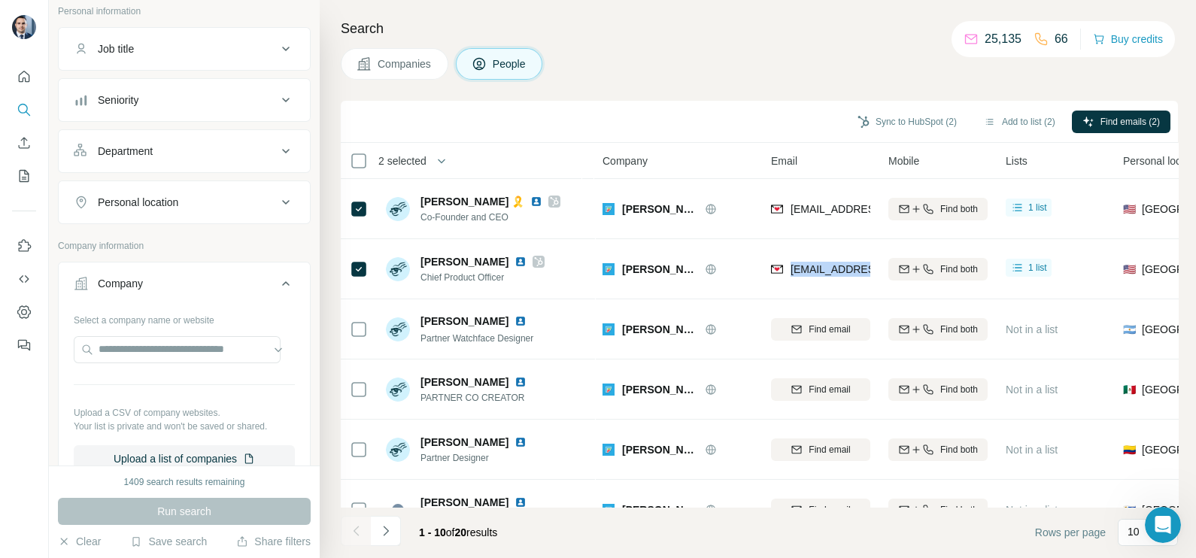
click at [415, 65] on span "Companies" at bounding box center [405, 63] width 55 height 15
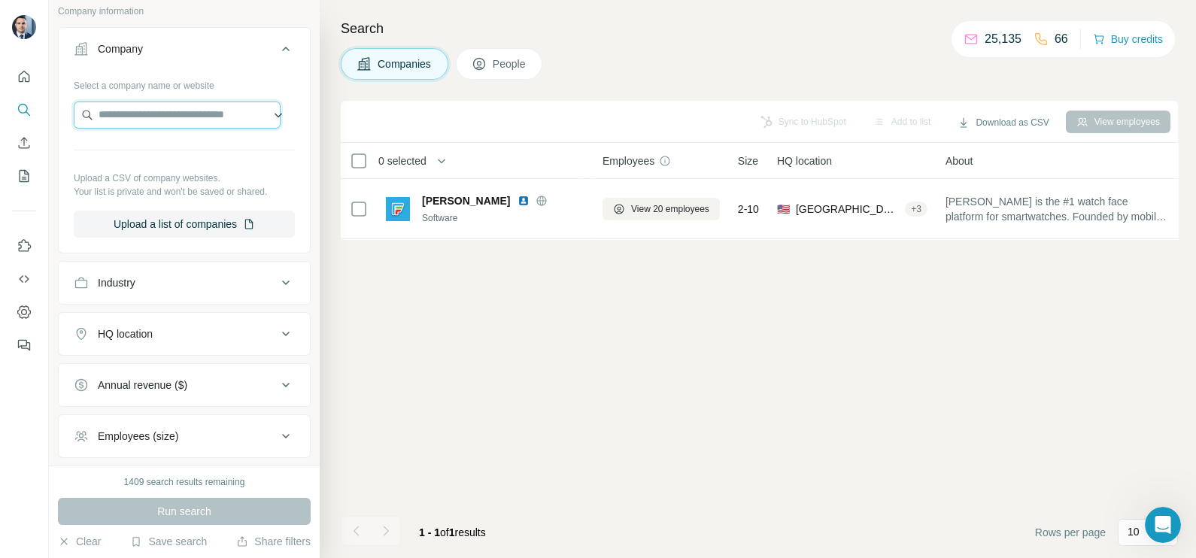
click at [127, 120] on input "text" at bounding box center [177, 115] width 207 height 27
paste input "**********"
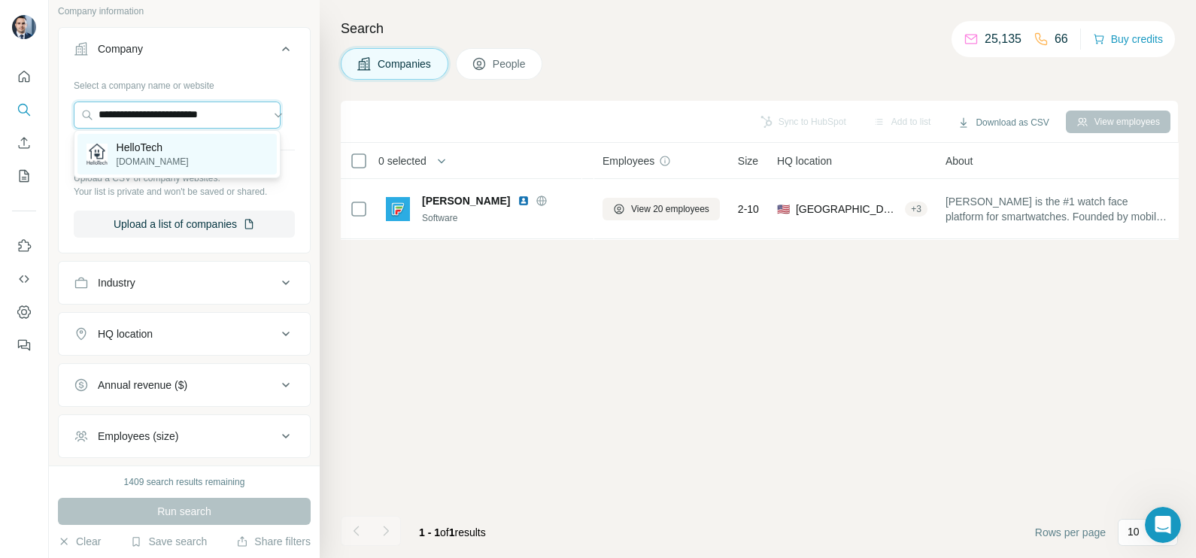
type input "**********"
click at [156, 151] on p "HelloTech" at bounding box center [153, 147] width 72 height 15
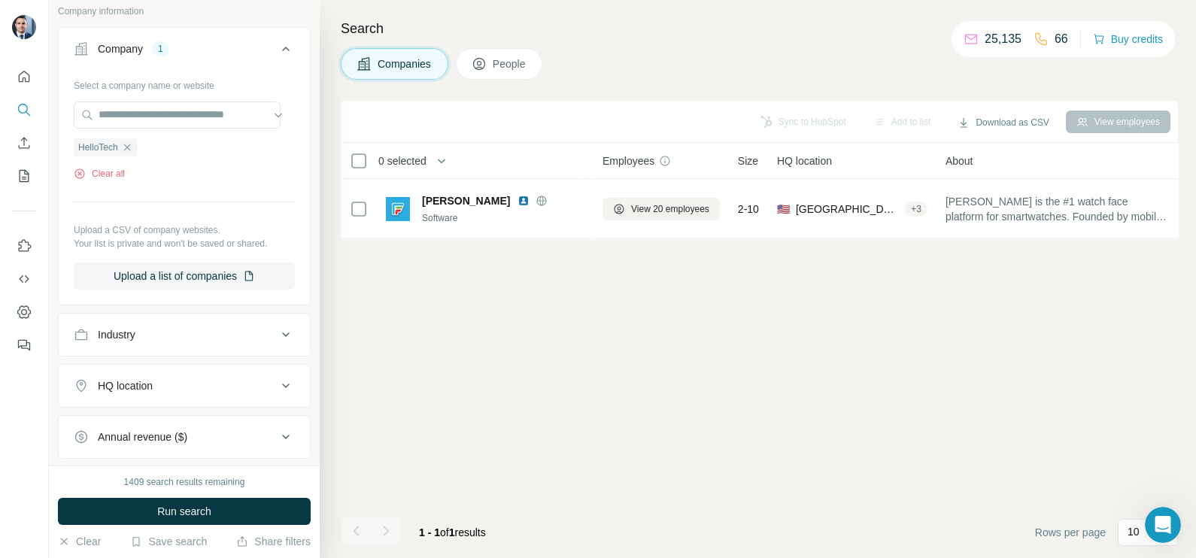
click at [196, 497] on div "1409 search results remaining Run search Clear Save search Share filters" at bounding box center [184, 512] width 271 height 93
click at [199, 505] on span "Run search" at bounding box center [184, 511] width 54 height 15
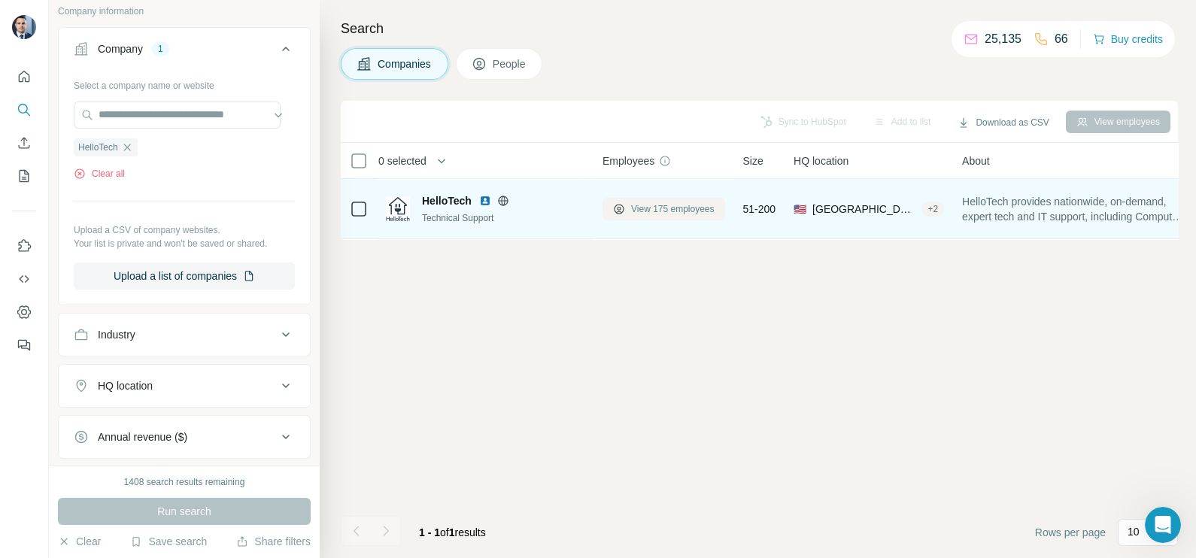
click at [671, 208] on span "View 175 employees" at bounding box center [673, 209] width 84 height 14
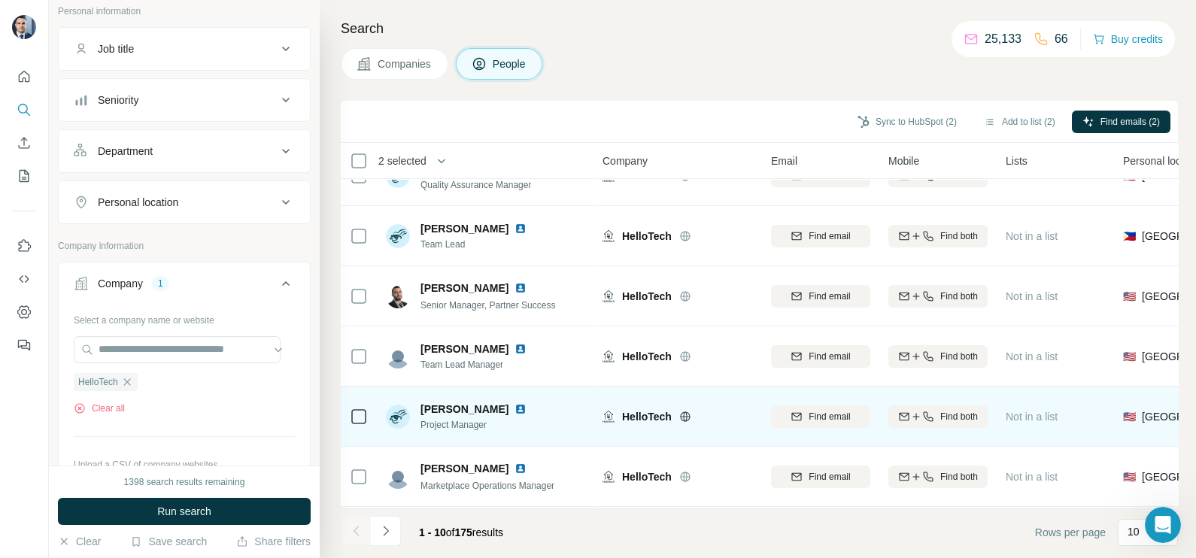
scroll to position [282, 0]
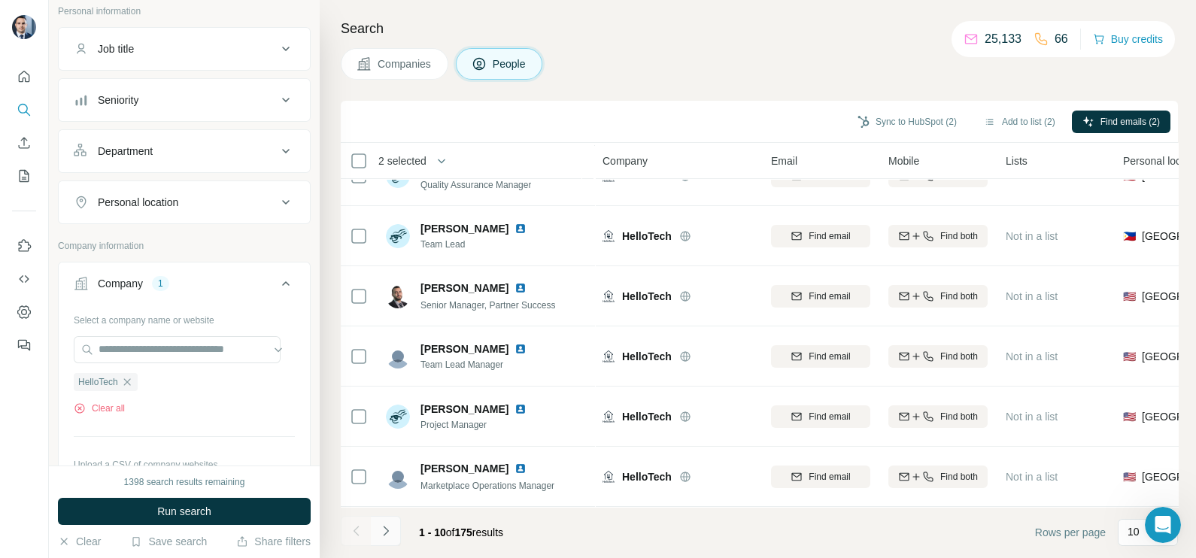
click at [387, 534] on icon "Navigate to next page" at bounding box center [385, 531] width 15 height 15
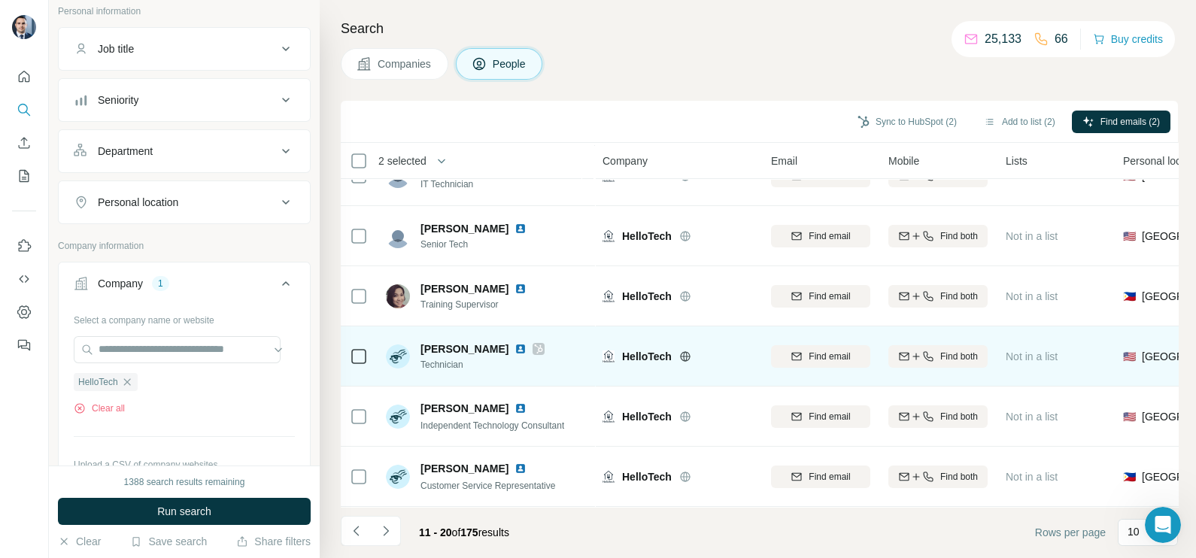
click at [534, 343] on icon at bounding box center [538, 349] width 9 height 12
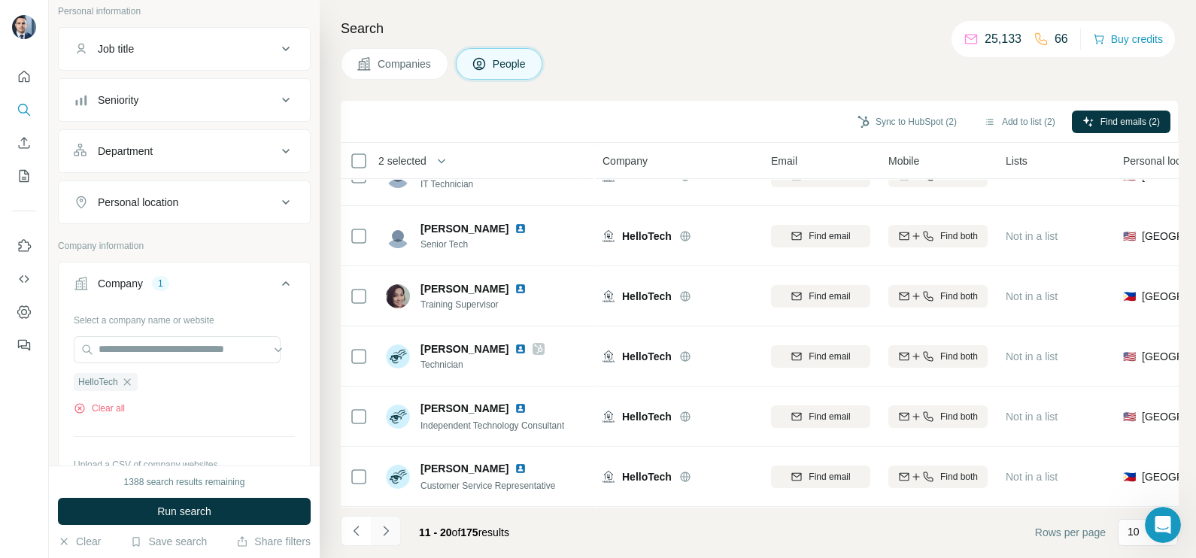
click at [387, 533] on icon "Navigate to next page" at bounding box center [385, 531] width 15 height 15
click at [356, 532] on icon "Navigate to previous page" at bounding box center [356, 531] width 15 height 15
click at [356, 532] on div at bounding box center [356, 531] width 30 height 30
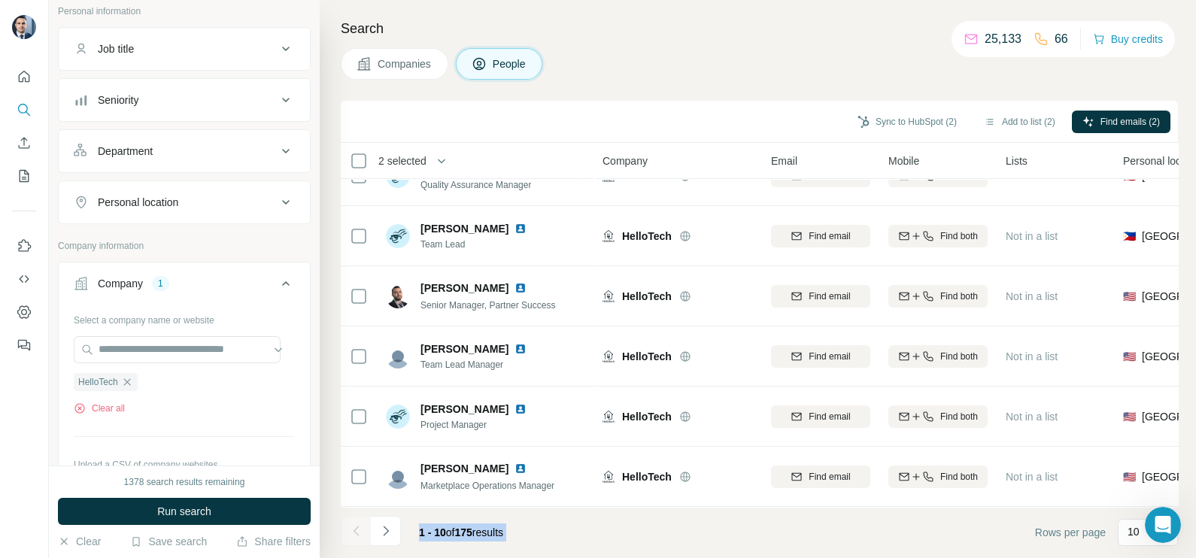
click at [356, 532] on div at bounding box center [356, 531] width 30 height 30
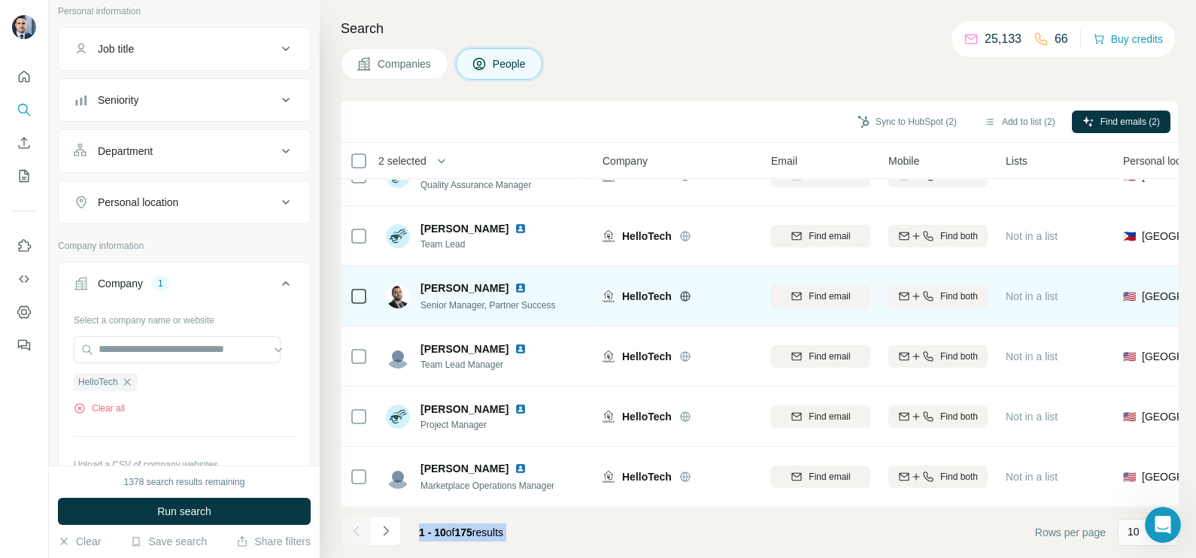
scroll to position [0, 0]
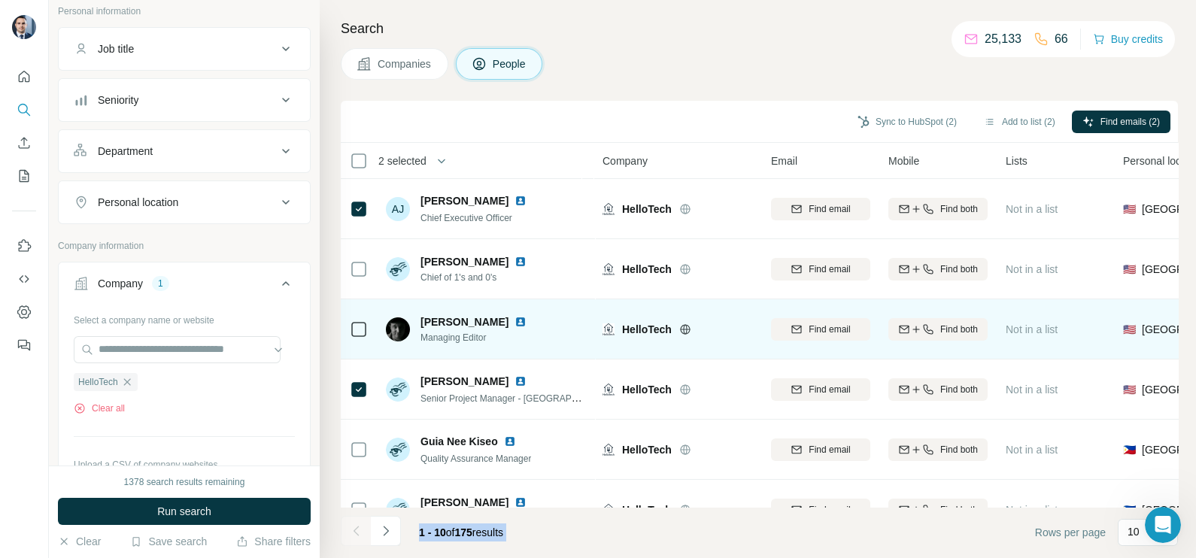
click at [515, 322] on img at bounding box center [521, 322] width 12 height 12
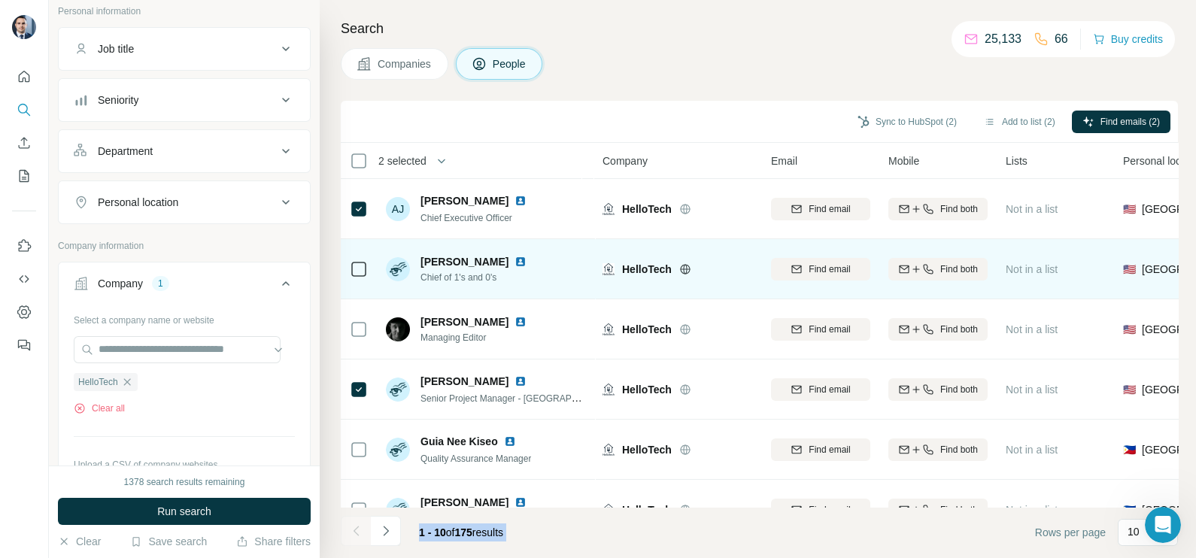
click at [515, 258] on img at bounding box center [521, 262] width 12 height 12
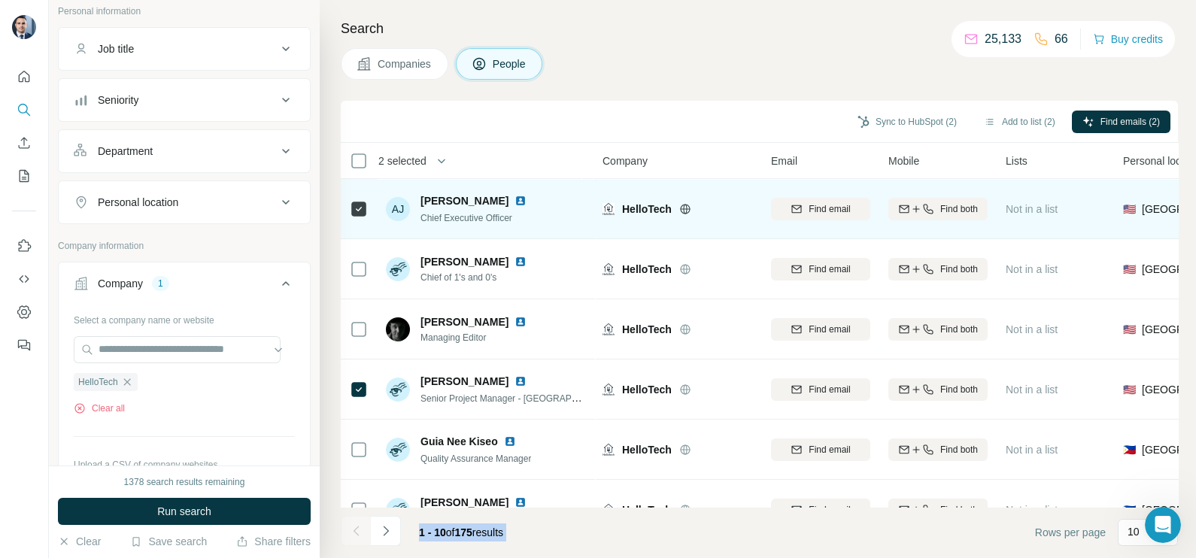
click at [515, 199] on img at bounding box center [521, 201] width 12 height 12
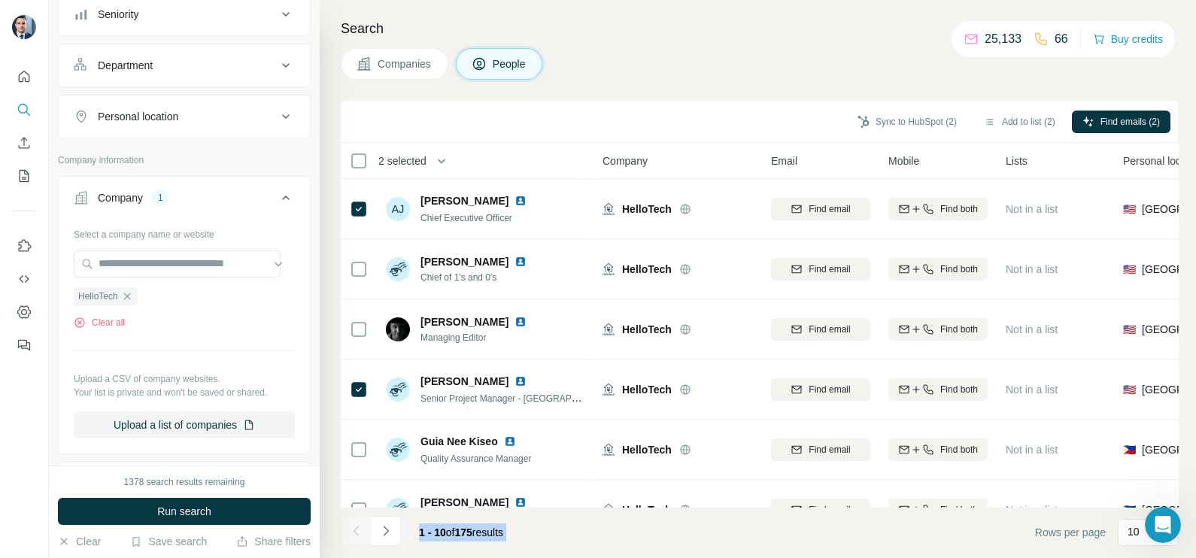
scroll to position [187, 0]
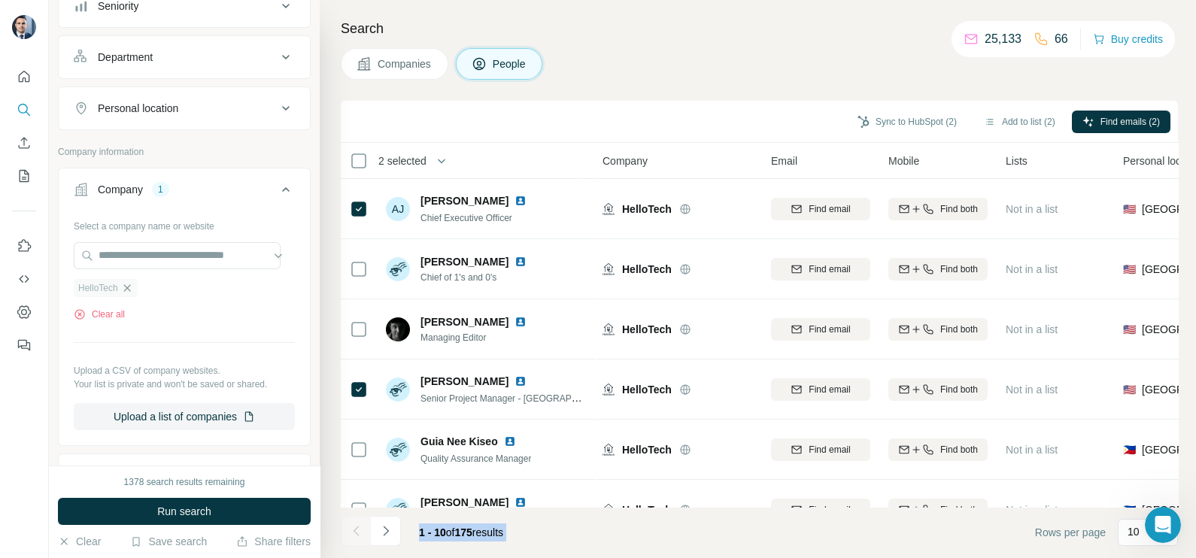
click at [132, 287] on icon "button" at bounding box center [127, 288] width 12 height 12
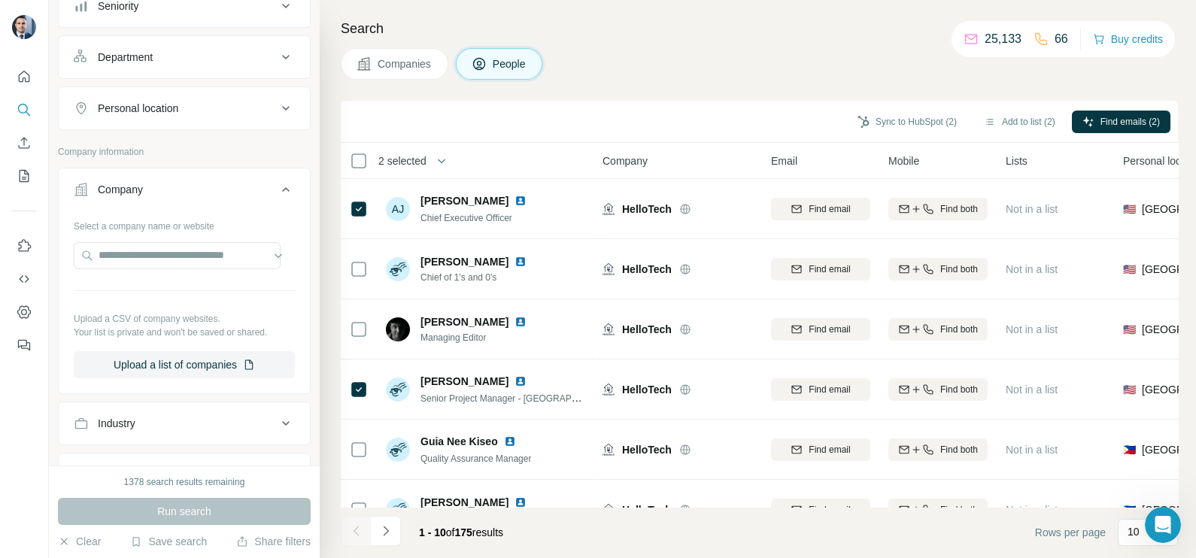
click at [161, 237] on div "Select a company name or website Upload a CSV of company websites. Your list is…" at bounding box center [184, 296] width 221 height 165
click at [168, 252] on input "text" at bounding box center [177, 255] width 207 height 27
paste input "**********"
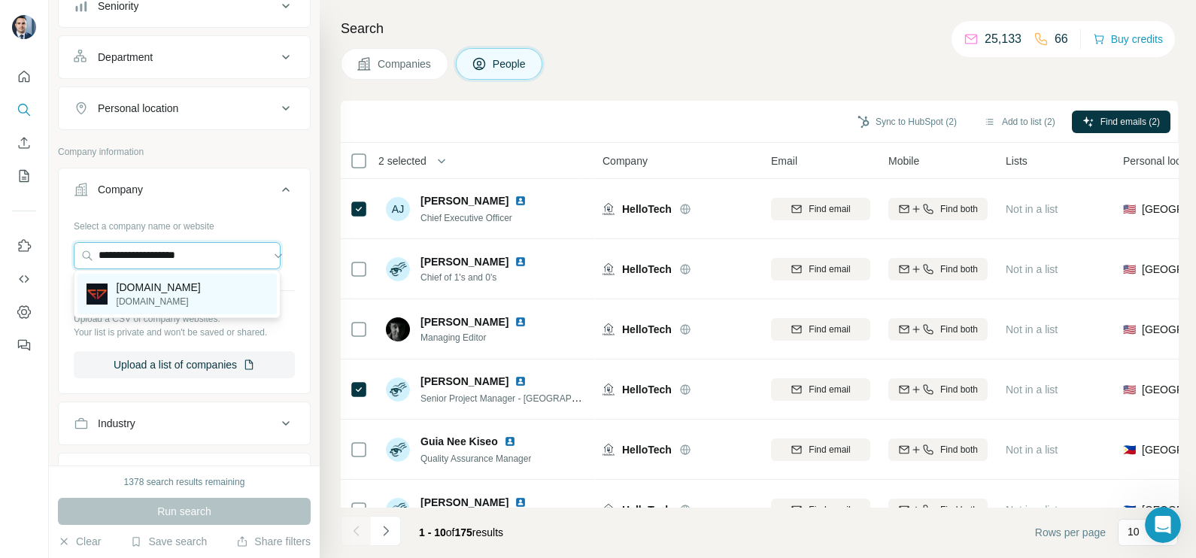
type input "**********"
click at [149, 293] on p "[DOMAIN_NAME]" at bounding box center [159, 287] width 84 height 15
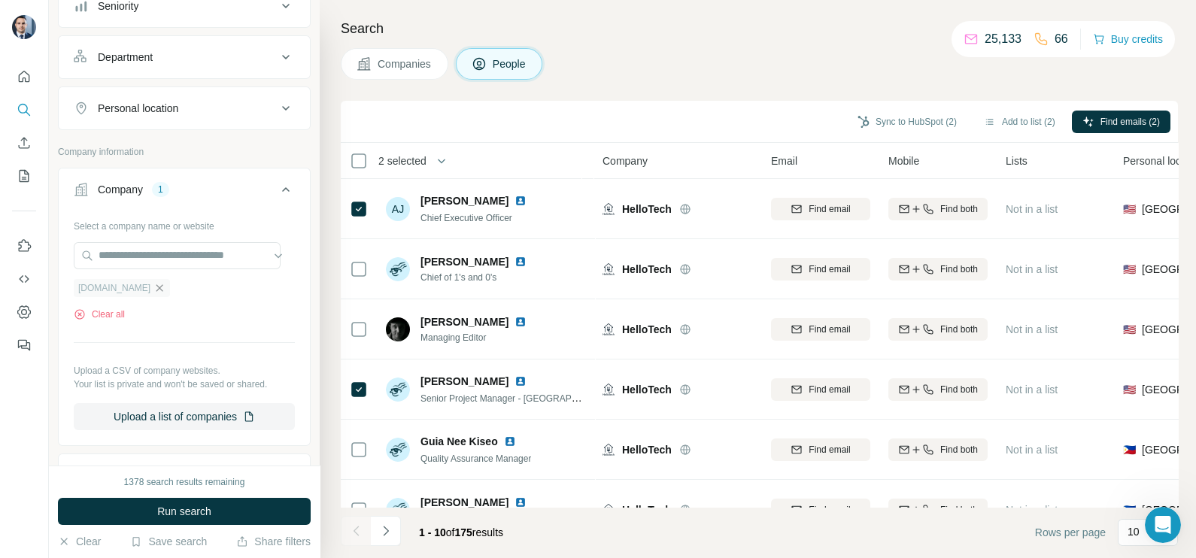
click at [153, 288] on icon "button" at bounding box center [159, 288] width 12 height 12
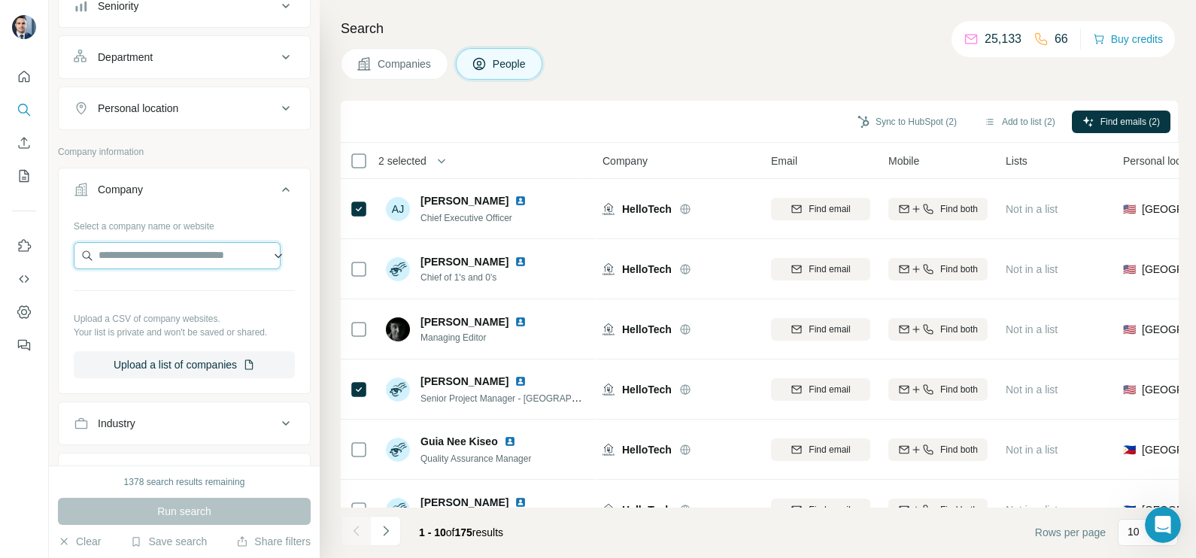
click at [146, 255] on input "text" at bounding box center [177, 255] width 207 height 27
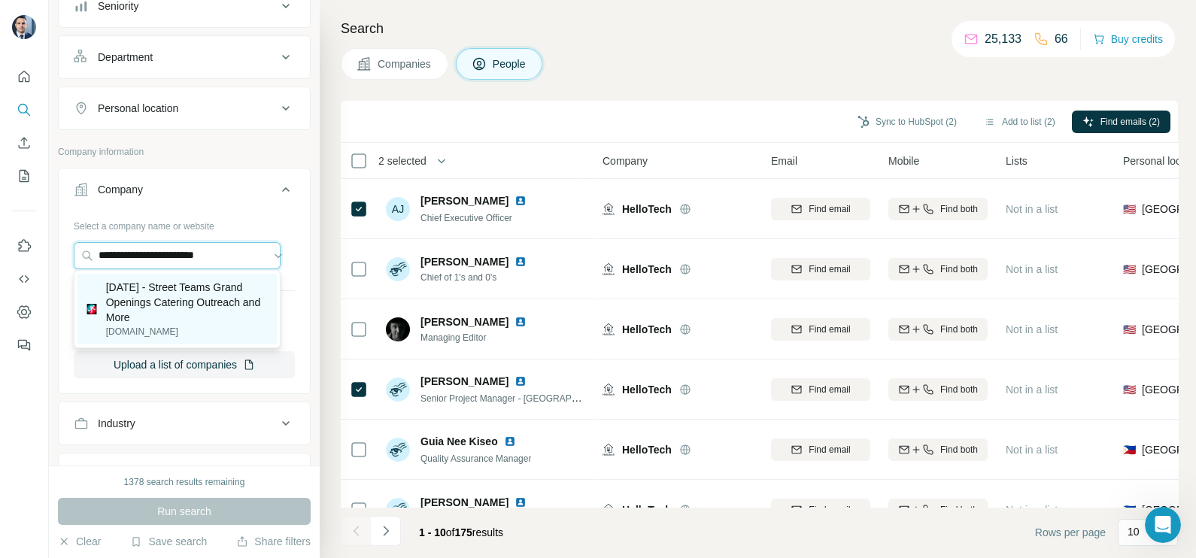
type input "**********"
click at [157, 308] on p "[DATE] - Street Teams Grand Openings Catering Outreach and More" at bounding box center [187, 302] width 162 height 45
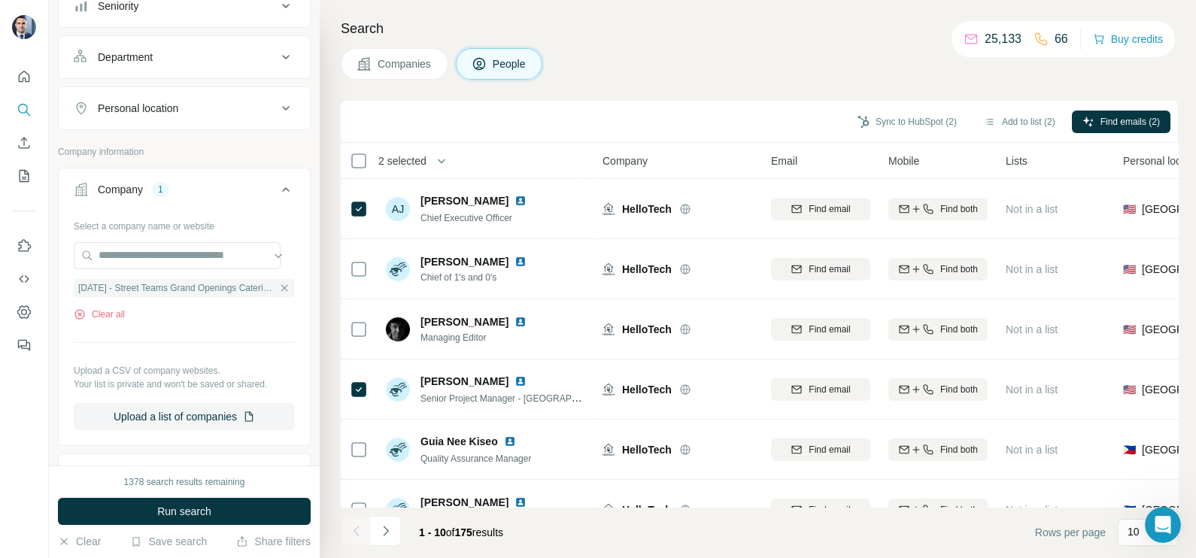
click at [403, 59] on span "Companies" at bounding box center [405, 63] width 55 height 15
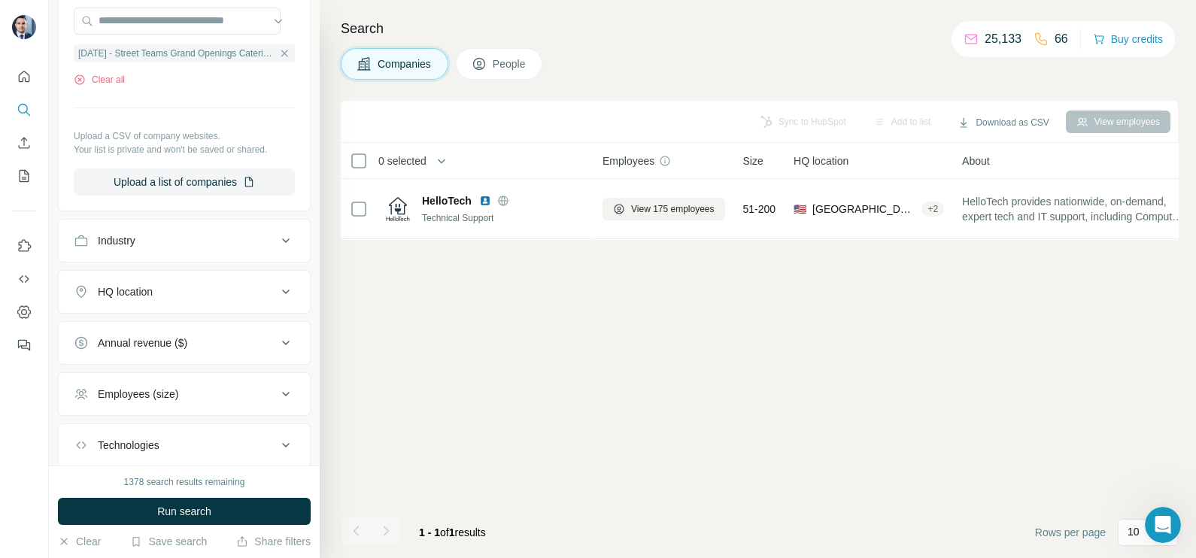
click at [181, 512] on span "Run search" at bounding box center [184, 511] width 54 height 15
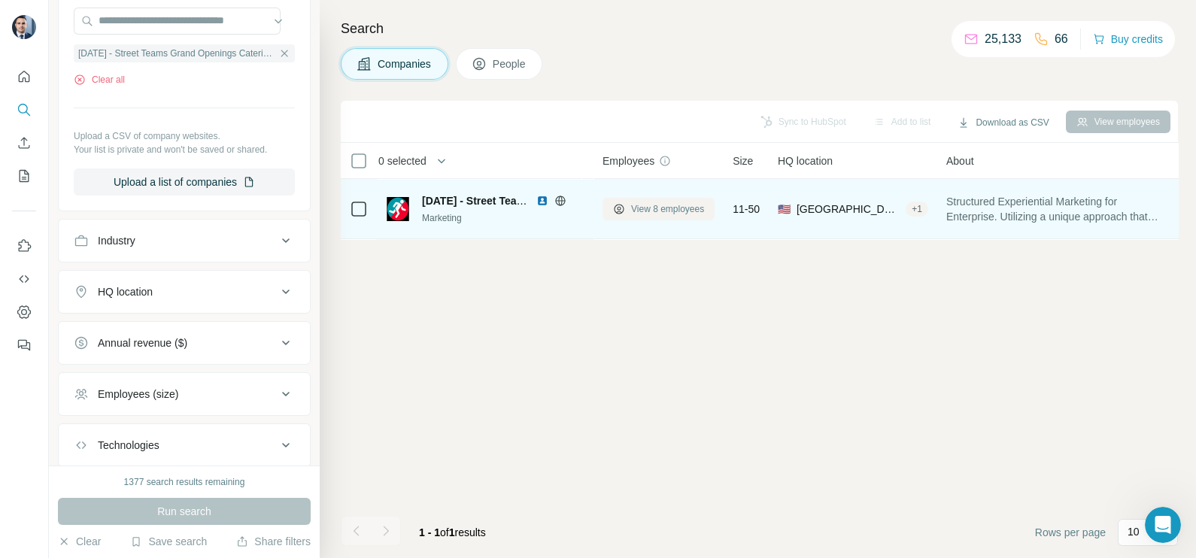
click at [657, 211] on span "View 8 employees" at bounding box center [667, 209] width 73 height 14
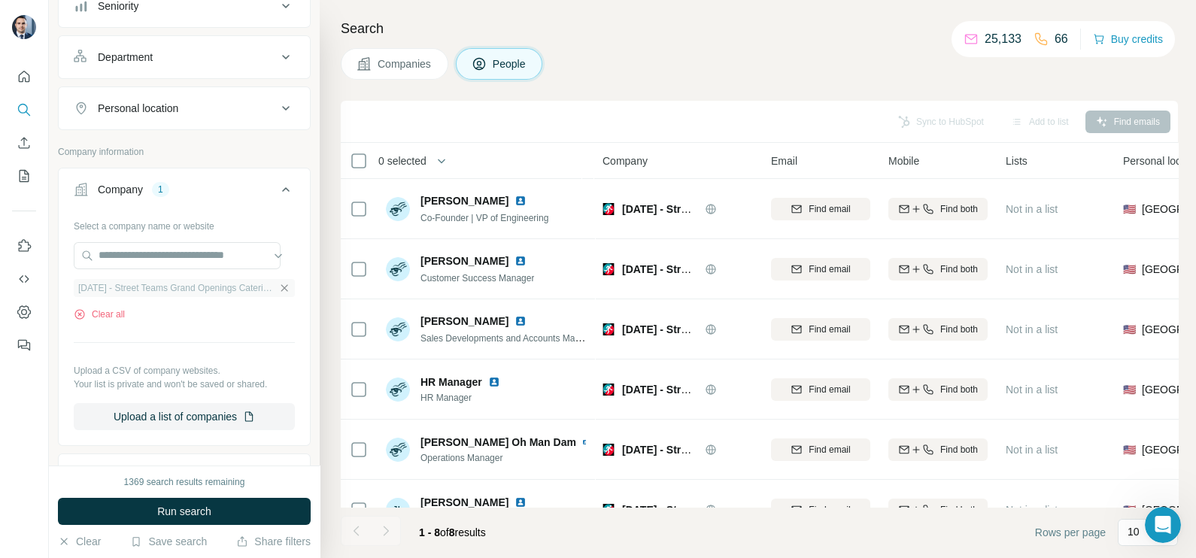
click at [278, 291] on icon "button" at bounding box center [284, 288] width 12 height 12
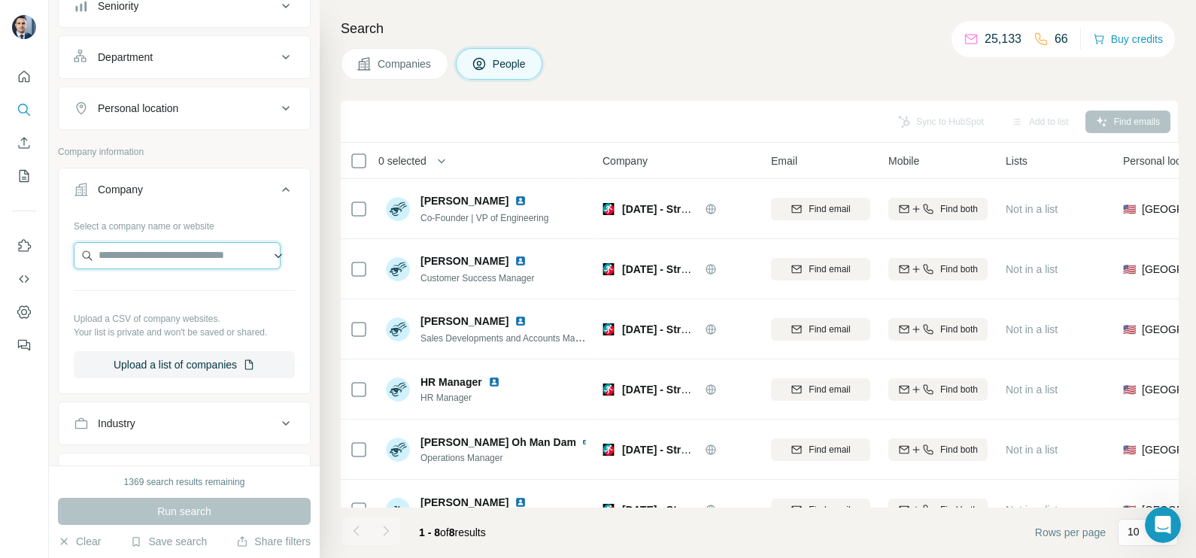
click at [182, 261] on input "text" at bounding box center [177, 255] width 207 height 27
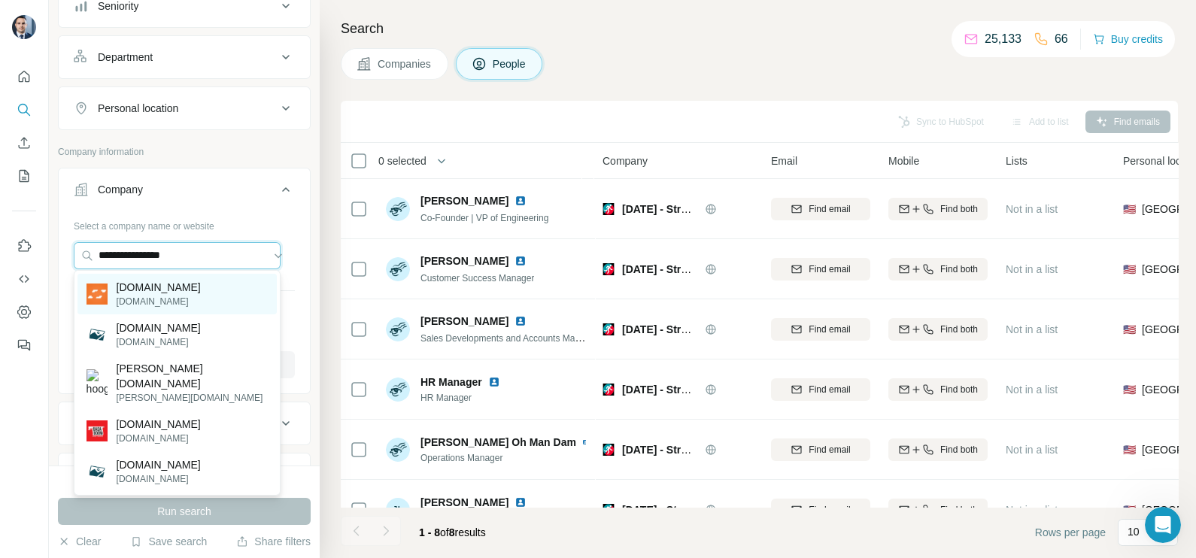
type input "**********"
click at [161, 290] on div "[DOMAIN_NAME] [DOMAIN_NAME]" at bounding box center [176, 294] width 199 height 41
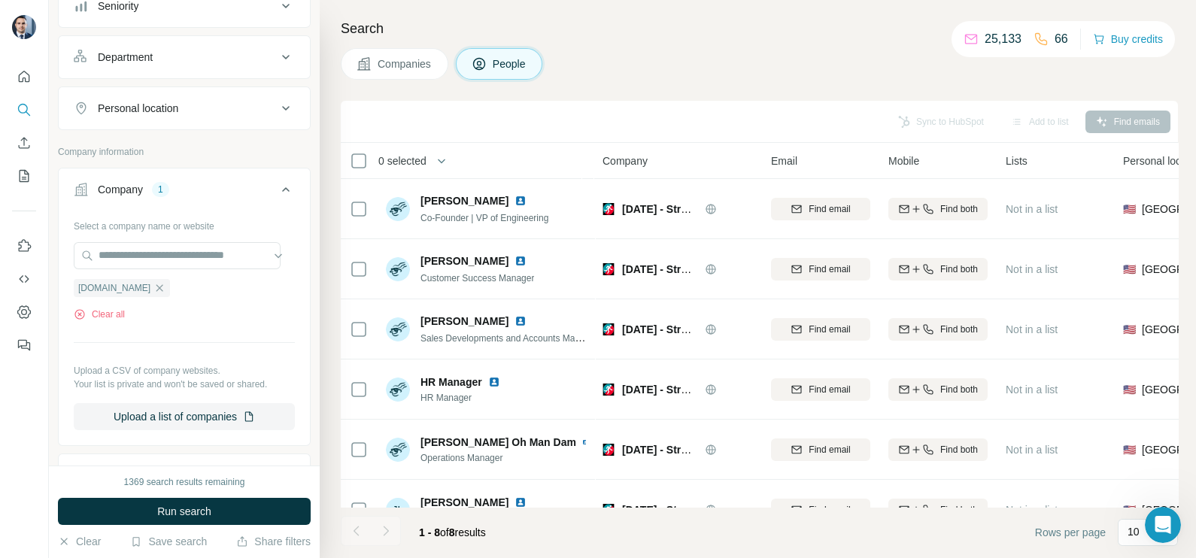
click at [409, 79] on button "Companies" at bounding box center [395, 64] width 108 height 32
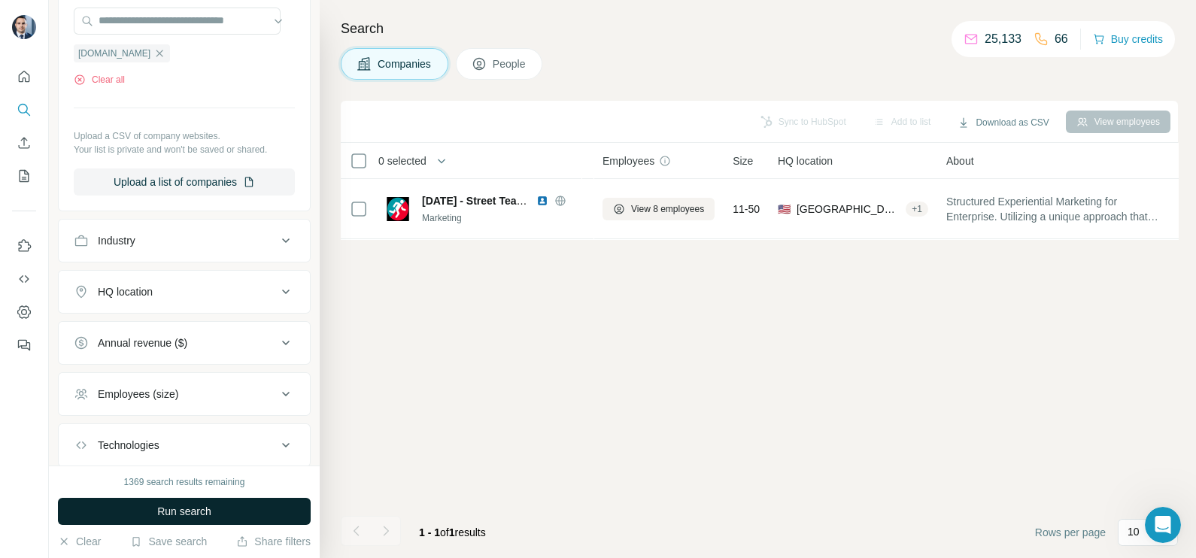
click at [223, 503] on button "Run search" at bounding box center [184, 511] width 253 height 27
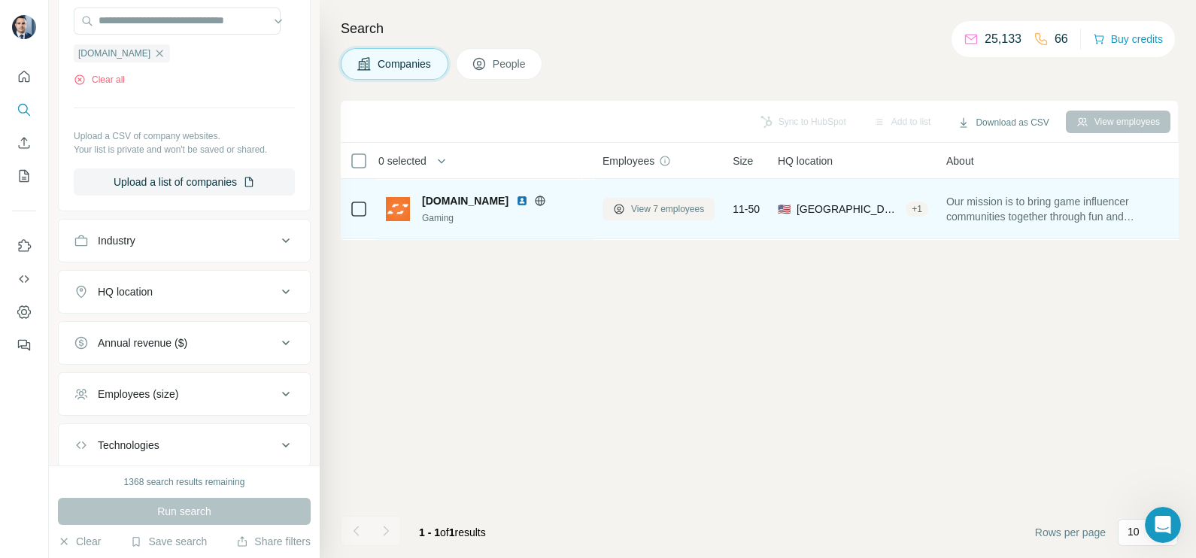
click at [655, 208] on span "View 7 employees" at bounding box center [667, 209] width 73 height 14
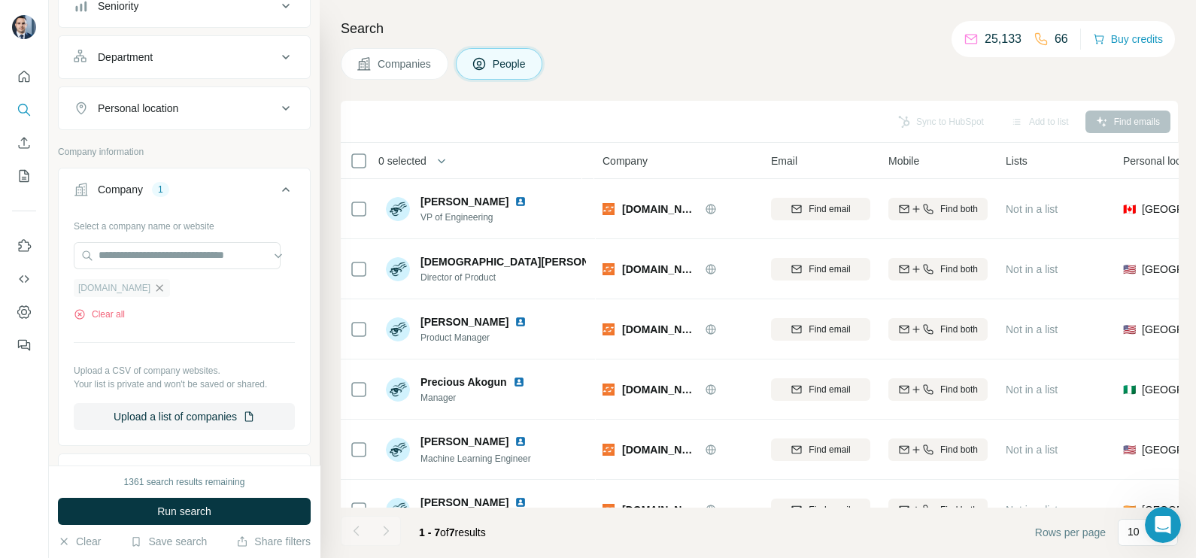
click at [153, 283] on icon "button" at bounding box center [159, 288] width 12 height 12
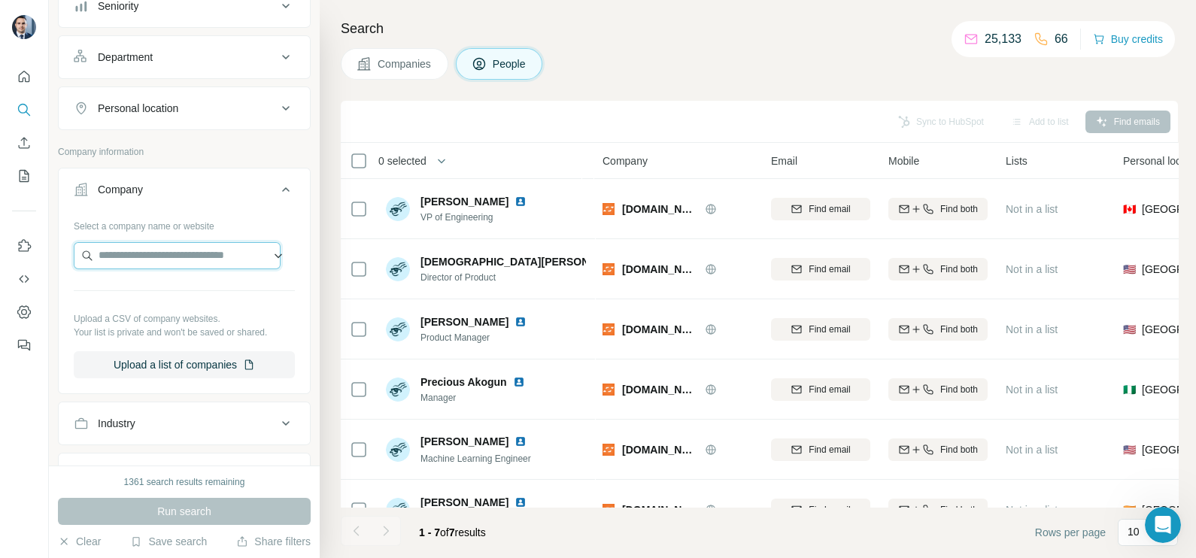
click at [140, 249] on input "text" at bounding box center [177, 255] width 207 height 27
paste input "**********"
drag, startPoint x: 140, startPoint y: 249, endPoint x: 175, endPoint y: 248, distance: 35.4
click at [156, 248] on input "**********" at bounding box center [177, 255] width 207 height 27
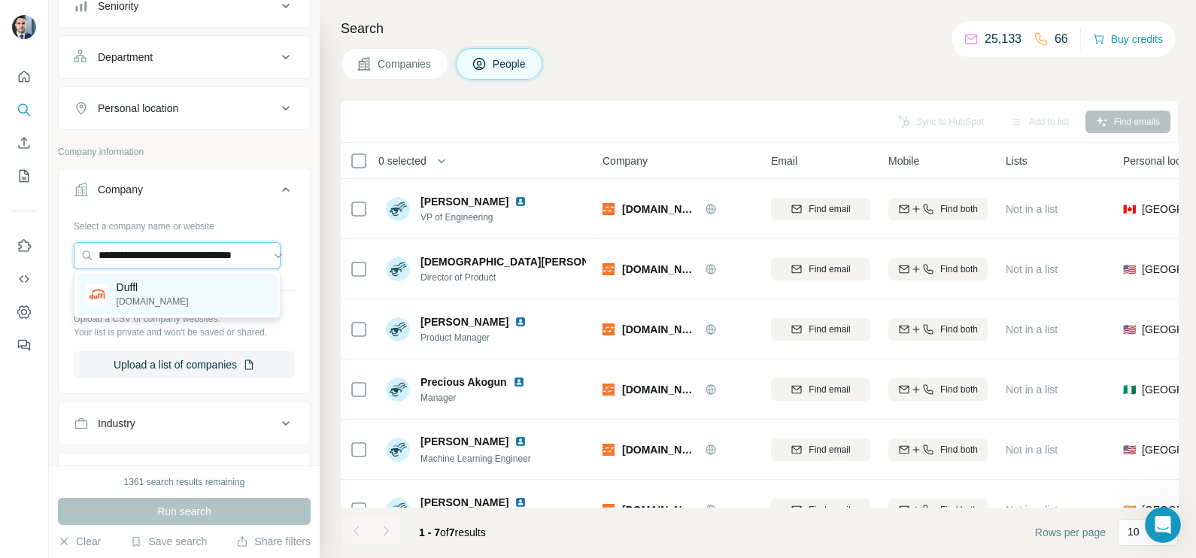
type input "**********"
click at [150, 296] on p "[DOMAIN_NAME]" at bounding box center [153, 302] width 72 height 14
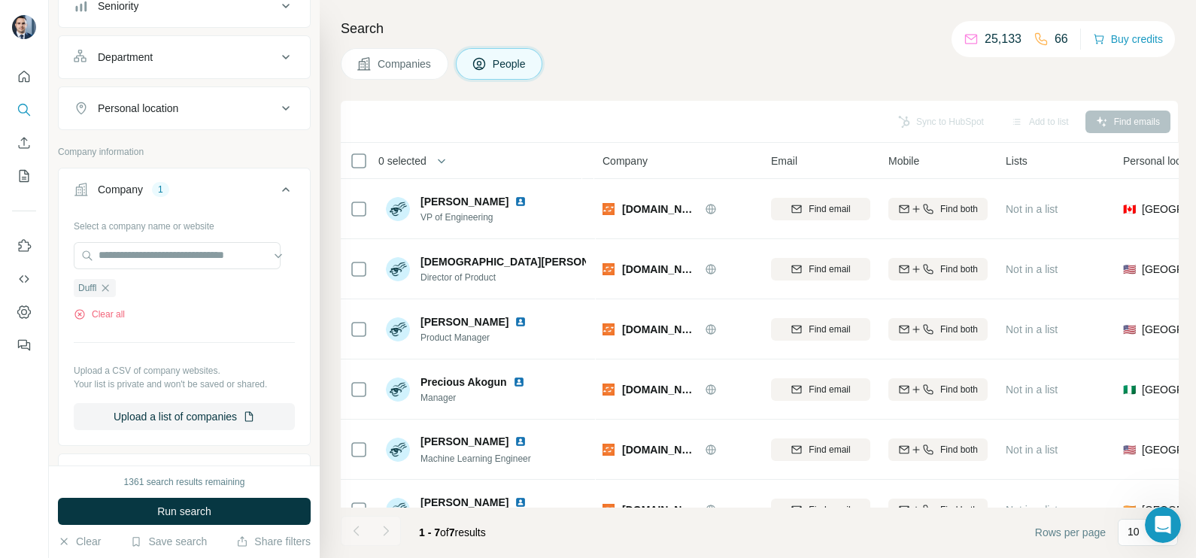
click at [394, 56] on span "Companies" at bounding box center [405, 63] width 55 height 15
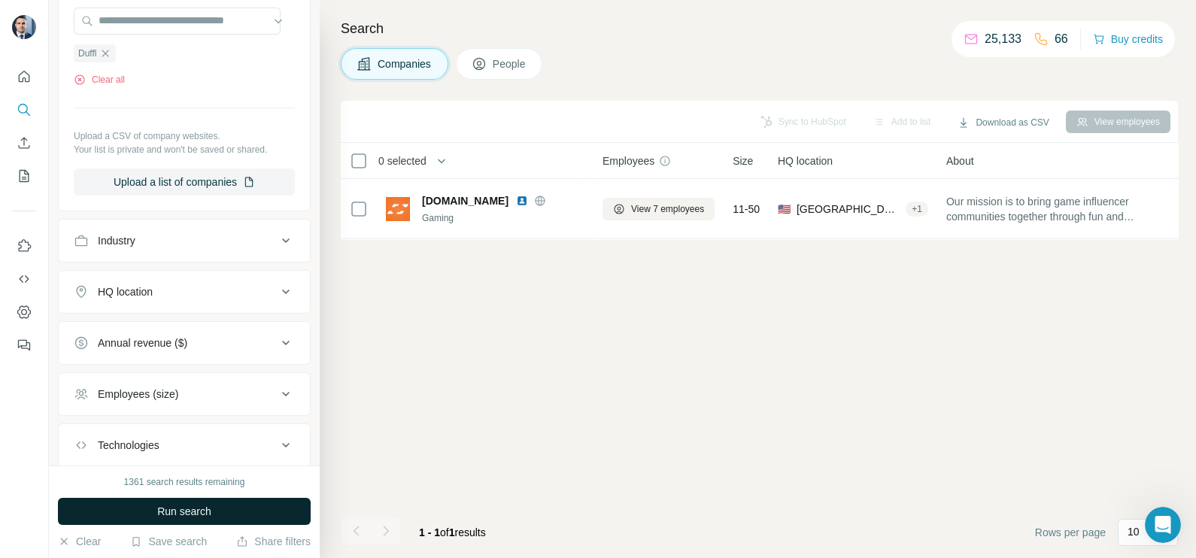
click at [178, 502] on button "Run search" at bounding box center [184, 511] width 253 height 27
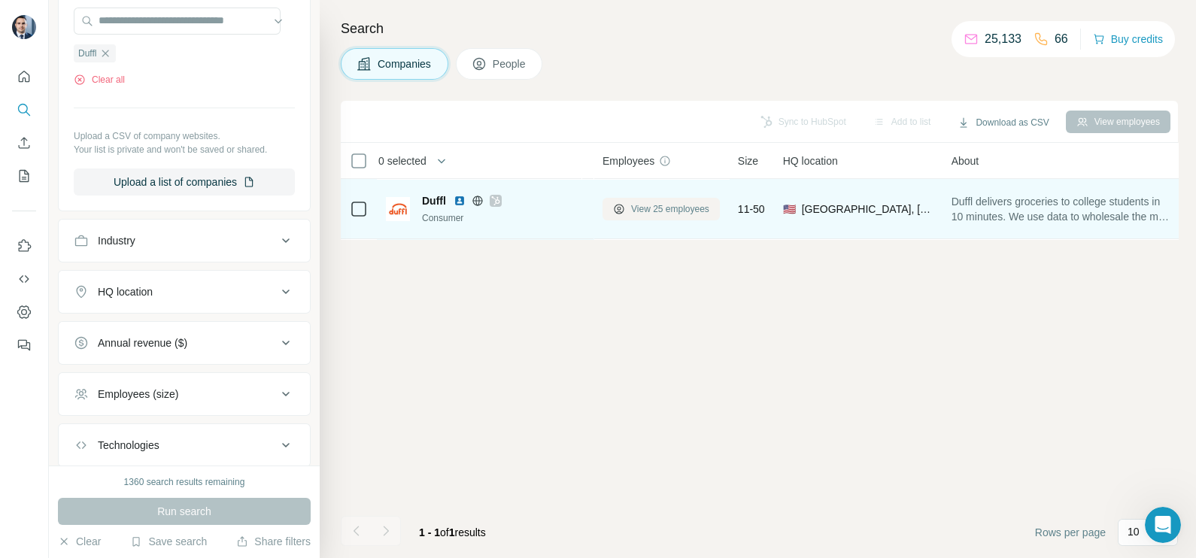
click at [646, 207] on span "View 25 employees" at bounding box center [670, 209] width 78 height 14
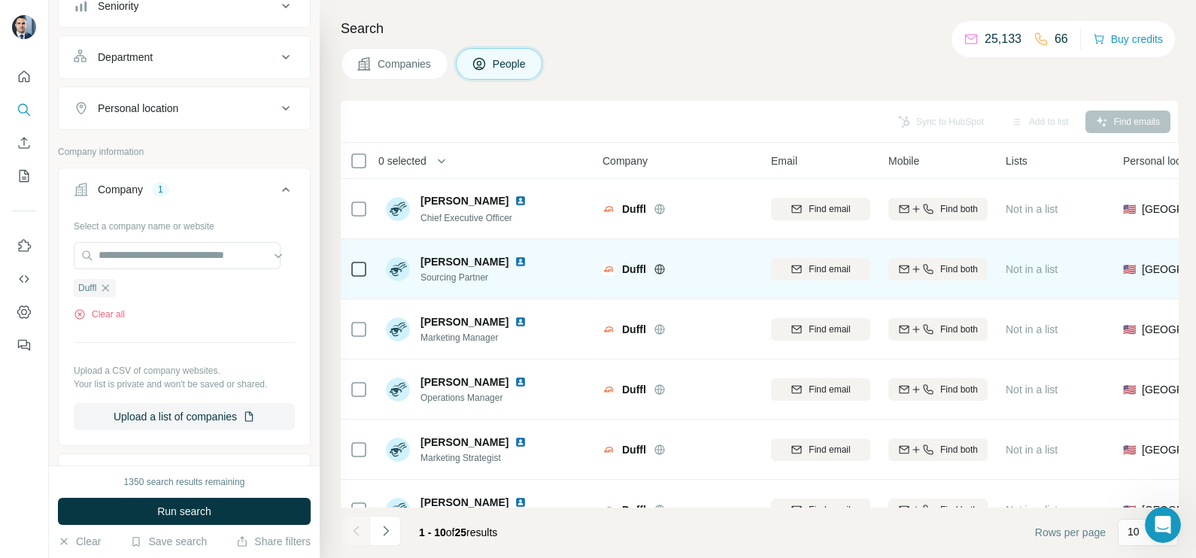
click at [515, 258] on img at bounding box center [521, 262] width 12 height 12
click at [354, 256] on div at bounding box center [359, 268] width 18 height 41
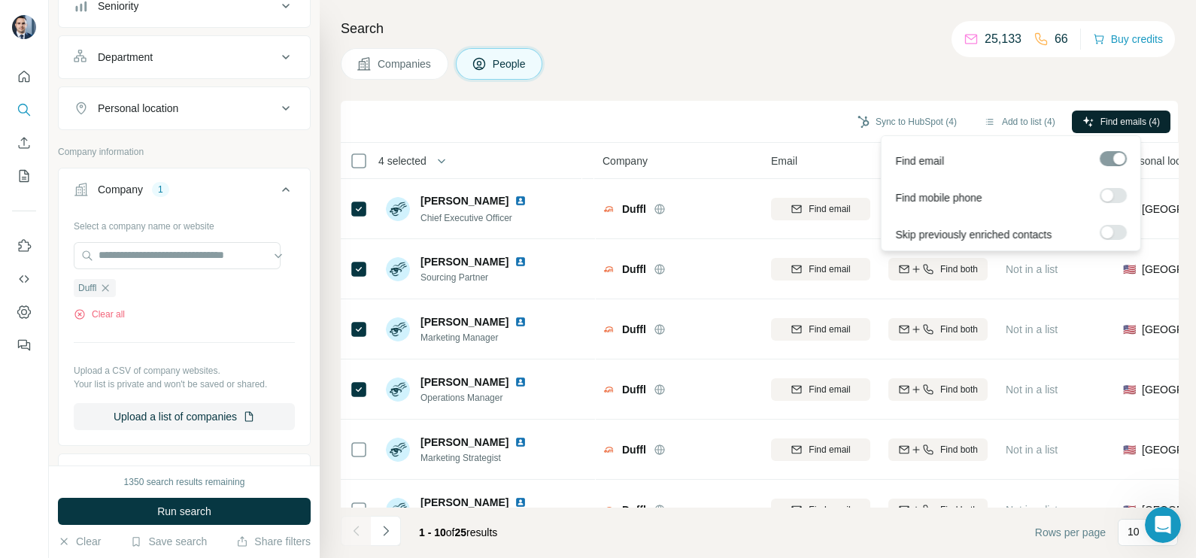
click at [1113, 120] on span "Find emails (4)" at bounding box center [1130, 122] width 59 height 14
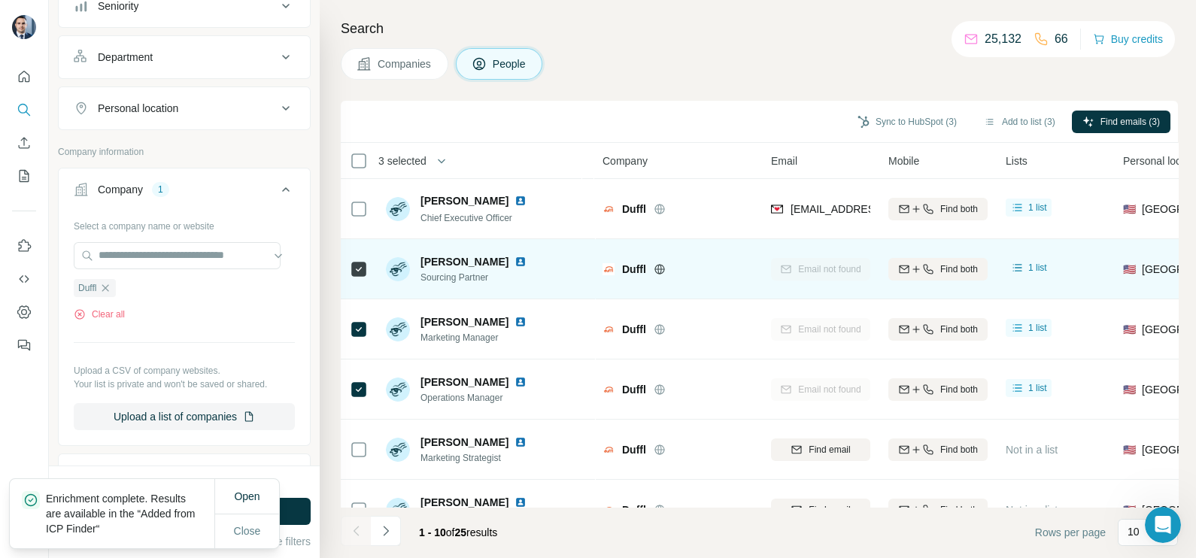
click at [358, 258] on div at bounding box center [359, 268] width 18 height 41
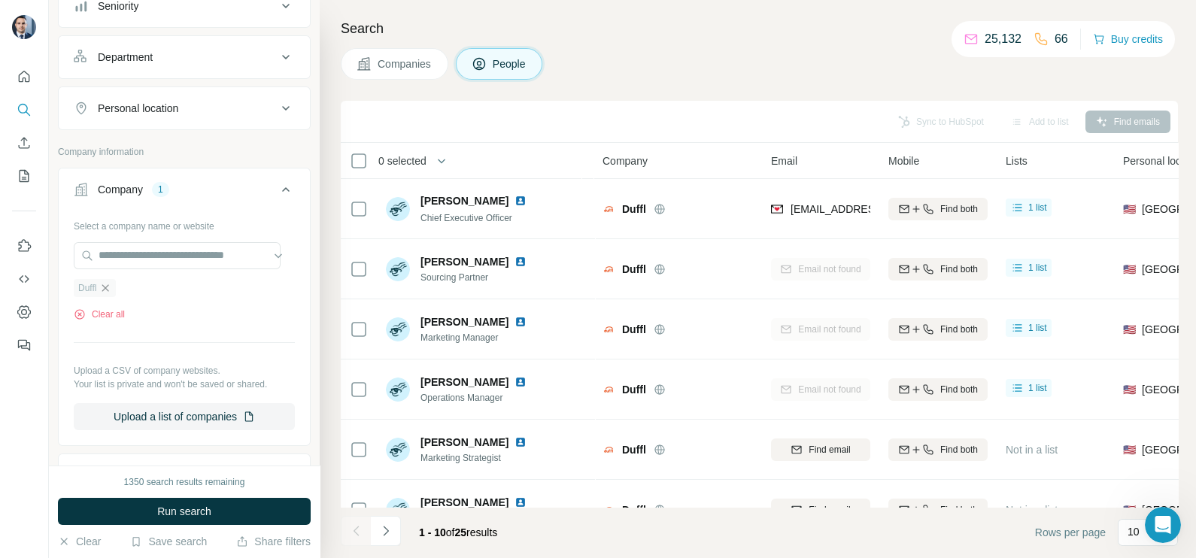
click at [108, 290] on icon "button" at bounding box center [105, 288] width 12 height 12
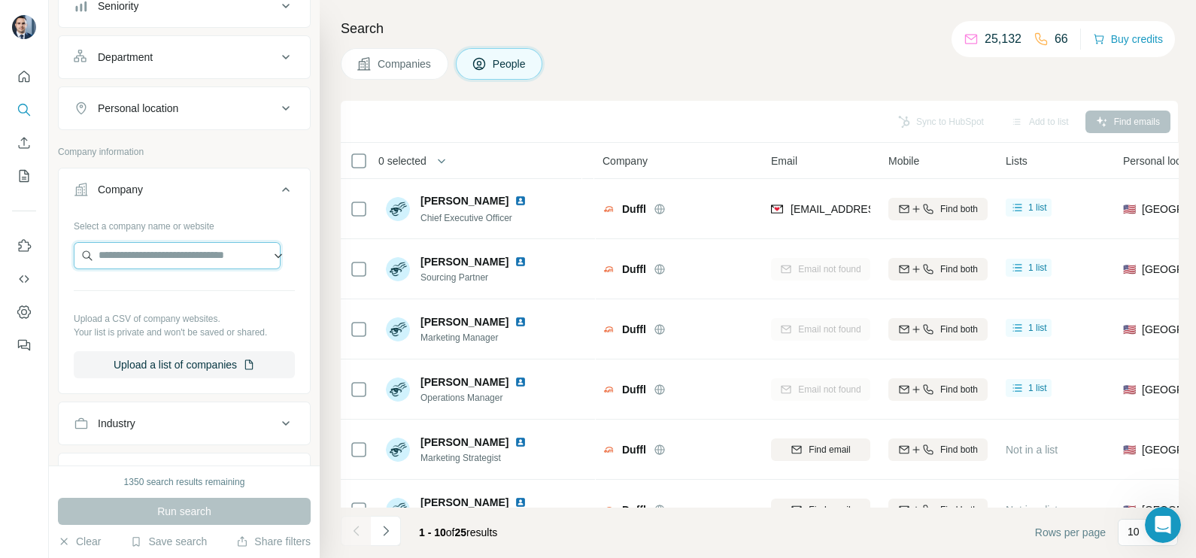
click at [126, 253] on input "text" at bounding box center [177, 255] width 207 height 27
type input "**********"
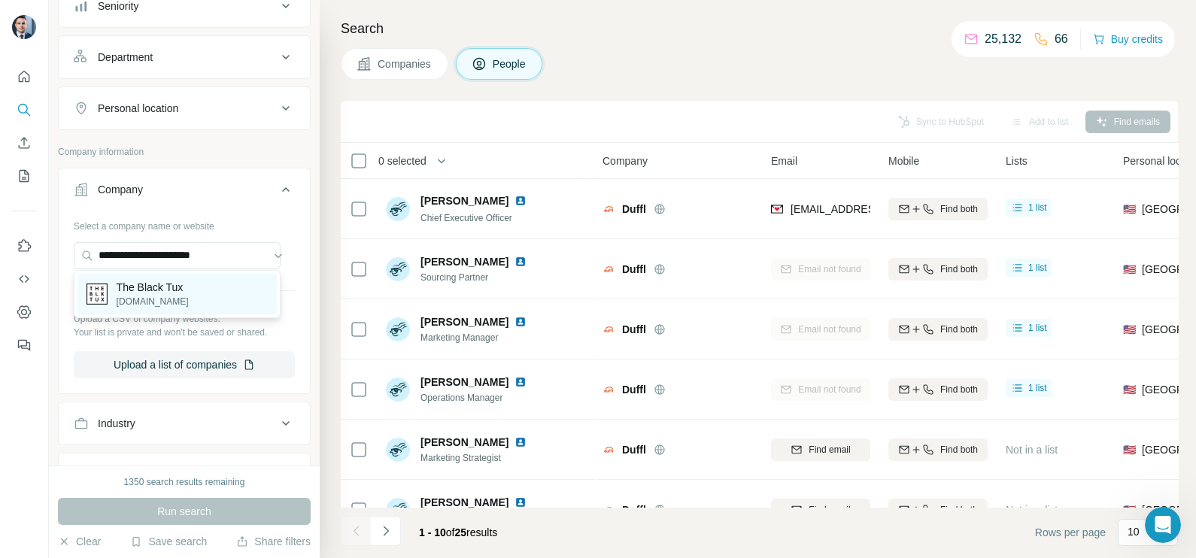
click at [166, 298] on p "[DOMAIN_NAME]" at bounding box center [153, 302] width 72 height 14
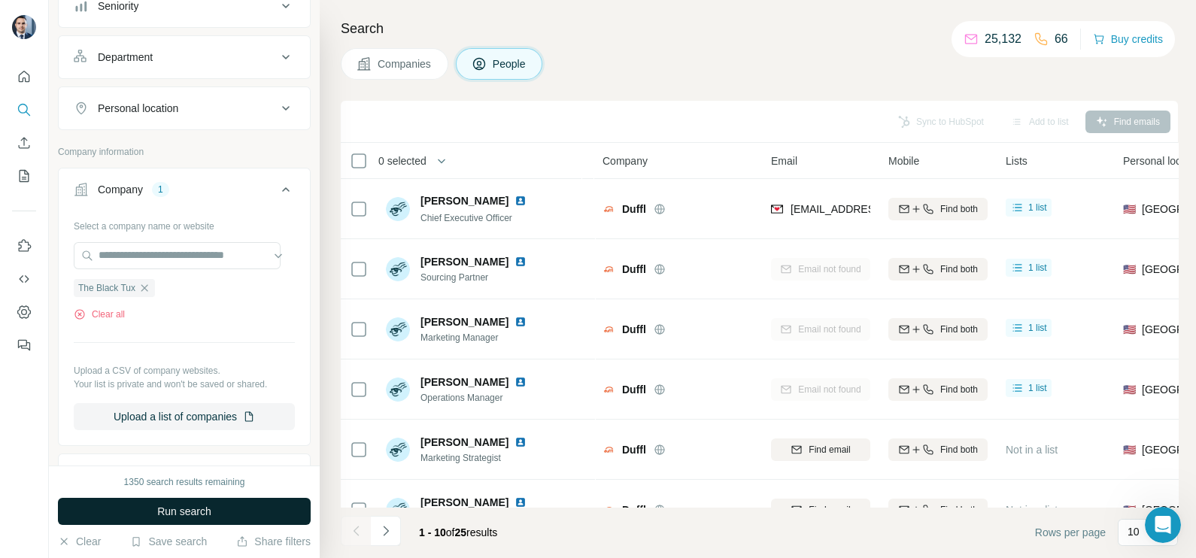
click at [178, 505] on span "Run search" at bounding box center [184, 511] width 54 height 15
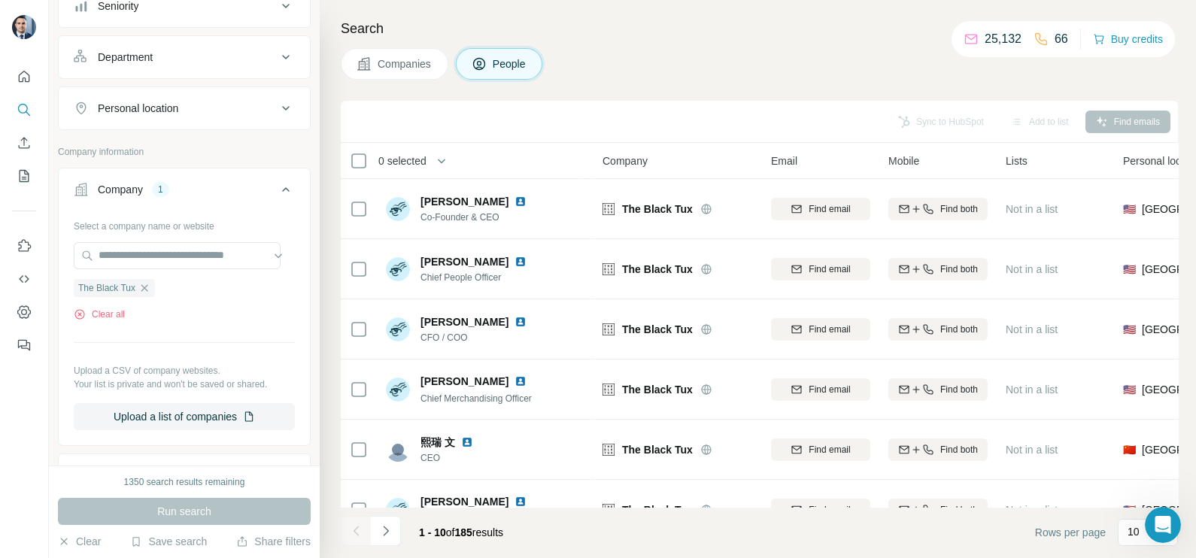
click at [401, 72] on button "Companies" at bounding box center [395, 64] width 108 height 32
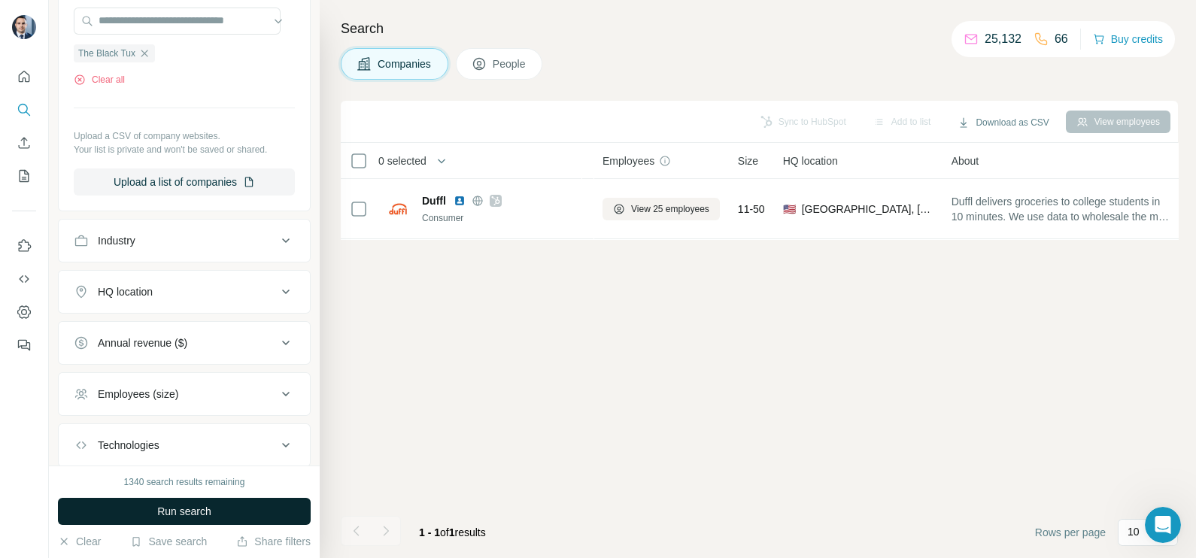
click at [214, 524] on button "Run search" at bounding box center [184, 511] width 253 height 27
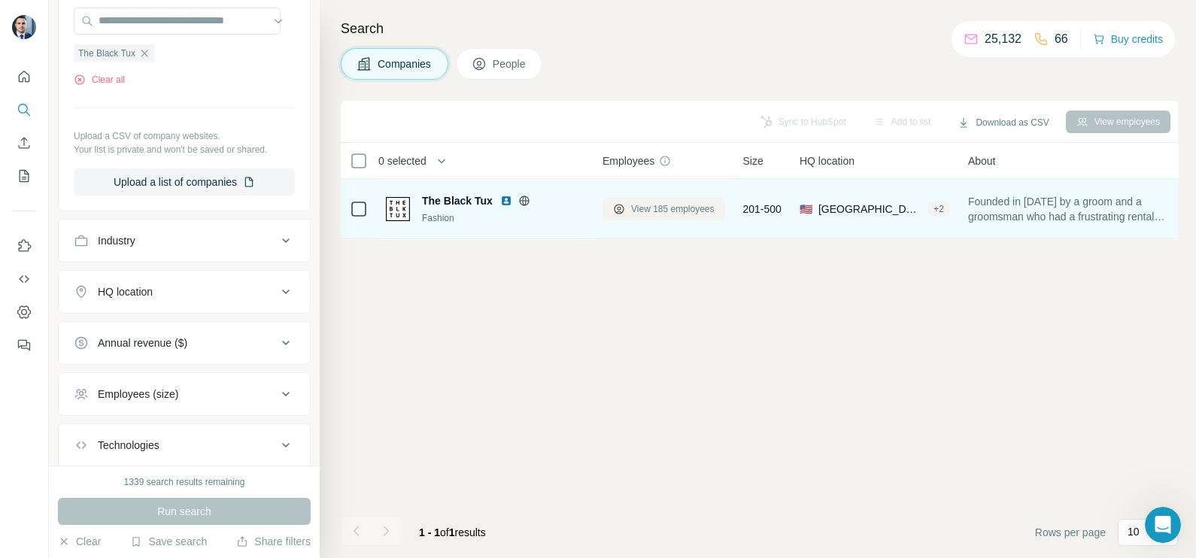
click at [675, 211] on span "View 185 employees" at bounding box center [673, 209] width 84 height 14
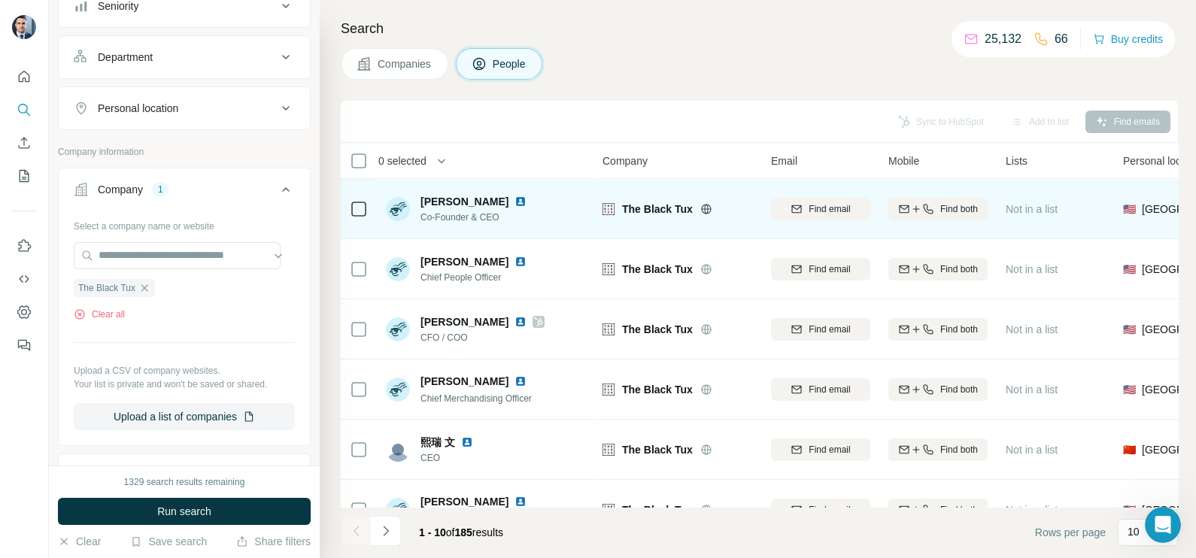
click at [524, 201] on img at bounding box center [521, 202] width 12 height 12
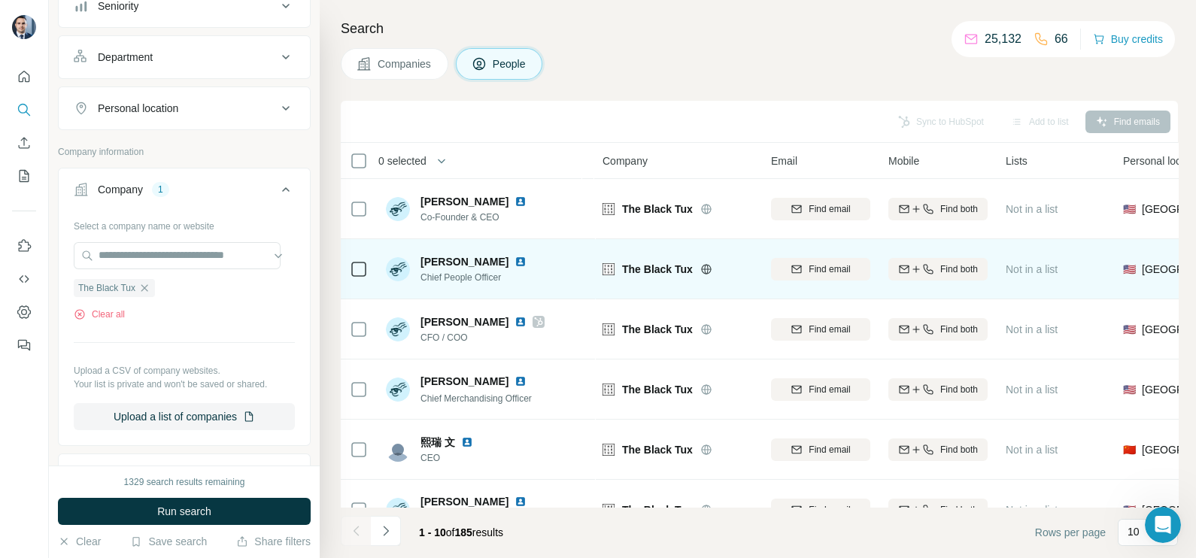
click at [527, 263] on img at bounding box center [521, 262] width 12 height 12
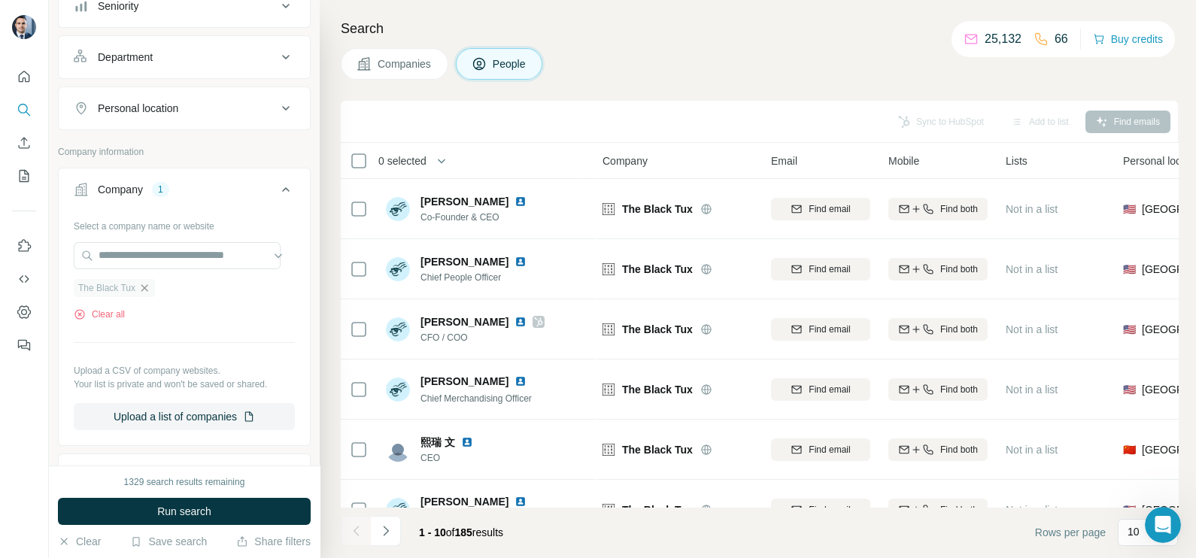
click at [145, 287] on icon "button" at bounding box center [144, 287] width 7 height 7
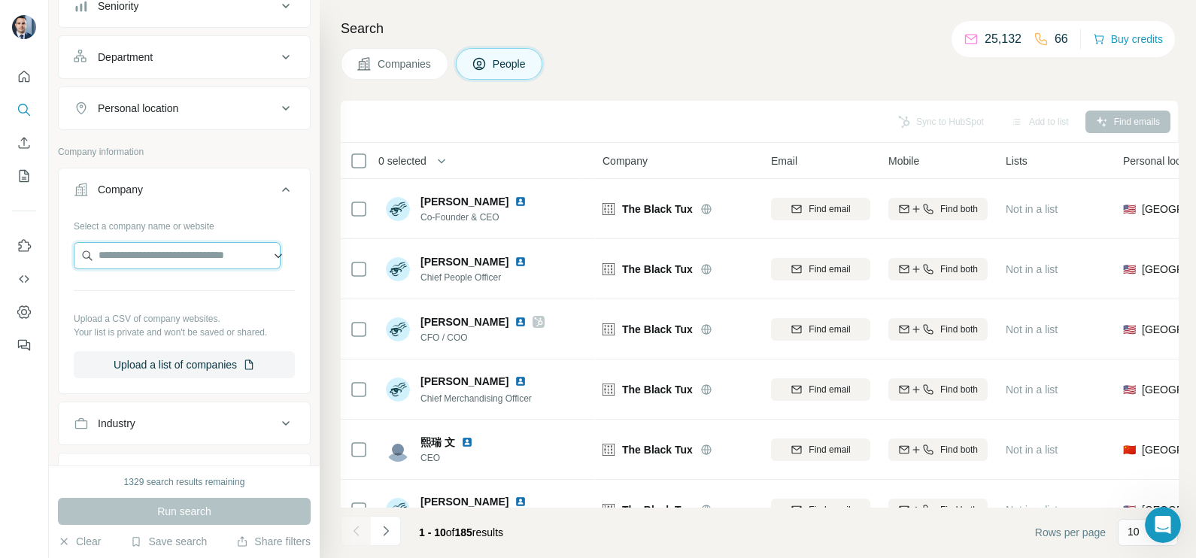
click at [169, 254] on input "text" at bounding box center [177, 255] width 207 height 27
paste input "**********"
drag, startPoint x: 233, startPoint y: 251, endPoint x: 21, endPoint y: 229, distance: 213.4
click at [21, 229] on div "**********" at bounding box center [598, 279] width 1196 height 558
paste input "text"
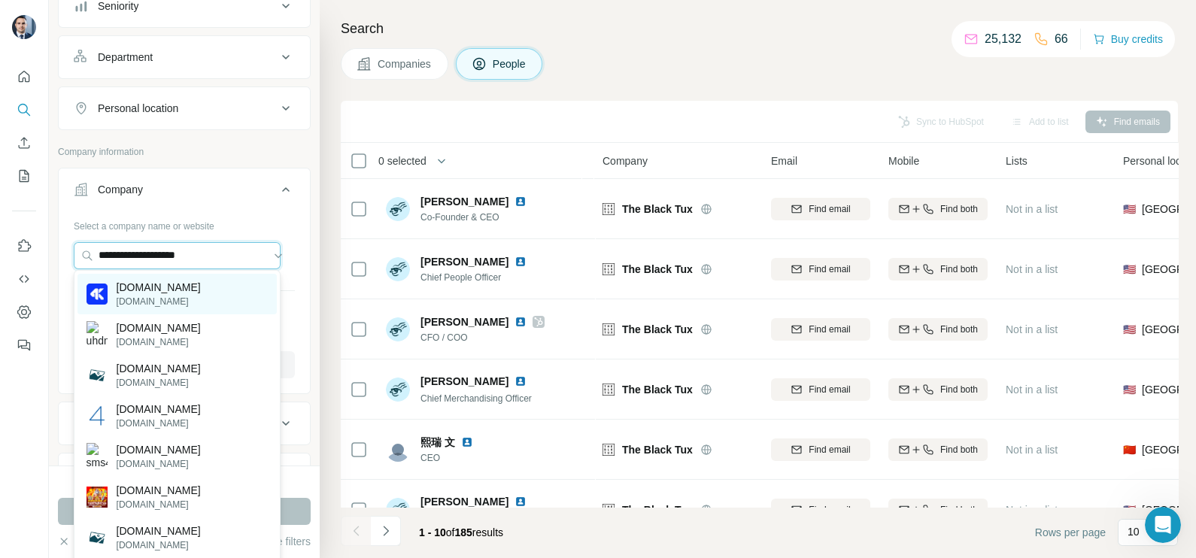
type input "**********"
click at [158, 307] on div "[DOMAIN_NAME] [DOMAIN_NAME]" at bounding box center [176, 294] width 199 height 41
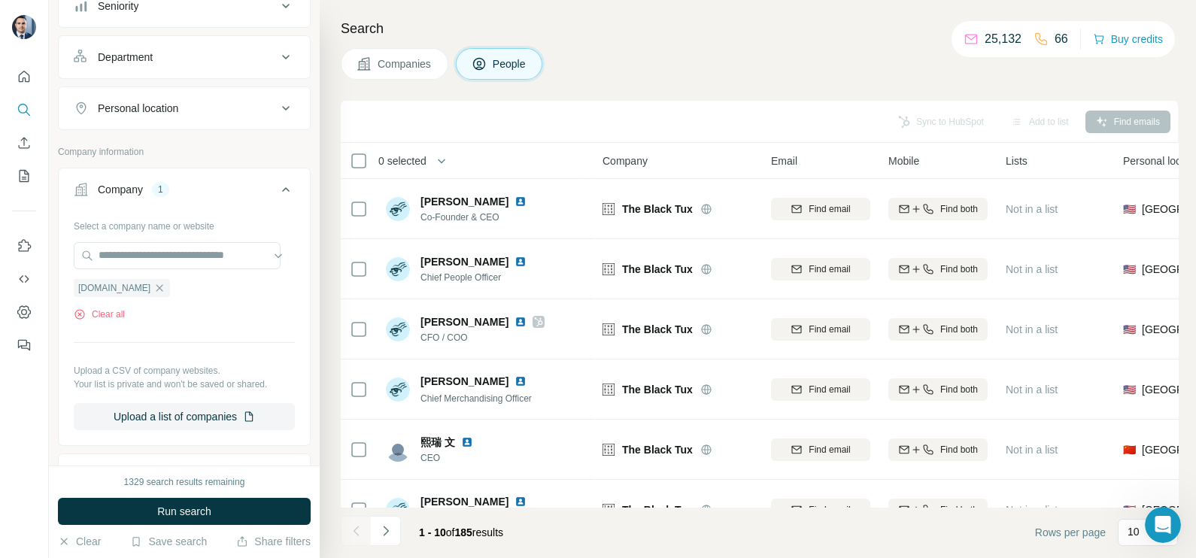
click at [396, 65] on span "Companies" at bounding box center [405, 63] width 55 height 15
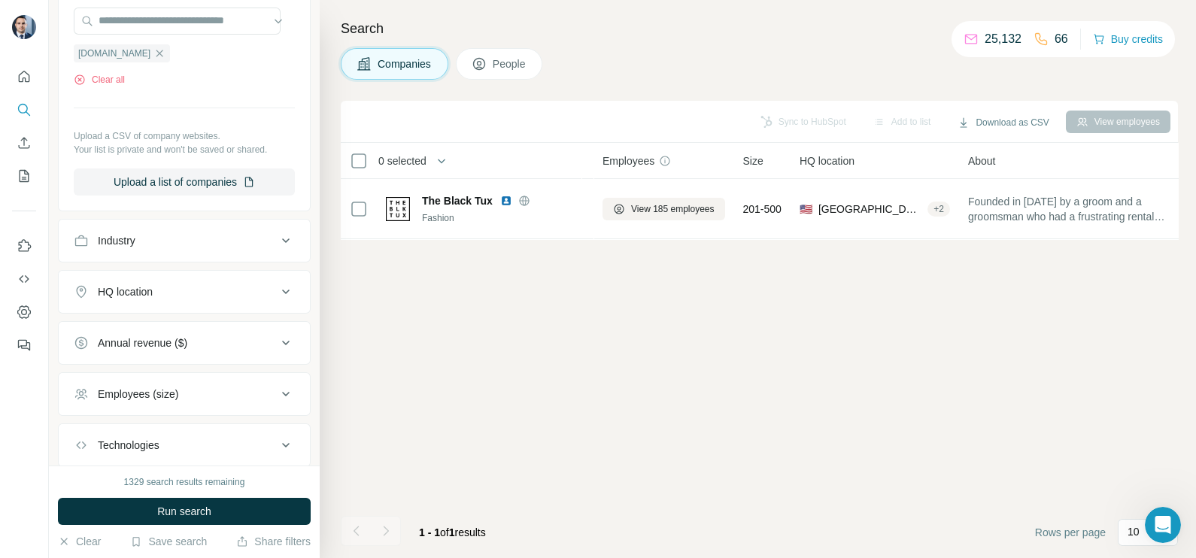
click at [196, 508] on span "Run search" at bounding box center [184, 511] width 54 height 15
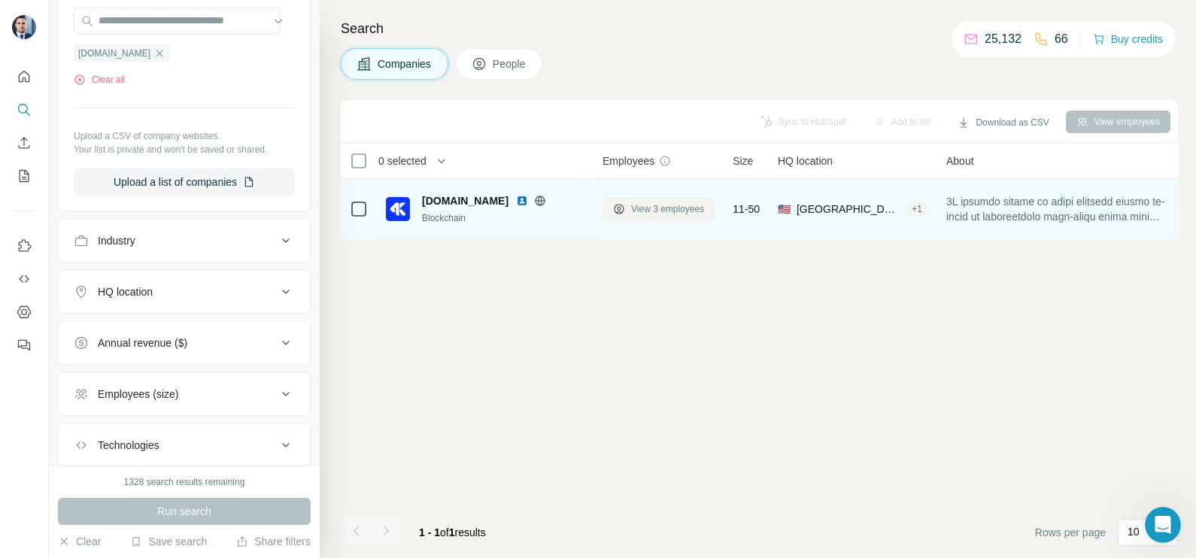
click at [664, 212] on span "View 3 employees" at bounding box center [667, 209] width 73 height 14
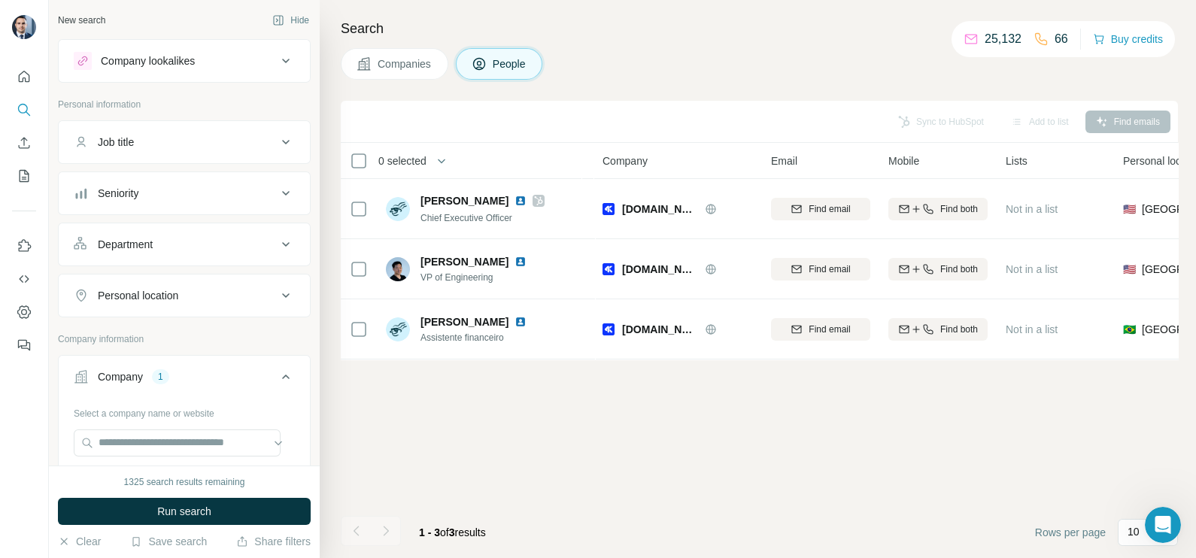
scroll to position [93, 0]
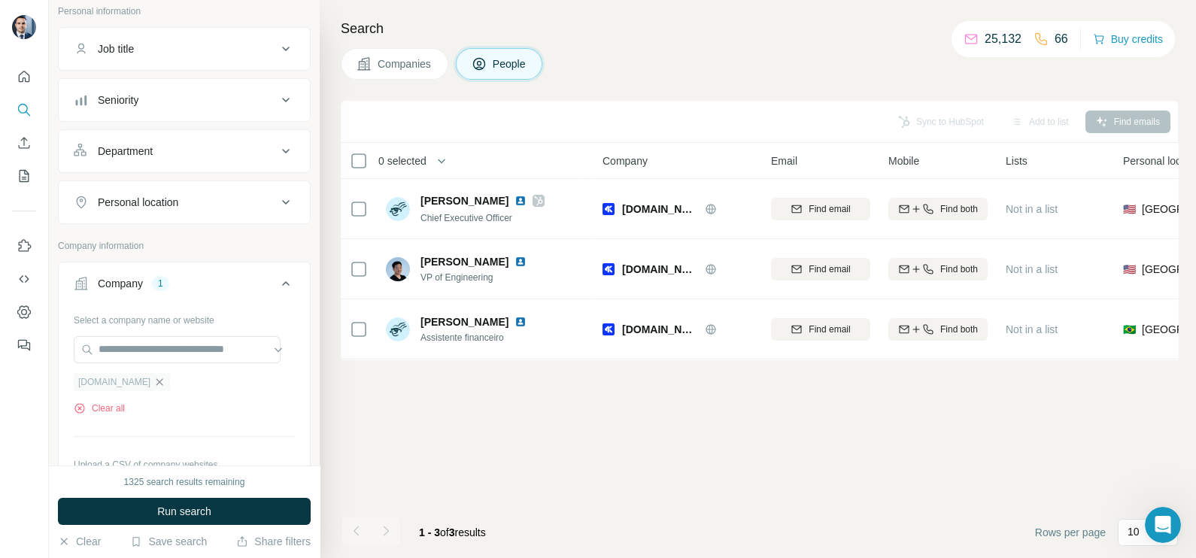
click at [153, 379] on icon "button" at bounding box center [159, 382] width 12 height 12
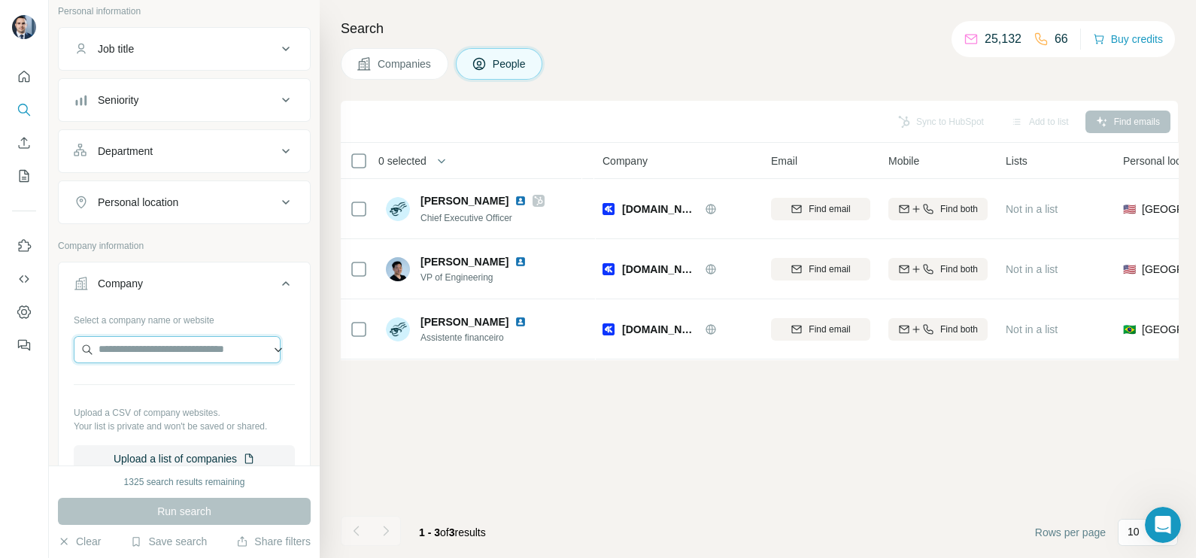
click at [121, 352] on input "text" at bounding box center [177, 349] width 207 height 27
paste input "**********"
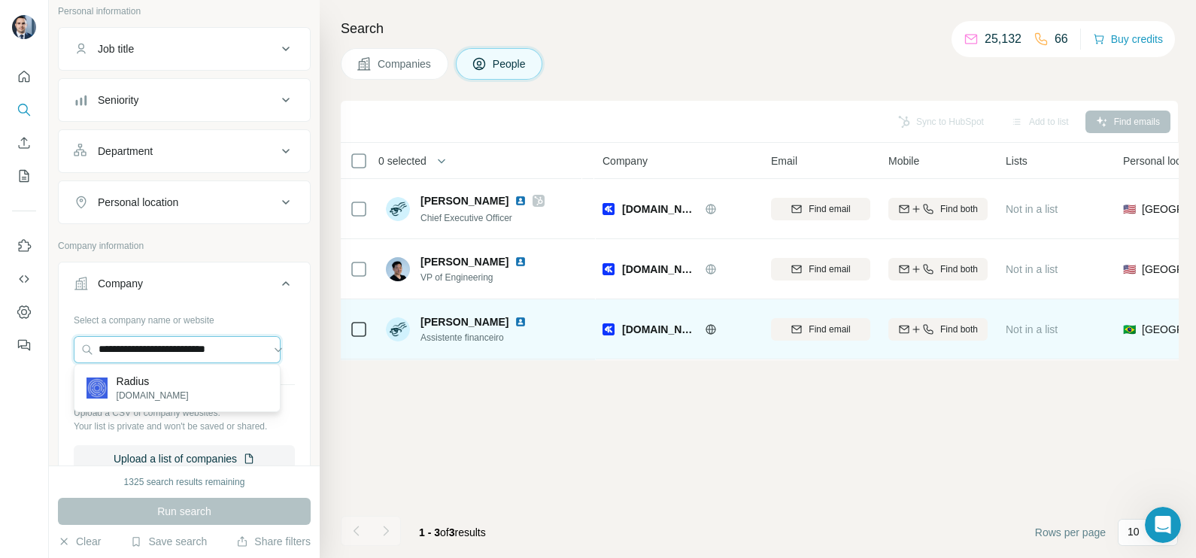
type input "**********"
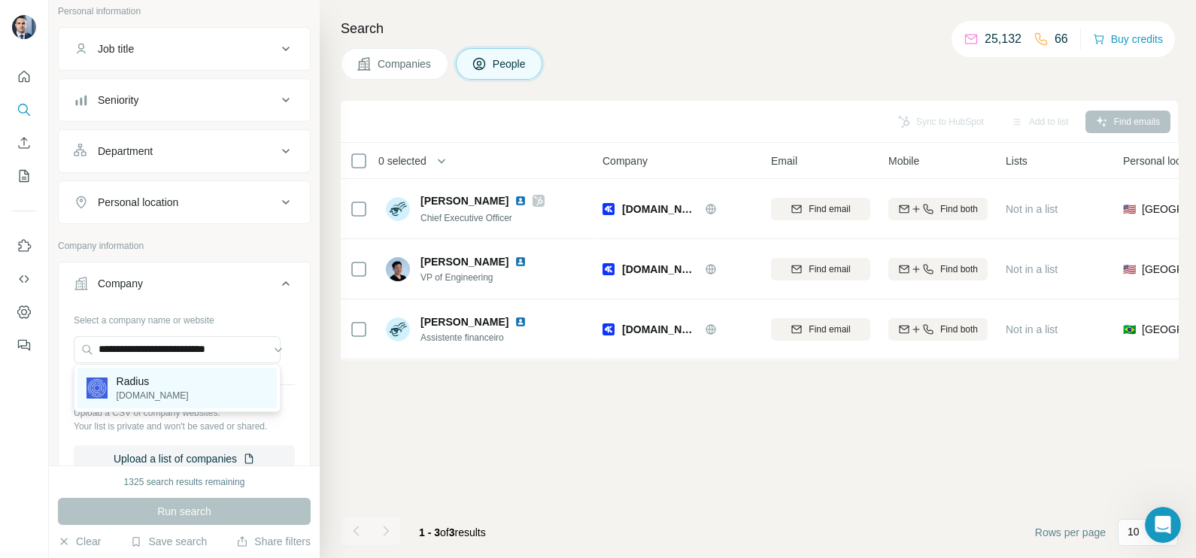
click at [171, 382] on p "Radius" at bounding box center [153, 381] width 72 height 15
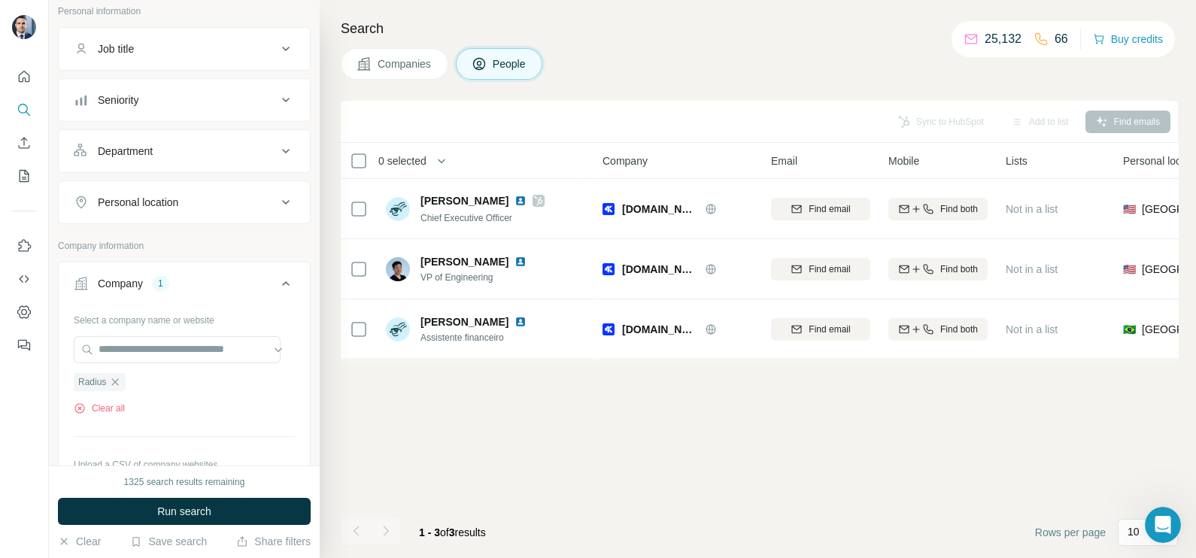
click at [406, 61] on span "Companies" at bounding box center [405, 63] width 55 height 15
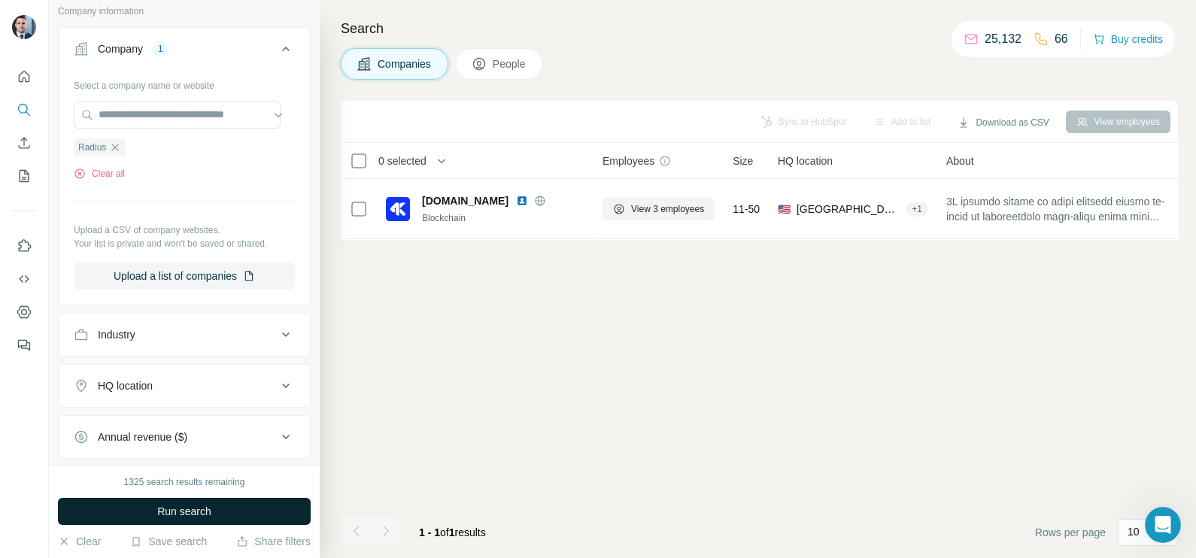
click at [183, 509] on span "Run search" at bounding box center [184, 511] width 54 height 15
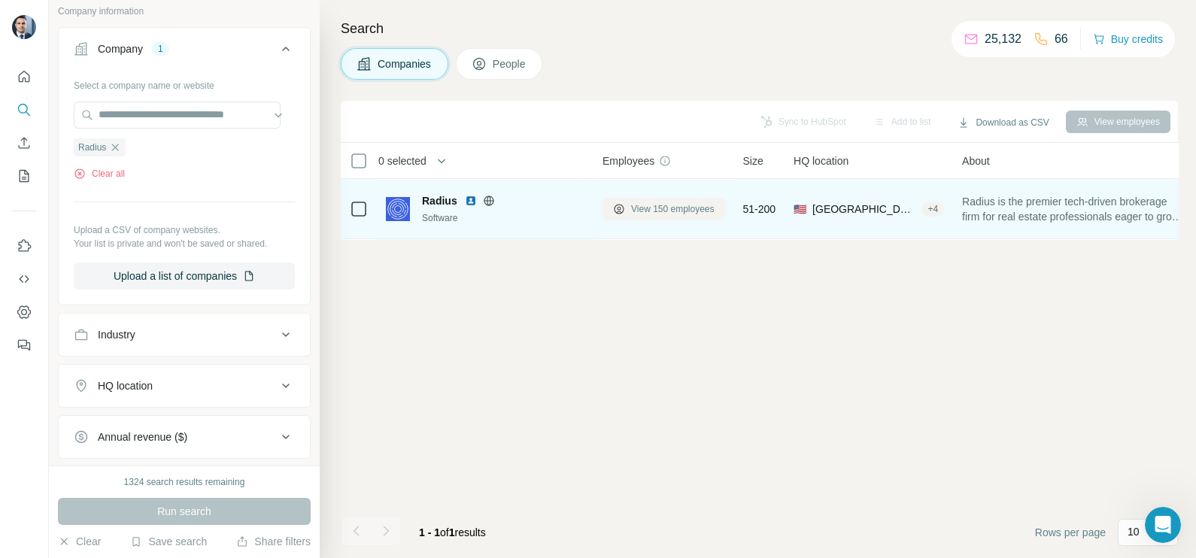
click at [683, 204] on span "View 150 employees" at bounding box center [673, 209] width 84 height 14
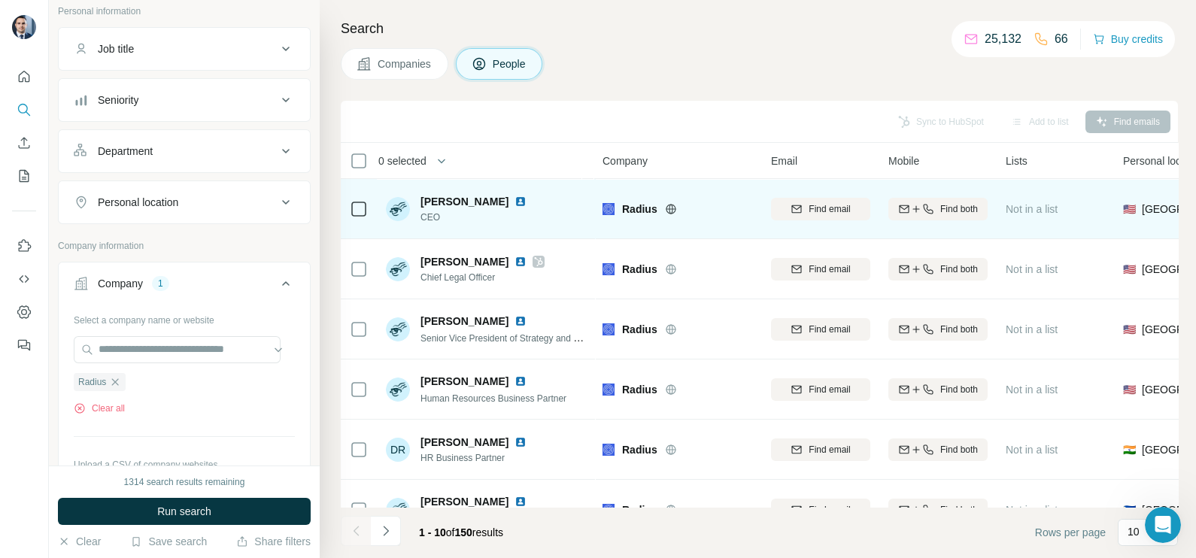
click at [515, 197] on img at bounding box center [521, 202] width 12 height 12
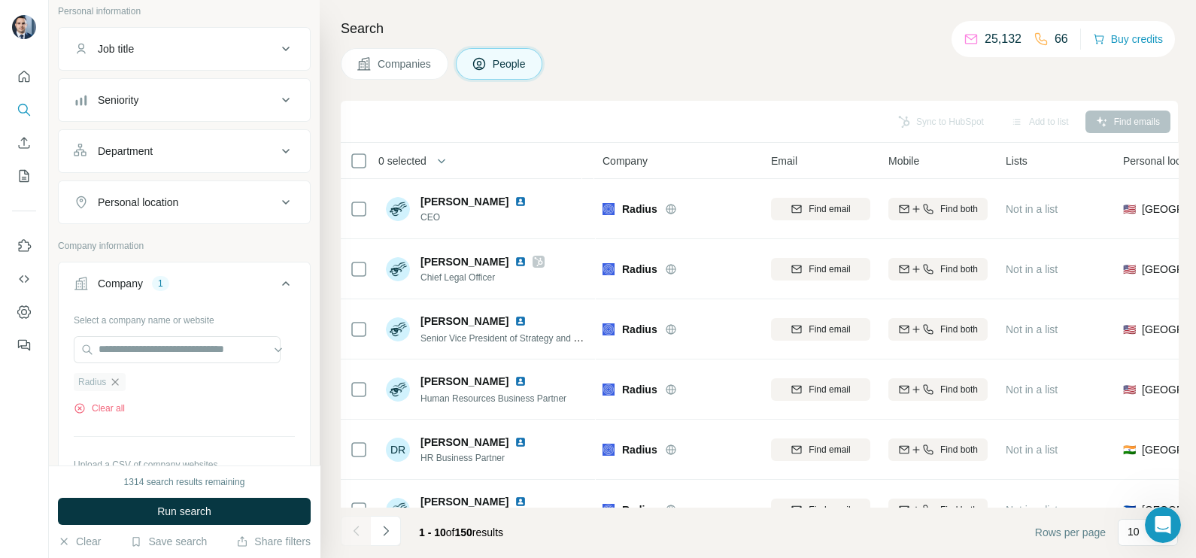
click at [111, 381] on icon "button" at bounding box center [115, 382] width 12 height 12
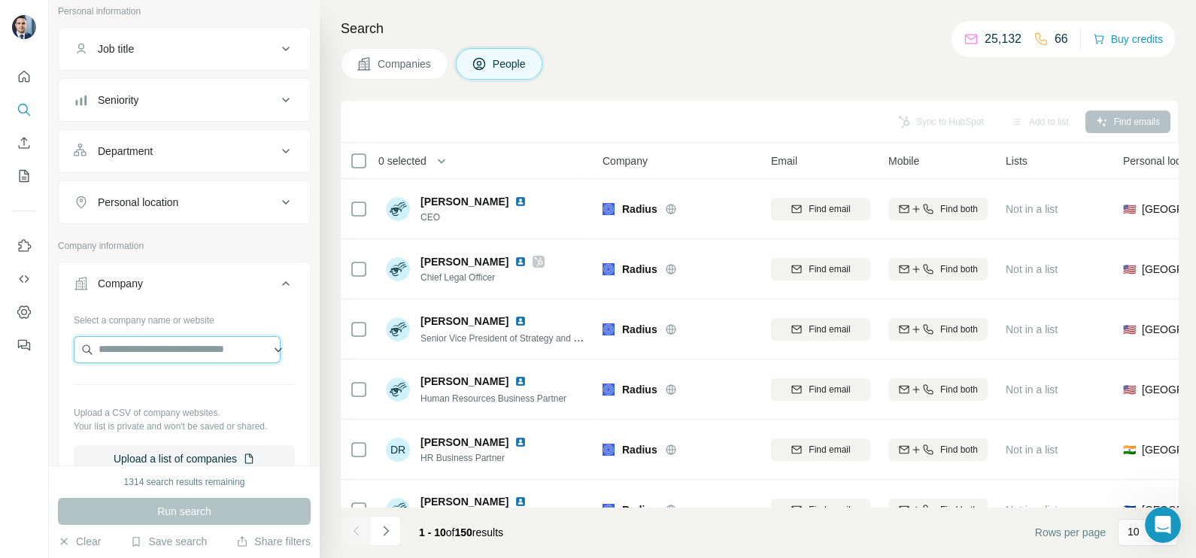
click at [128, 339] on input "text" at bounding box center [177, 349] width 207 height 27
type input "**********"
drag, startPoint x: 231, startPoint y: 346, endPoint x: 81, endPoint y: 349, distance: 149.8
click at [89, 350] on input "**********" at bounding box center [177, 349] width 207 height 27
paste input "**********"
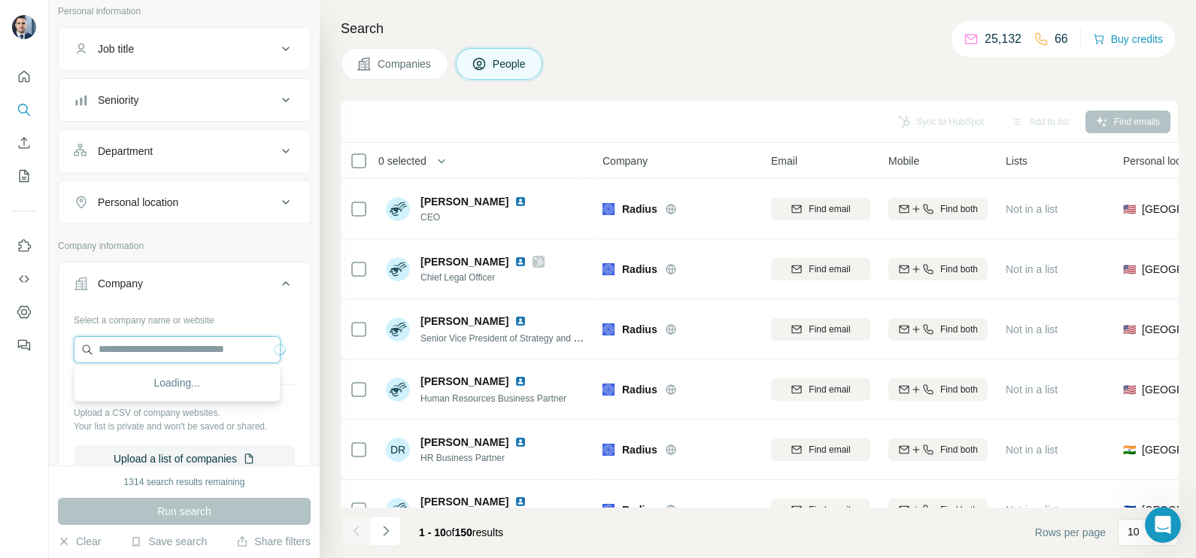
type input "**********"
click at [410, 68] on span "Companies" at bounding box center [405, 63] width 55 height 15
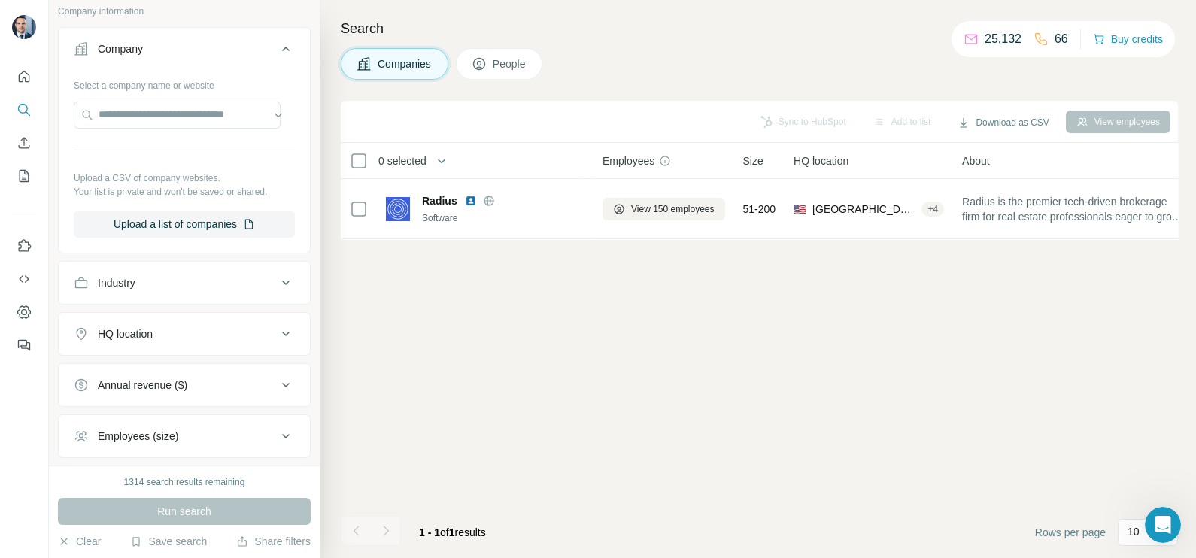
scroll to position [0, 0]
click at [150, 109] on input "text" at bounding box center [177, 115] width 207 height 27
paste input "**********"
type input "**********"
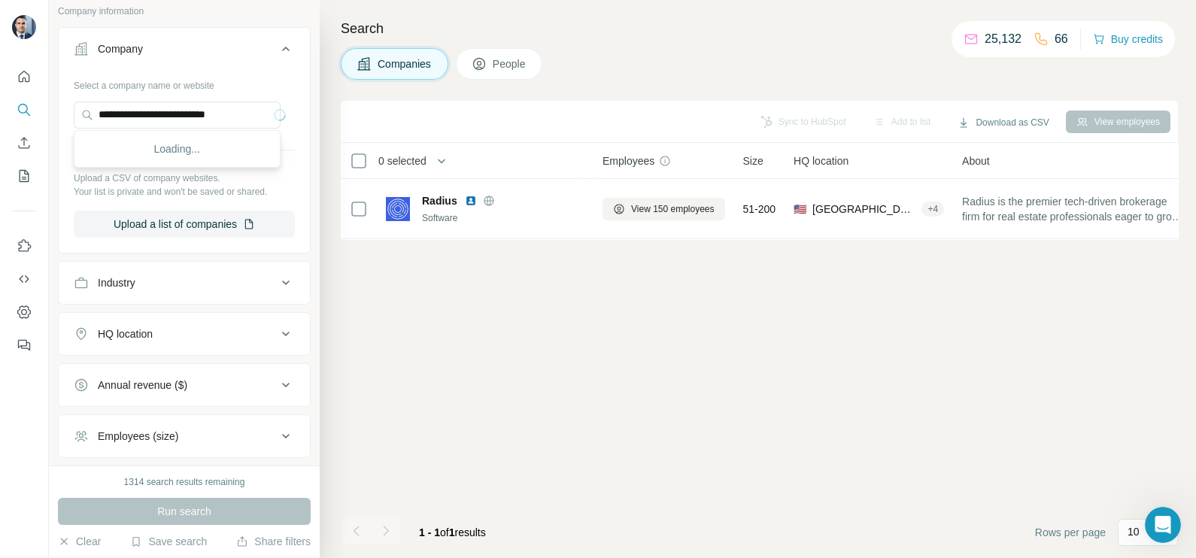
scroll to position [0, 0]
click at [178, 156] on p "[DOMAIN_NAME]" at bounding box center [163, 162] width 93 height 14
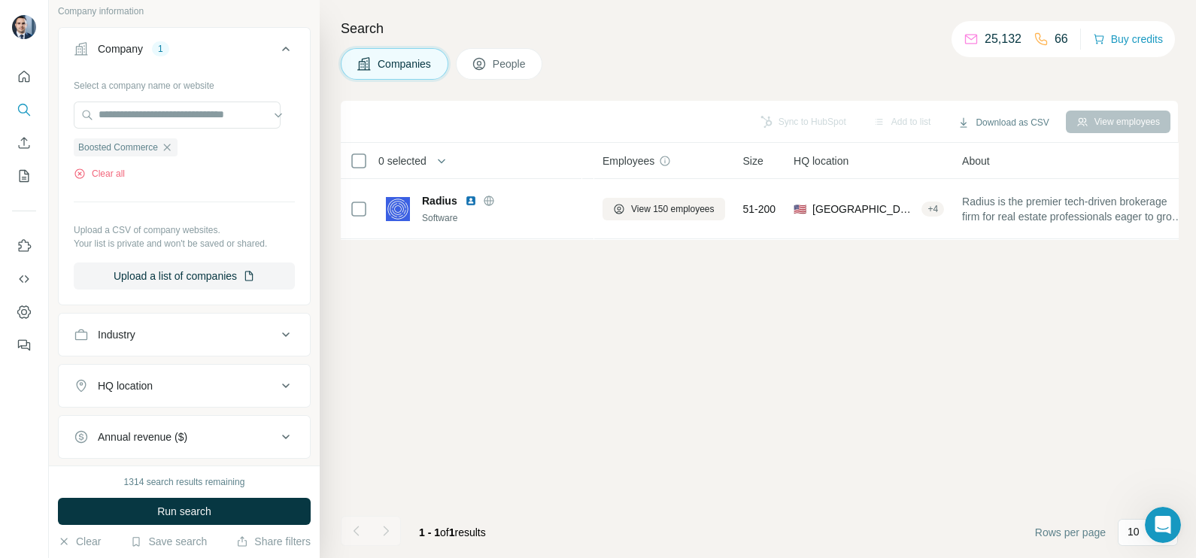
click at [205, 506] on span "Run search" at bounding box center [184, 511] width 54 height 15
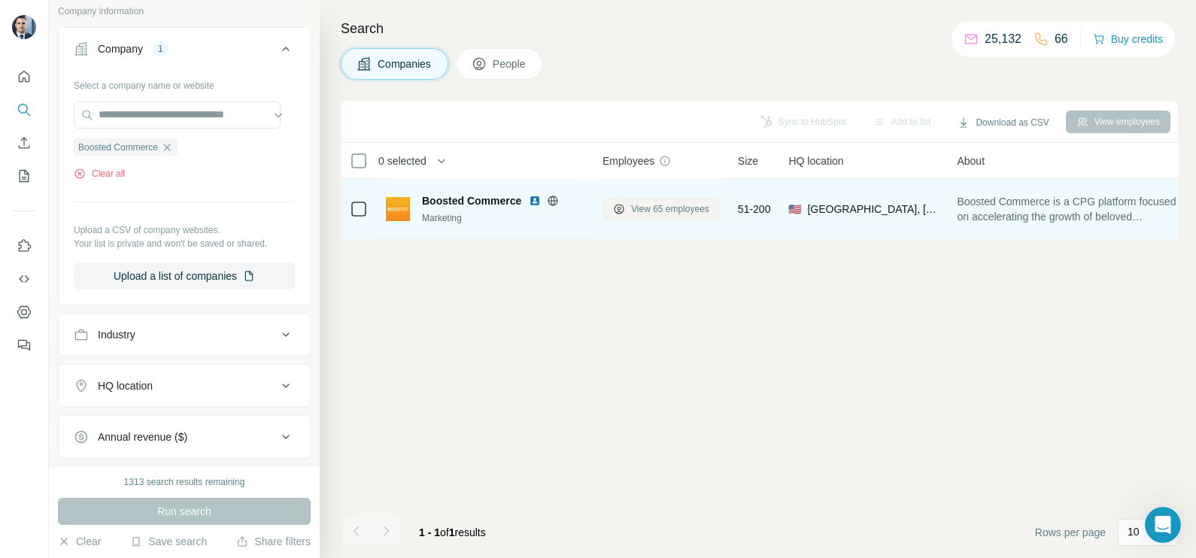
click at [648, 210] on span "View 65 employees" at bounding box center [670, 209] width 78 height 14
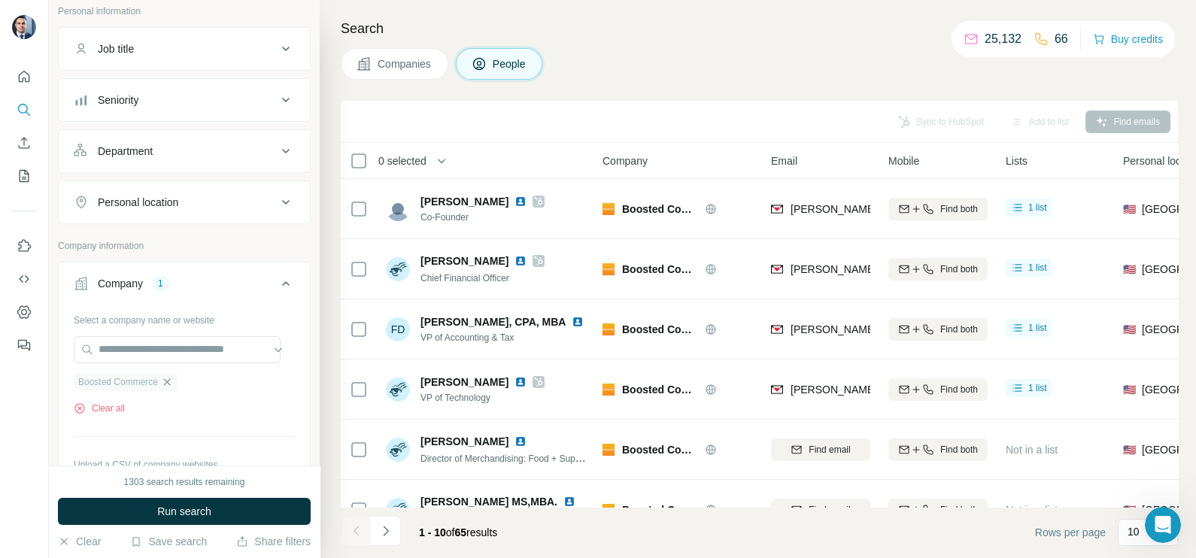
click at [173, 384] on icon "button" at bounding box center [167, 382] width 12 height 12
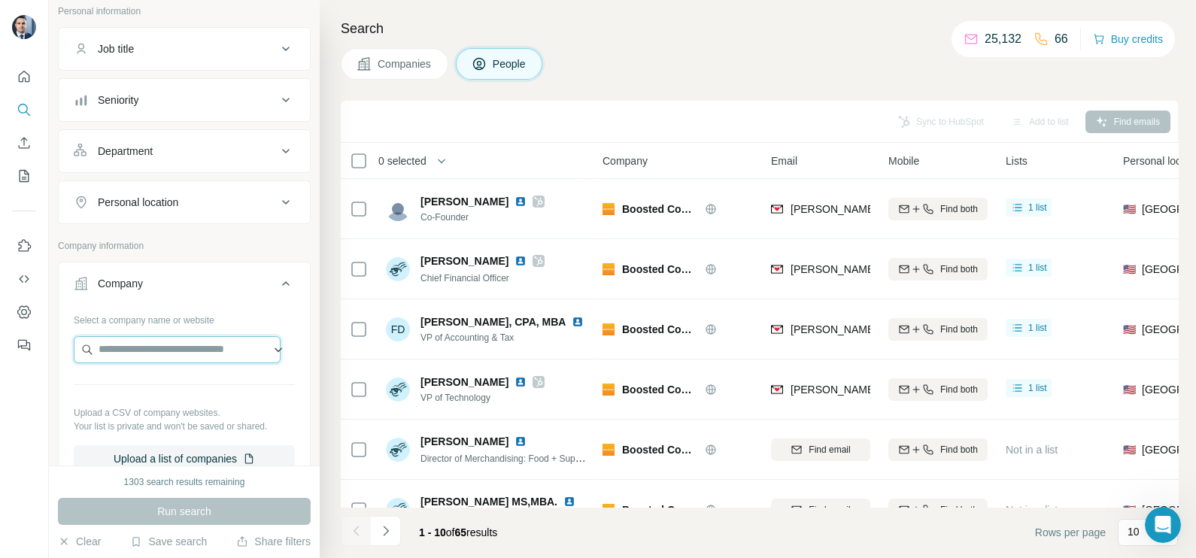
click at [158, 345] on input "text" at bounding box center [177, 349] width 207 height 27
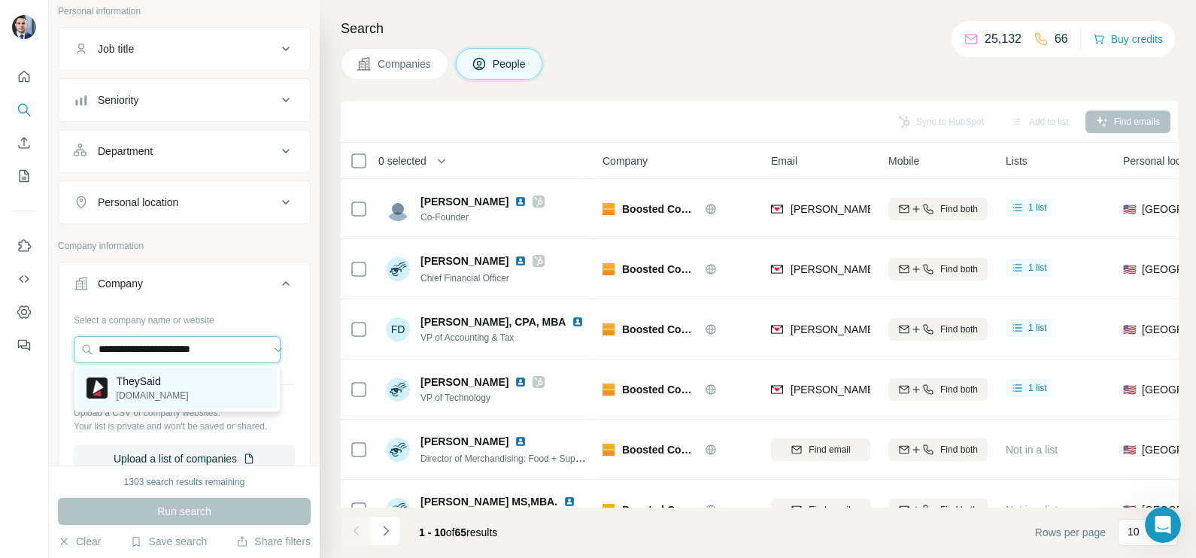
type input "**********"
click at [169, 384] on div "TheySaid [DOMAIN_NAME]" at bounding box center [176, 388] width 199 height 41
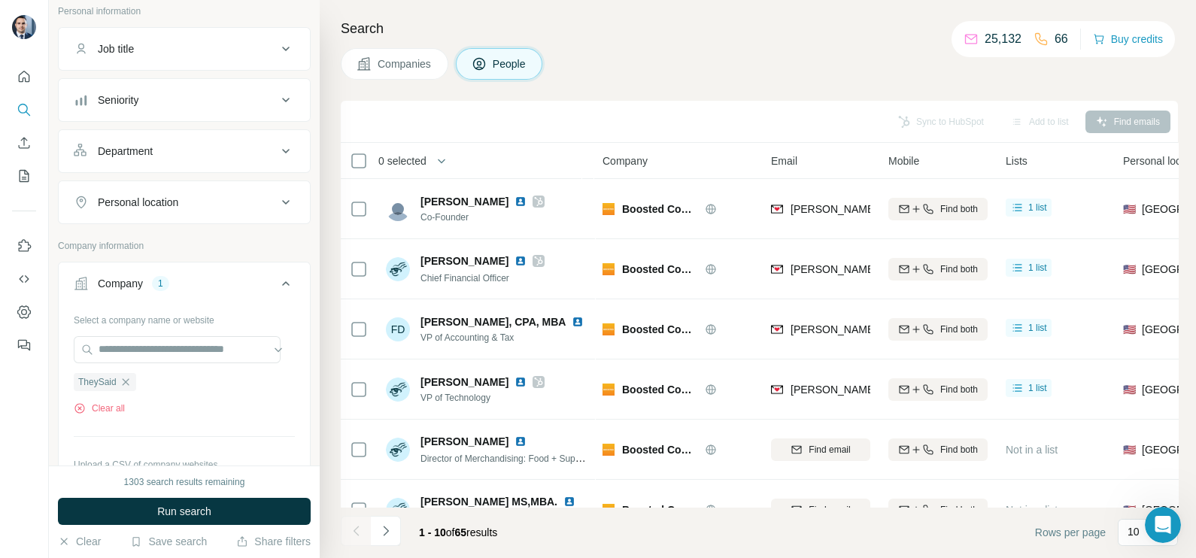
click at [388, 65] on span "Companies" at bounding box center [405, 63] width 55 height 15
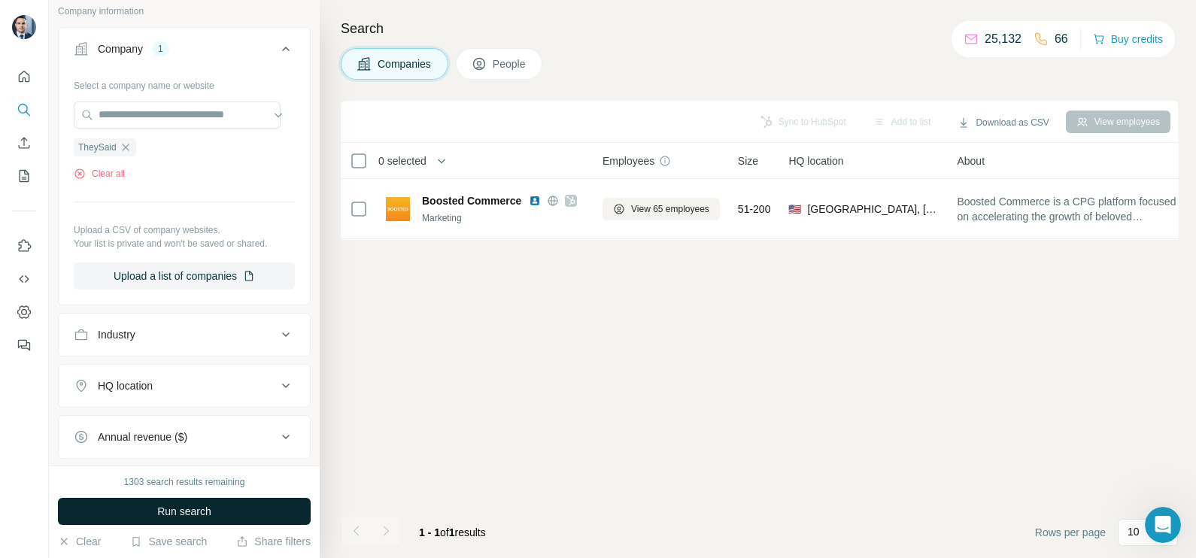
click at [211, 511] on span "Run search" at bounding box center [184, 511] width 54 height 15
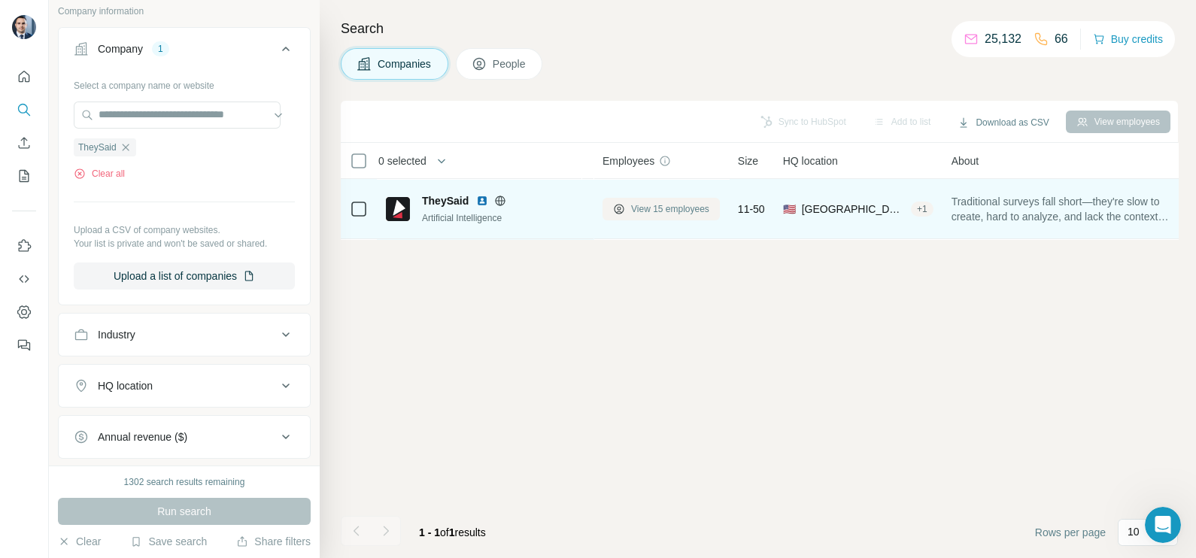
click at [678, 213] on span "View 15 employees" at bounding box center [670, 209] width 78 height 14
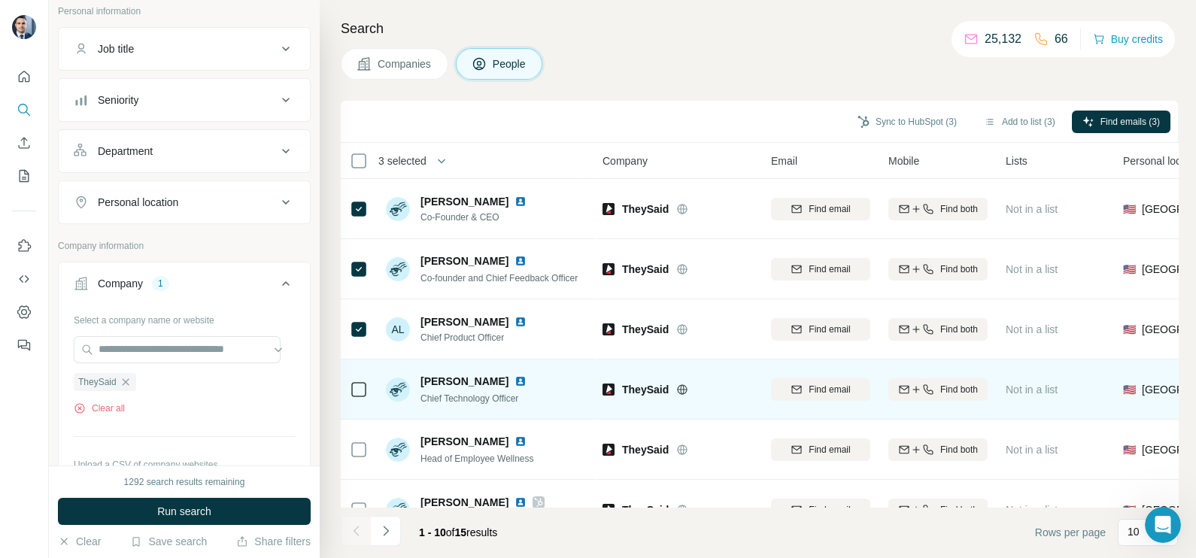
click at [354, 379] on div at bounding box center [359, 389] width 18 height 41
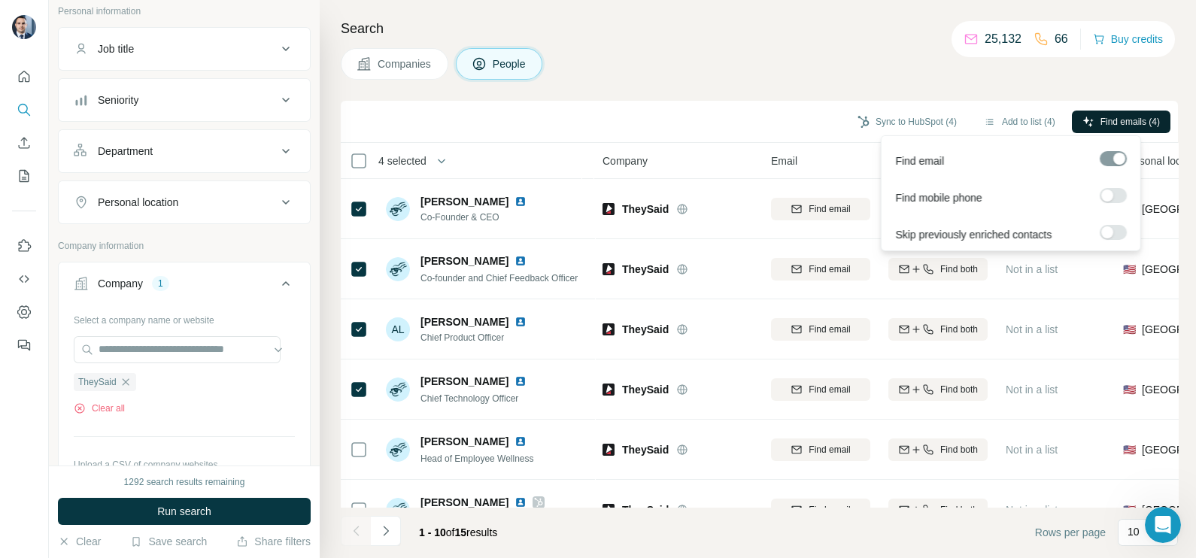
click at [1109, 115] on span "Find emails (4)" at bounding box center [1130, 122] width 59 height 14
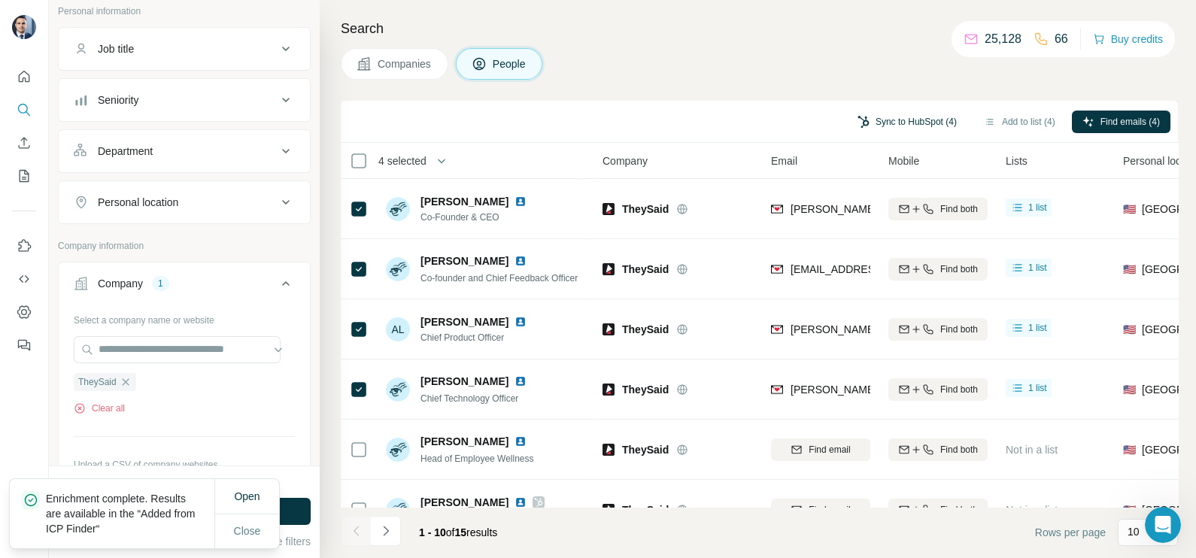
click at [875, 128] on button "Sync to HubSpot (4)" at bounding box center [907, 122] width 120 height 23
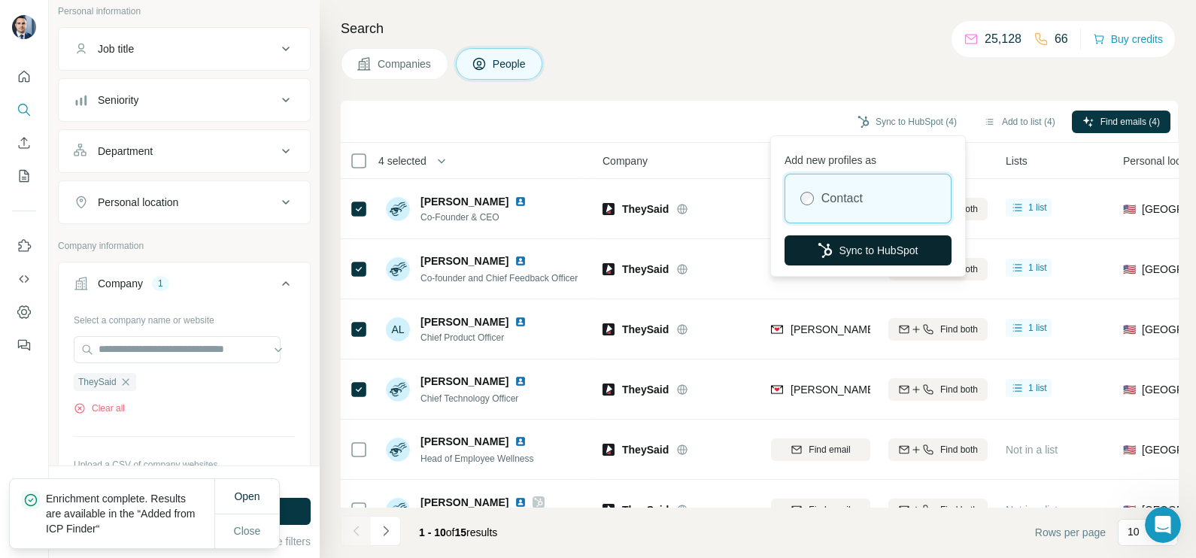
click at [837, 260] on button "Sync to HubSpot" at bounding box center [868, 250] width 167 height 30
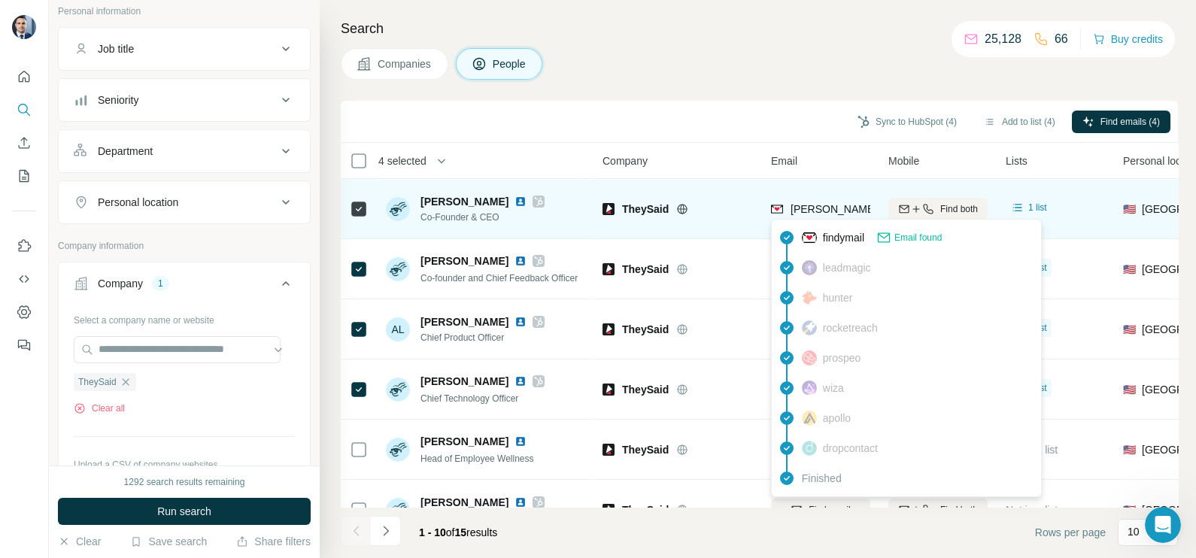
click at [791, 208] on span "[PERSON_NAME][EMAIL_ADDRESS][DOMAIN_NAME]" at bounding box center [923, 209] width 265 height 12
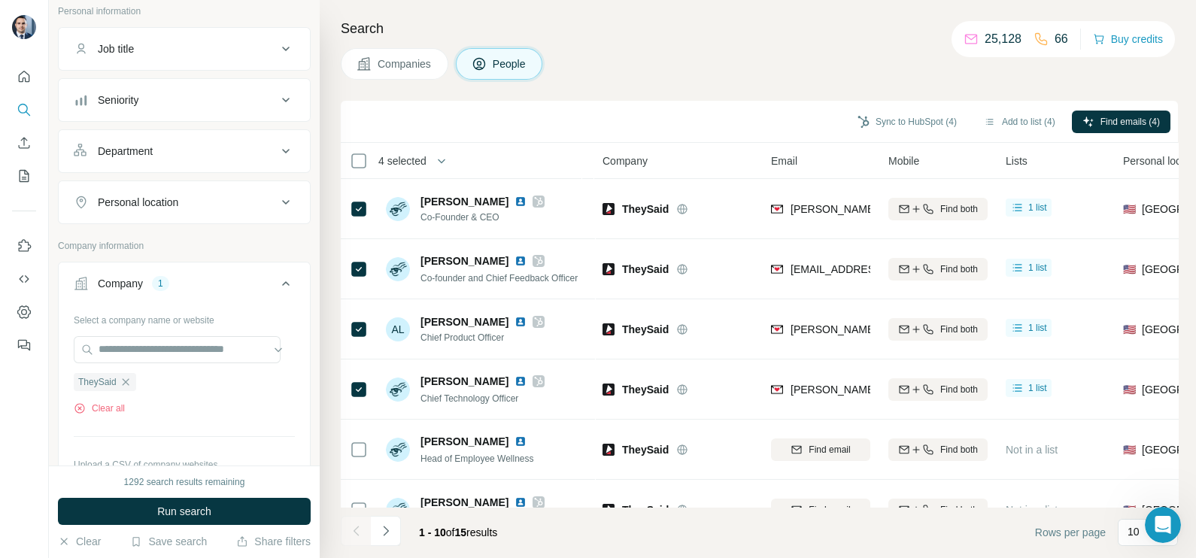
click at [732, 105] on div "Sync to HubSpot (4) Add to list (4) Find emails (4)" at bounding box center [759, 122] width 837 height 42
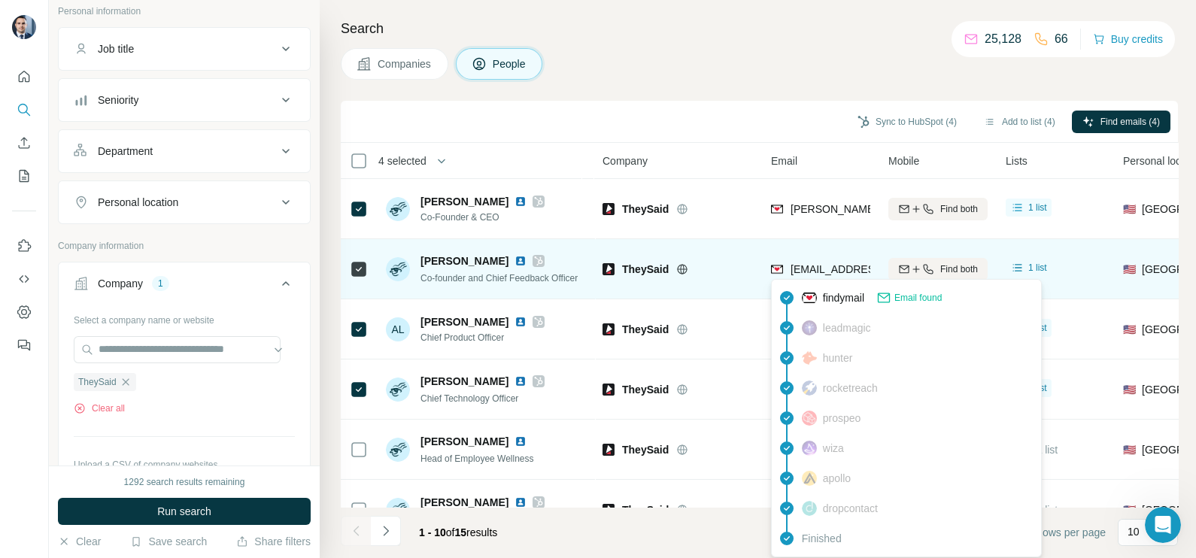
click at [827, 276] on div "[EMAIL_ADDRESS][DOMAIN_NAME]" at bounding box center [864, 271] width 186 height 18
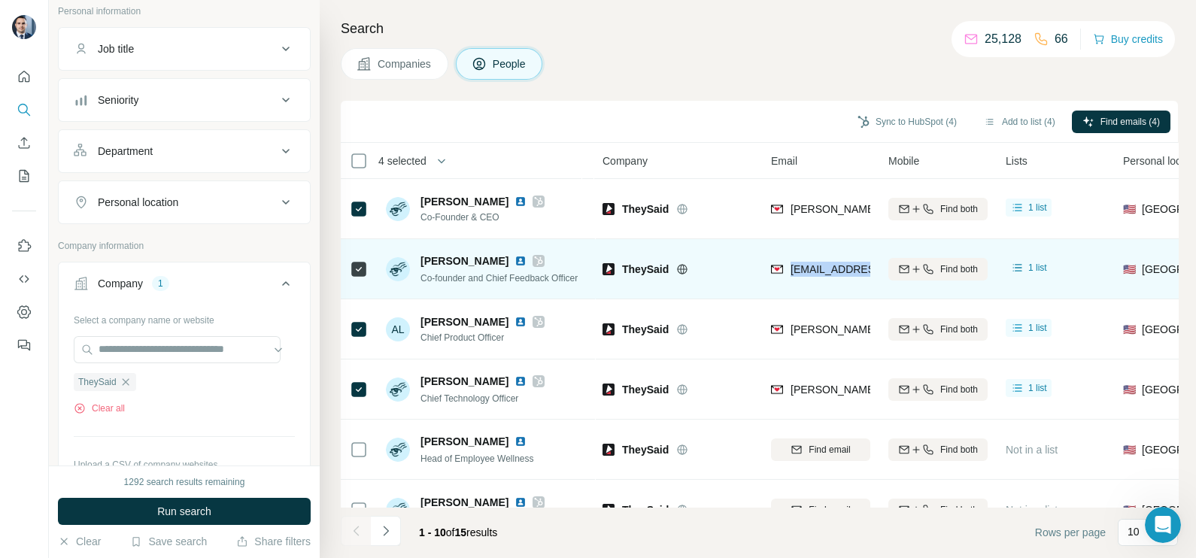
click at [827, 276] on div "[EMAIL_ADDRESS][DOMAIN_NAME]" at bounding box center [864, 271] width 186 height 18
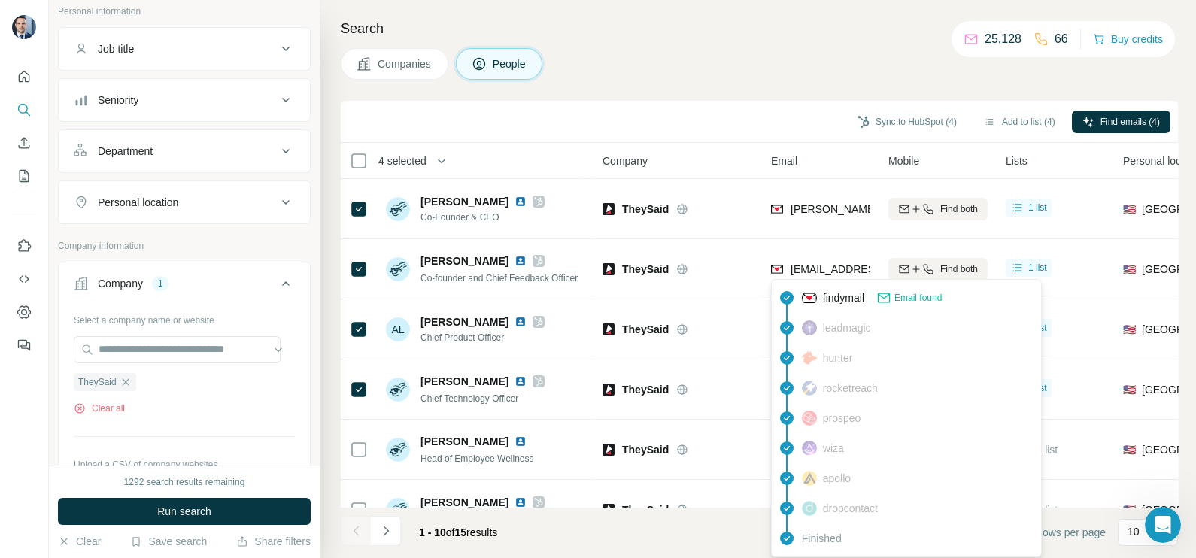
click at [723, 82] on div "Search Companies People Sync to HubSpot (4) Add to list (4) Find emails (4) 4 s…" at bounding box center [758, 279] width 877 height 558
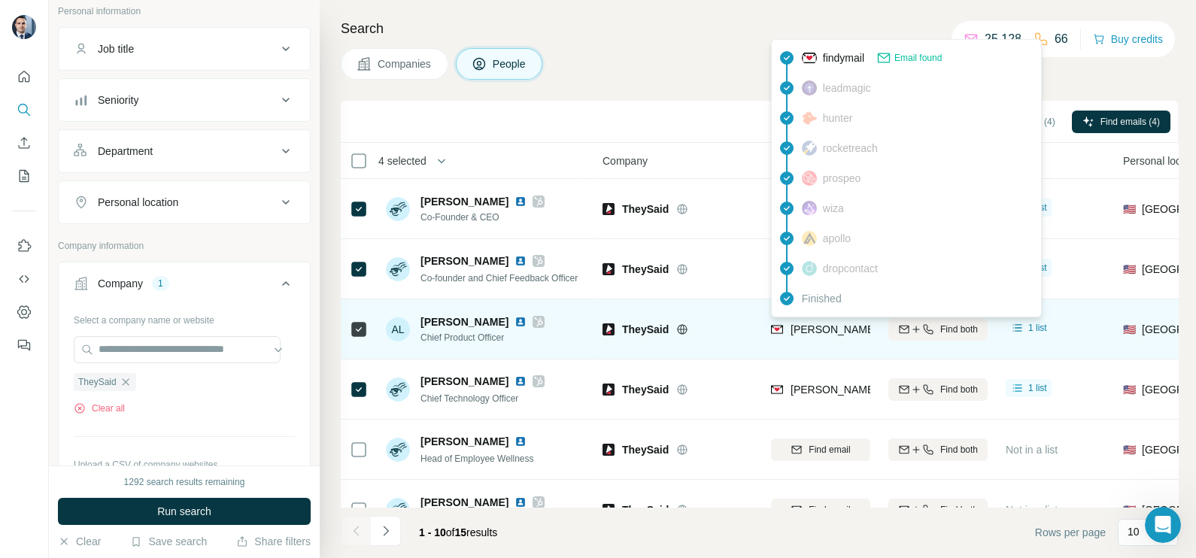
click at [815, 328] on span "[PERSON_NAME][EMAIL_ADDRESS][DOMAIN_NAME]" at bounding box center [923, 330] width 265 height 12
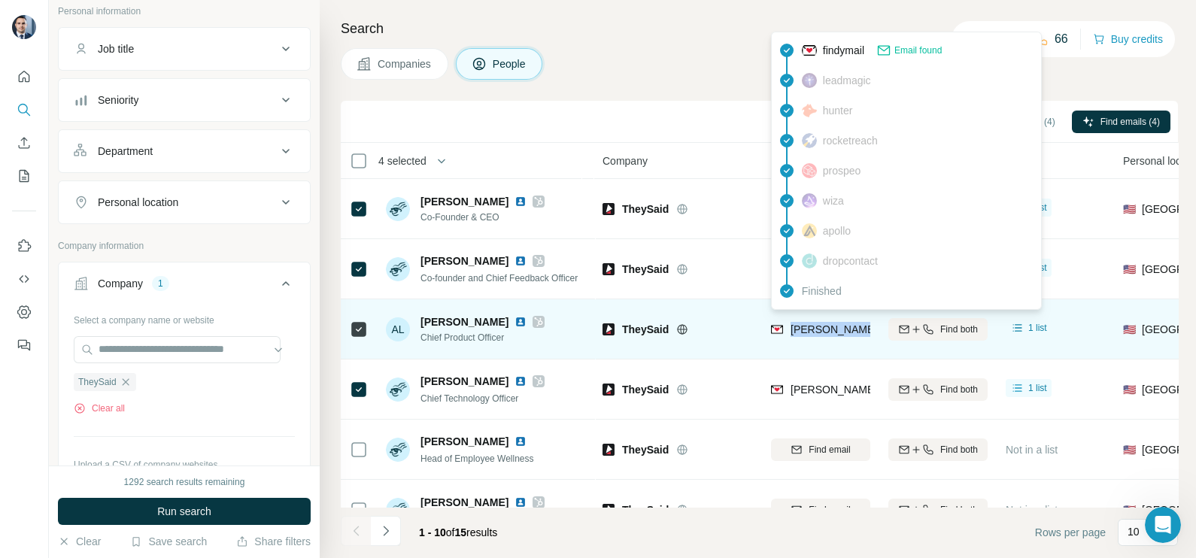
click at [815, 328] on span "[PERSON_NAME][EMAIL_ADDRESS][DOMAIN_NAME]" at bounding box center [923, 330] width 265 height 12
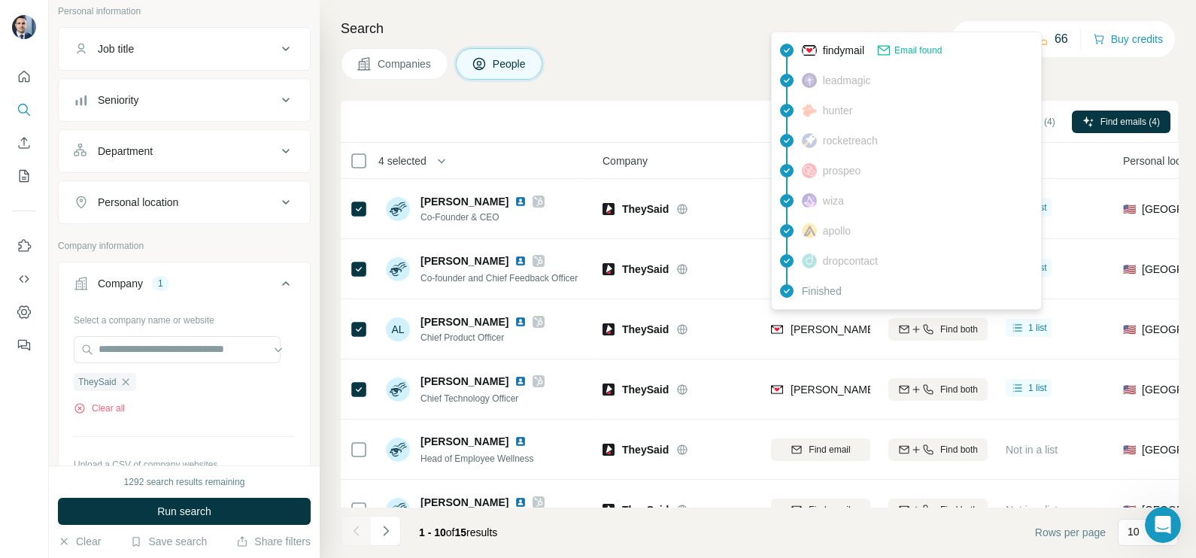
click at [692, 79] on div "Search Companies People Sync to HubSpot (4) Add to list (4) Find emails (4) 4 s…" at bounding box center [758, 279] width 877 height 558
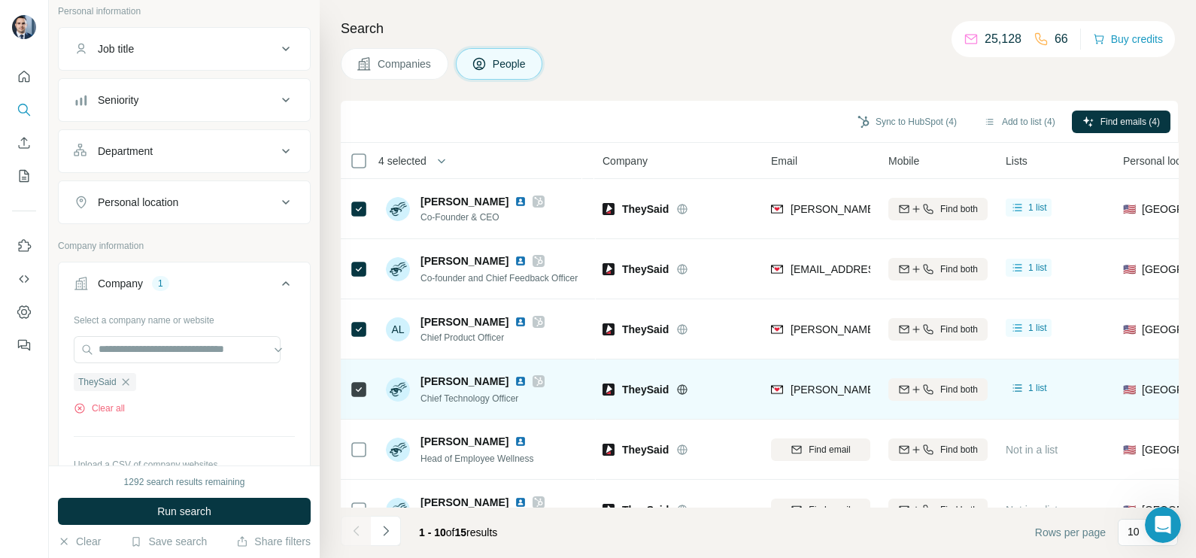
click at [811, 378] on div "[PERSON_NAME][EMAIL_ADDRESS][DOMAIN_NAME]" at bounding box center [820, 389] width 99 height 41
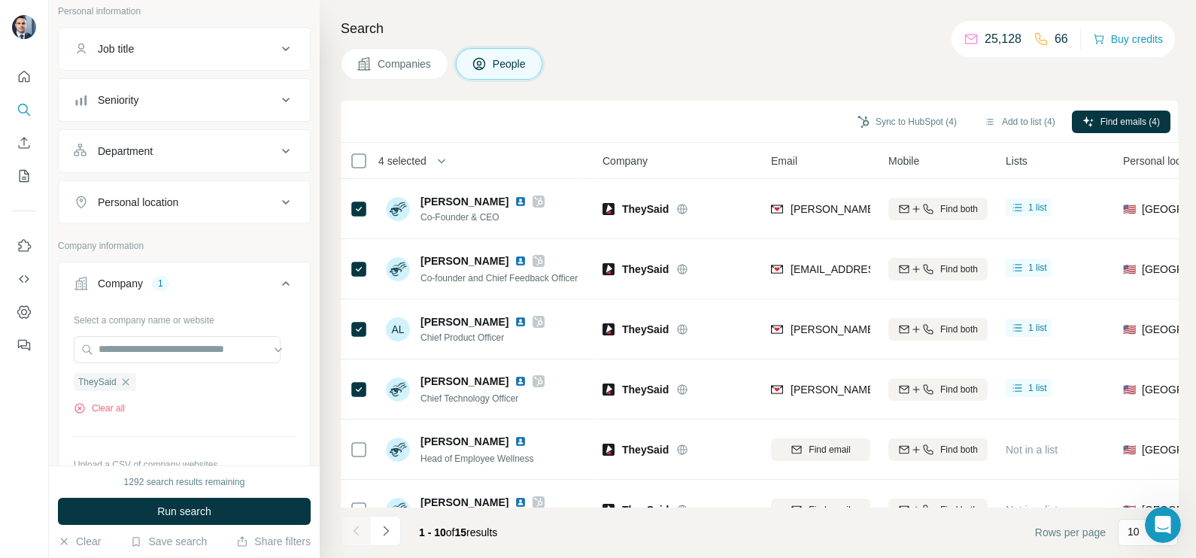
drag, startPoint x: 690, startPoint y: 71, endPoint x: 680, endPoint y: 68, distance: 10.2
click at [688, 71] on div "Companies People" at bounding box center [759, 64] width 837 height 32
click at [127, 386] on div "TheySaid" at bounding box center [105, 382] width 62 height 18
click at [132, 375] on div "TheySaid" at bounding box center [105, 382] width 62 height 18
click at [125, 381] on icon "button" at bounding box center [125, 381] width 7 height 7
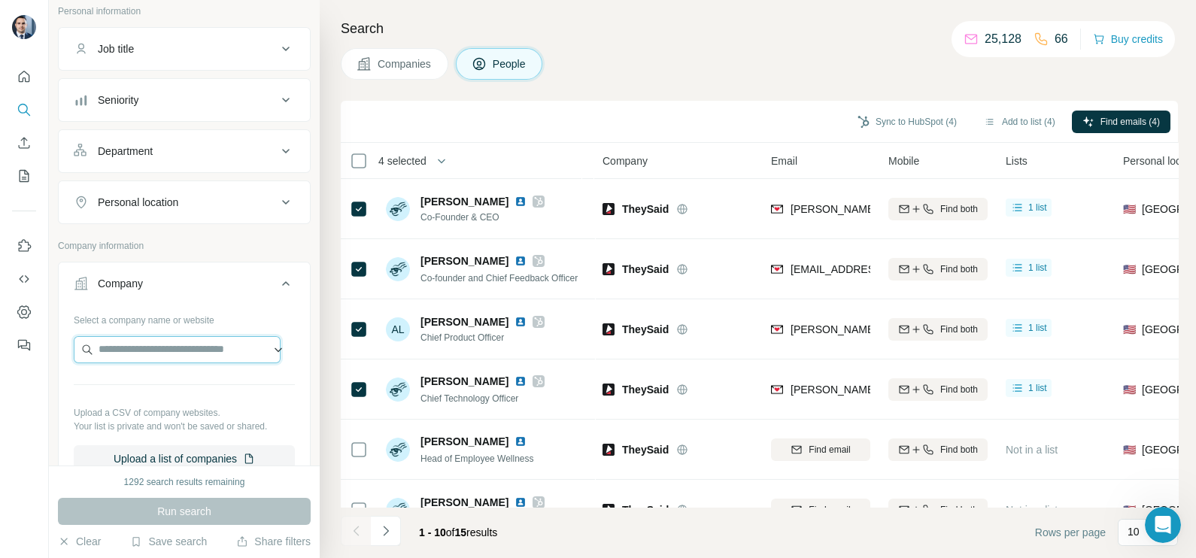
click at [150, 349] on input "text" at bounding box center [177, 349] width 207 height 27
paste input "**********"
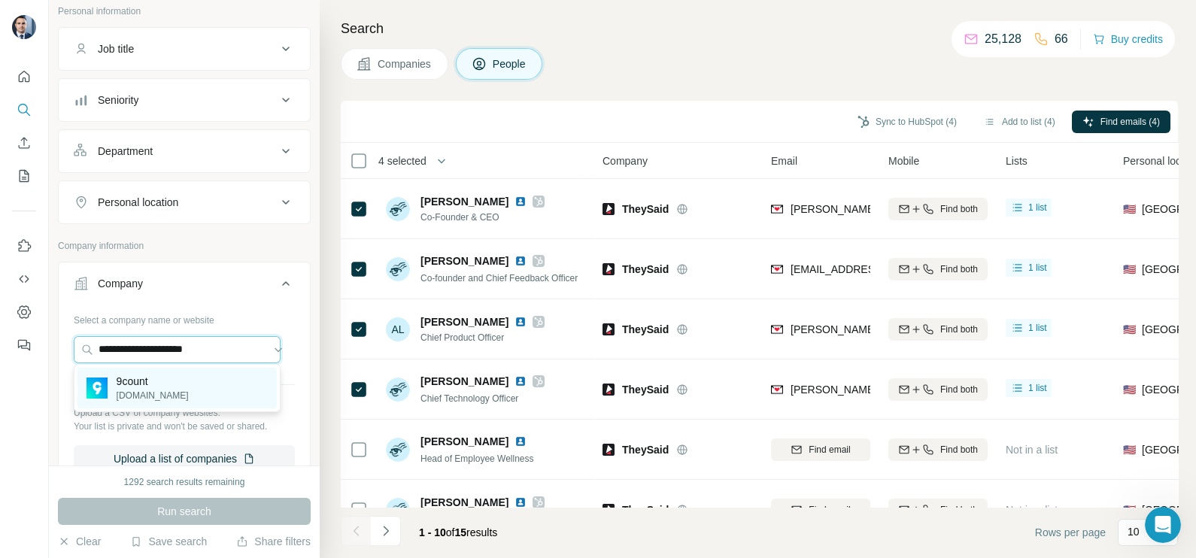
type input "**********"
click at [162, 393] on div "9count [DOMAIN_NAME]" at bounding box center [176, 388] width 199 height 41
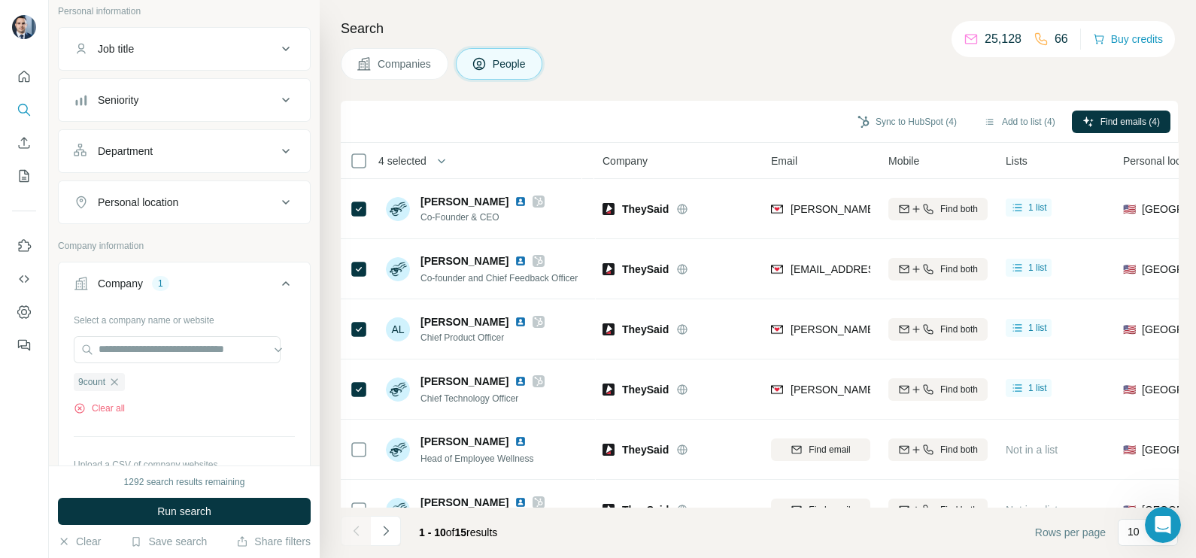
click at [414, 71] on button "Companies" at bounding box center [395, 64] width 108 height 32
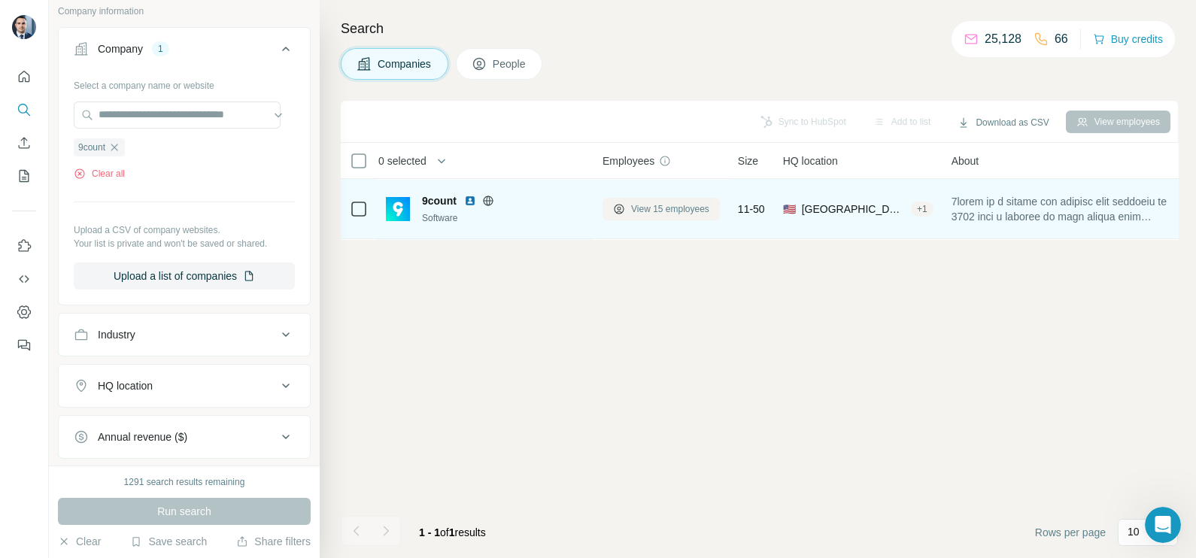
click at [681, 208] on span "View 15 employees" at bounding box center [670, 209] width 78 height 14
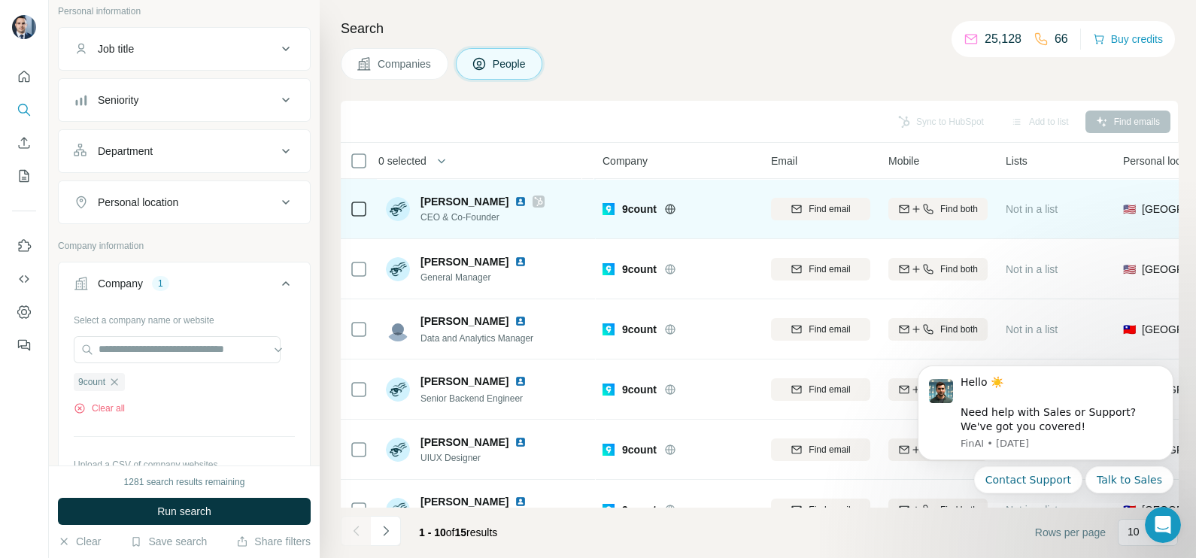
click at [515, 200] on img at bounding box center [521, 202] width 12 height 12
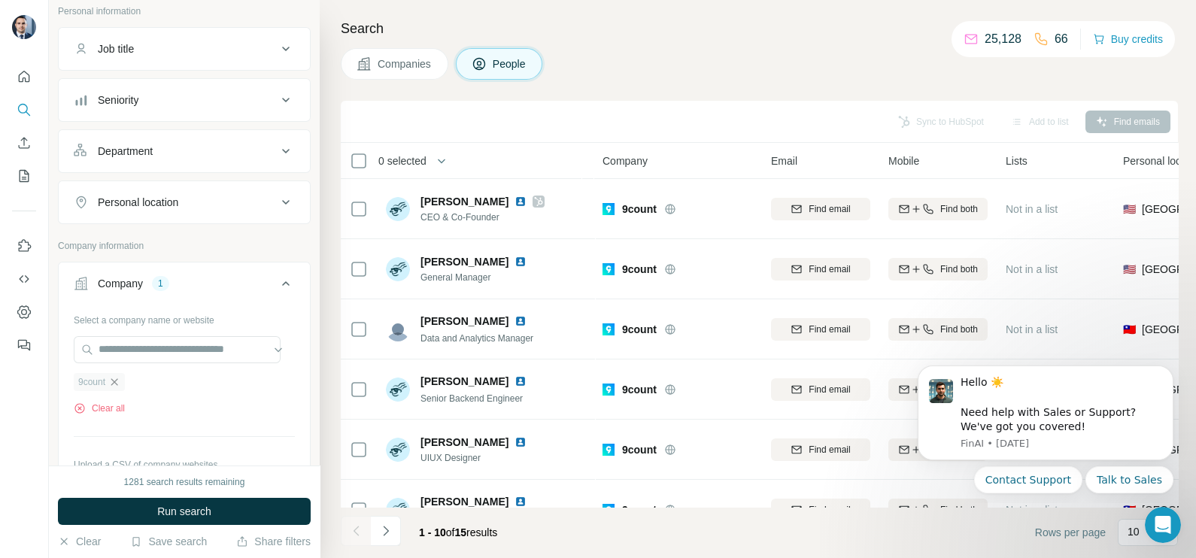
click at [120, 376] on icon "button" at bounding box center [114, 382] width 12 height 12
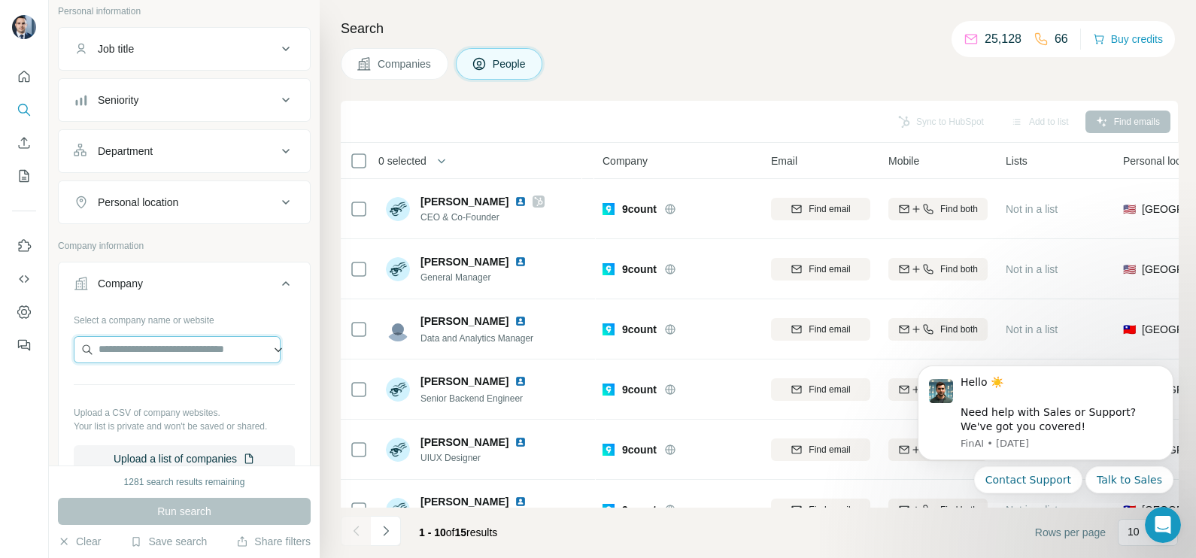
click at [121, 350] on input "text" at bounding box center [177, 349] width 207 height 27
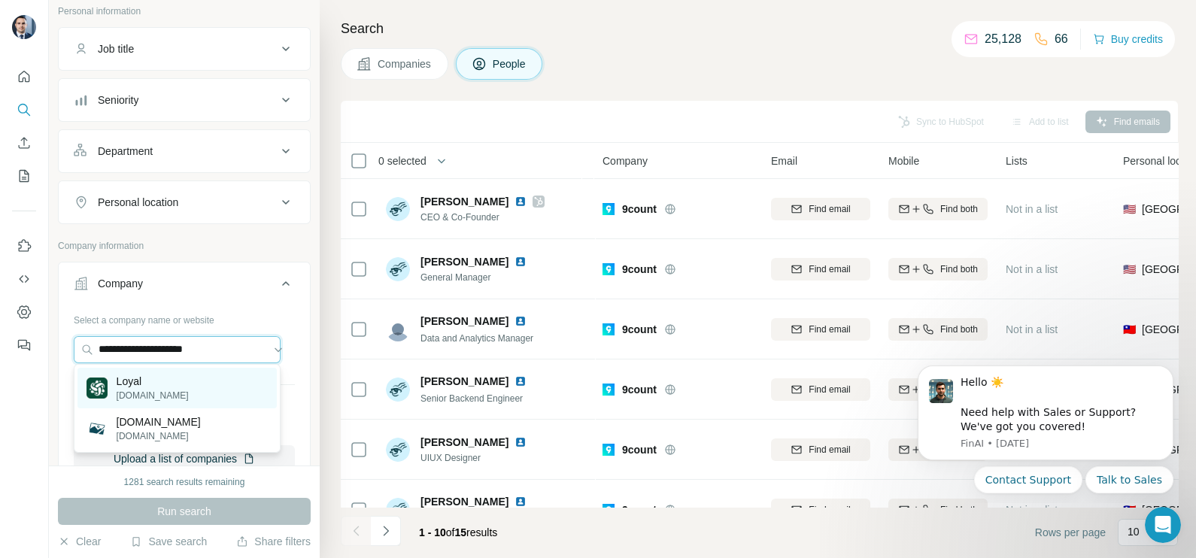
type input "**********"
click at [146, 395] on p "[DOMAIN_NAME]" at bounding box center [153, 396] width 72 height 14
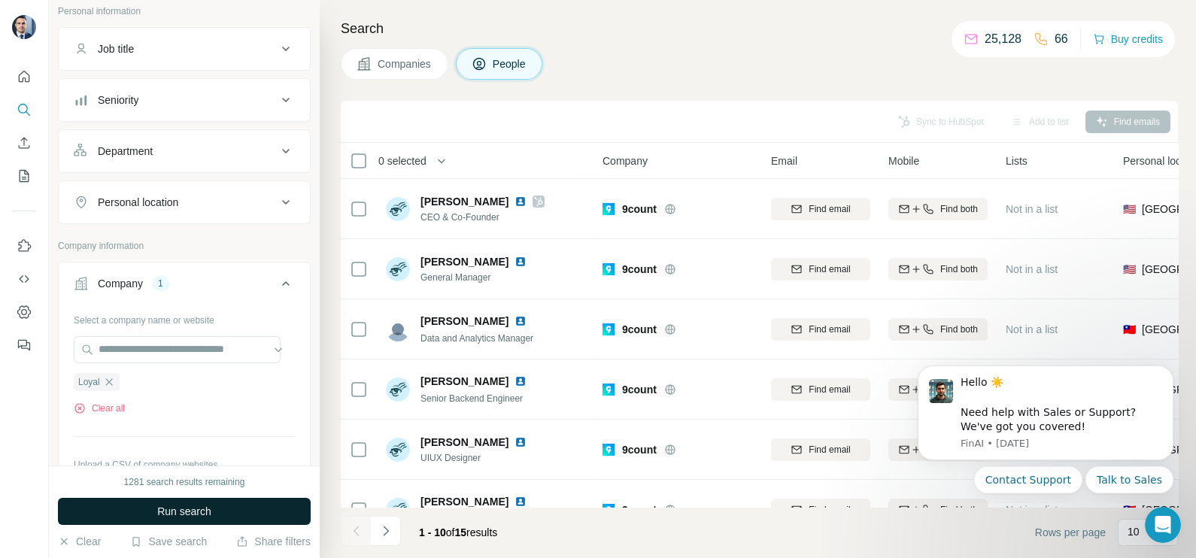
click at [180, 512] on span "Run search" at bounding box center [184, 511] width 54 height 15
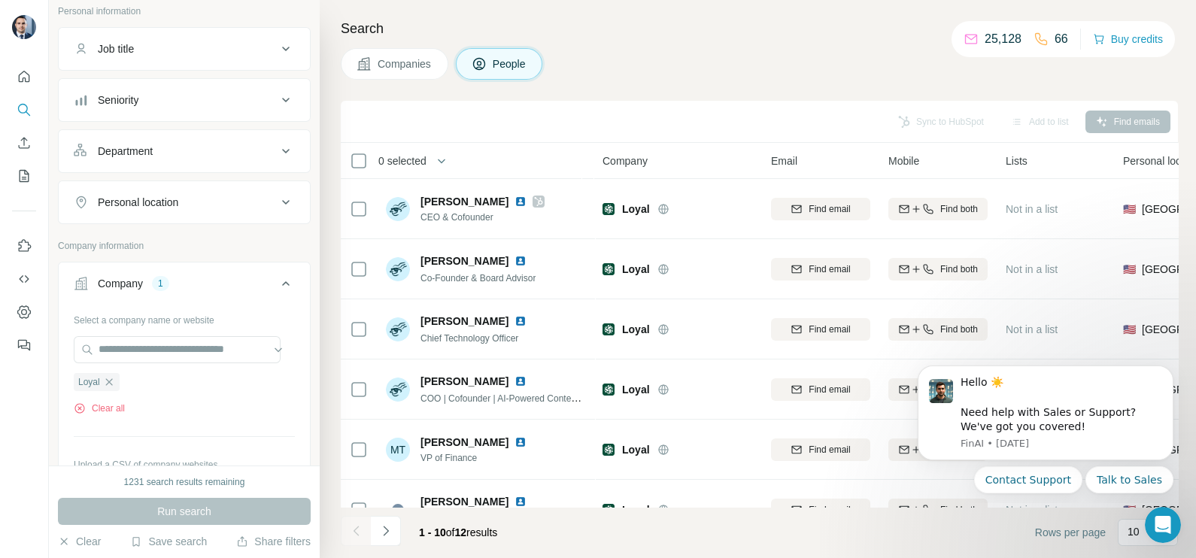
click at [399, 68] on span "Companies" at bounding box center [405, 63] width 55 height 15
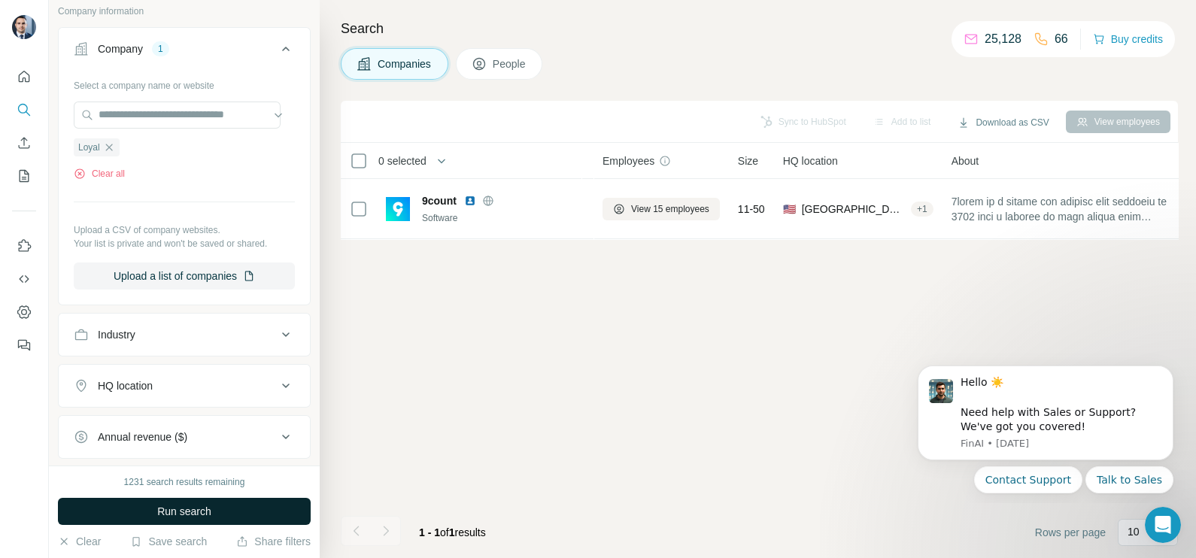
click at [213, 508] on button "Run search" at bounding box center [184, 511] width 253 height 27
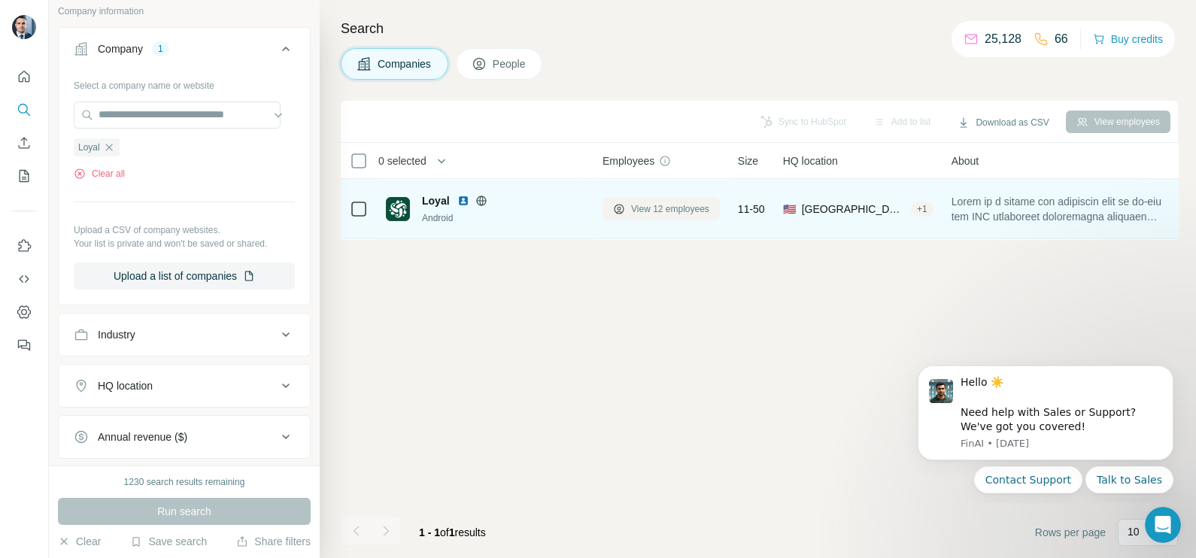
click at [685, 209] on span "View 12 employees" at bounding box center [670, 209] width 78 height 14
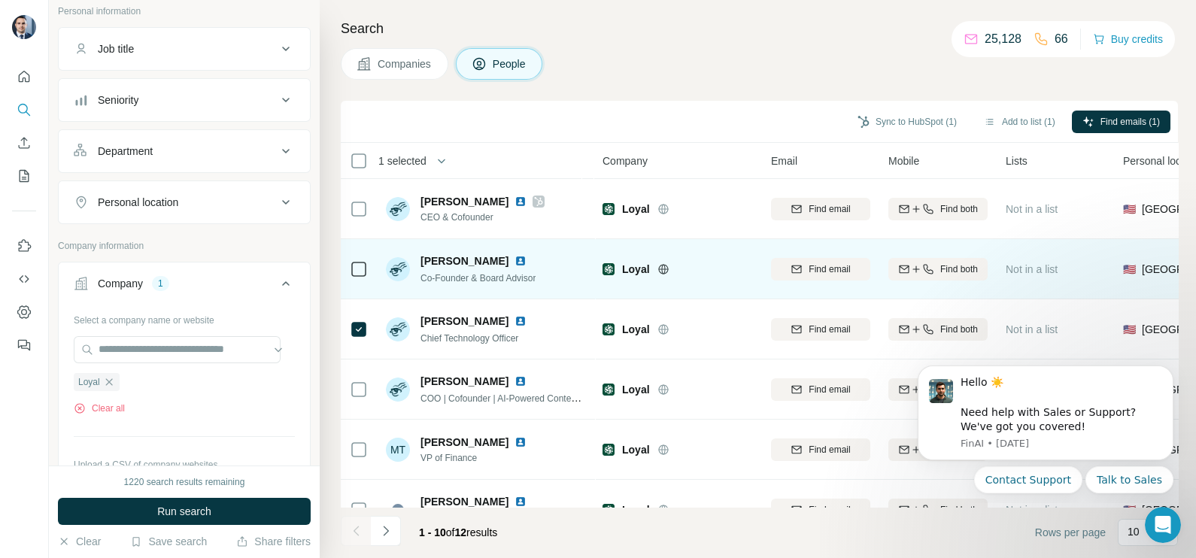
click at [358, 276] on icon at bounding box center [359, 269] width 18 height 18
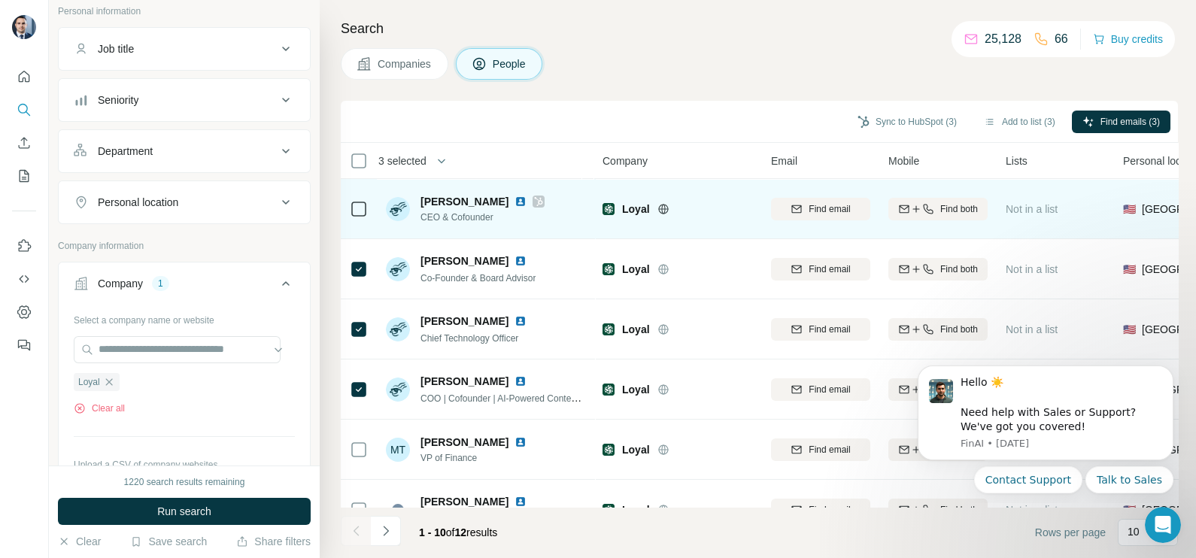
click at [534, 207] on icon at bounding box center [538, 202] width 9 height 12
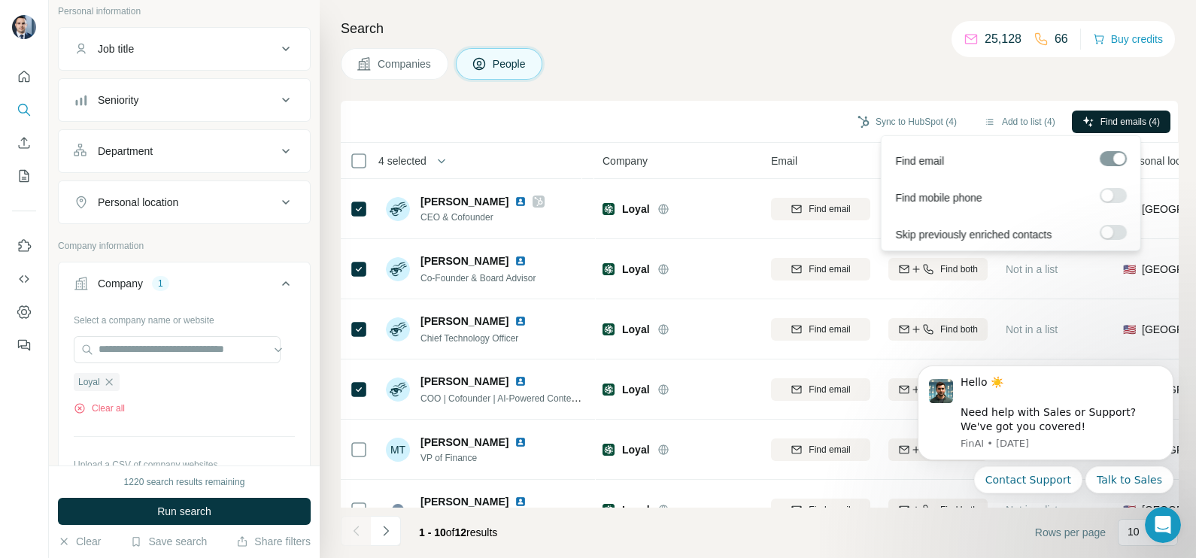
click at [1102, 123] on span "Find emails (4)" at bounding box center [1130, 122] width 59 height 14
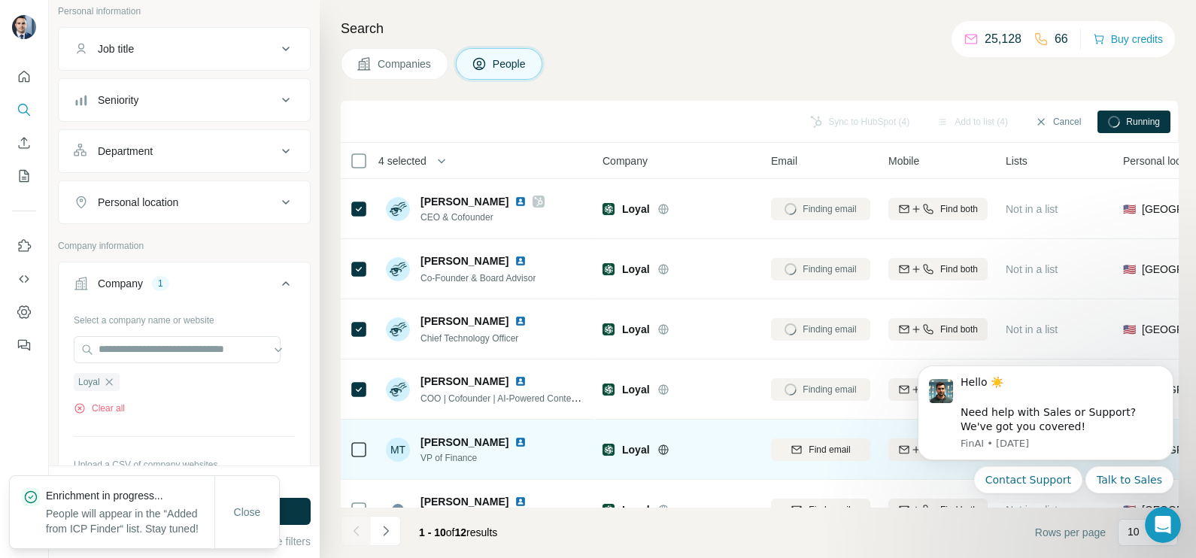
scroll to position [187, 0]
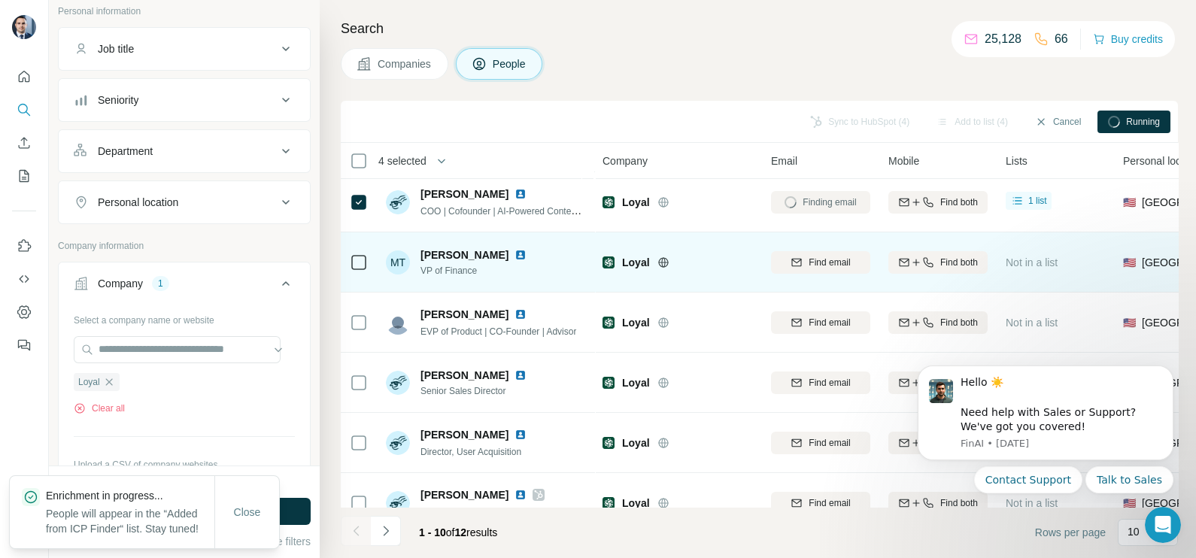
click at [344, 263] on td at bounding box center [359, 262] width 36 height 60
click at [350, 264] on icon at bounding box center [359, 263] width 18 height 18
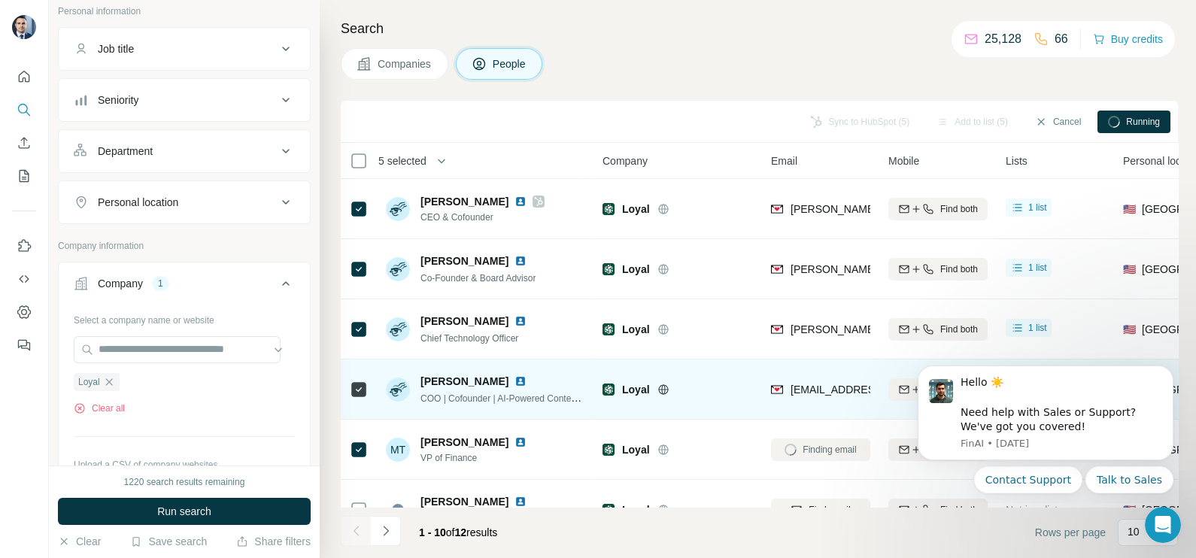
scroll to position [93, 0]
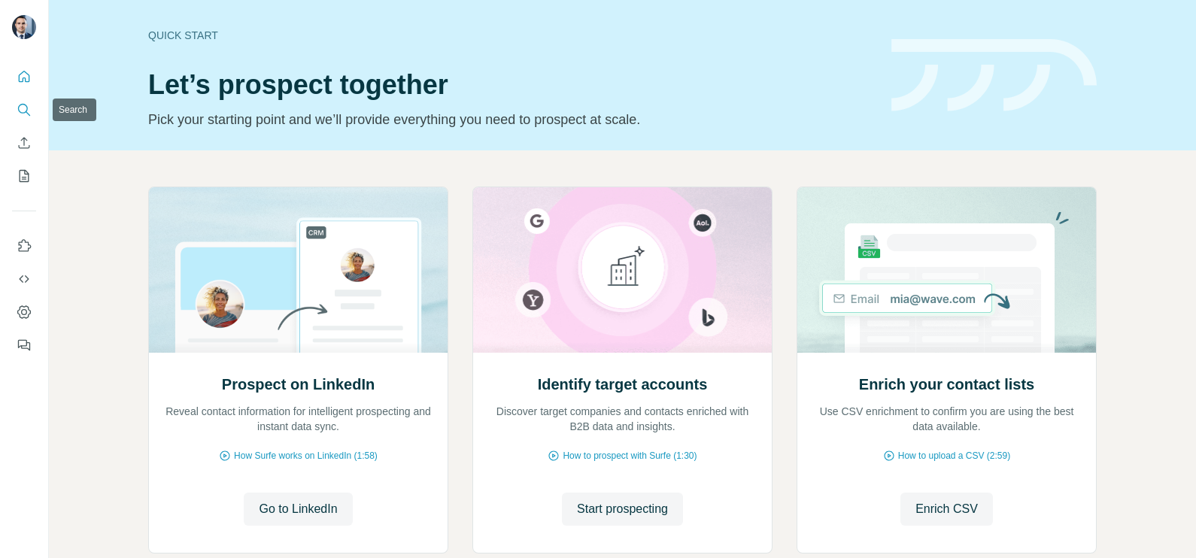
click at [23, 109] on icon "Search" at bounding box center [24, 109] width 15 height 15
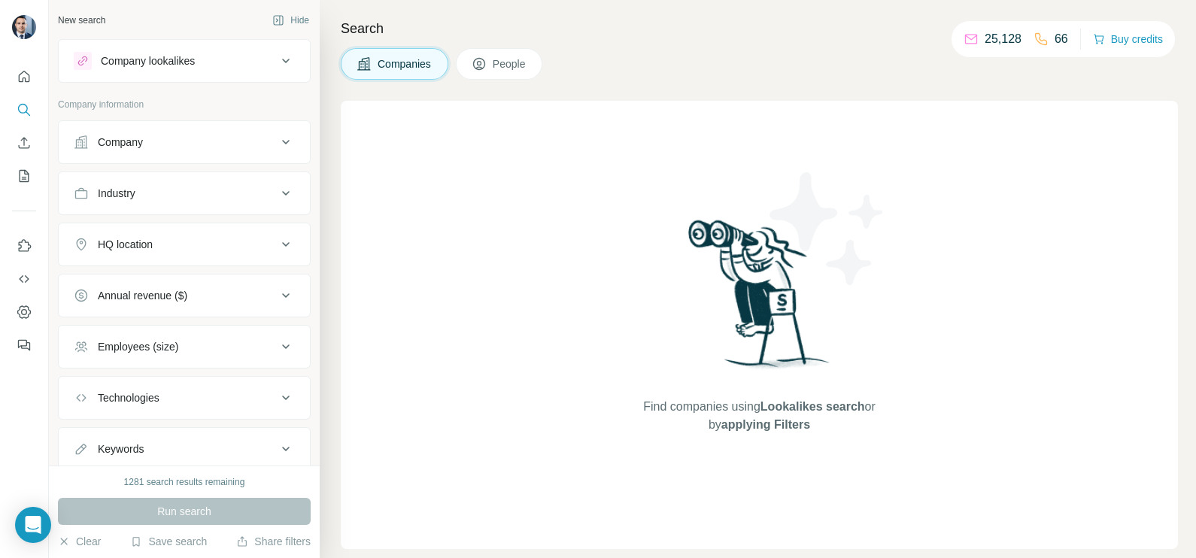
click at [184, 139] on div "Company" at bounding box center [175, 142] width 203 height 15
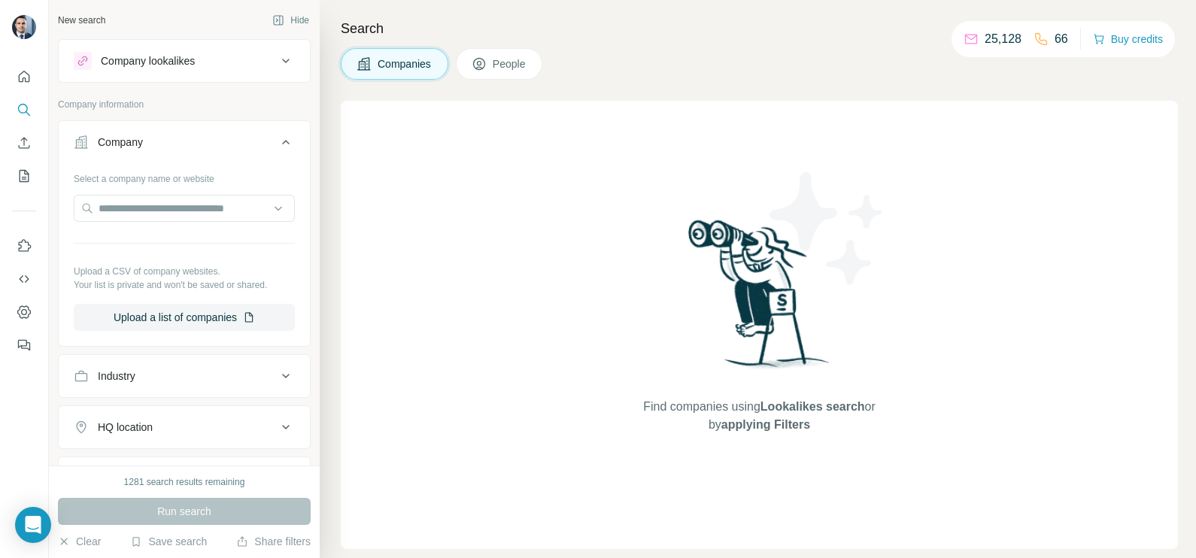
click at [184, 139] on div "Company" at bounding box center [175, 142] width 203 height 15
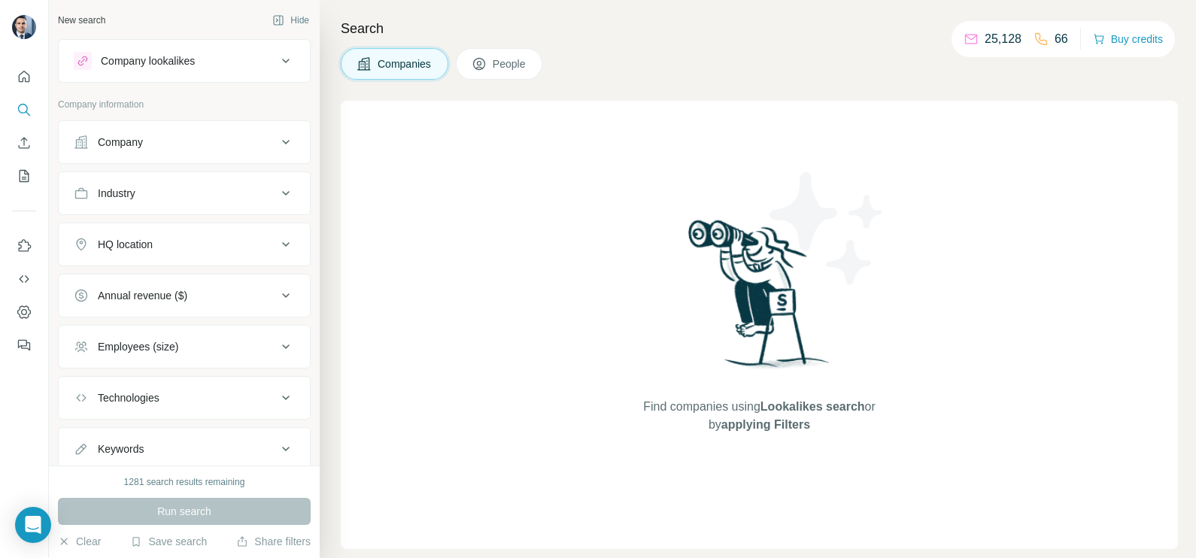
click at [173, 145] on div "Company" at bounding box center [175, 142] width 203 height 15
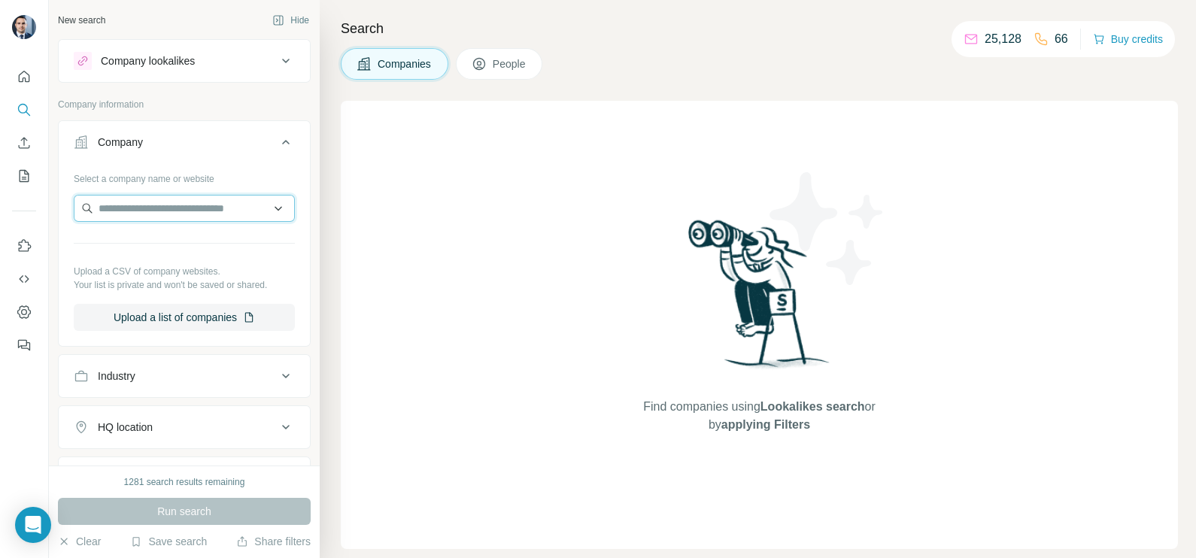
click at [171, 206] on input "text" at bounding box center [184, 208] width 221 height 27
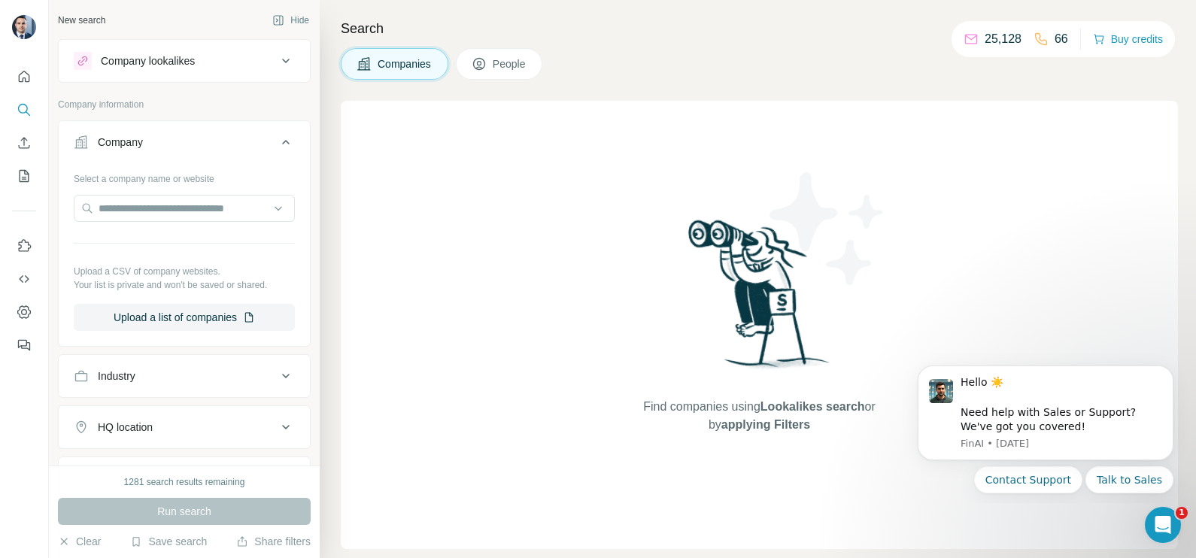
click at [277, 142] on icon at bounding box center [286, 142] width 18 height 18
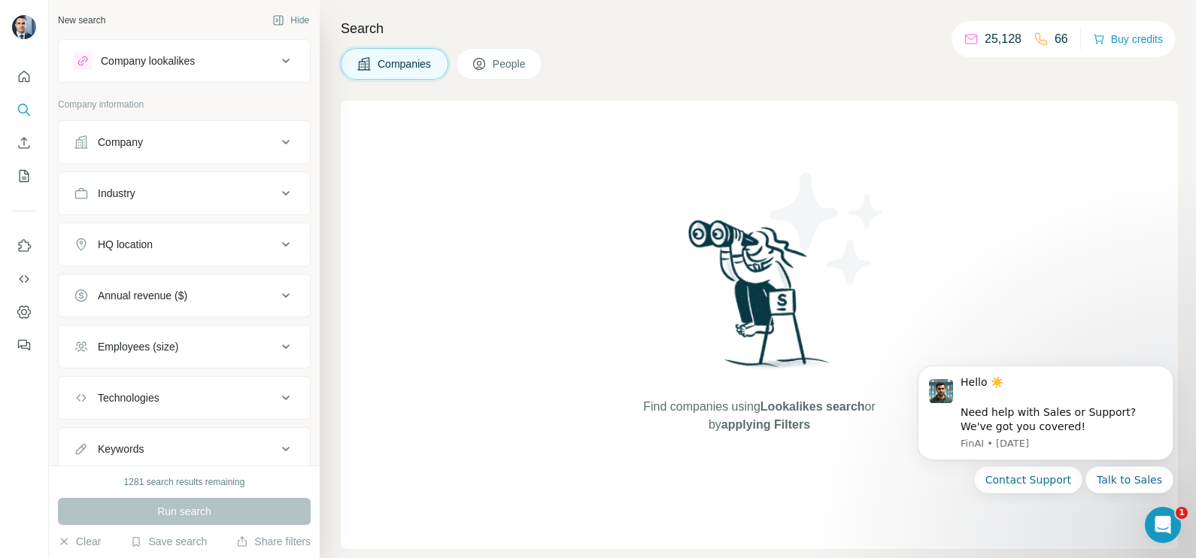
click at [169, 196] on div "Industry" at bounding box center [175, 193] width 203 height 15
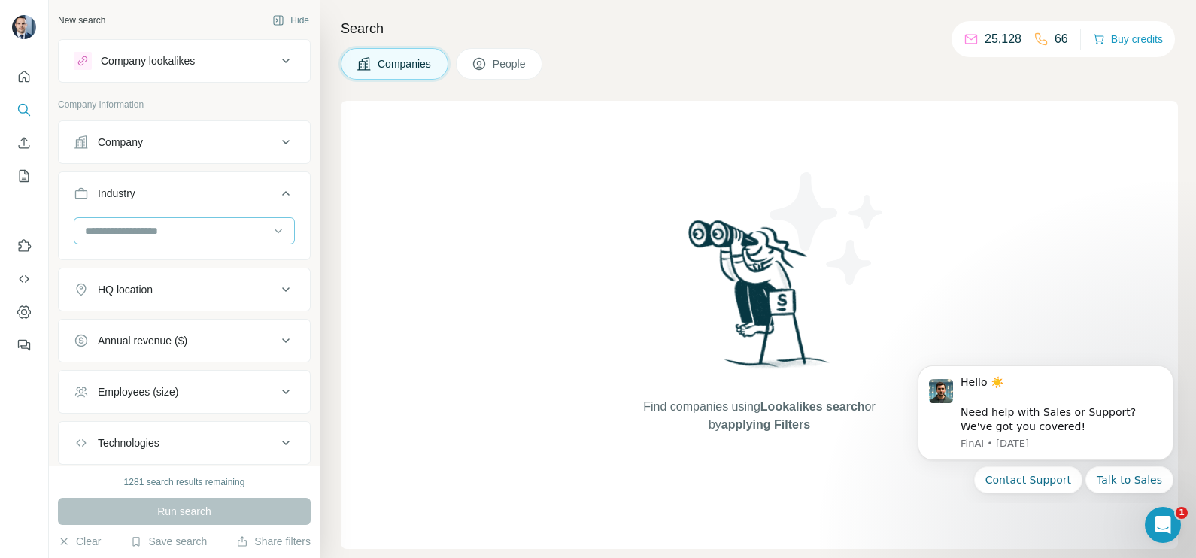
click at [153, 240] on div at bounding box center [177, 231] width 186 height 26
type input "***"
click at [150, 258] on p "Law Enforcement" at bounding box center [128, 264] width 82 height 15
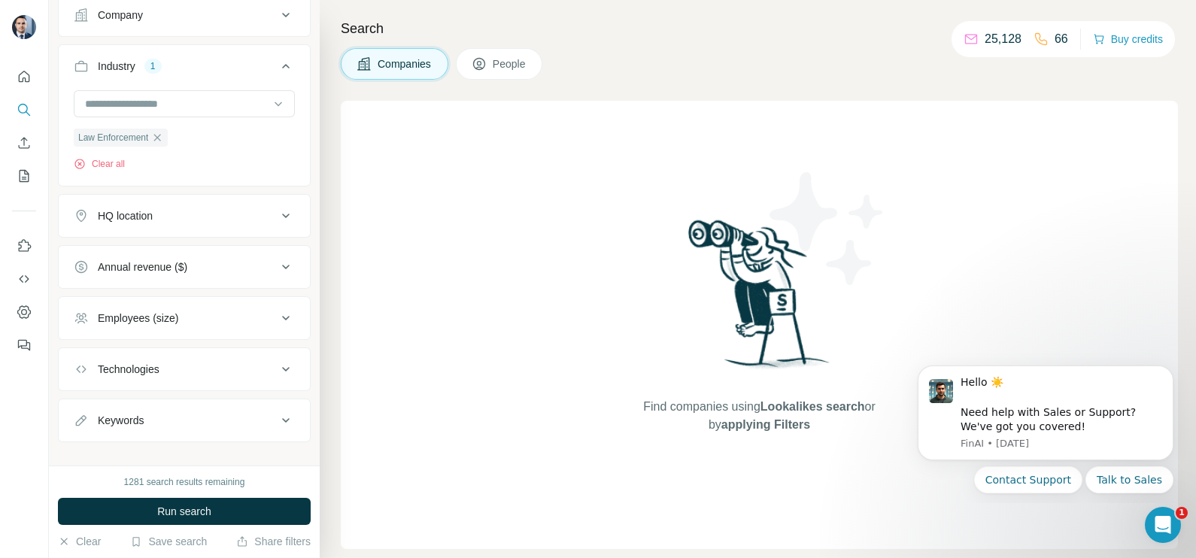
scroll to position [143, 0]
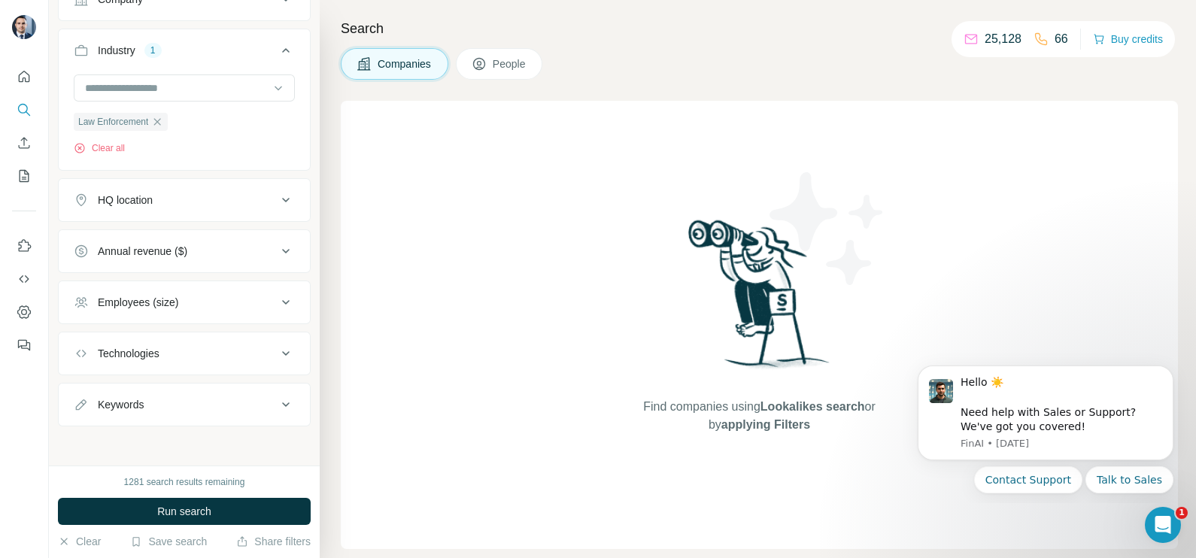
click at [177, 248] on div "Annual revenue ($)" at bounding box center [143, 251] width 90 height 15
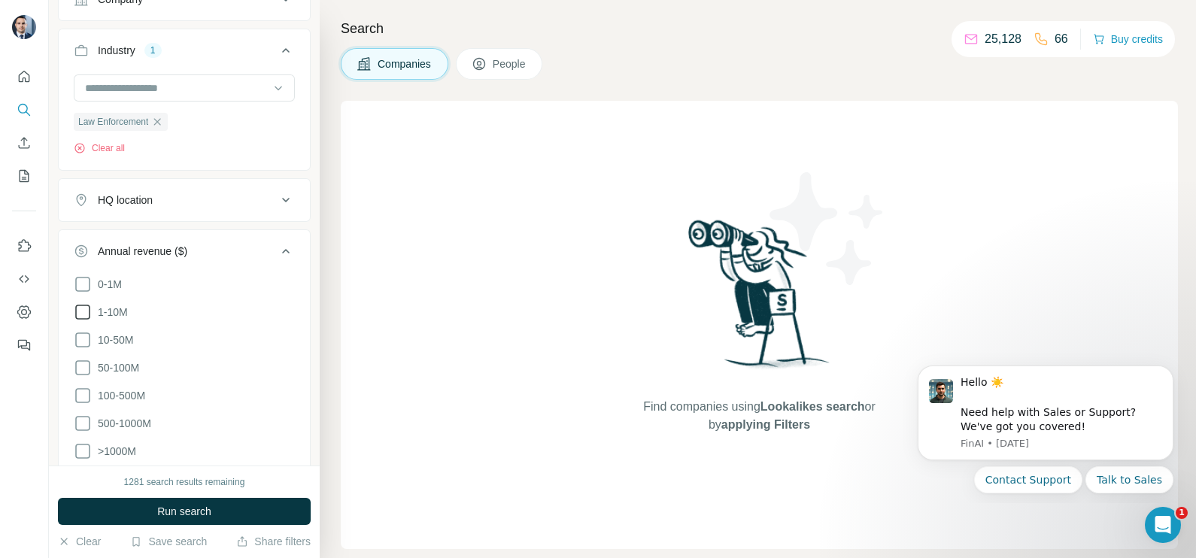
click at [79, 308] on icon at bounding box center [83, 312] width 18 height 18
click at [79, 336] on icon at bounding box center [83, 340] width 18 height 18
click at [277, 253] on icon at bounding box center [286, 251] width 18 height 18
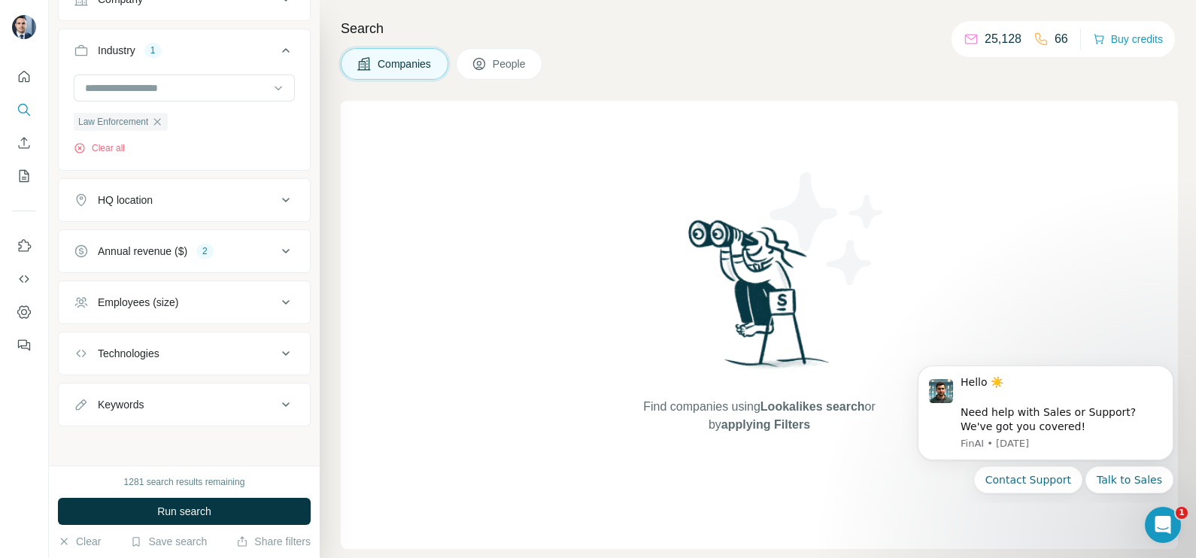
click at [261, 305] on div "Employees (size)" at bounding box center [175, 302] width 203 height 15
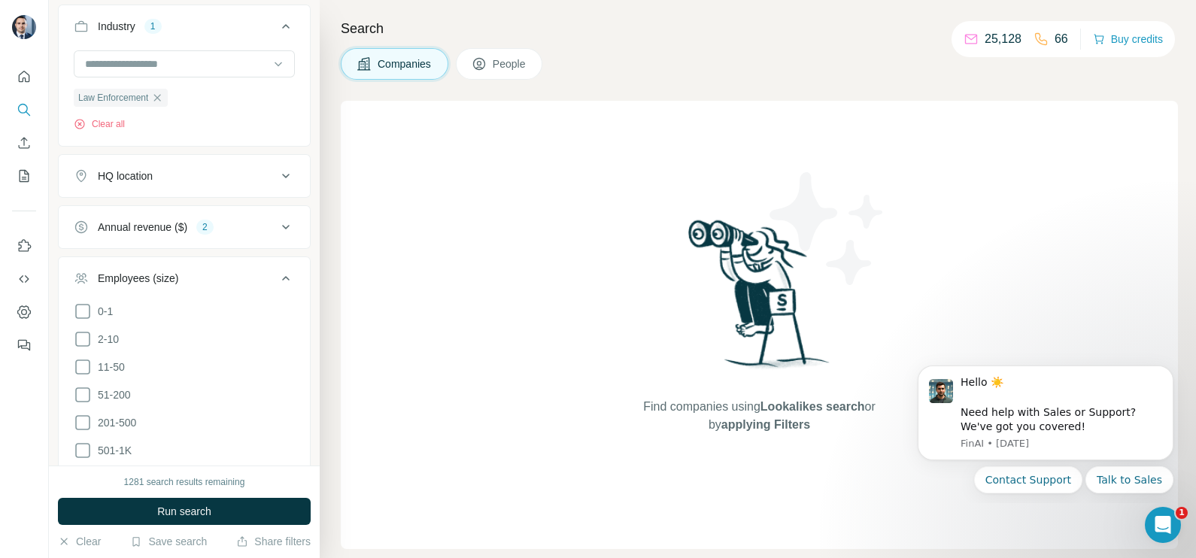
scroll to position [237, 0]
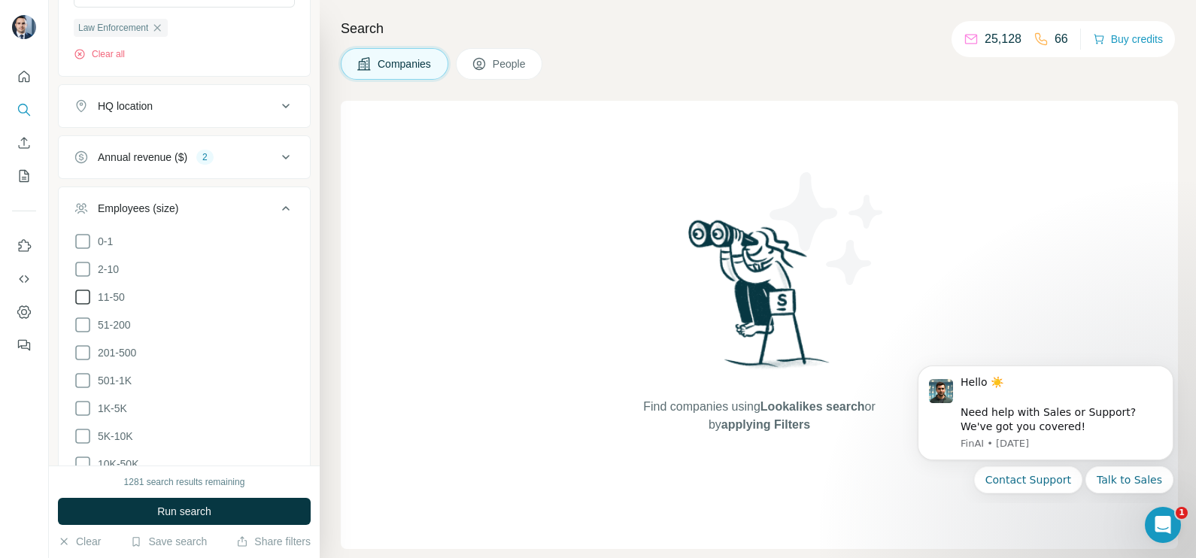
click at [80, 299] on icon at bounding box center [83, 297] width 18 height 18
click at [84, 325] on icon at bounding box center [83, 325] width 18 height 18
click at [278, 211] on icon at bounding box center [286, 208] width 18 height 18
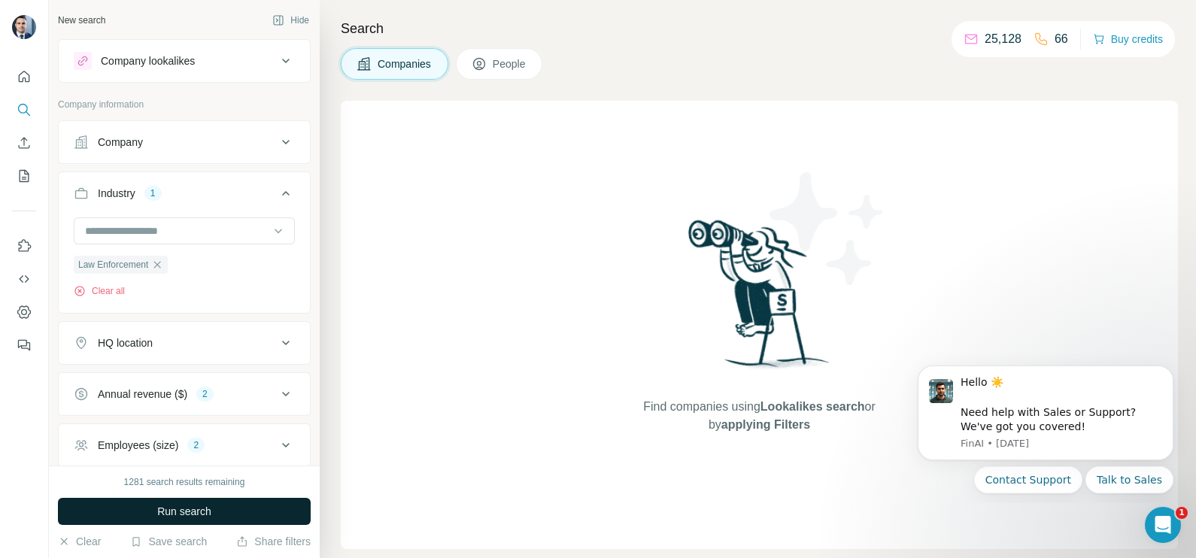
click at [192, 509] on span "Run search" at bounding box center [184, 511] width 54 height 15
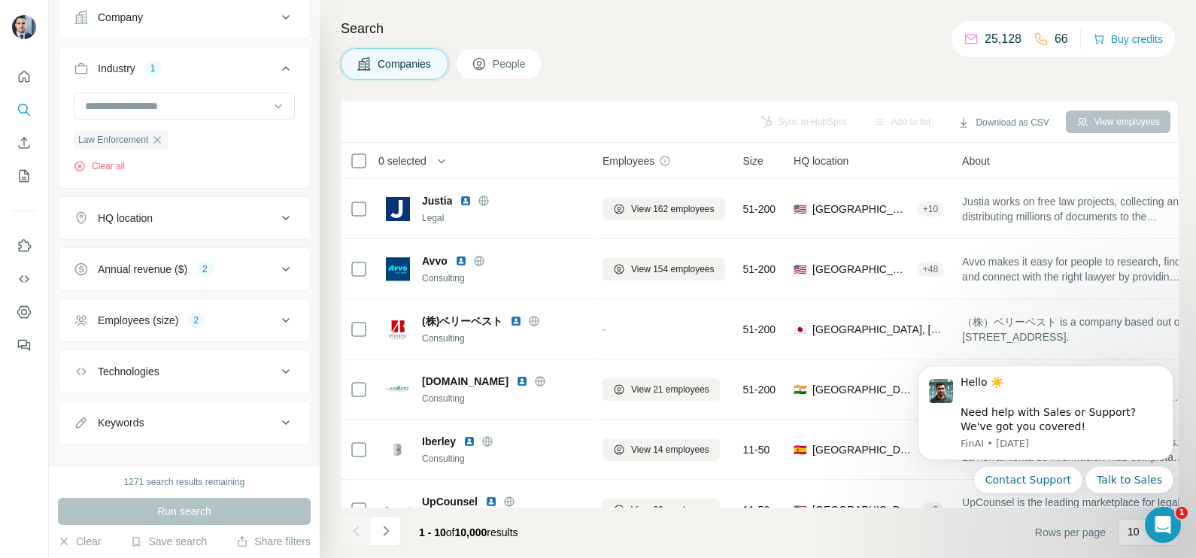
scroll to position [143, 0]
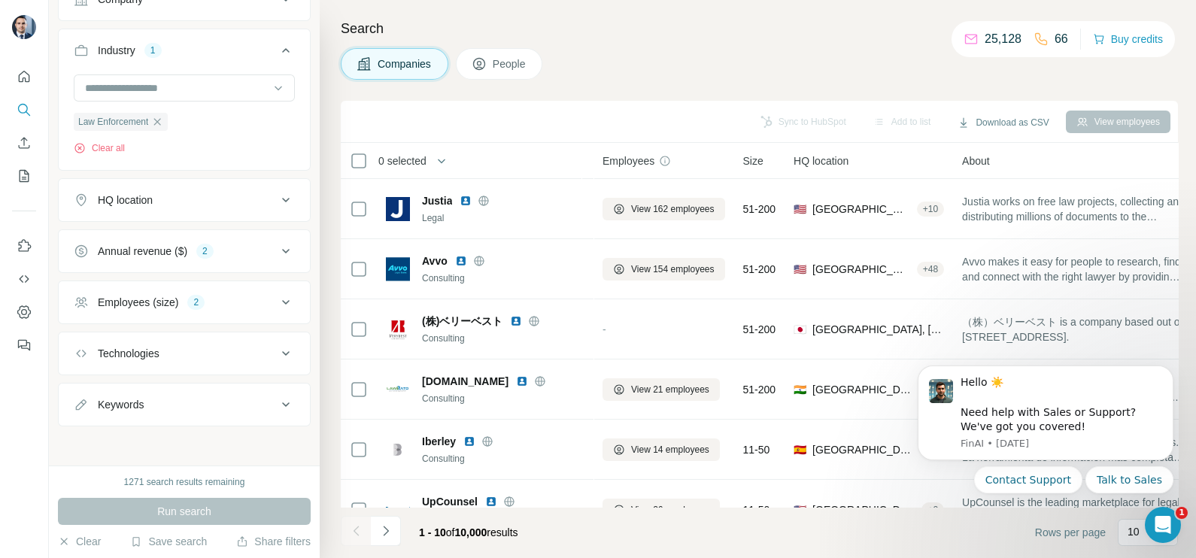
click at [173, 206] on div "HQ location" at bounding box center [175, 200] width 203 height 15
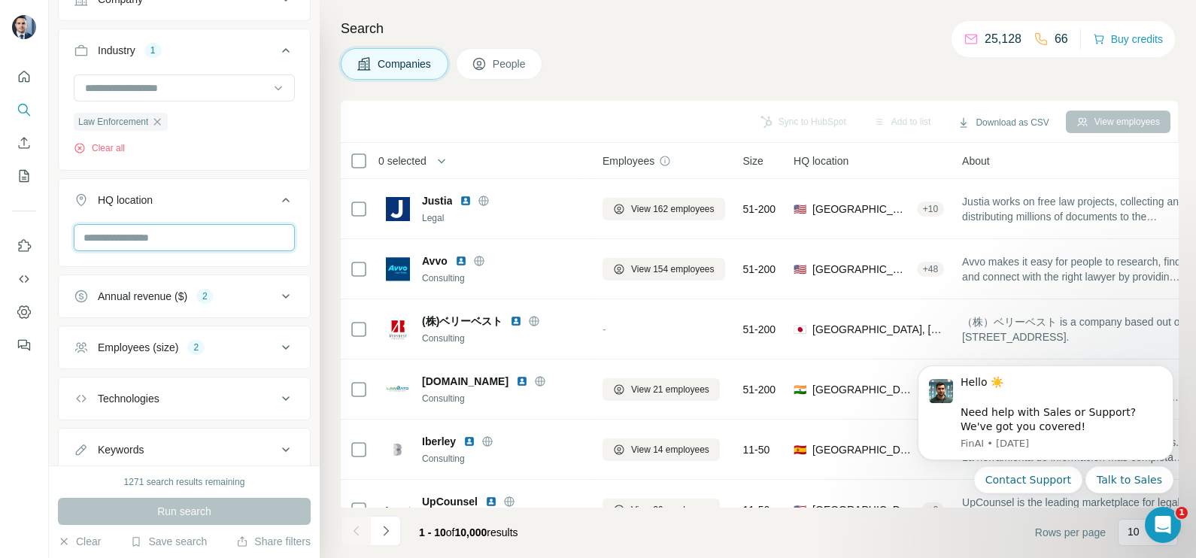
click at [128, 242] on input "text" at bounding box center [184, 237] width 221 height 27
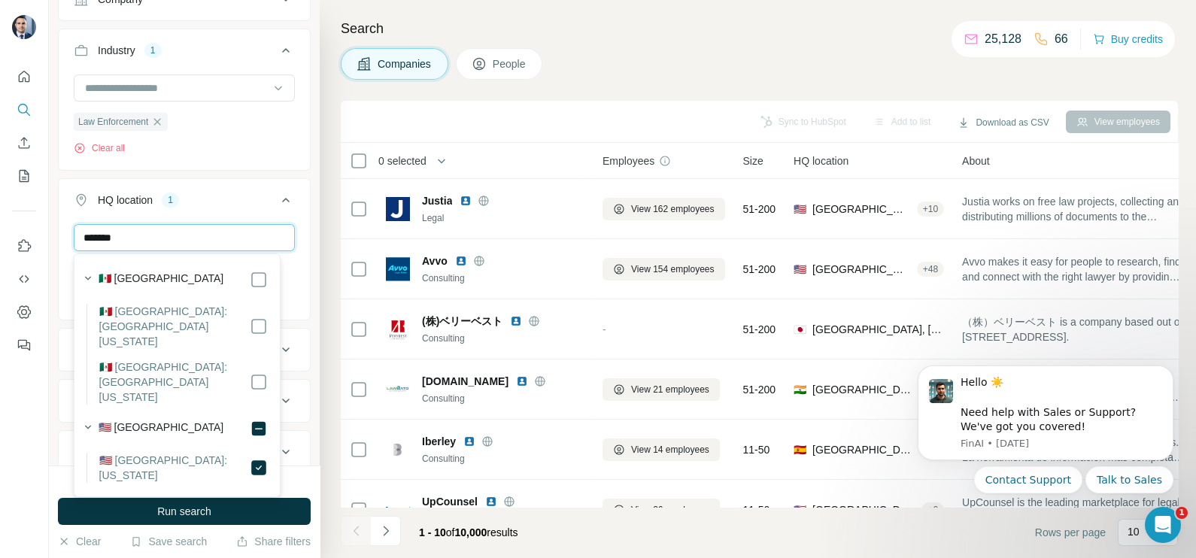
click at [160, 235] on input "*******" at bounding box center [184, 237] width 221 height 27
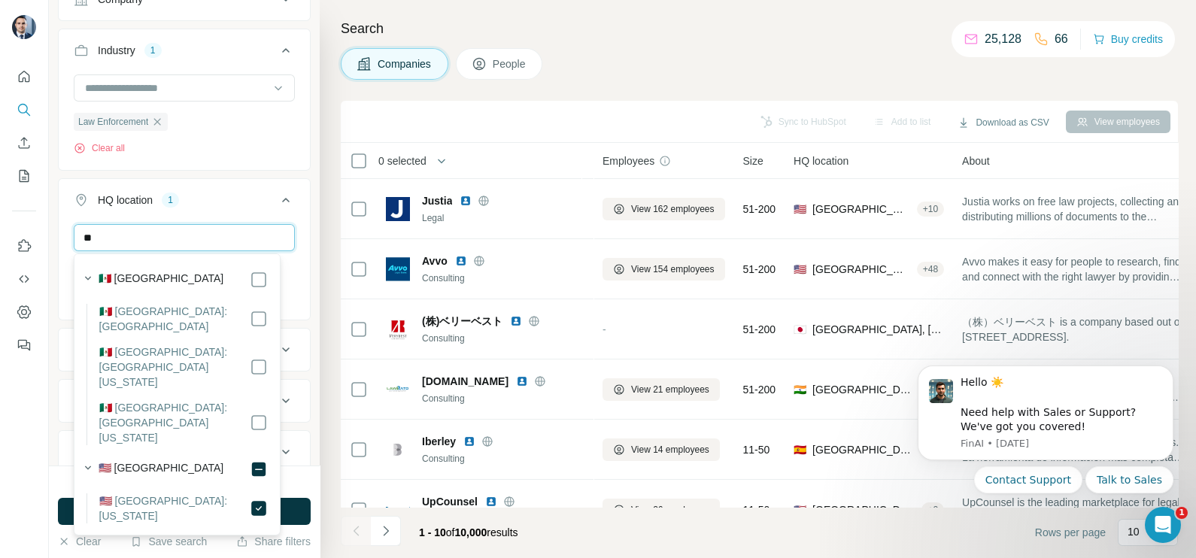
type input "*"
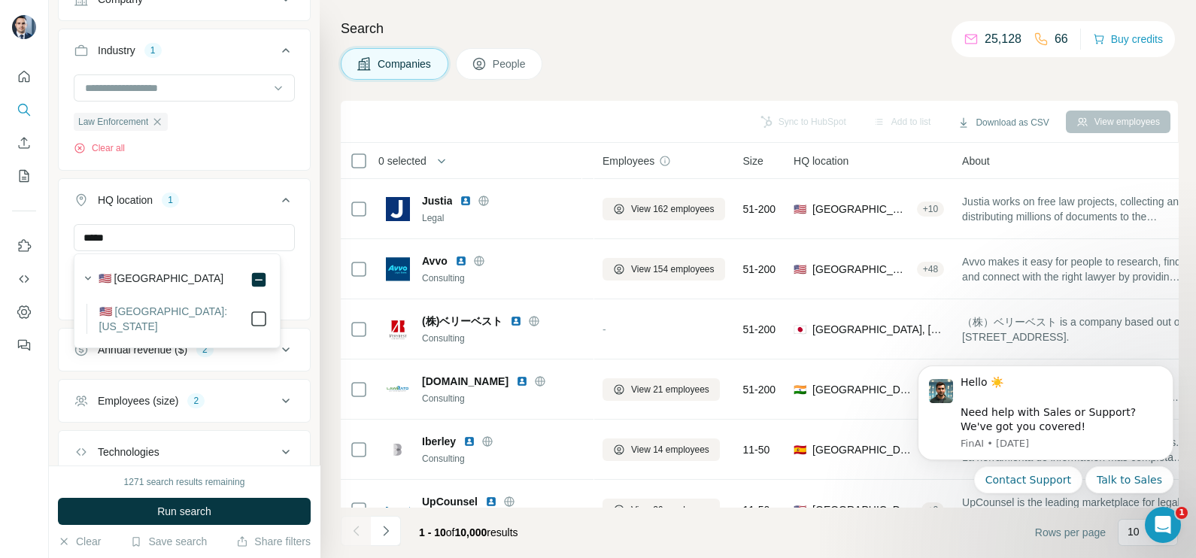
click at [260, 320] on icon at bounding box center [259, 319] width 18 height 18
click at [168, 234] on input "*****" at bounding box center [184, 237] width 221 height 27
type input "*"
type input "*******"
click at [293, 310] on div "******* California Texas Florida Clear all" at bounding box center [184, 283] width 251 height 119
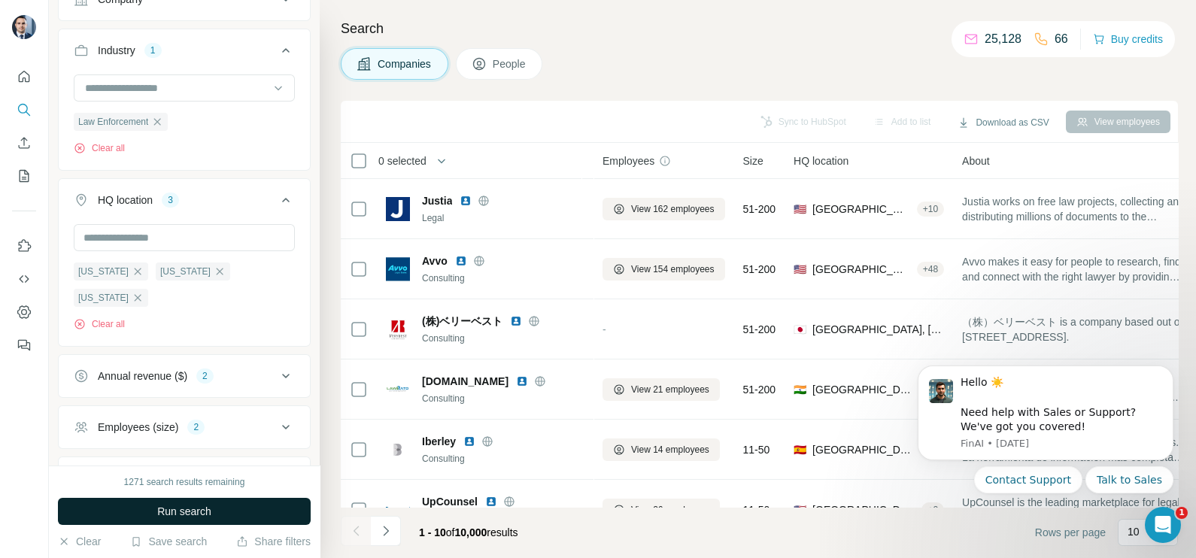
click at [194, 520] on button "Run search" at bounding box center [184, 511] width 253 height 27
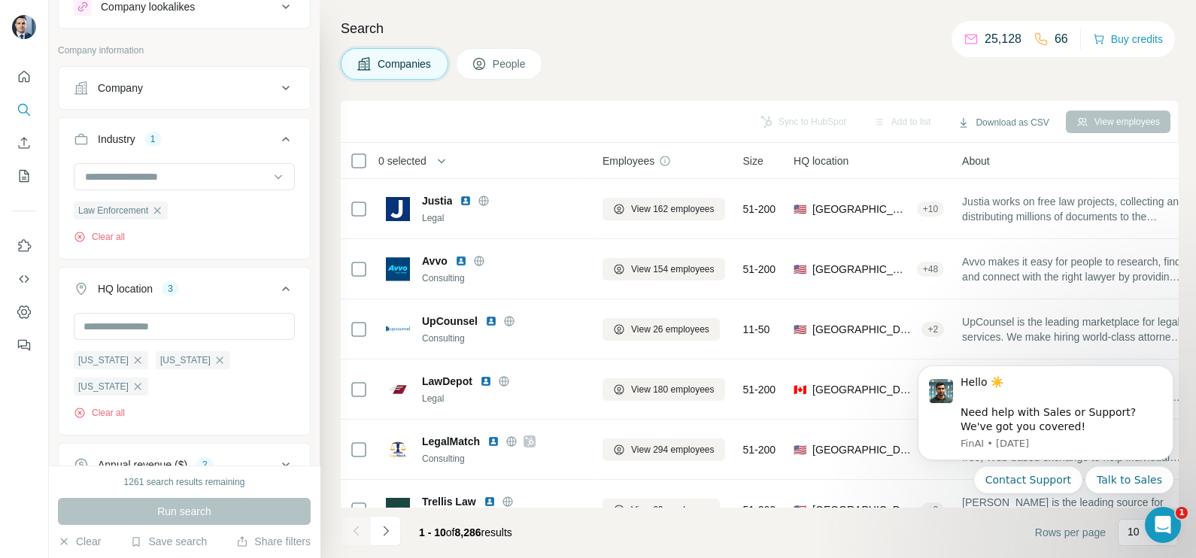
scroll to position [187, 0]
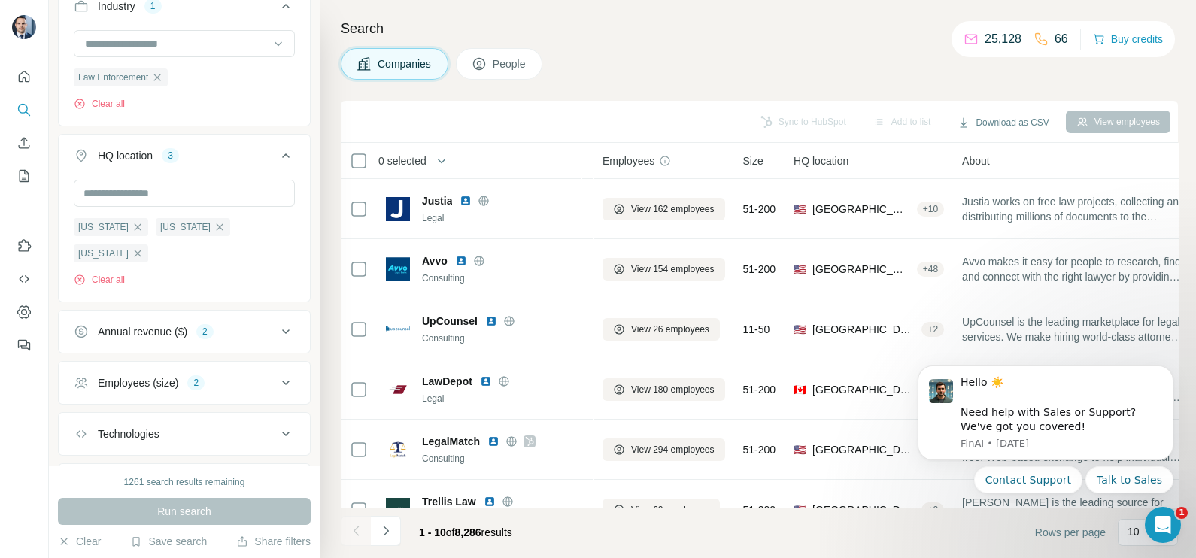
click at [277, 323] on icon at bounding box center [286, 332] width 18 height 18
click at [277, 374] on icon at bounding box center [286, 383] width 18 height 18
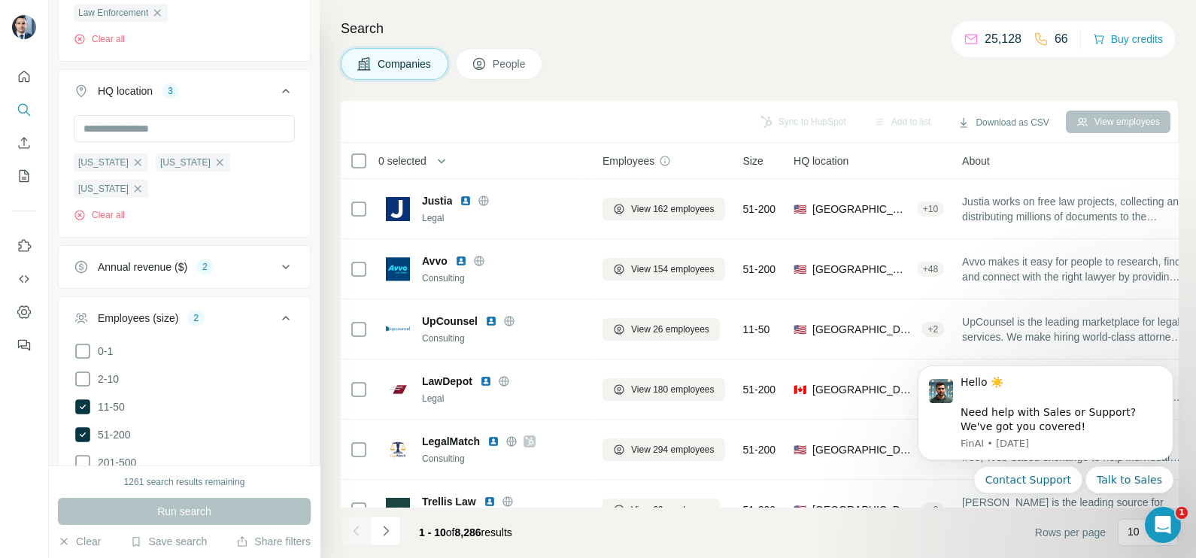
scroll to position [282, 0]
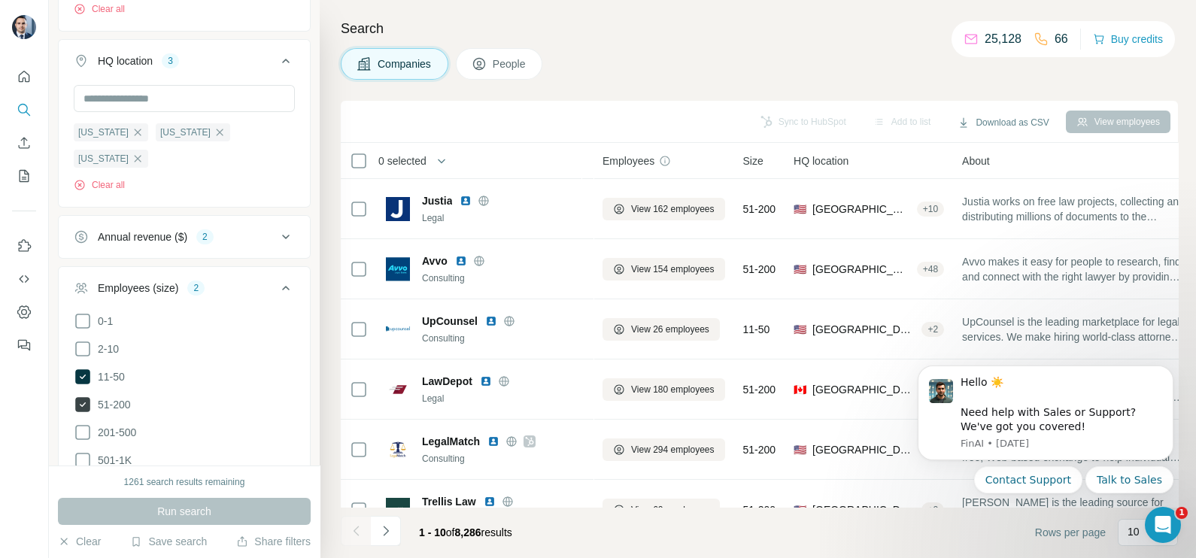
click at [84, 403] on icon at bounding box center [83, 405] width 6 height 5
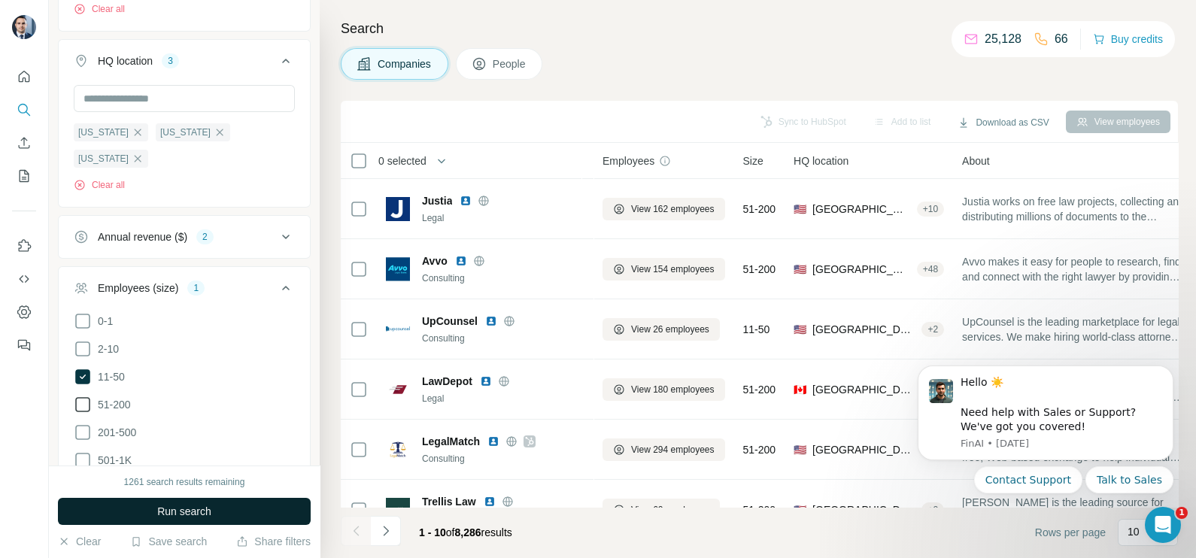
click at [196, 517] on span "Run search" at bounding box center [184, 511] width 54 height 15
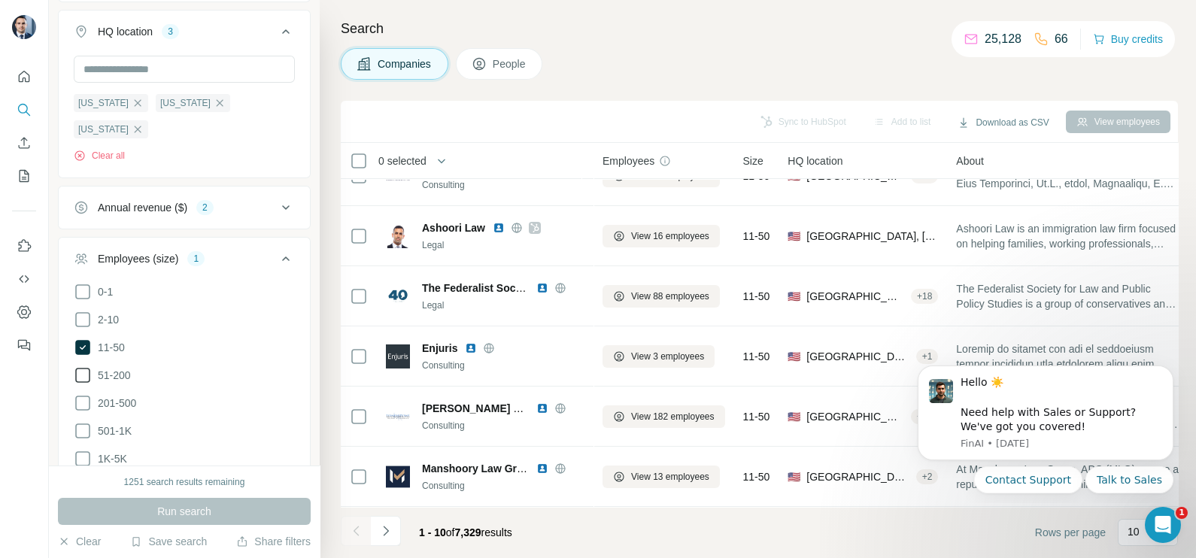
scroll to position [282, 0]
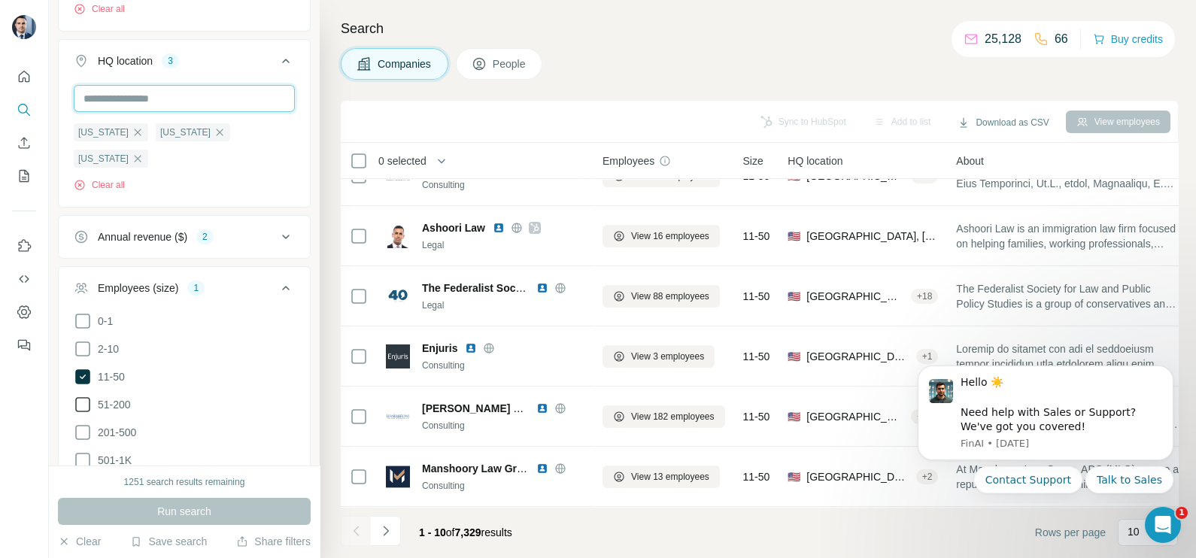
click at [184, 102] on input "text" at bounding box center [184, 98] width 221 height 27
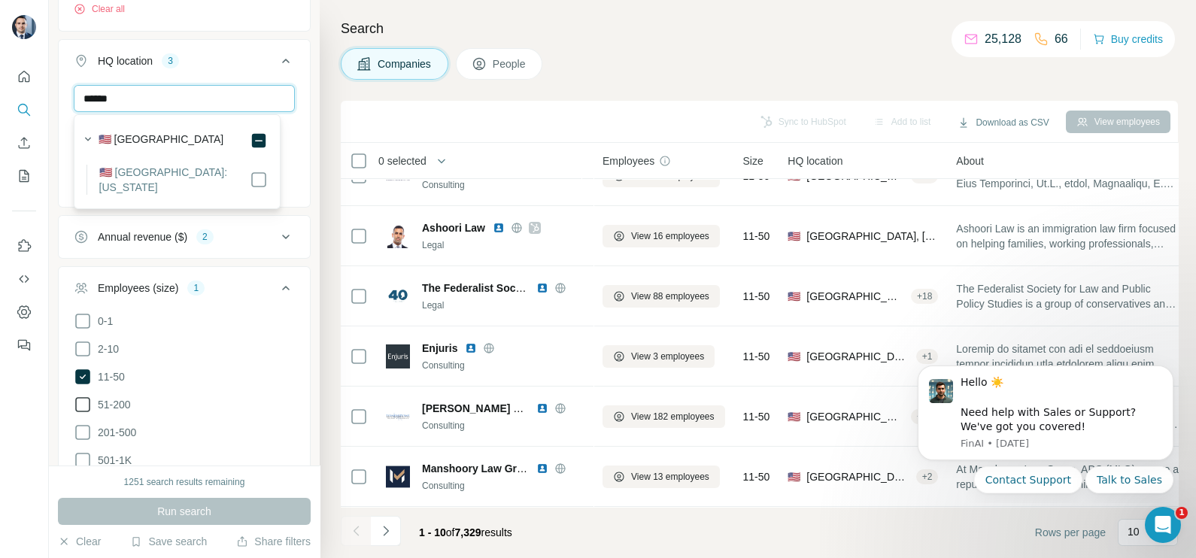
type input "******"
click at [251, 183] on div "🇺🇸 United States 🇺🇸 United States: Arizona" at bounding box center [176, 161] width 199 height 87
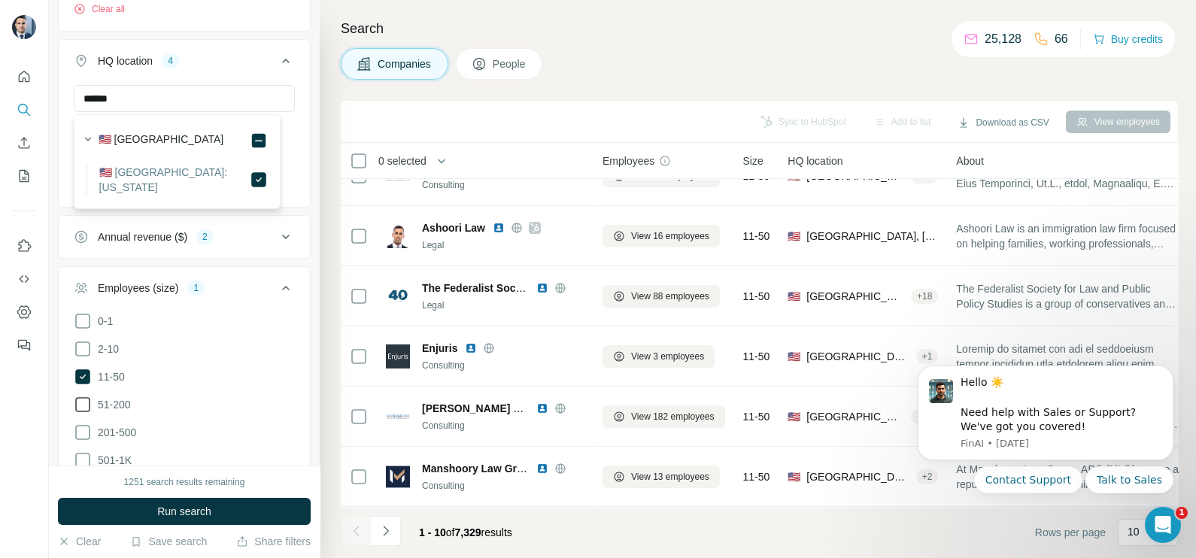
click at [288, 197] on div "****** California Texas Florida Arizona Clear all" at bounding box center [184, 144] width 251 height 119
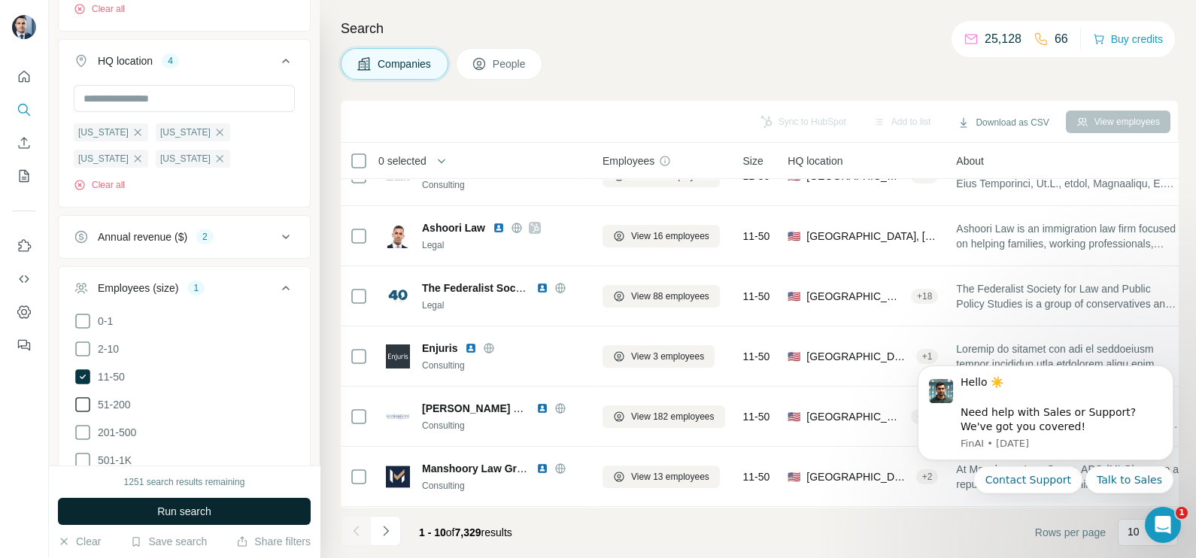
click at [193, 517] on span "Run search" at bounding box center [184, 511] width 54 height 15
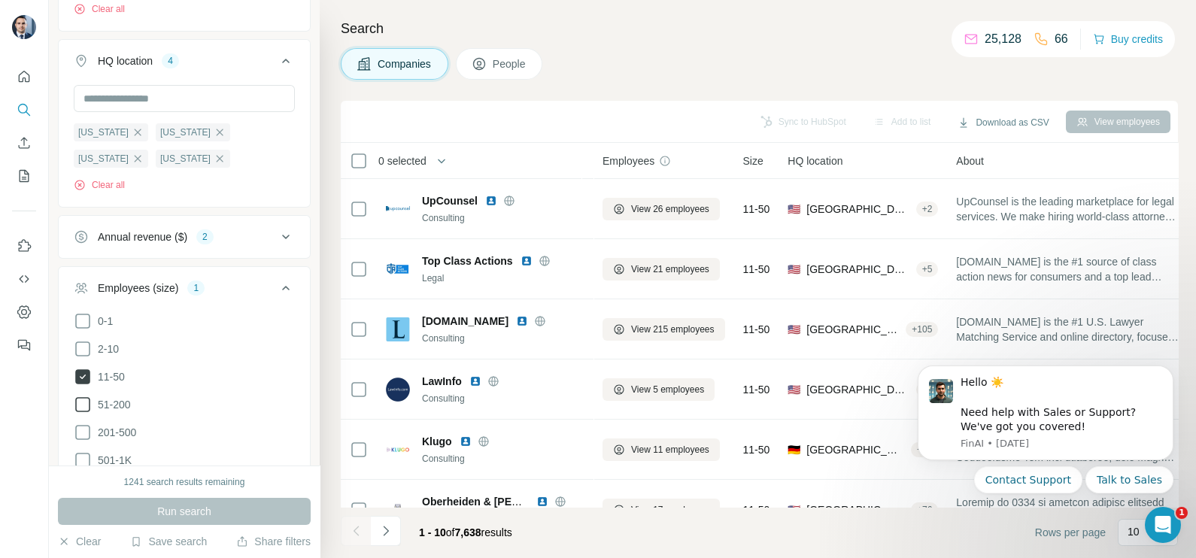
click at [87, 372] on icon at bounding box center [82, 376] width 15 height 15
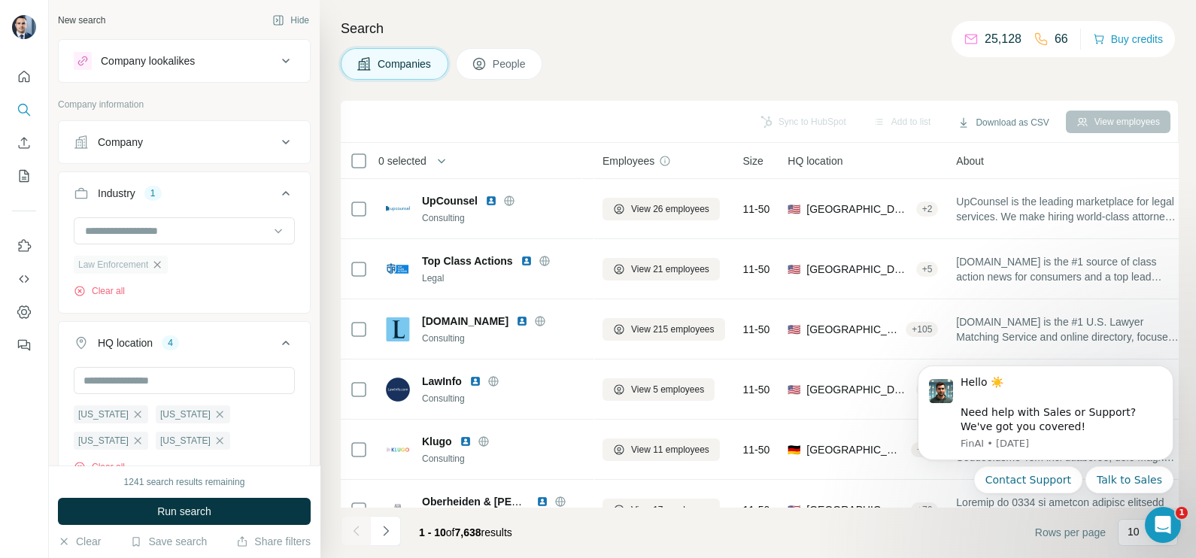
click at [161, 263] on icon "button" at bounding box center [157, 264] width 7 height 7
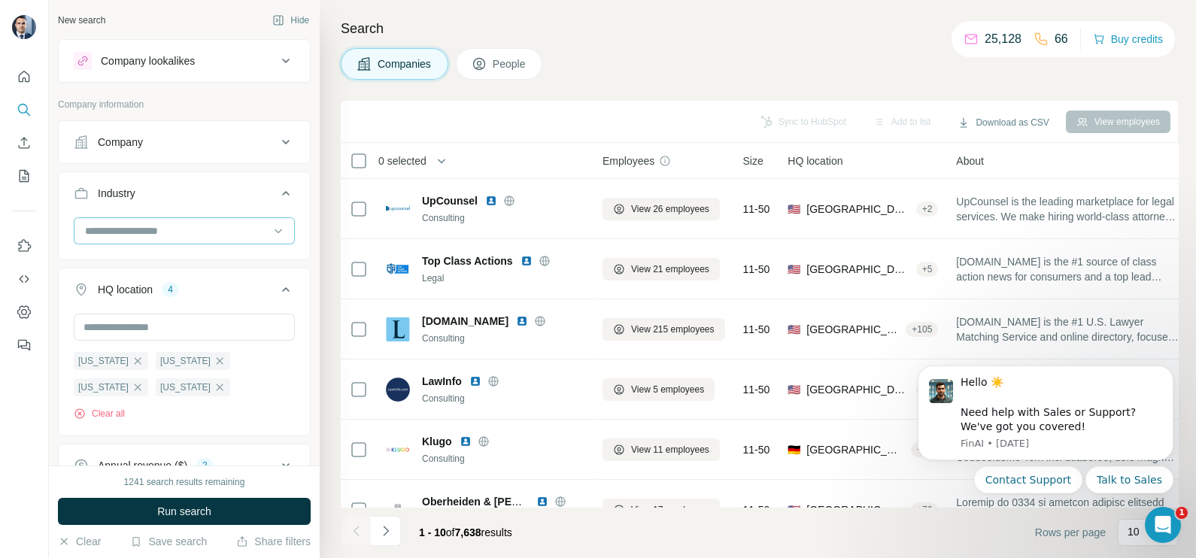
click at [161, 219] on div at bounding box center [177, 231] width 186 height 26
paste input "**********"
type input "**********"
click at [148, 150] on button "Company" at bounding box center [184, 142] width 251 height 36
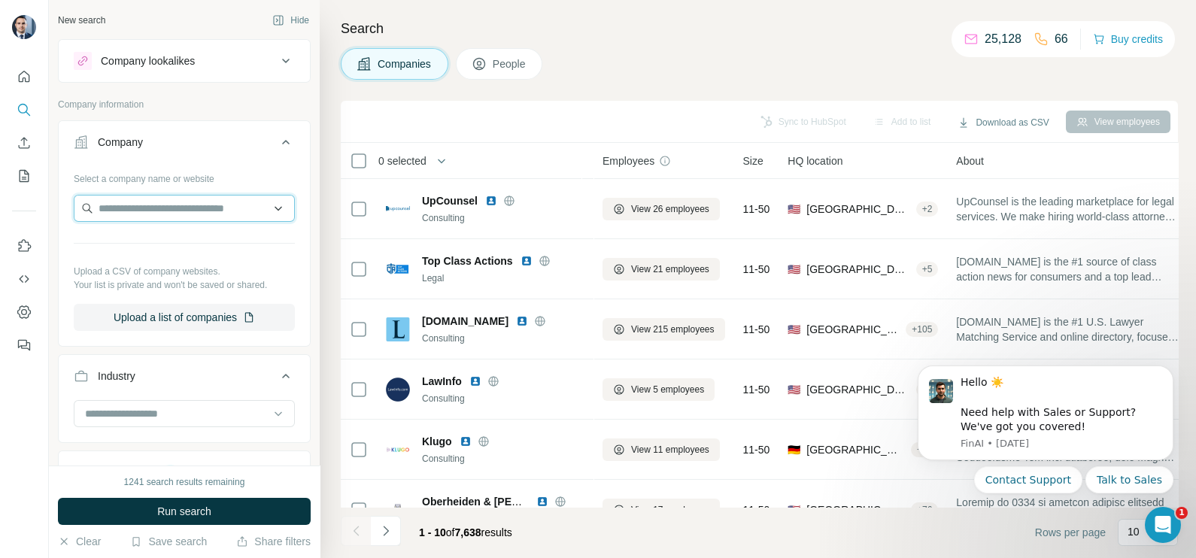
click at [158, 208] on input "text" at bounding box center [184, 208] width 221 height 27
paste input "**********"
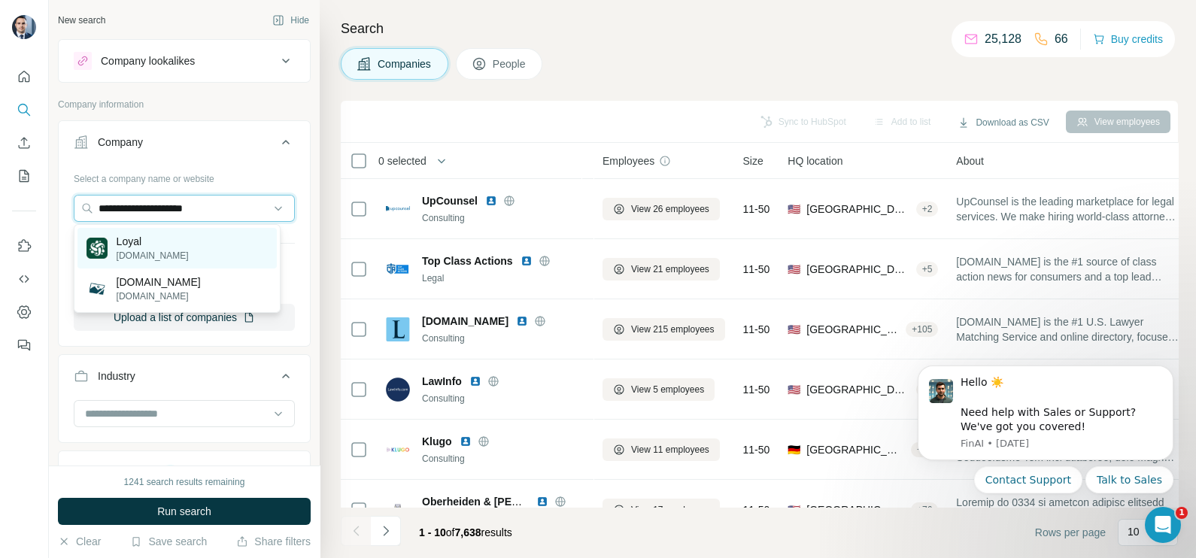
type input "**********"
click at [148, 258] on p "[DOMAIN_NAME]" at bounding box center [153, 256] width 72 height 14
